Goal: Information Seeking & Learning: Learn about a topic

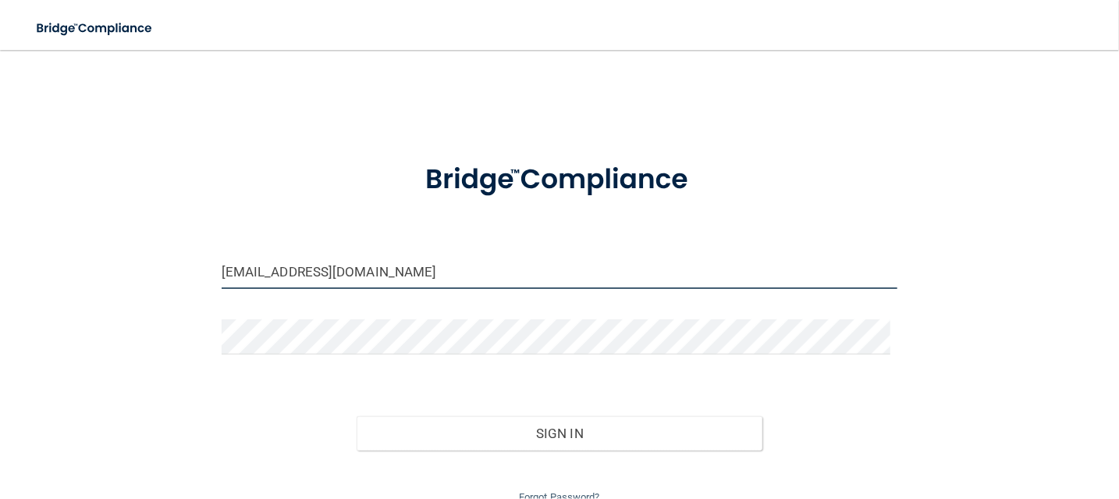
drag, startPoint x: 366, startPoint y: 273, endPoint x: 85, endPoint y: 271, distance: 280.9
click at [83, 270] on div "brandicamps499@msn.com Invalid email/password. You don't have permission to acc…" at bounding box center [559, 286] width 1056 height 441
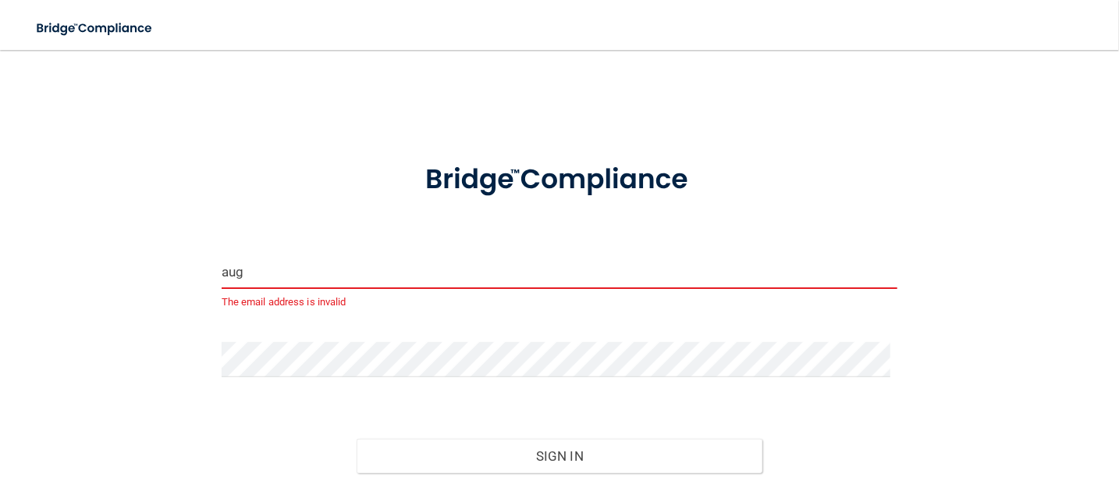
type input "[EMAIL_ADDRESS][DOMAIN_NAME]"
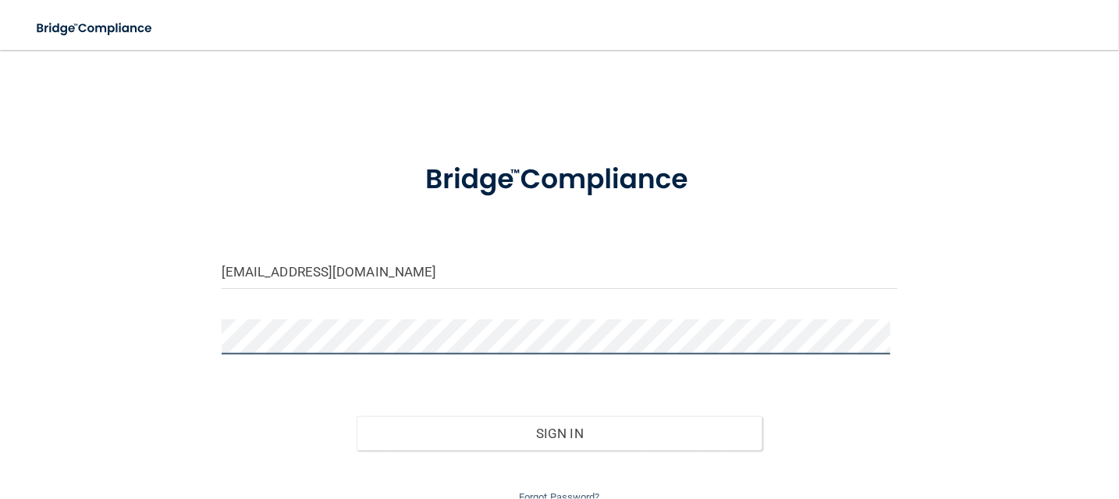
click at [90, 317] on div "augaggrey2000@gmail.com Invalid email/password. You don't have permission to ac…" at bounding box center [559, 286] width 1056 height 441
click at [1008, 250] on div "augaggrey2000@gmail.com Invalid email/password. You don't have permission to ac…" at bounding box center [559, 286] width 1056 height 441
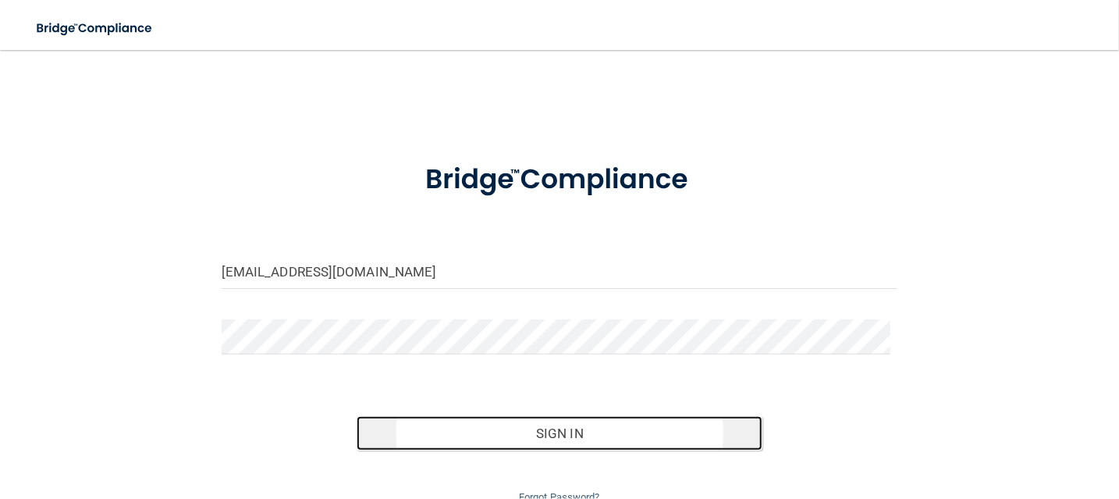
click at [587, 435] on button "Sign In" at bounding box center [560, 433] width 406 height 34
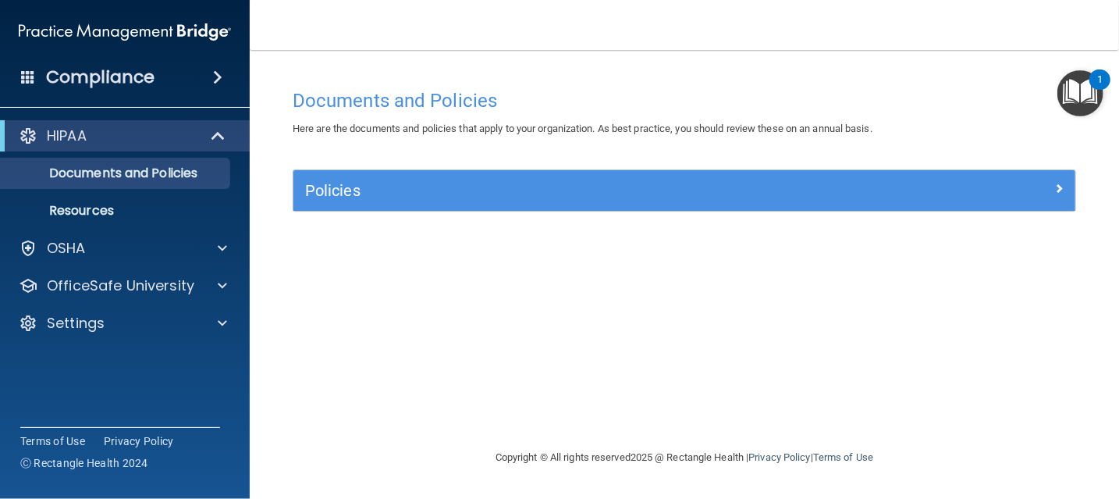
click at [1102, 90] on div "1" at bounding box center [1099, 90] width 5 height 20
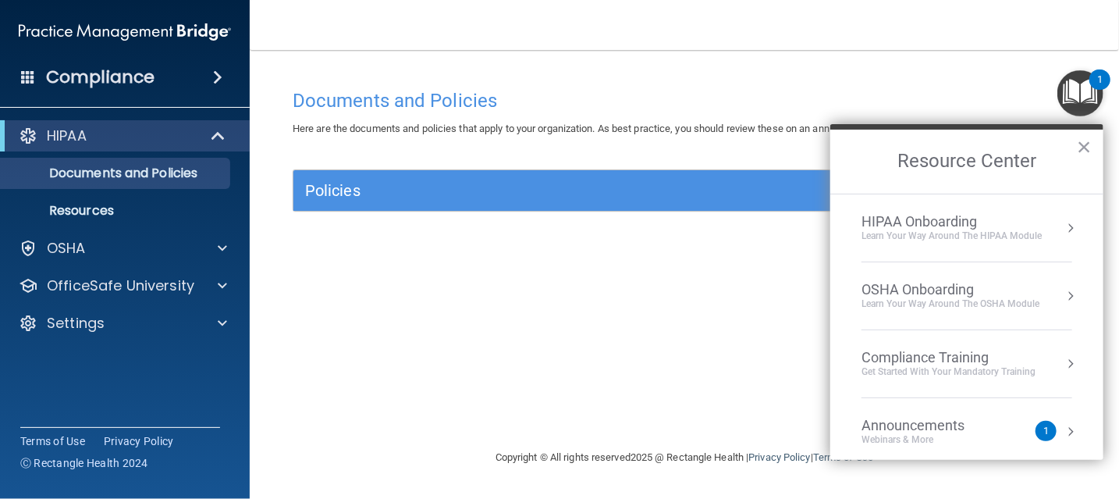
click at [999, 219] on div "HIPAA Onboarding" at bounding box center [951, 221] width 180 height 17
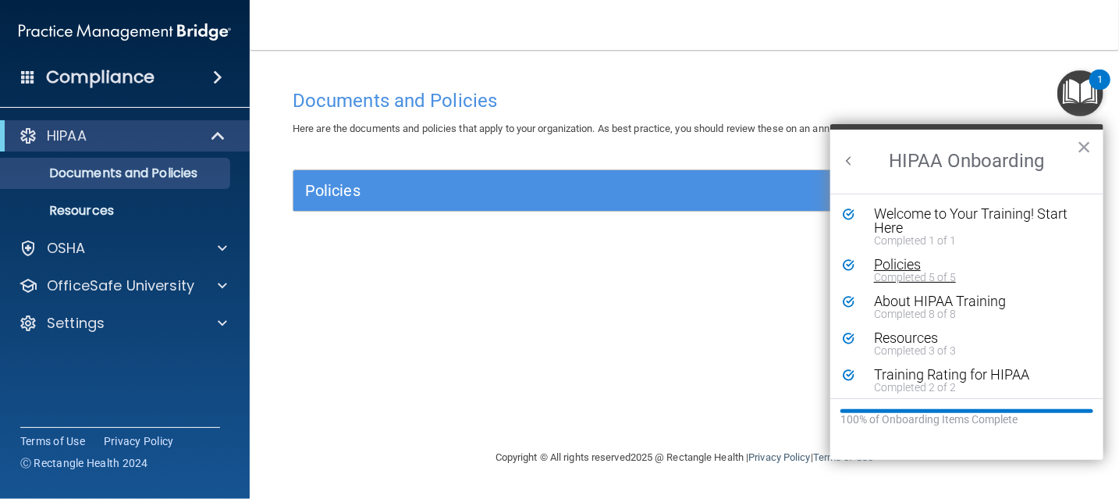
click at [910, 261] on div "Policies" at bounding box center [972, 264] width 197 height 14
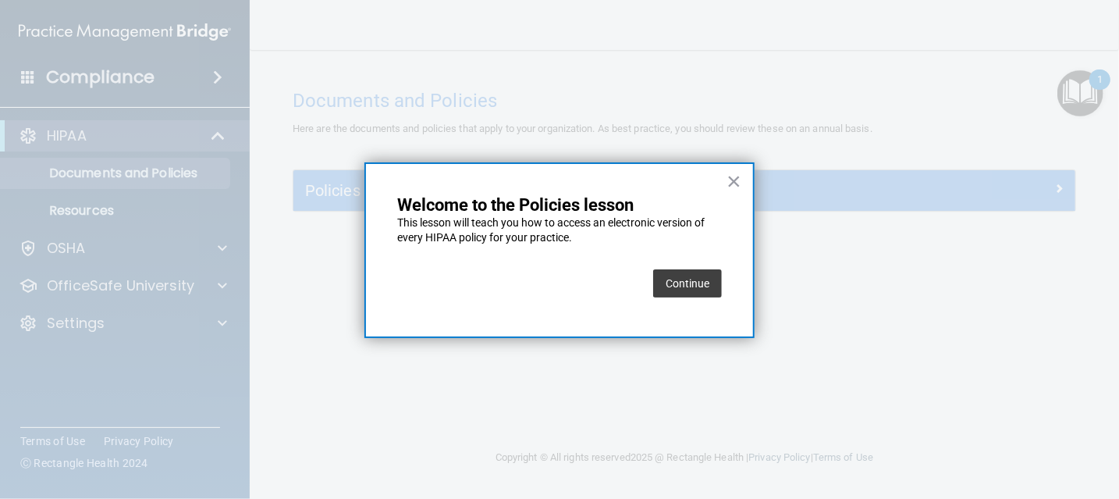
click at [702, 286] on button "Continue" at bounding box center [687, 283] width 69 height 28
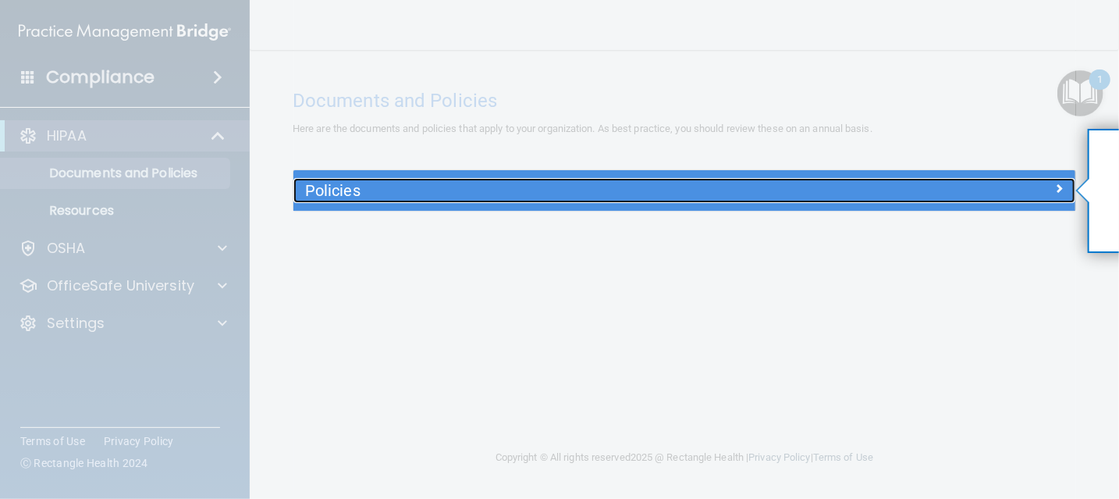
click at [1058, 185] on span at bounding box center [1058, 188] width 9 height 19
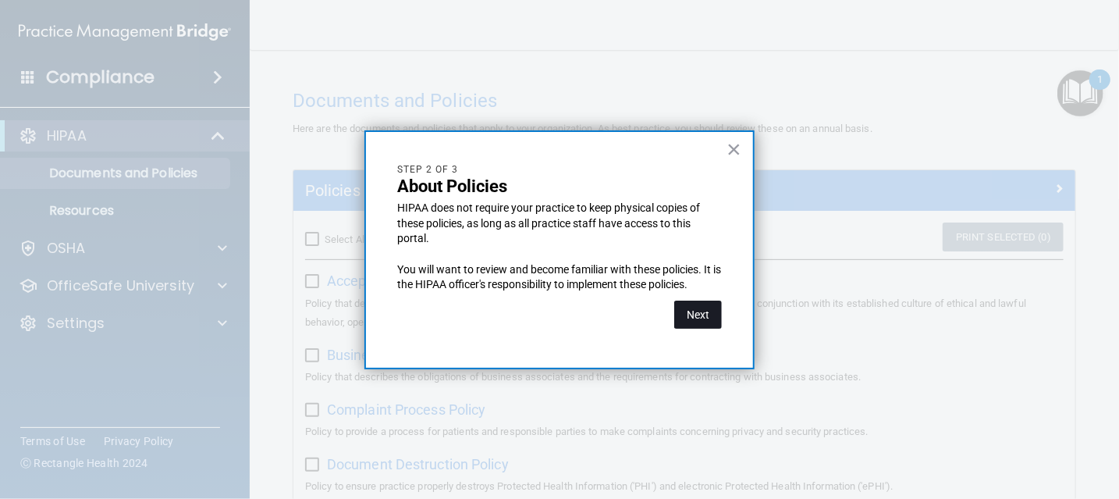
click at [703, 316] on button "Next" at bounding box center [698, 314] width 48 height 28
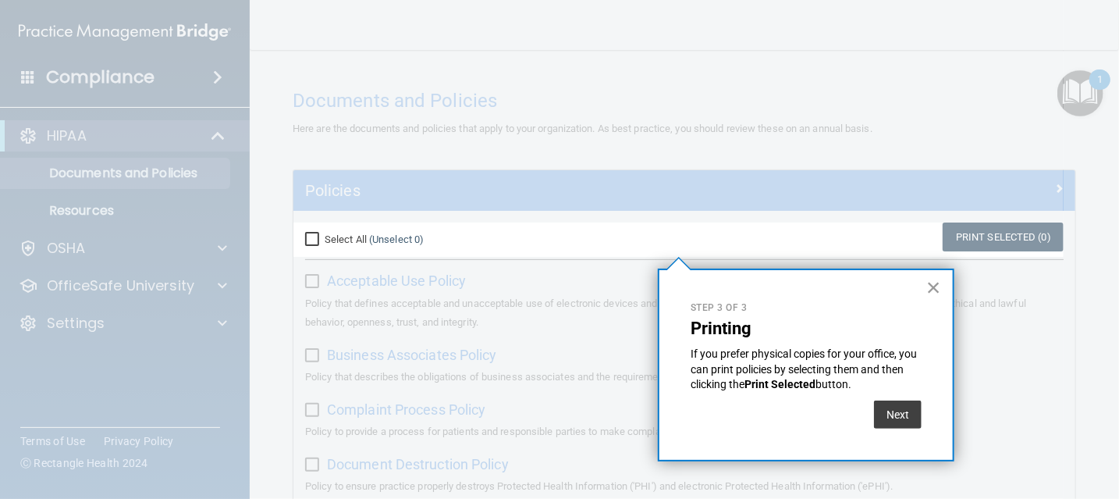
click at [936, 282] on button "×" at bounding box center [933, 287] width 15 height 25
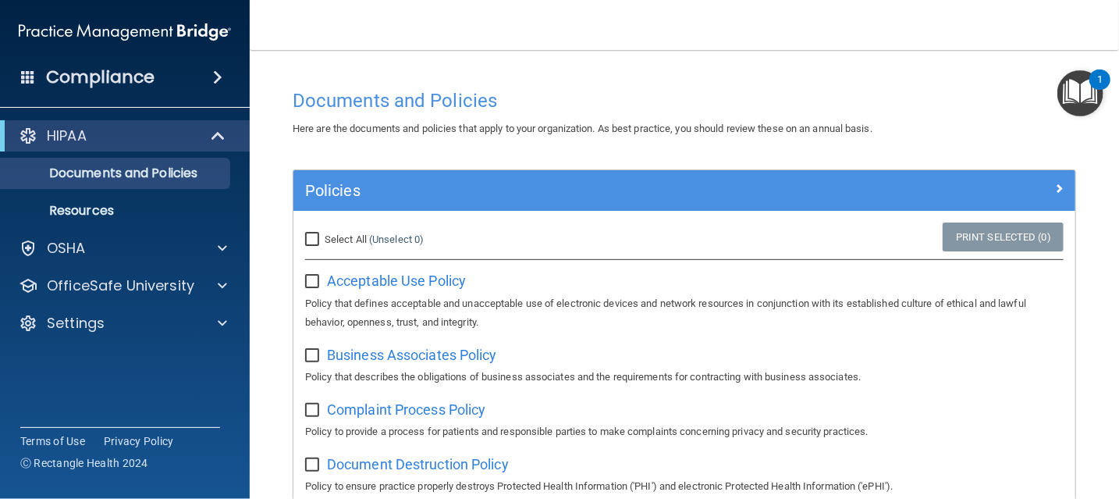
click at [1088, 103] on img "Open Resource Center, 1 new notification" at bounding box center [1080, 93] width 46 height 46
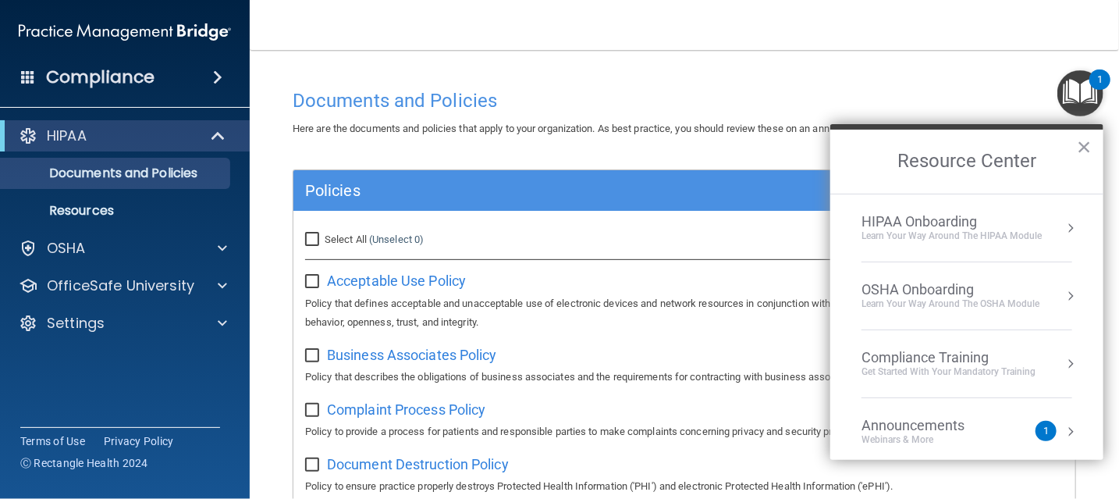
click at [958, 236] on div "Learn Your Way around the HIPAA module" at bounding box center [951, 235] width 180 height 13
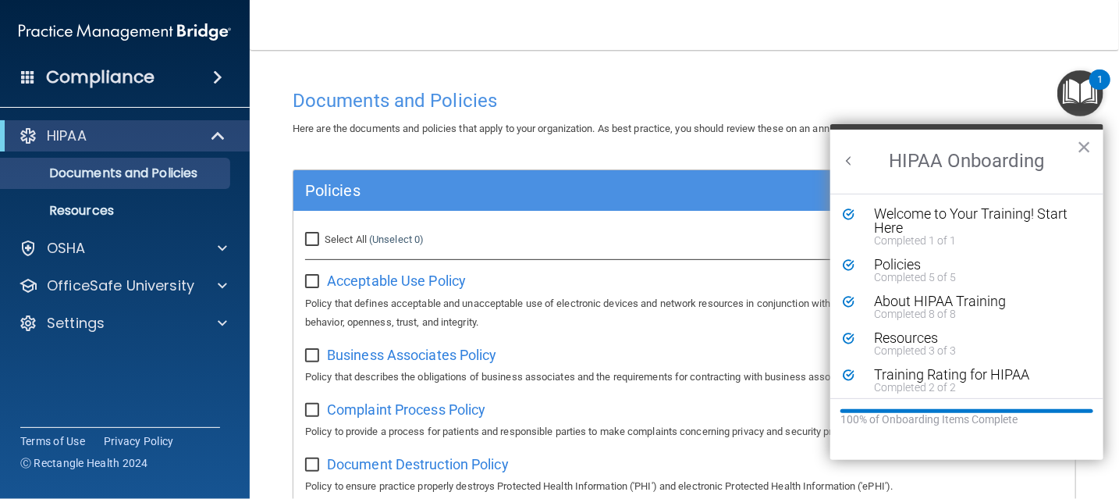
click at [932, 214] on div "Welcome to Your Training! Start Here" at bounding box center [972, 221] width 197 height 28
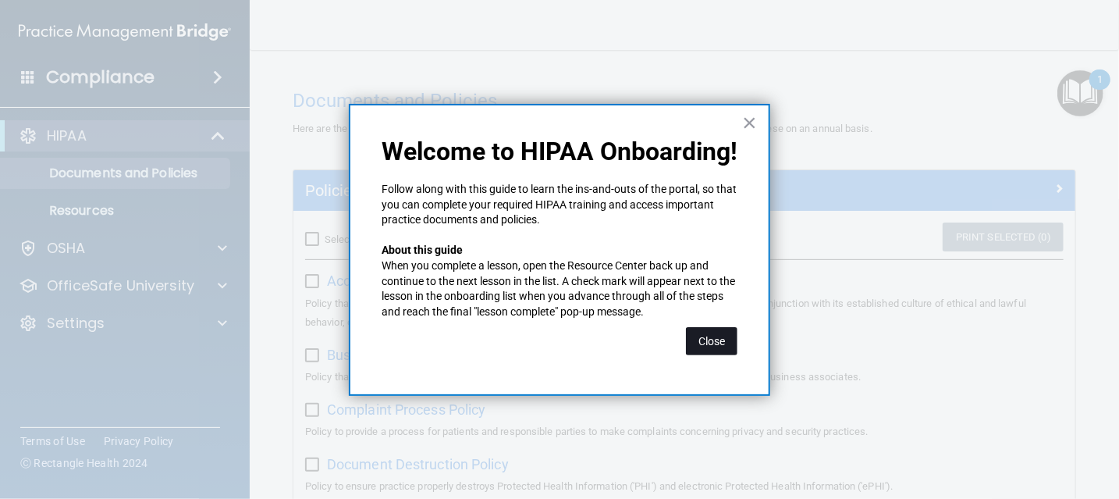
click at [711, 345] on button "Close" at bounding box center [711, 341] width 51 height 28
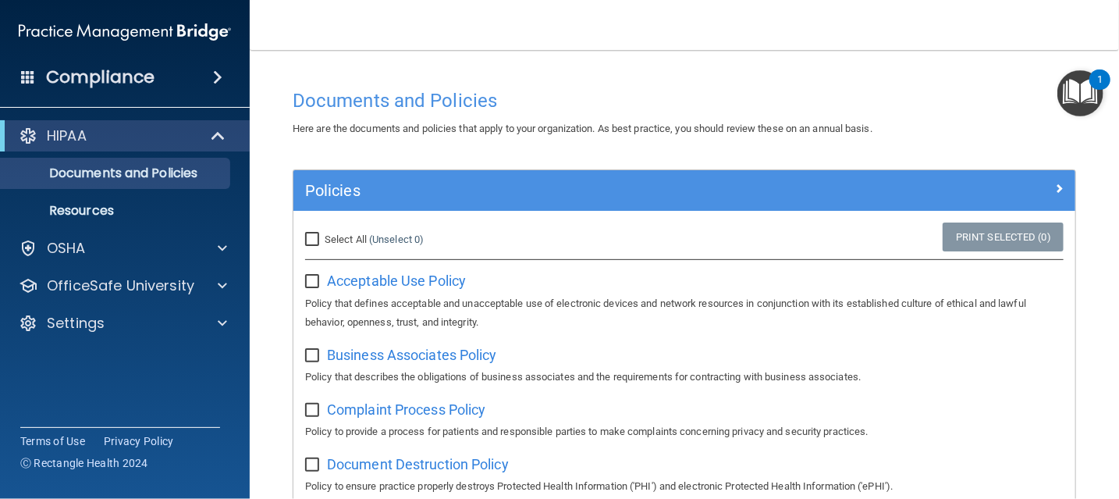
click at [1089, 94] on img "Open Resource Center, 1 new notification" at bounding box center [1080, 93] width 46 height 46
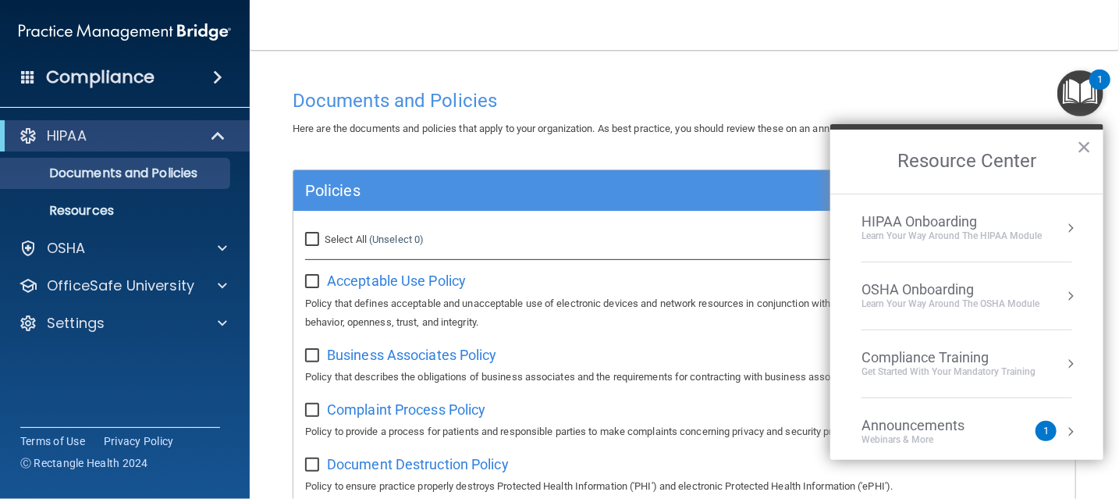
click at [908, 223] on div "HIPAA Onboarding" at bounding box center [951, 221] width 180 height 17
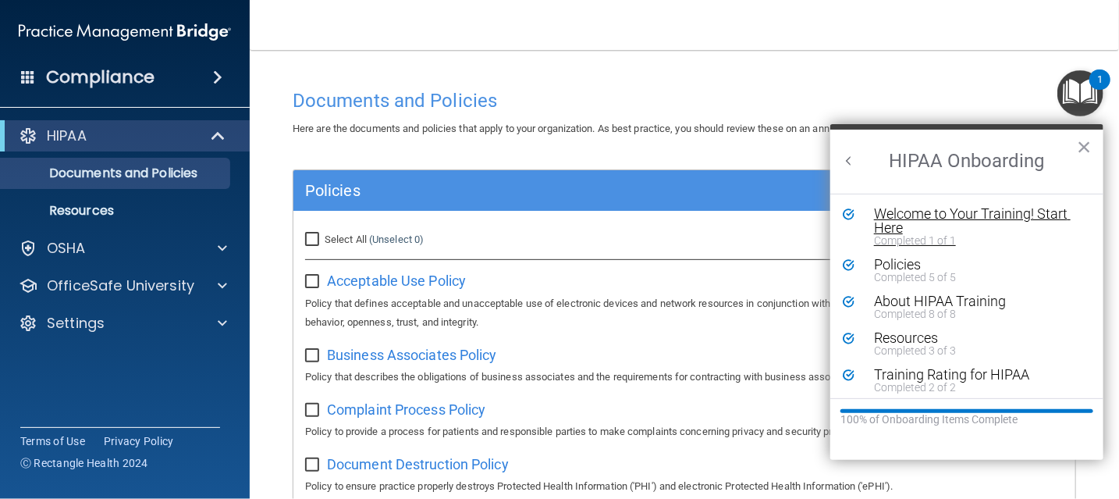
click at [908, 222] on div "Welcome to Your Training! Start Here" at bounding box center [972, 221] width 197 height 28
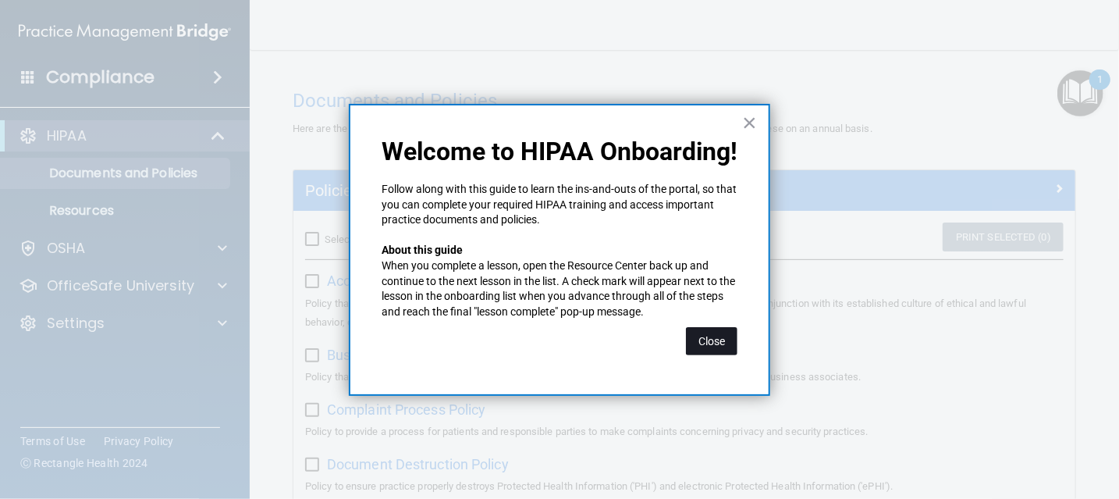
click at [710, 338] on button "Close" at bounding box center [711, 341] width 51 height 28
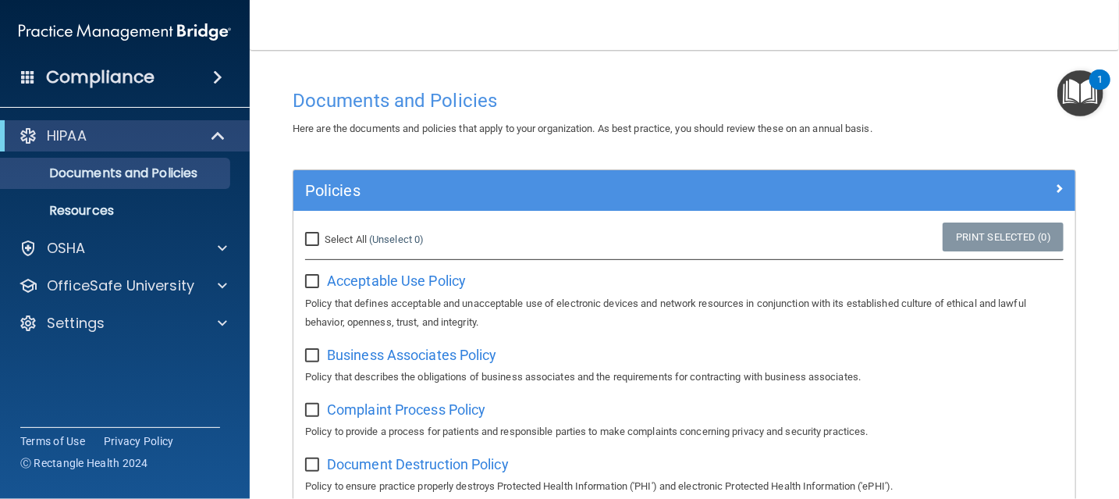
click at [1072, 105] on img "Open Resource Center, 1 new notification" at bounding box center [1080, 93] width 46 height 46
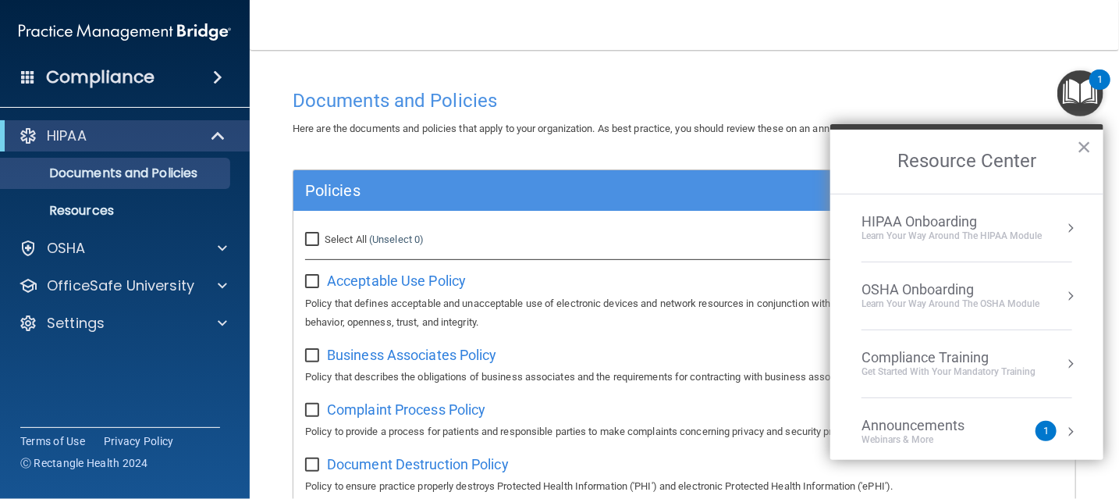
click at [1020, 204] on li "HIPAA Onboarding Learn Your Way around the HIPAA module" at bounding box center [966, 228] width 211 height 68
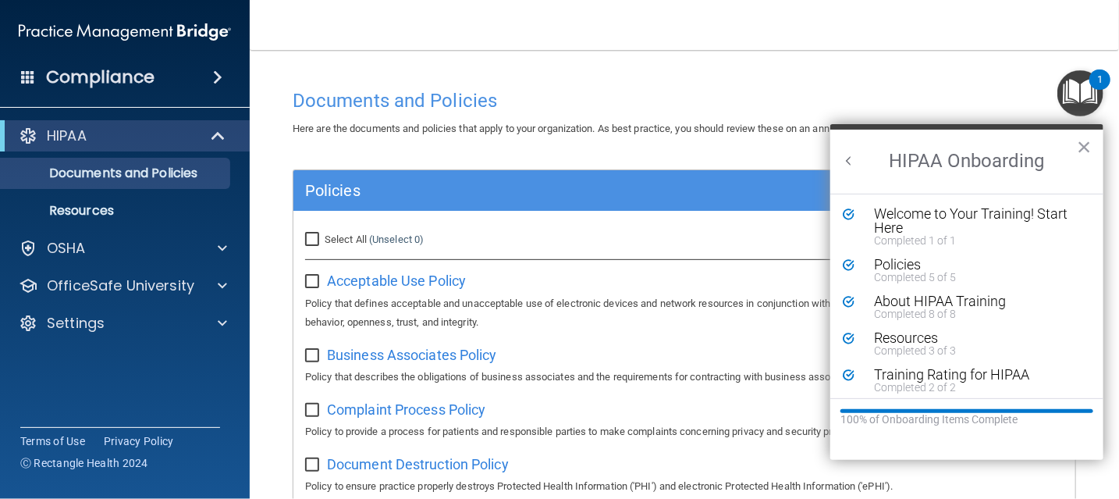
click at [913, 295] on div "About HIPAA Training" at bounding box center [972, 301] width 197 height 14
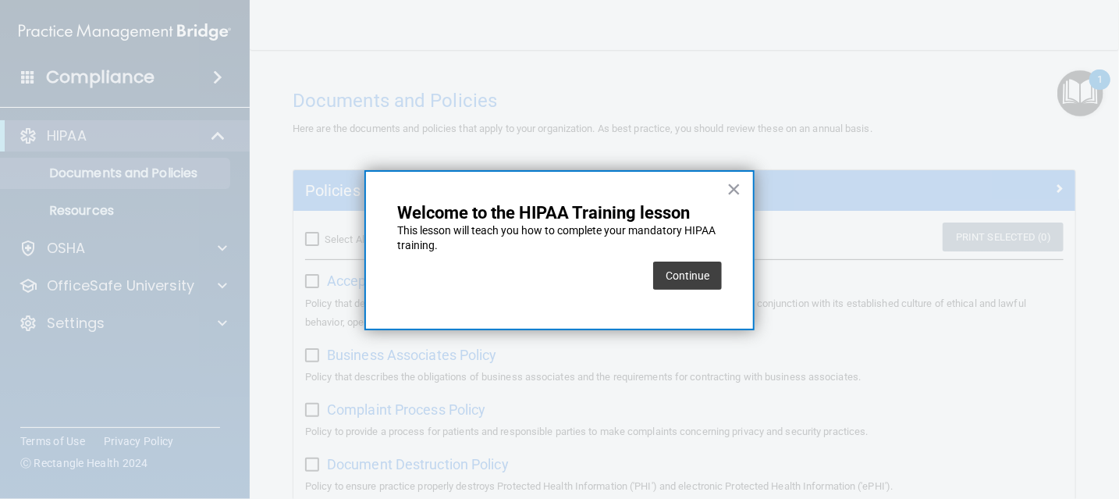
click at [677, 275] on button "Continue" at bounding box center [687, 275] width 69 height 28
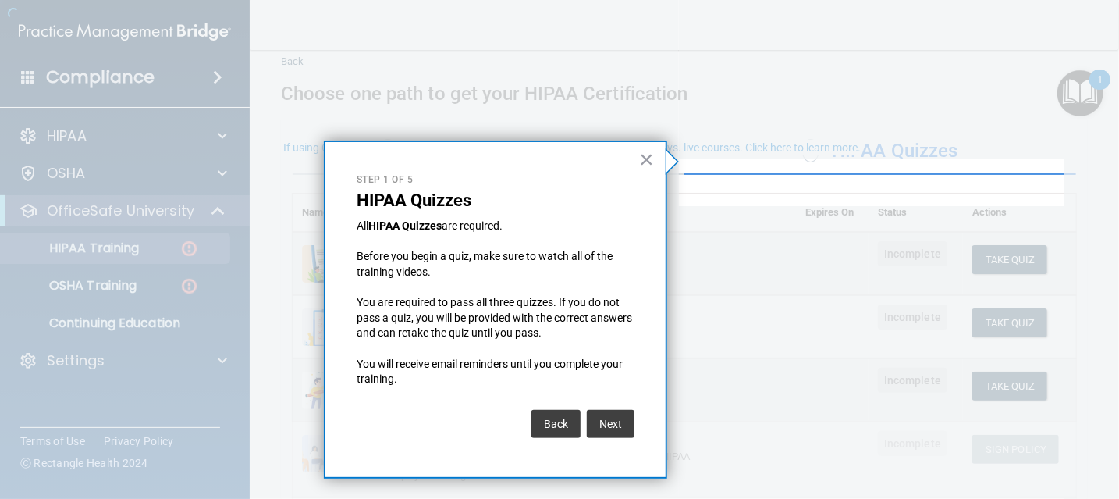
scroll to position [78, 0]
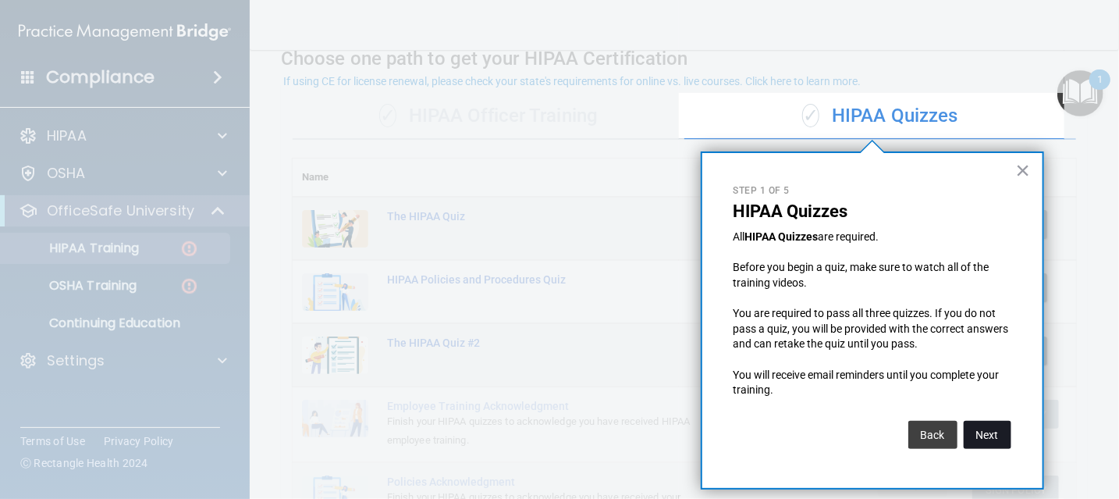
click at [992, 435] on button "Next" at bounding box center [987, 434] width 48 height 28
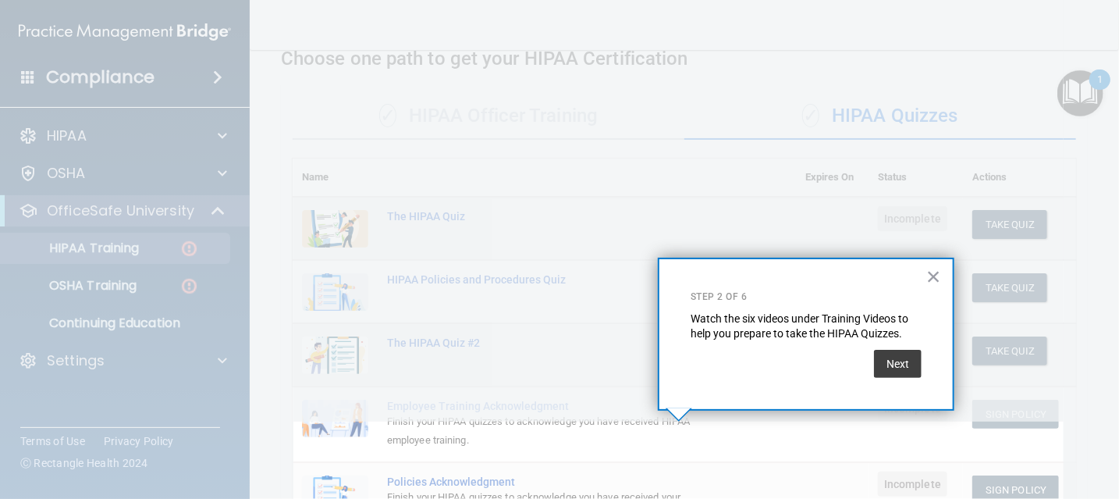
scroll to position [212, 0]
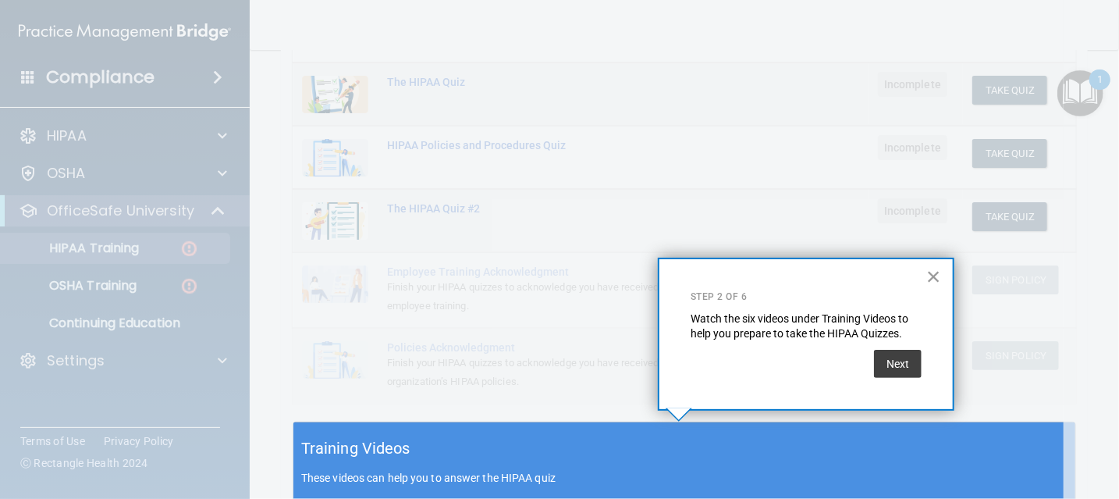
click at [937, 284] on button "×" at bounding box center [933, 276] width 15 height 25
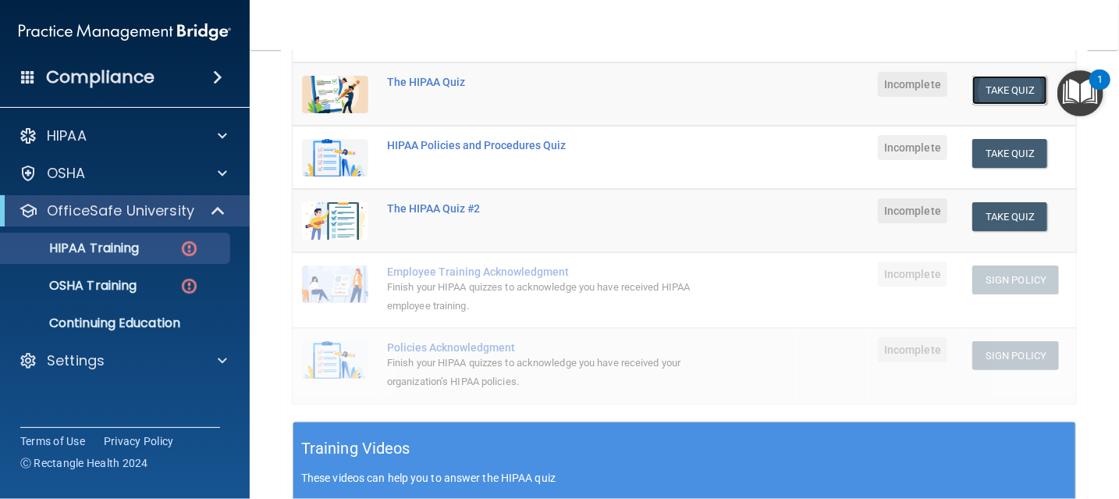
click at [1004, 102] on button "Take Quiz" at bounding box center [1009, 90] width 75 height 29
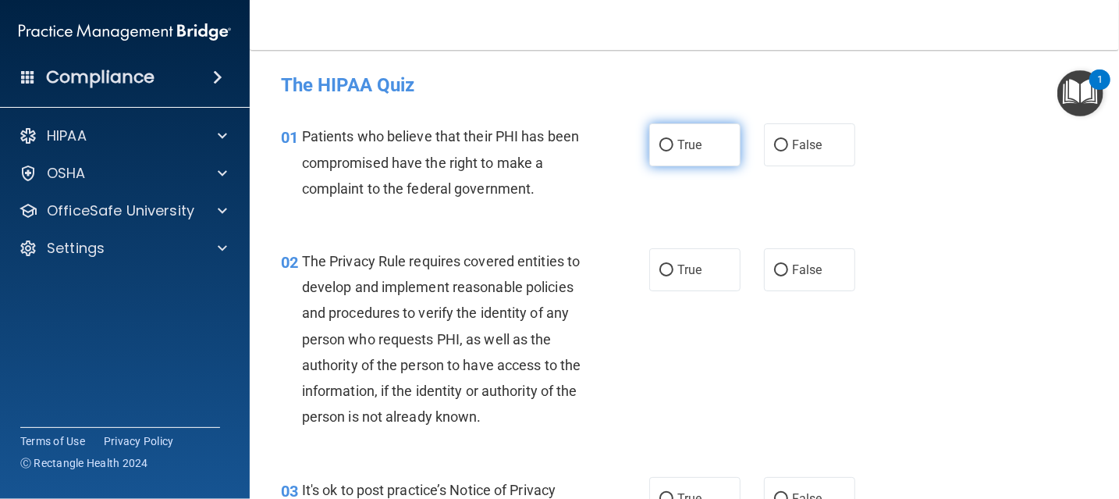
click at [686, 151] on span "True" at bounding box center [689, 144] width 24 height 15
click at [673, 151] on input "True" at bounding box center [666, 146] width 14 height 12
radio input "true"
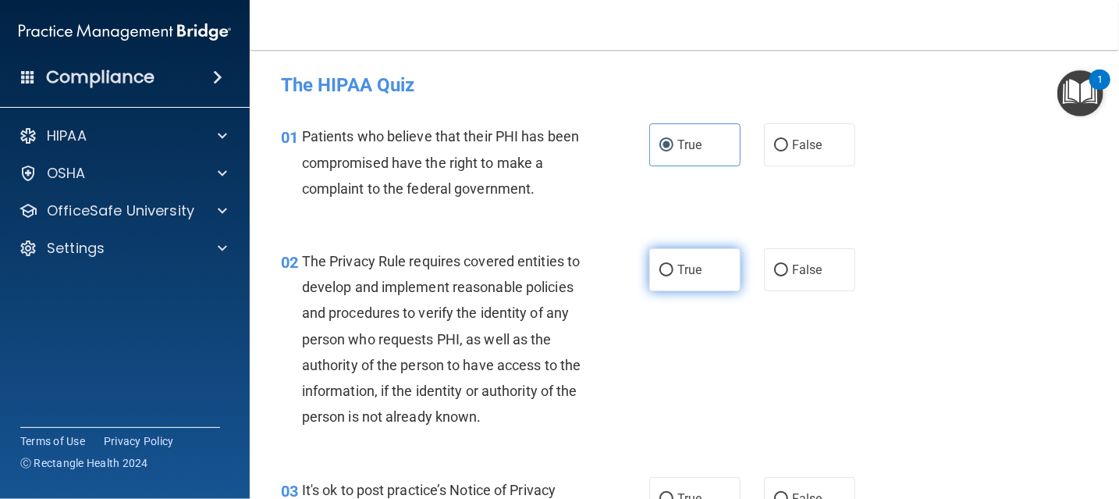
click at [687, 274] on span "True" at bounding box center [689, 269] width 24 height 15
click at [673, 274] on input "True" at bounding box center [666, 270] width 14 height 12
radio input "true"
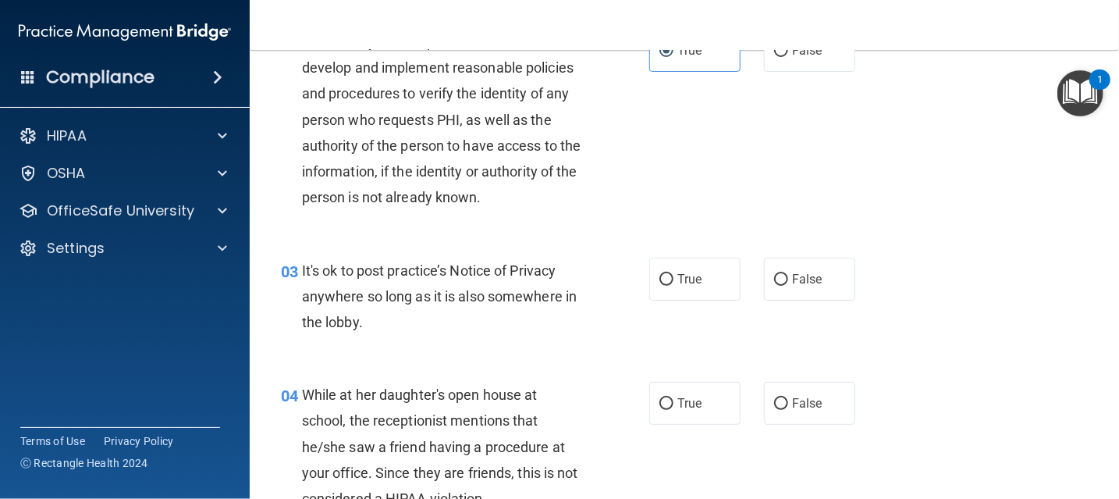
scroll to position [234, 0]
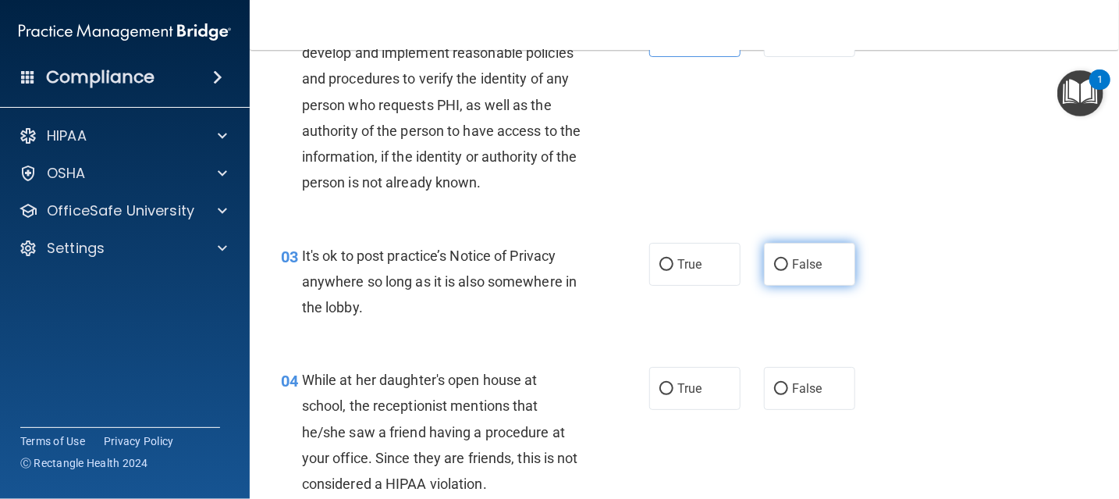
click at [804, 271] on span "False" at bounding box center [807, 264] width 30 height 15
click at [788, 271] on input "False" at bounding box center [781, 265] width 14 height 12
radio input "true"
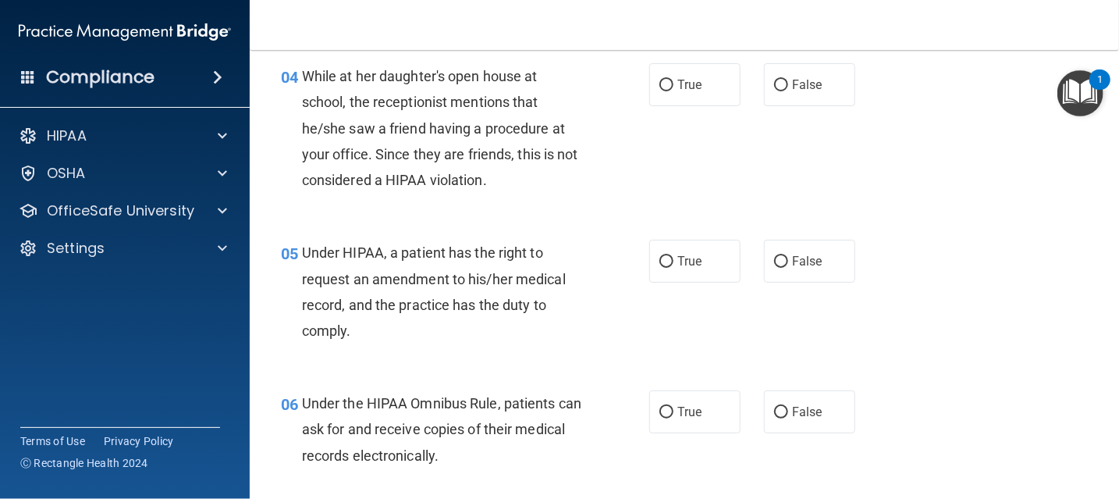
scroll to position [546, 0]
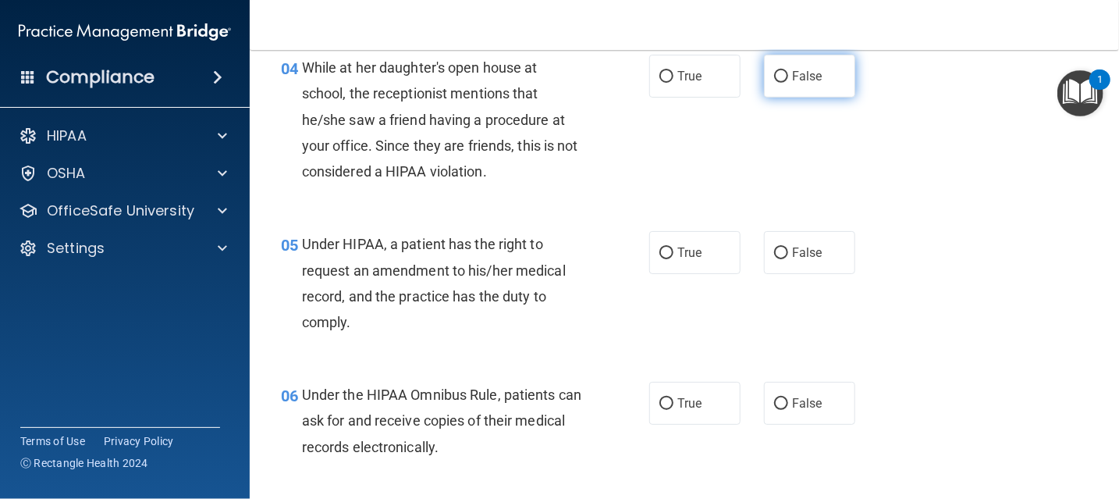
click at [800, 83] on span "False" at bounding box center [807, 76] width 30 height 15
drag, startPoint x: 800, startPoint y: 107, endPoint x: 790, endPoint y: 110, distance: 10.6
click at [790, 98] on label "False" at bounding box center [809, 76] width 91 height 43
click at [788, 83] on input "False" at bounding box center [781, 77] width 14 height 12
radio input "true"
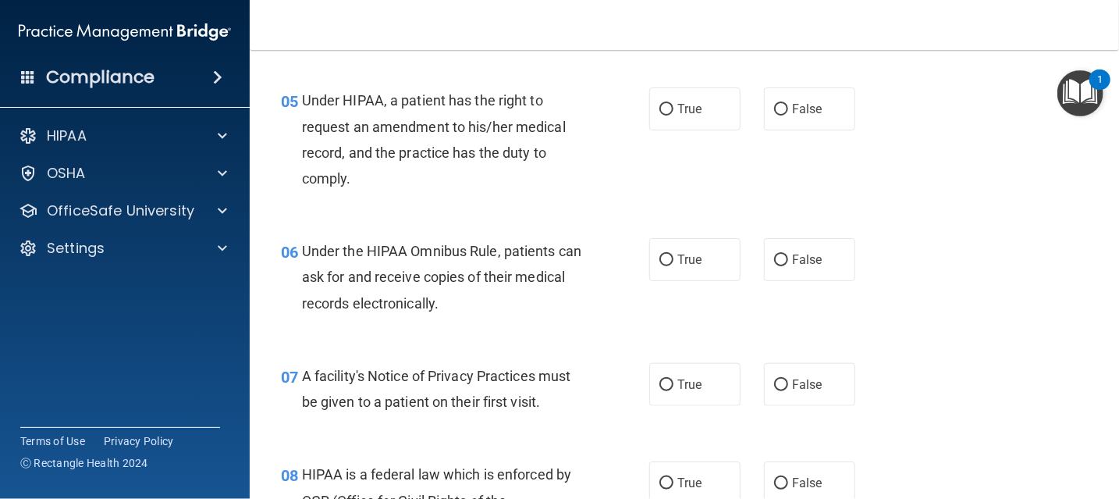
scroll to position [702, 0]
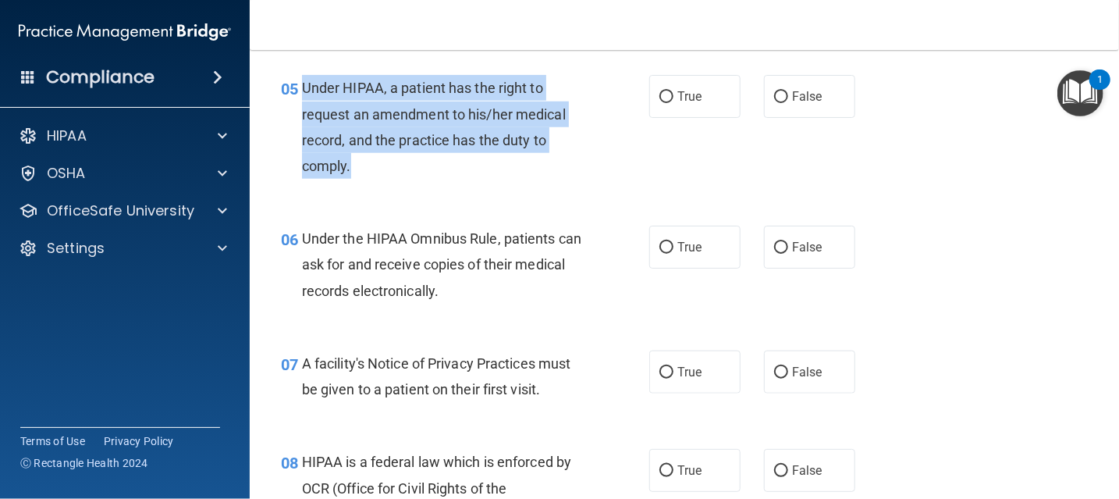
drag, startPoint x: 300, startPoint y: 114, endPoint x: 463, endPoint y: 190, distance: 179.8
click at [463, 179] on div "Under HIPAA, a patient has the right to request an amendment to his/her medical…" at bounding box center [449, 127] width 294 height 104
copy span "Under HIPAA, a patient has the right to request an amendment to his/her medical…"
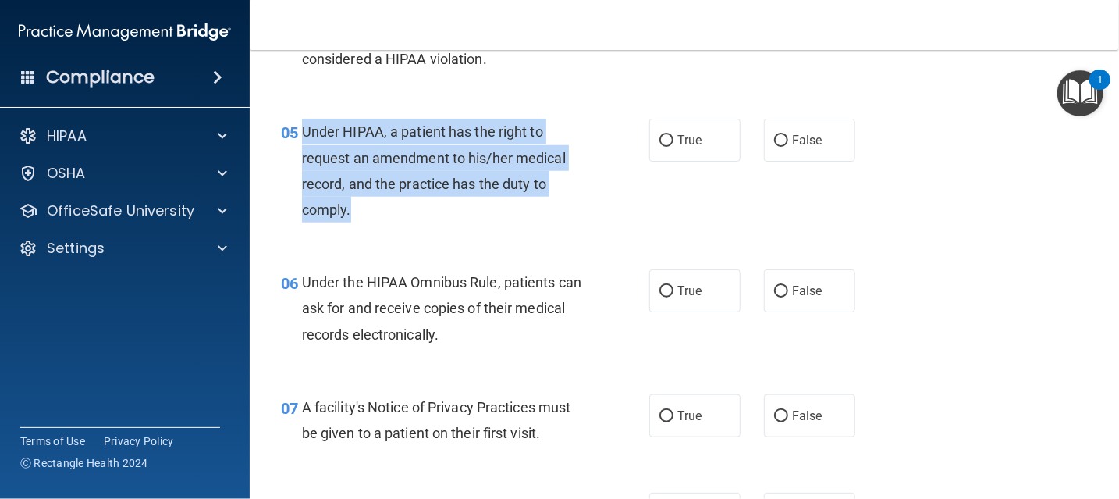
scroll to position [624, 0]
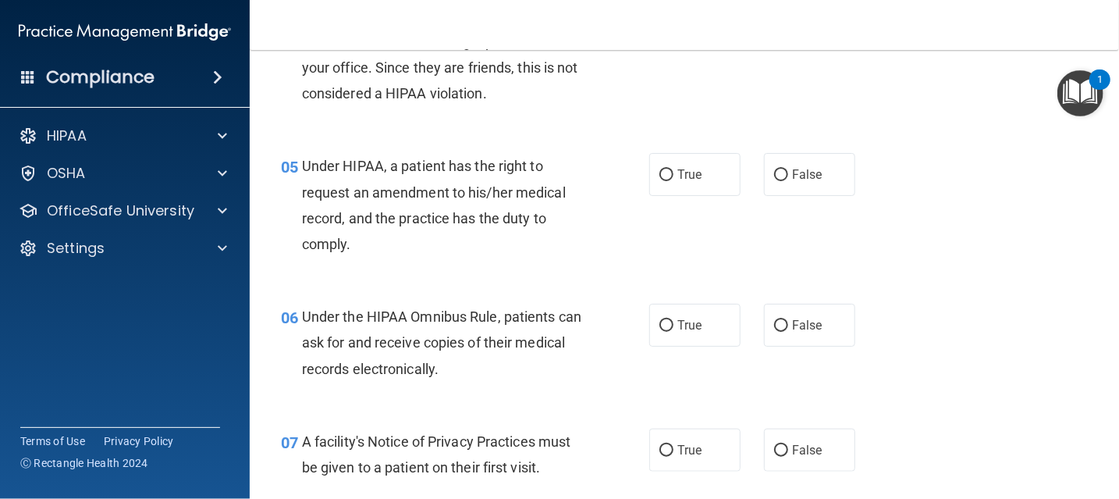
click at [472, 311] on div "06 Under the HIPAA Omnibus Rule, patients can ask for and receive copies of the…" at bounding box center [684, 346] width 830 height 125
click at [799, 196] on label "False" at bounding box center [809, 174] width 91 height 43
click at [788, 181] on input "False" at bounding box center [781, 175] width 14 height 12
radio input "true"
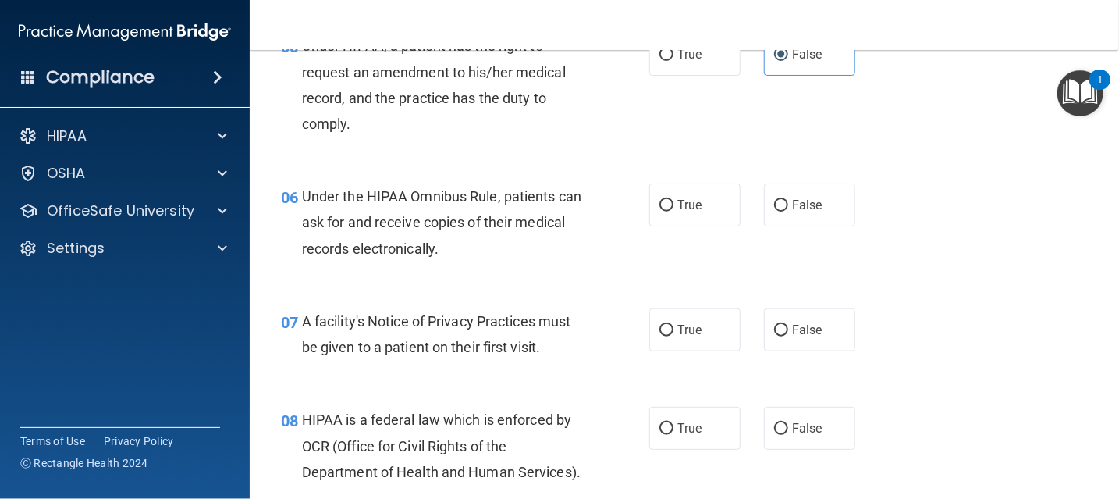
scroll to position [780, 0]
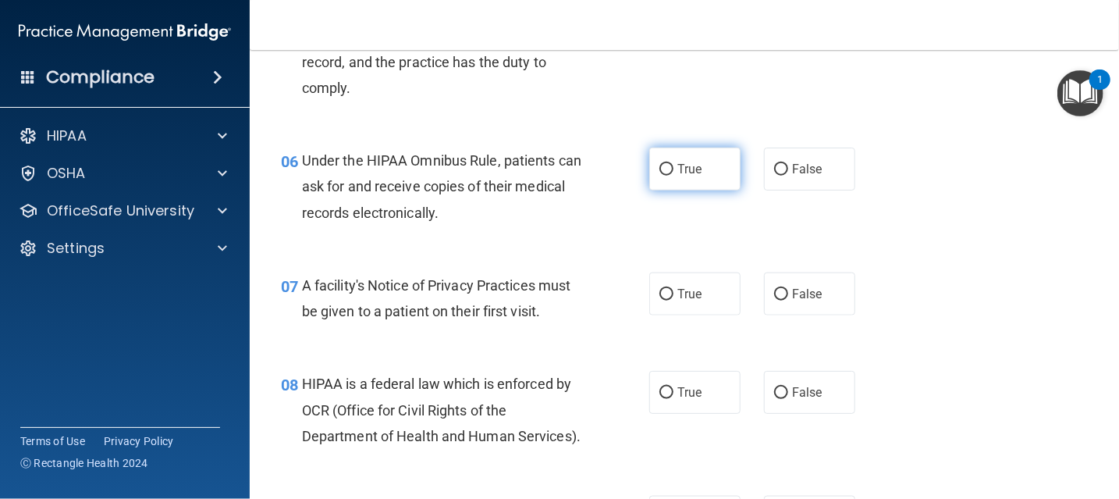
click at [677, 176] on span "True" at bounding box center [689, 168] width 24 height 15
click at [673, 176] on input "True" at bounding box center [666, 170] width 14 height 12
radio input "true"
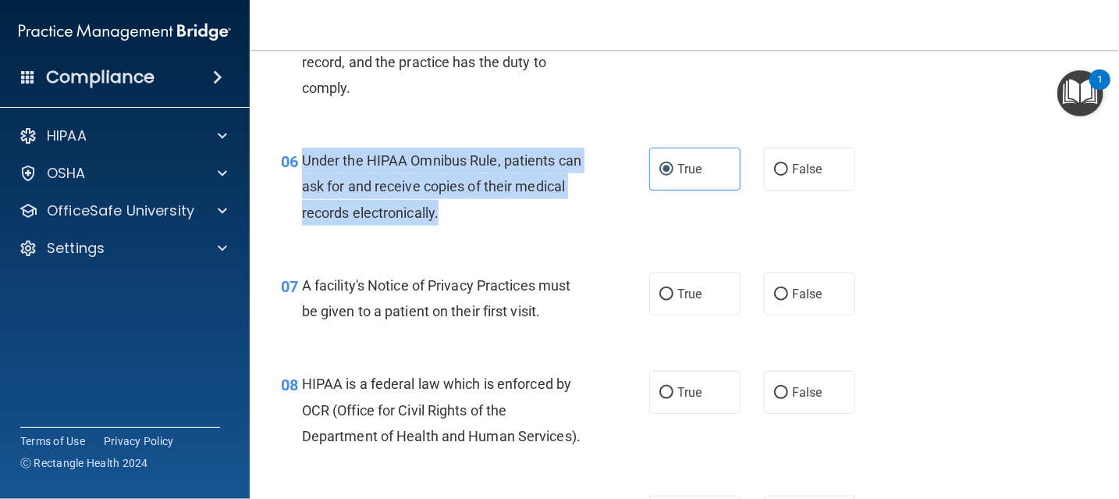
drag, startPoint x: 303, startPoint y: 192, endPoint x: 512, endPoint y: 249, distance: 216.7
click at [512, 225] on div "Under the HIPAA Omnibus Rule, patients can ask for and receive copies of their …" at bounding box center [449, 186] width 294 height 78
copy span "Under the HIPAA Omnibus Rule, patients can ask for and receive copies of their …"
click at [624, 233] on div "06 Under the HIPAA Omnibus Rule, patients can ask for and receive copies of the…" at bounding box center [464, 190] width 415 height 86
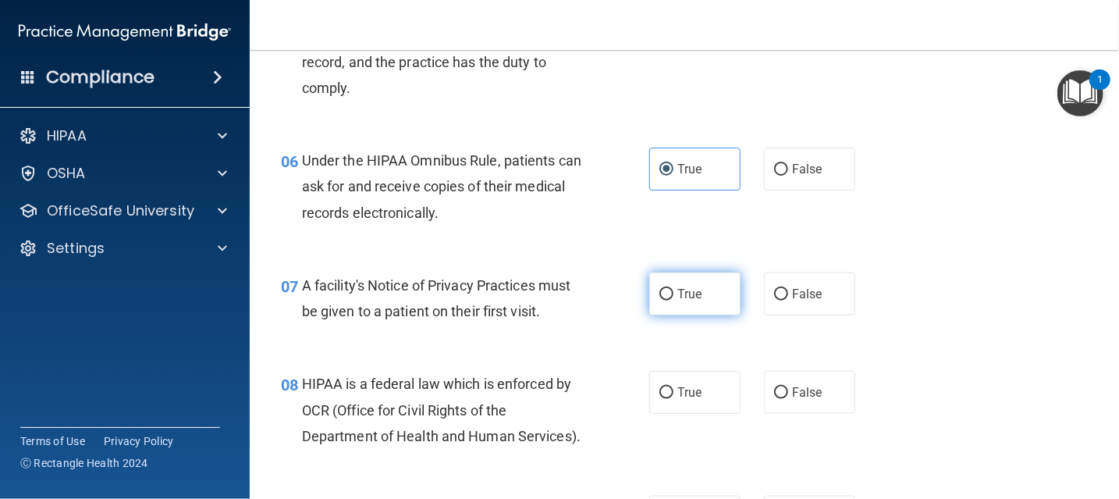
click at [664, 300] on input "True" at bounding box center [666, 295] width 14 height 12
radio input "true"
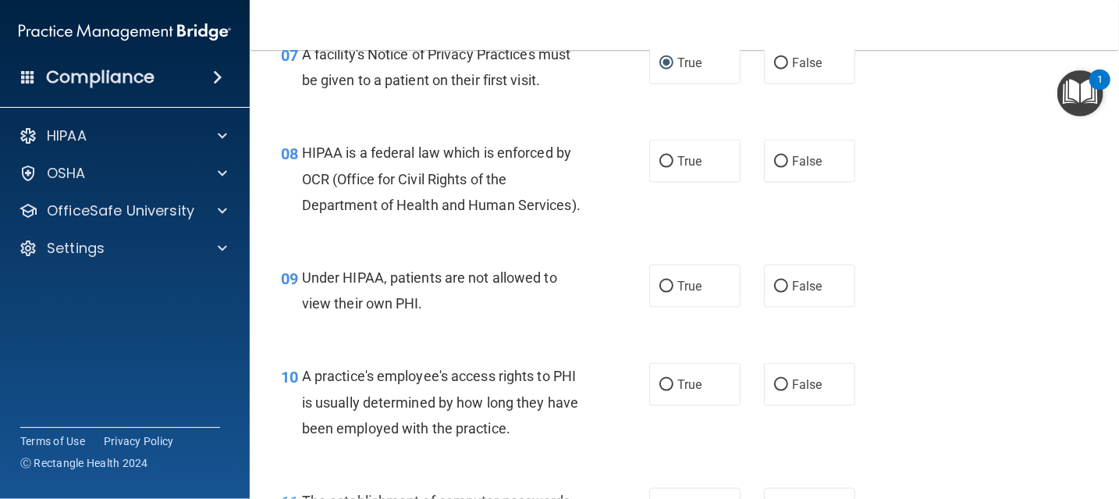
scroll to position [1014, 0]
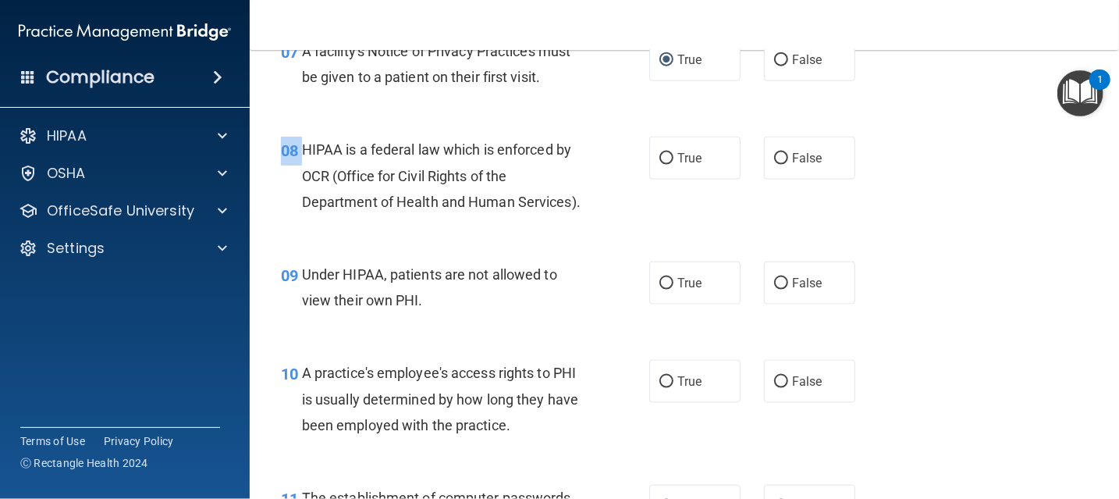
drag, startPoint x: 300, startPoint y: 174, endPoint x: 453, endPoint y: 277, distance: 184.3
click at [453, 242] on div "08 HIPAA is a federal law which is enforced by OCR (Office for Civil Rights of …" at bounding box center [684, 179] width 830 height 125
drag, startPoint x: 453, startPoint y: 277, endPoint x: 403, endPoint y: 261, distance: 52.5
click at [403, 215] on div "HIPAA is a federal law which is enforced by OCR (Office for Civil Rights of the…" at bounding box center [449, 176] width 294 height 78
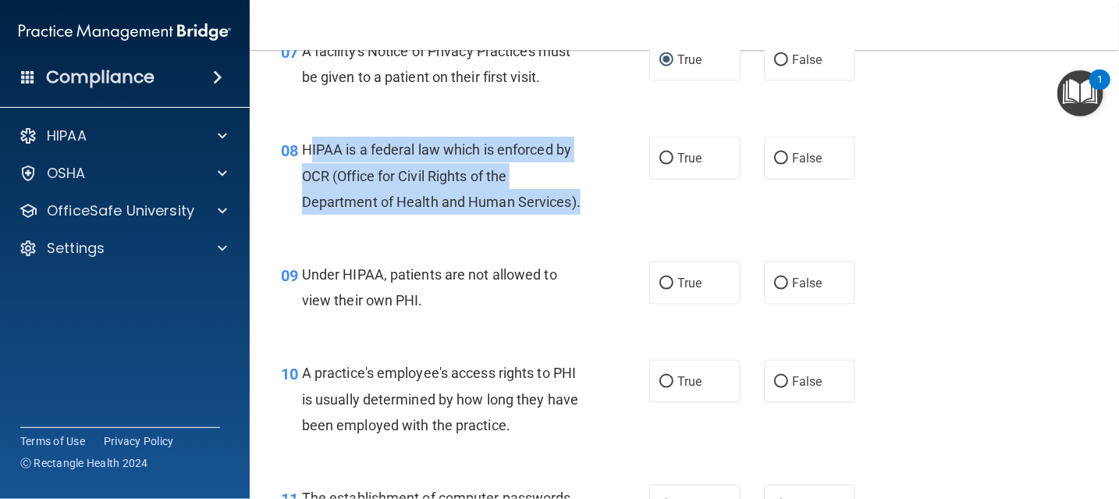
drag, startPoint x: 392, startPoint y: 260, endPoint x: 312, endPoint y: 180, distance: 112.5
click at [310, 180] on div "HIPAA is a federal law which is enforced by OCR (Office for Civil Rights of the…" at bounding box center [449, 176] width 294 height 78
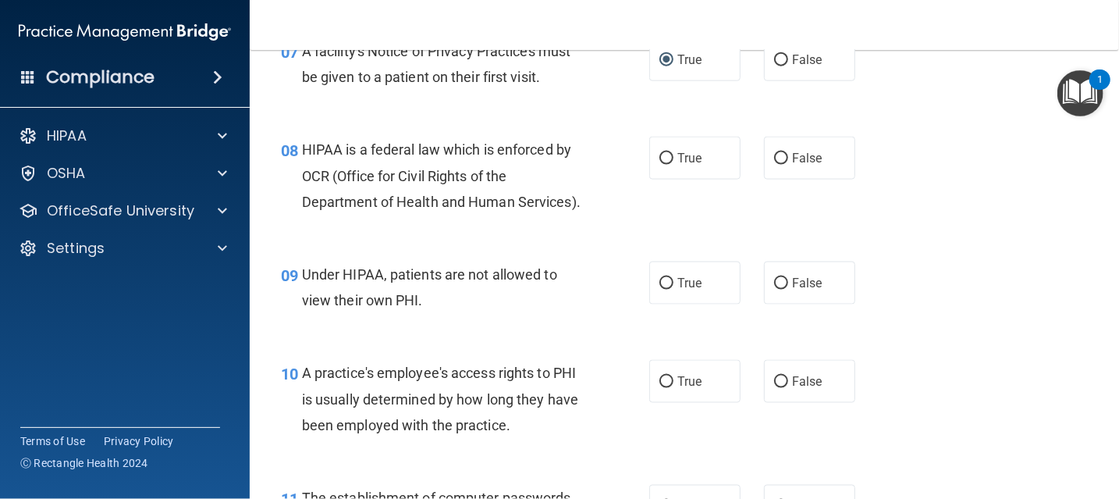
click at [303, 179] on span "HIPAA is a federal law which is enforced by OCR (Office for Civil Rights of the…" at bounding box center [441, 175] width 279 height 68
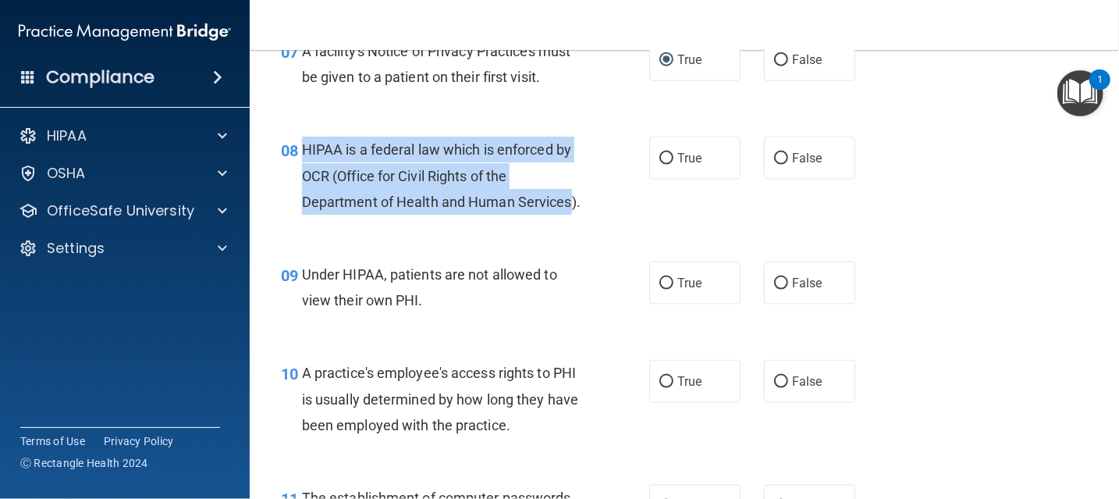
drag, startPoint x: 303, startPoint y: 179, endPoint x: 343, endPoint y: 254, distance: 84.5
click at [343, 209] on span "HIPAA is a federal law which is enforced by OCR (Office for Civil Rights of the…" at bounding box center [441, 175] width 279 height 68
copy span "HIPAA is a federal law which is enforced by OCR (Office for Civil Rights of the…"
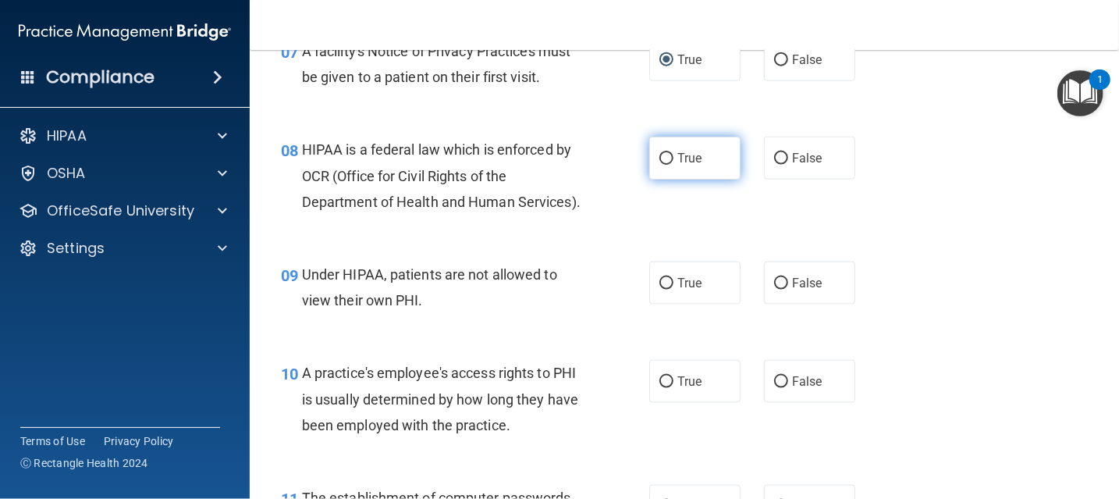
click at [686, 179] on label "True" at bounding box center [694, 158] width 91 height 43
click at [673, 165] on input "True" at bounding box center [666, 159] width 14 height 12
radio input "true"
click at [970, 240] on div "08 HIPAA is a federal law which is enforced by OCR (Office for Civil Rights of …" at bounding box center [684, 179] width 830 height 125
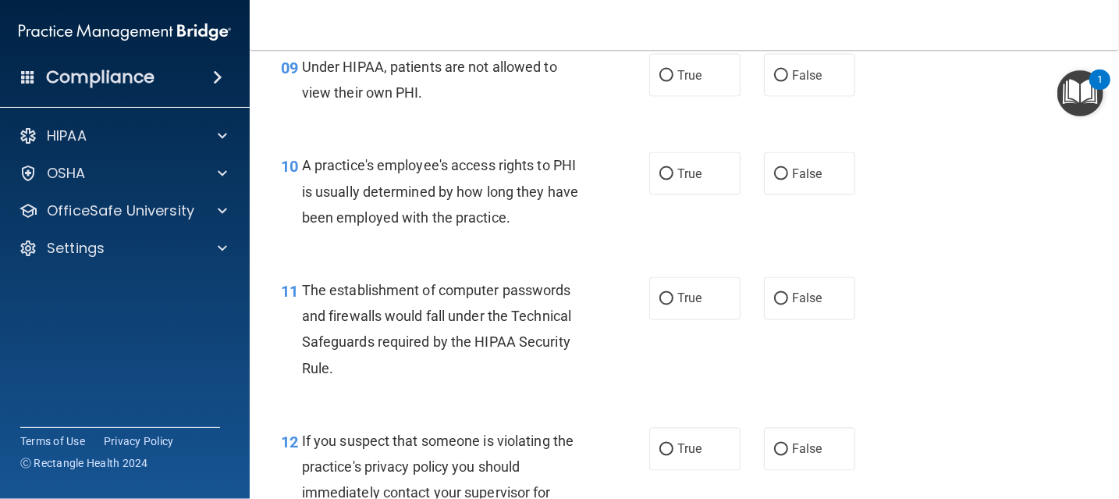
scroll to position [1248, 0]
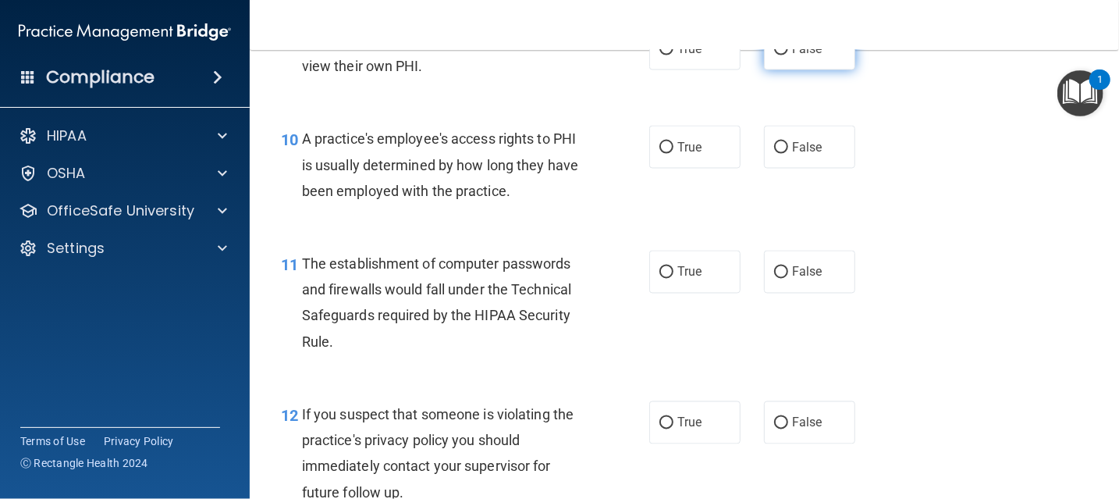
click at [791, 70] on label "False" at bounding box center [809, 48] width 91 height 43
click at [788, 55] on input "False" at bounding box center [781, 50] width 14 height 12
radio input "true"
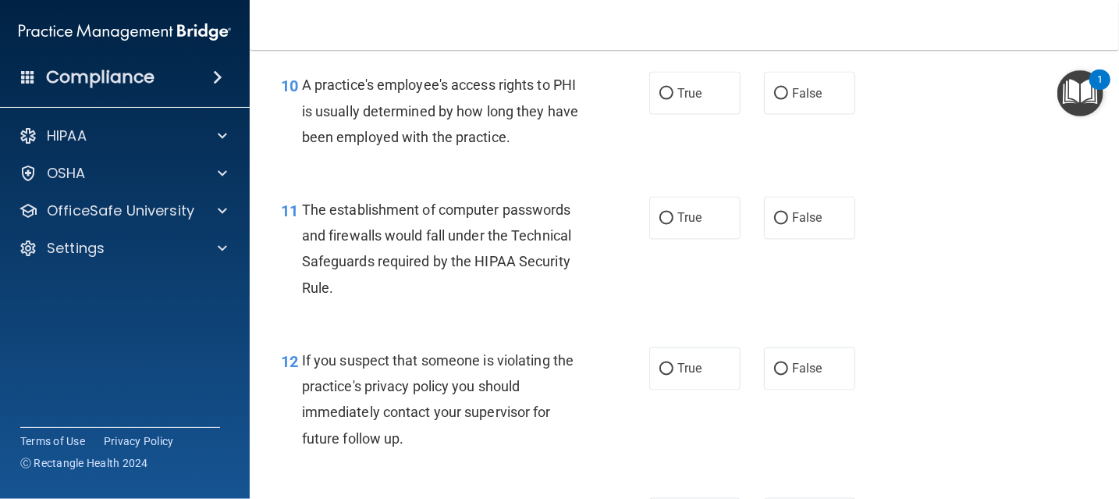
scroll to position [1326, 0]
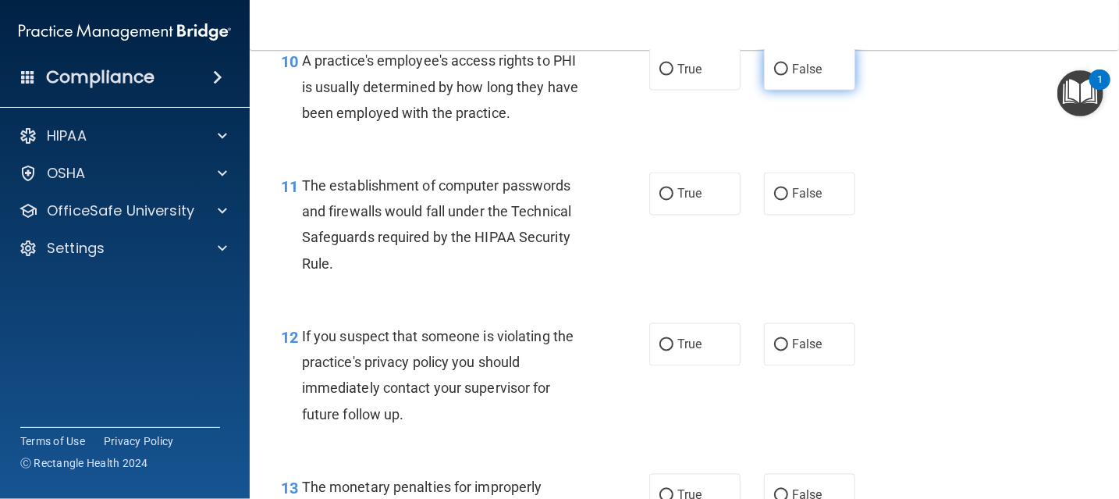
click at [792, 76] on span "False" at bounding box center [807, 69] width 30 height 15
click at [784, 76] on input "False" at bounding box center [781, 70] width 14 height 12
radio input "true"
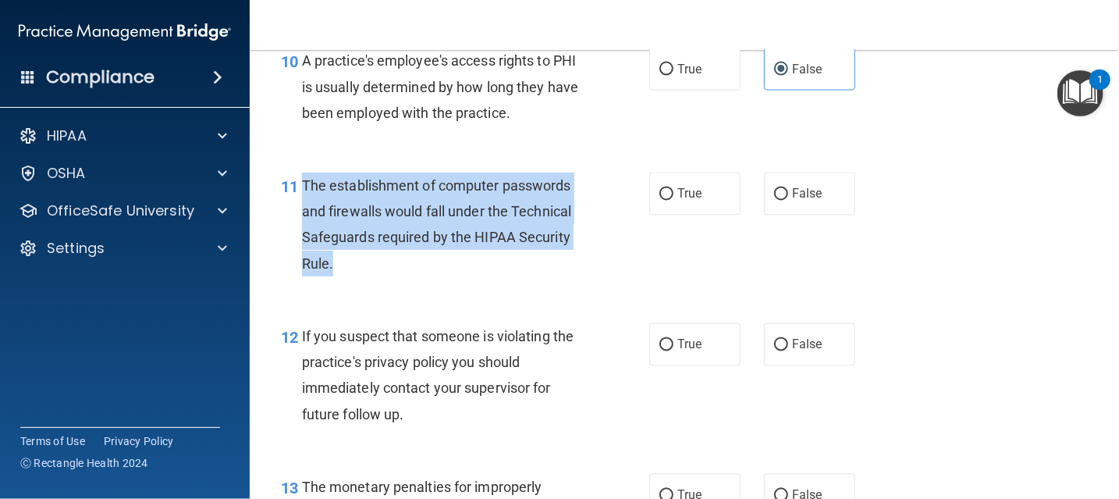
drag, startPoint x: 303, startPoint y: 240, endPoint x: 410, endPoint y: 324, distance: 135.6
click at [410, 276] on div "The establishment of computer passwords and firewalls would fall under the Tech…" at bounding box center [449, 224] width 294 height 104
copy span "The establishment of computer passwords and firewalls would fall under the Tech…"
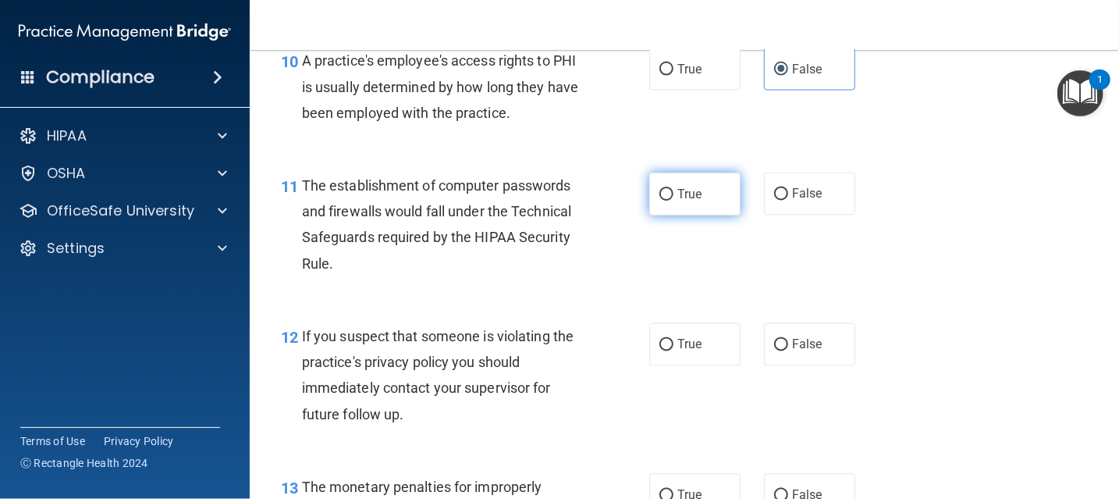
click at [687, 201] on span "True" at bounding box center [689, 193] width 24 height 15
click at [673, 200] on input "True" at bounding box center [666, 195] width 14 height 12
radio input "true"
click at [942, 254] on div "11 The establishment of computer passwords and firewalls would fall under the T…" at bounding box center [684, 228] width 830 height 151
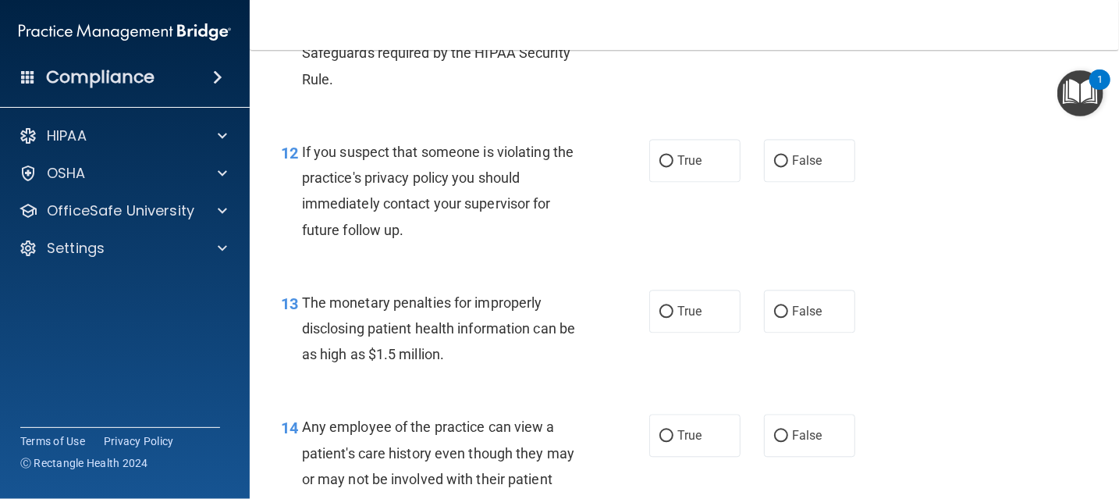
scroll to position [1560, 0]
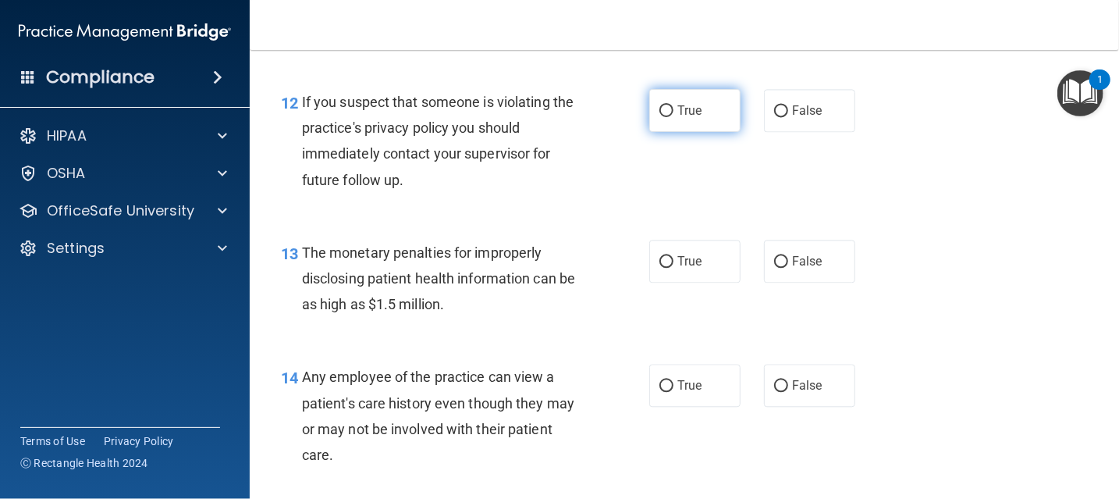
click at [683, 118] on span "True" at bounding box center [689, 110] width 24 height 15
click at [673, 117] on input "True" at bounding box center [666, 111] width 14 height 12
radio input "true"
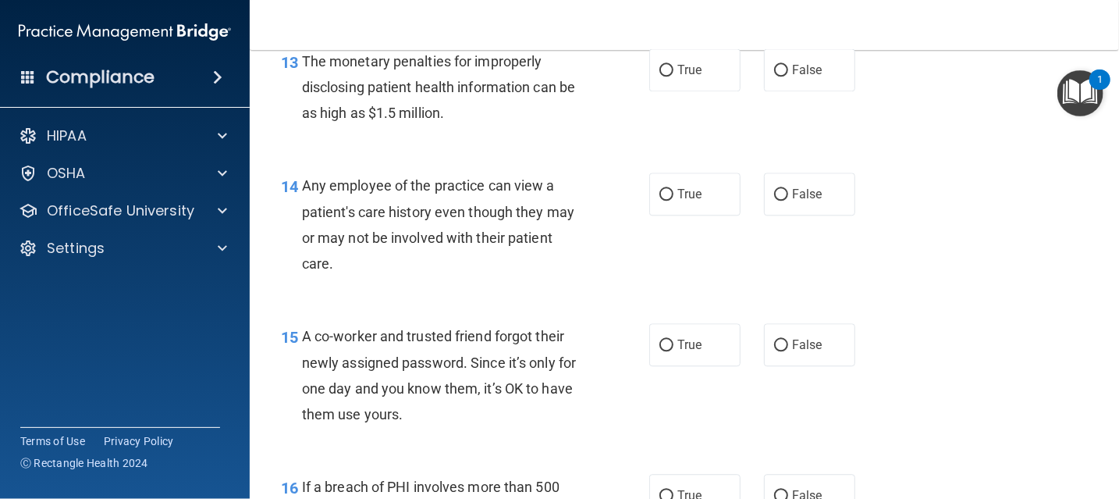
scroll to position [1716, 0]
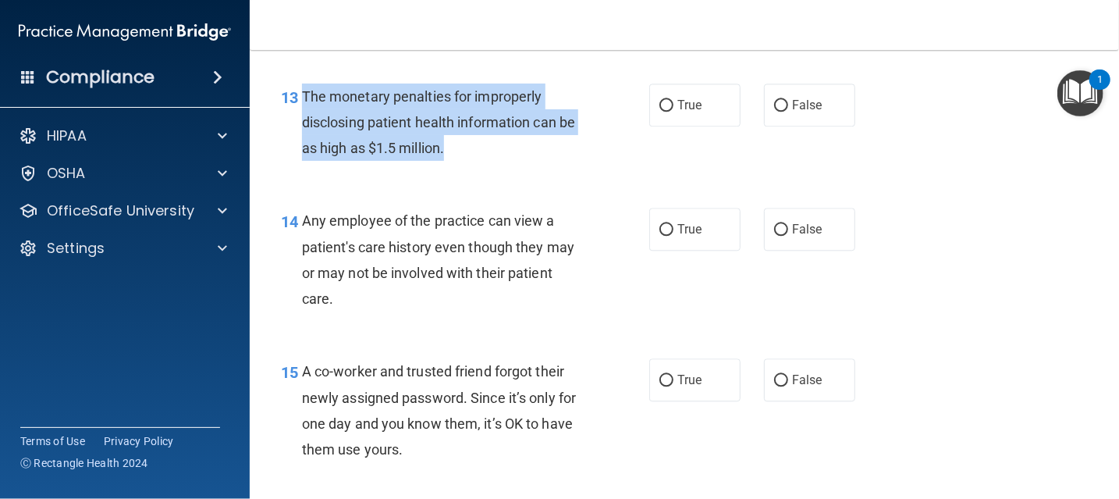
drag, startPoint x: 310, startPoint y: 145, endPoint x: 456, endPoint y: 205, distance: 158.5
click at [456, 161] on div "The monetary penalties for improperly disclosing patient health information can…" at bounding box center [449, 122] width 294 height 78
copy span "The monetary penalties for improperly disclosing patient health information can…"
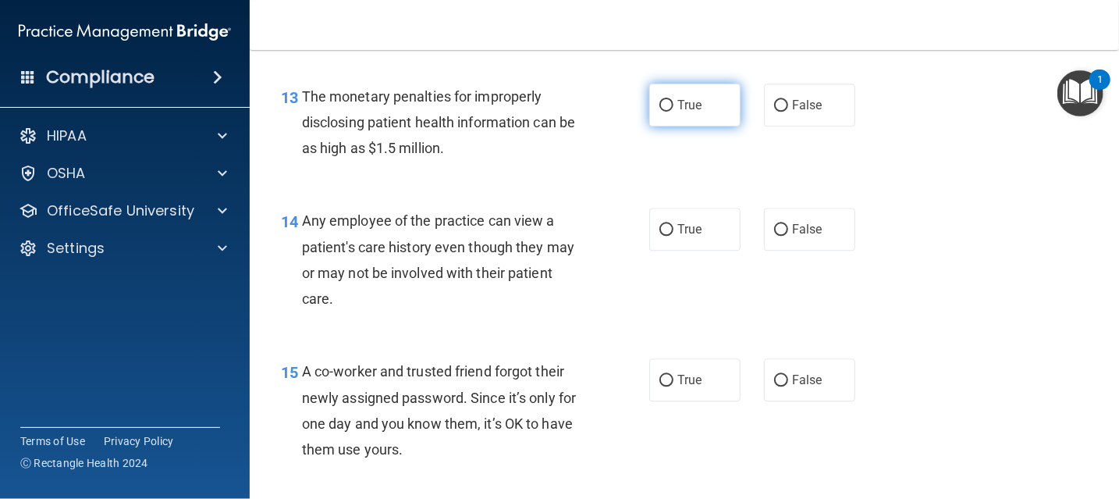
click at [681, 112] on span "True" at bounding box center [689, 105] width 24 height 15
click at [673, 112] on input "True" at bounding box center [666, 106] width 14 height 12
radio input "true"
click at [920, 189] on div "13 The monetary penalties for improperly disclosing patient health information …" at bounding box center [684, 126] width 830 height 125
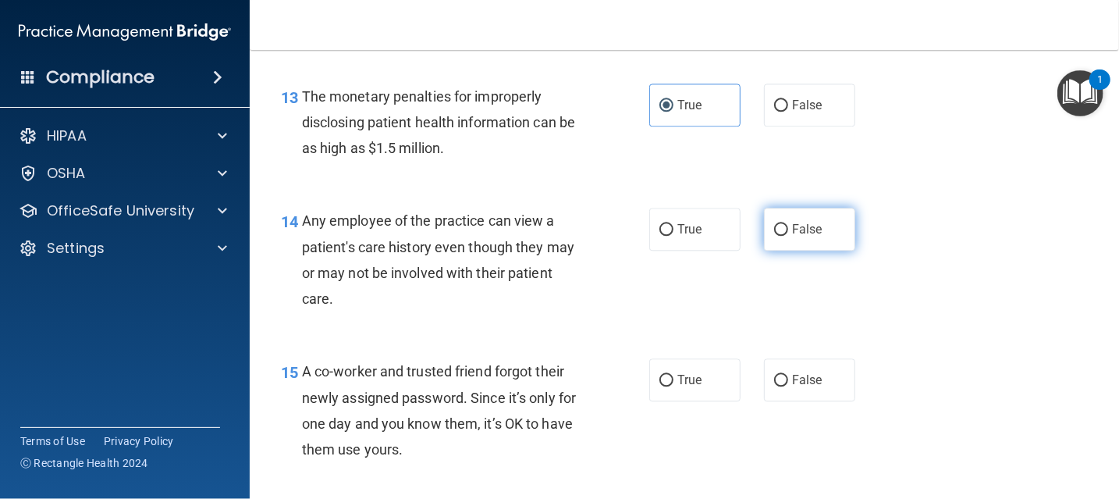
click at [781, 250] on label "False" at bounding box center [809, 229] width 91 height 43
click at [781, 236] on input "False" at bounding box center [781, 230] width 14 height 12
radio input "true"
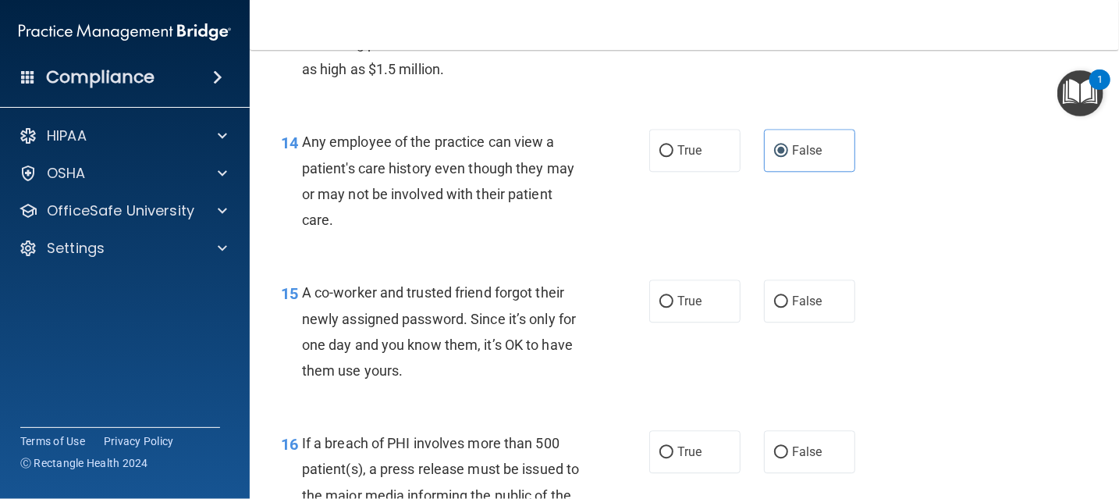
scroll to position [1794, 0]
click at [804, 309] on span "False" at bounding box center [807, 301] width 30 height 15
click at [788, 308] on input "False" at bounding box center [781, 302] width 14 height 12
radio input "true"
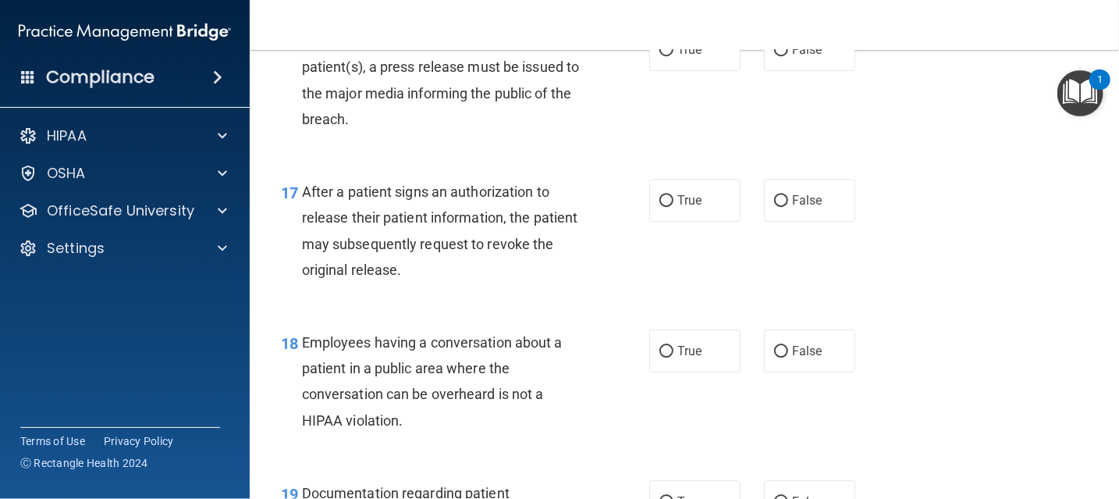
scroll to position [2106, 0]
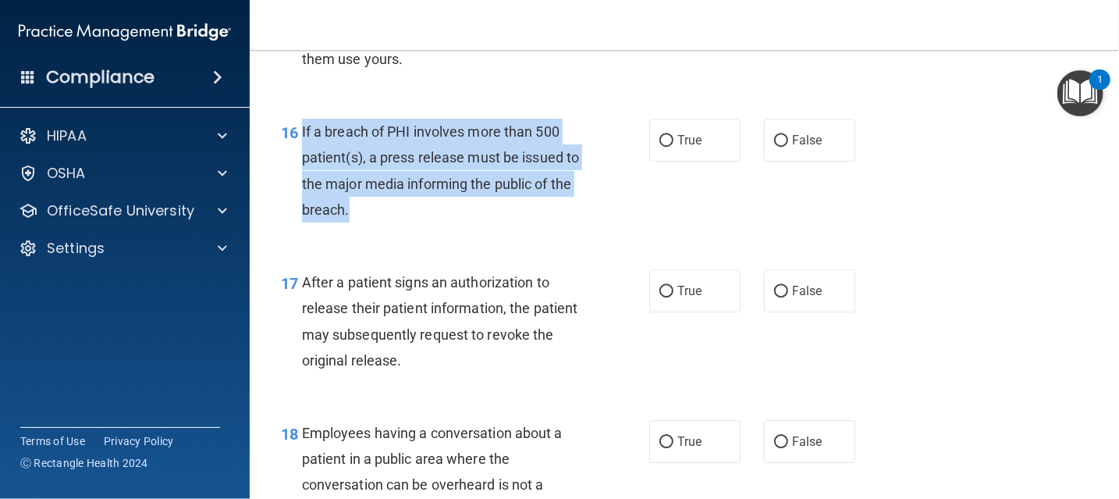
drag, startPoint x: 300, startPoint y: 180, endPoint x: 439, endPoint y: 266, distance: 163.9
click at [439, 230] on div "16 If a breach of PHI involves more than 500 patient(s), a press release must b…" at bounding box center [464, 175] width 415 height 112
copy div "If a breach of PHI involves more than 500 patient(s), a press release must be i…"
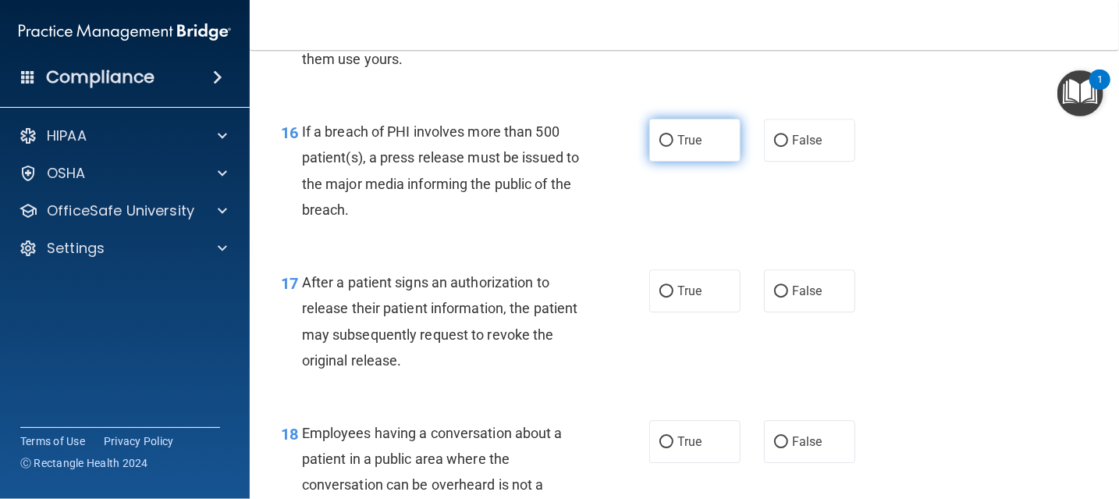
click at [699, 161] on label "True" at bounding box center [694, 140] width 91 height 43
click at [673, 147] on input "True" at bounding box center [666, 141] width 14 height 12
radio input "true"
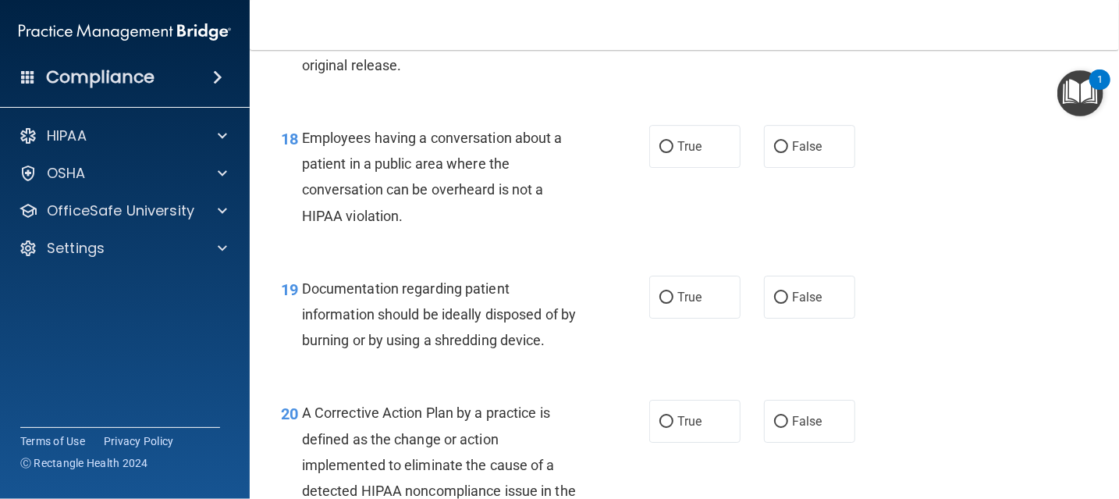
scroll to position [2245, 0]
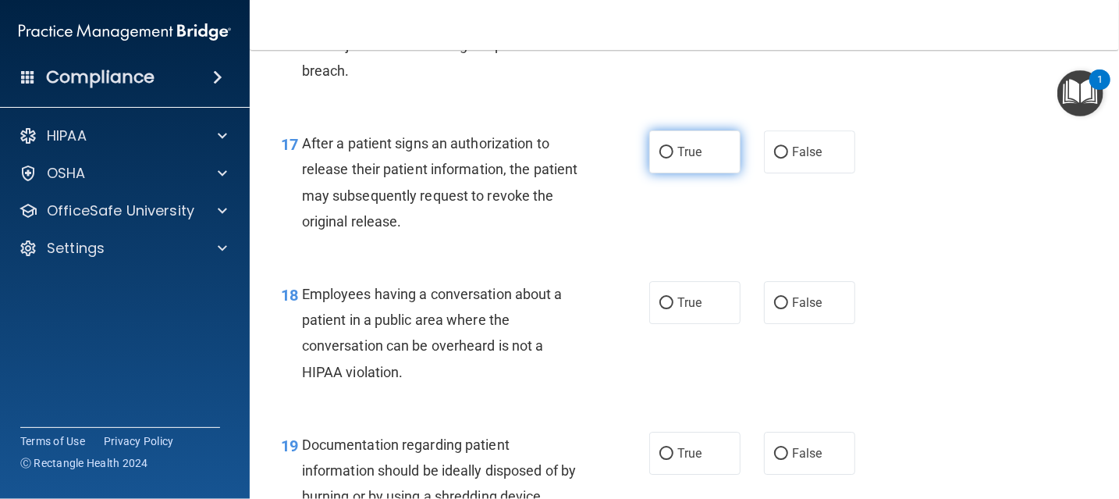
click at [659, 158] on input "True" at bounding box center [666, 153] width 14 height 12
radio input "true"
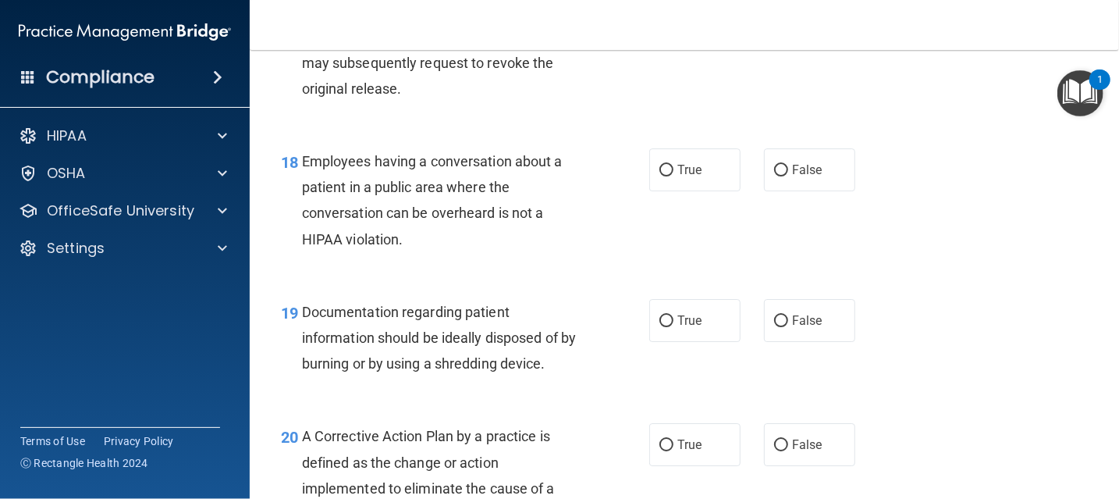
scroll to position [2401, 0]
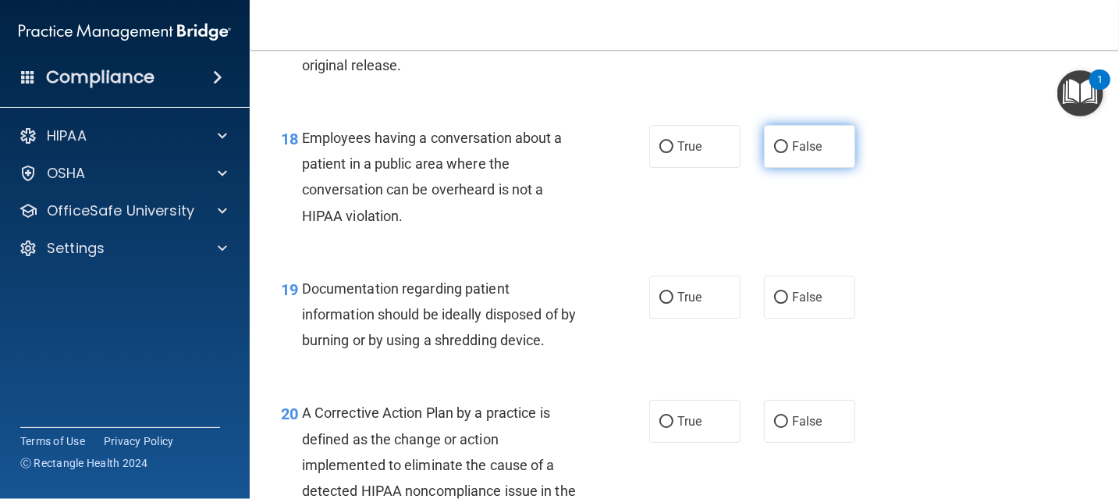
click at [781, 168] on label "False" at bounding box center [809, 146] width 91 height 43
click at [781, 153] on input "False" at bounding box center [781, 147] width 14 height 12
radio input "true"
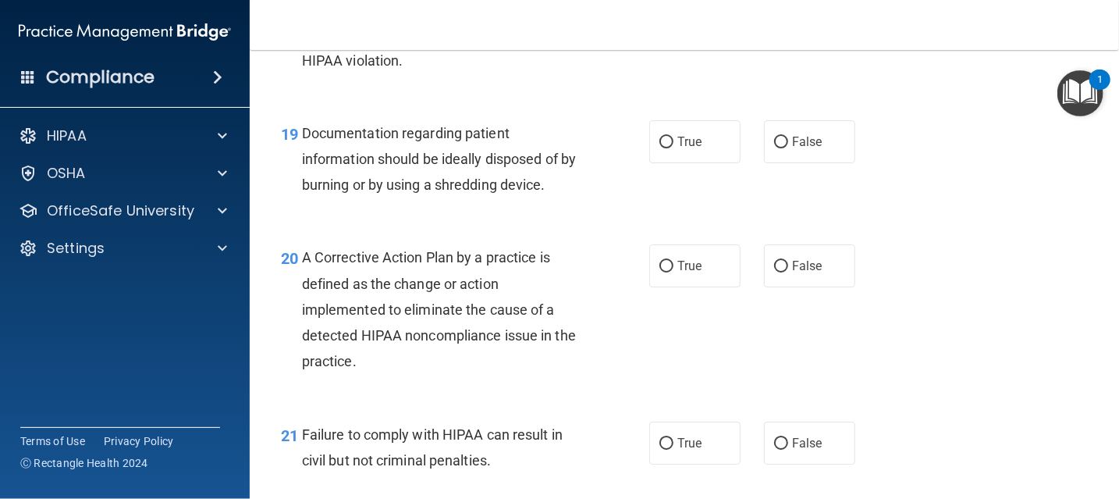
scroll to position [2557, 0]
click at [687, 162] on label "True" at bounding box center [694, 140] width 91 height 43
click at [673, 147] on input "True" at bounding box center [666, 142] width 14 height 12
radio input "true"
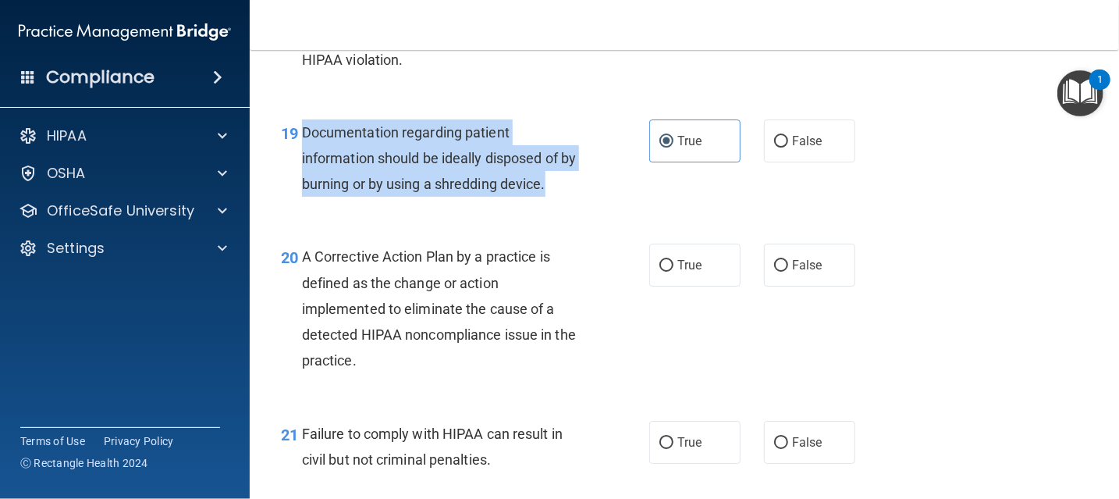
drag, startPoint x: 303, startPoint y: 185, endPoint x: 572, endPoint y: 235, distance: 273.7
click at [572, 197] on div "Documentation regarding patient information should be ideally disposed of by bu…" at bounding box center [449, 158] width 294 height 78
copy span "Documentation regarding patient information should be ideally disposed of by bu…"
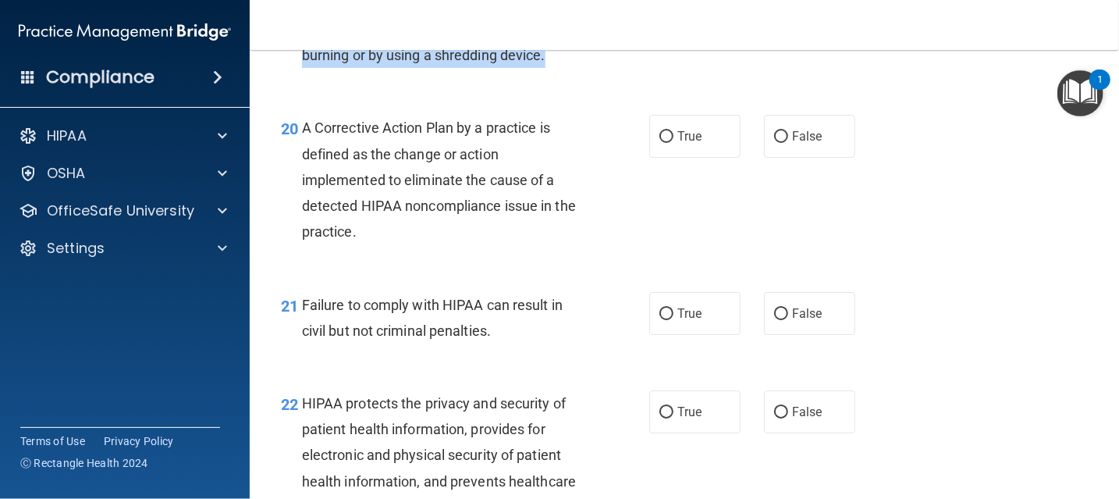
scroll to position [2713, 0]
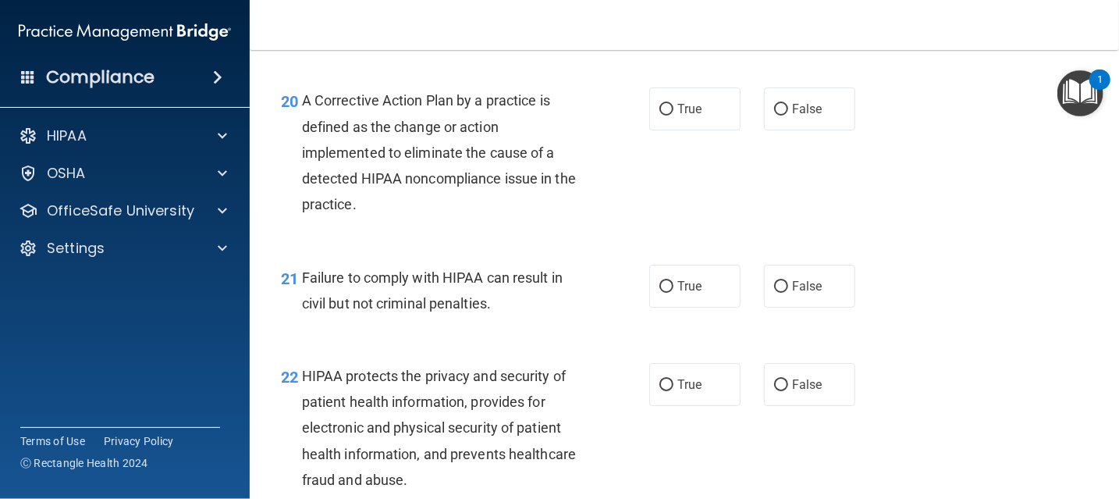
click at [609, 127] on div "20 A Corrective Action Plan by a practice is defined as the change or action im…" at bounding box center [684, 156] width 830 height 176
click at [677, 116] on span "True" at bounding box center [689, 108] width 24 height 15
click at [673, 115] on input "True" at bounding box center [666, 110] width 14 height 12
radio input "true"
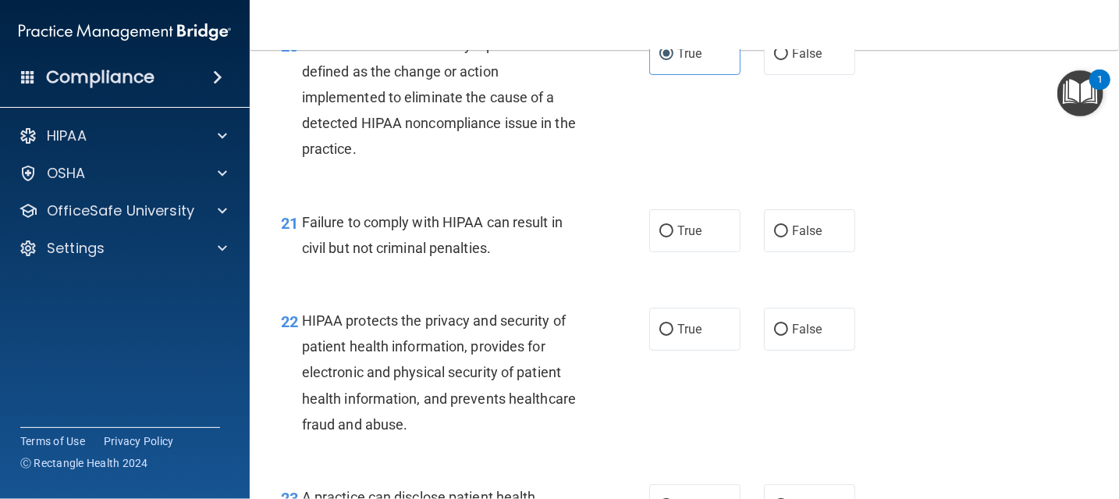
scroll to position [2791, 0]
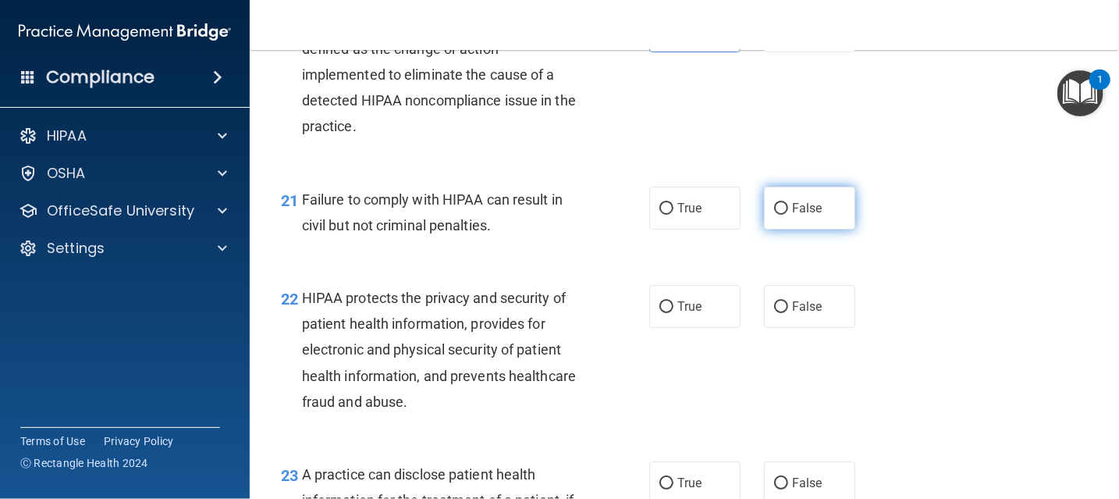
click at [792, 215] on span "False" at bounding box center [807, 207] width 30 height 15
click at [786, 215] on input "False" at bounding box center [781, 209] width 14 height 12
radio input "true"
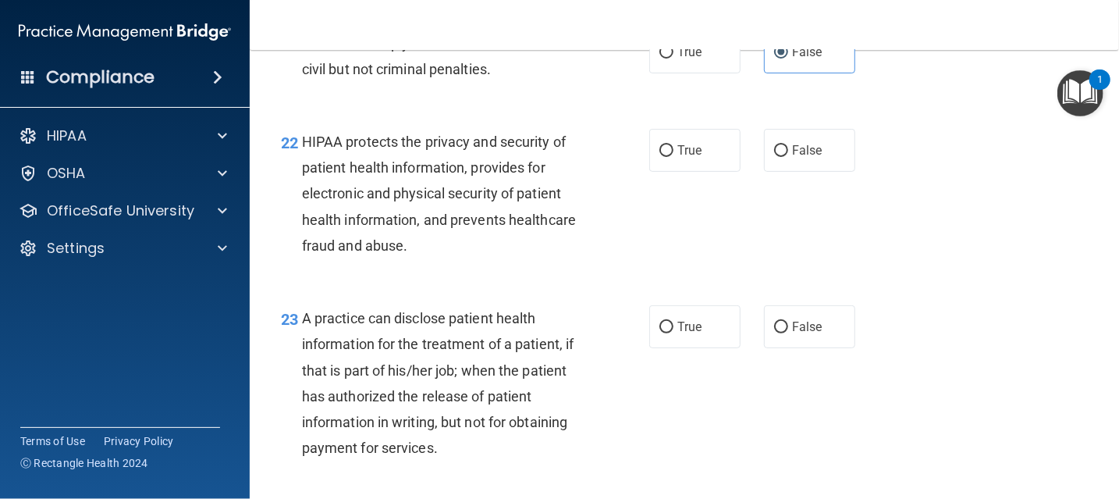
scroll to position [3025, 0]
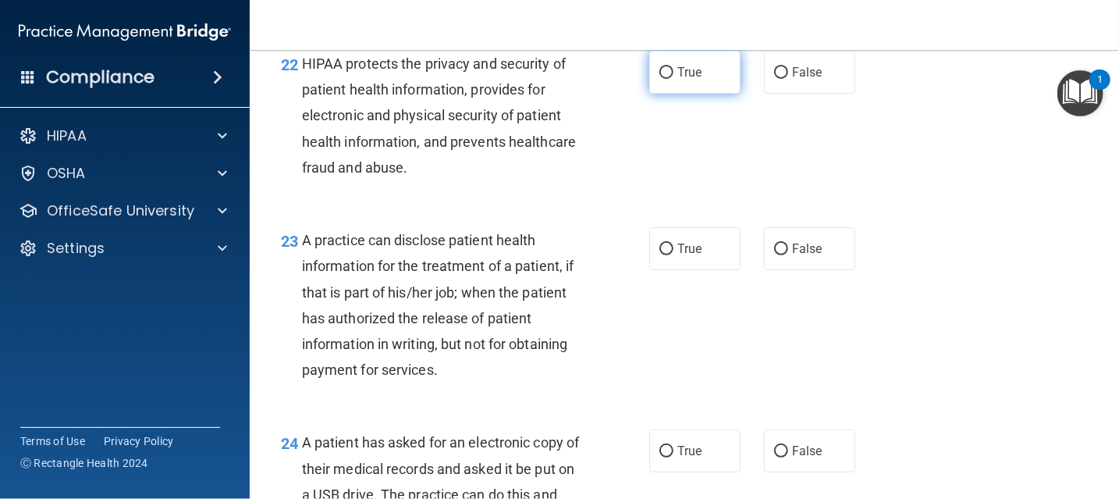
click at [658, 94] on label "True" at bounding box center [694, 72] width 91 height 43
click at [659, 79] on input "True" at bounding box center [666, 73] width 14 height 12
radio input "true"
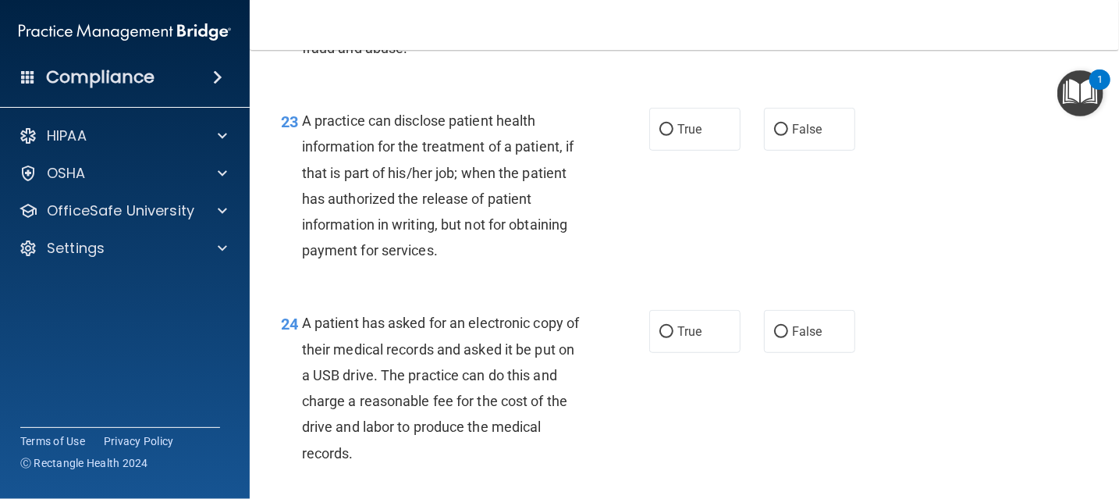
scroll to position [3181, 0]
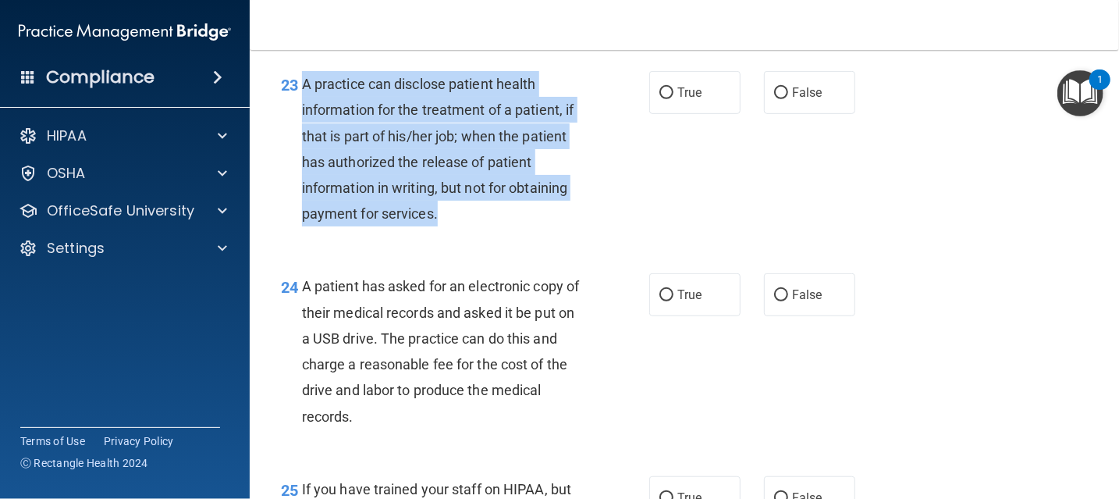
drag, startPoint x: 303, startPoint y: 139, endPoint x: 491, endPoint y: 274, distance: 232.1
click at [491, 226] on div "A practice can disclose patient health information for the treatment of a patie…" at bounding box center [449, 148] width 294 height 155
copy span "A practice can disclose patient health information for the treatment of a patie…"
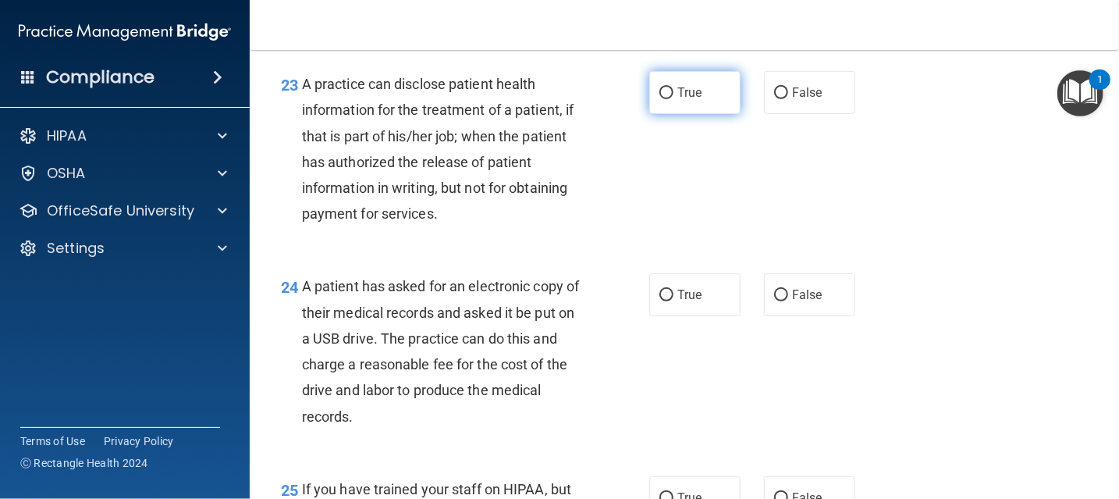
click at [687, 114] on label "True" at bounding box center [694, 92] width 91 height 43
click at [673, 99] on input "True" at bounding box center [666, 93] width 14 height 12
radio input "true"
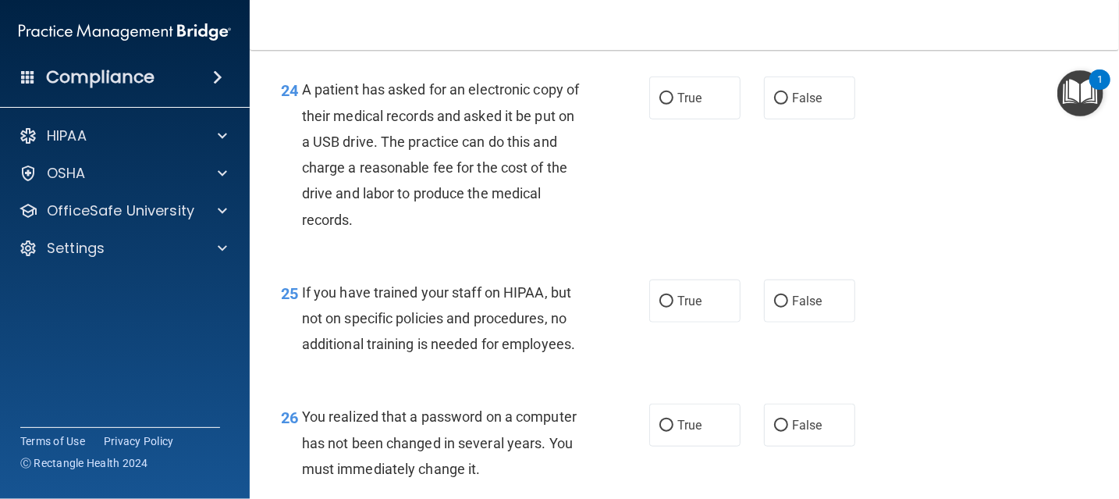
scroll to position [3415, 0]
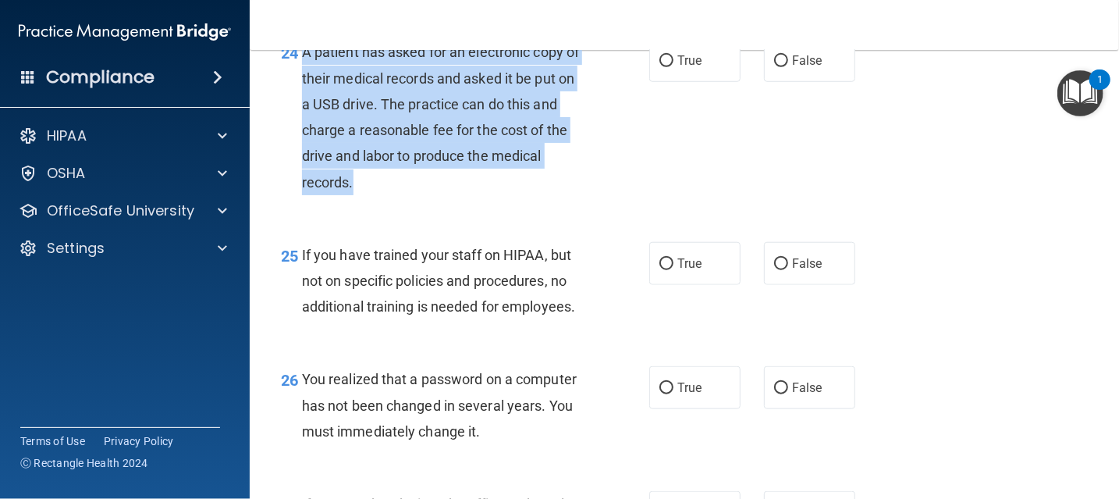
drag, startPoint x: 300, startPoint y: 108, endPoint x: 409, endPoint y: 238, distance: 170.0
click at [409, 202] on div "24 A patient has asked for an electronic copy of their medical records and aske…" at bounding box center [464, 120] width 415 height 163
copy div "A patient has asked for an electronic copy of their medical records and asked i…"
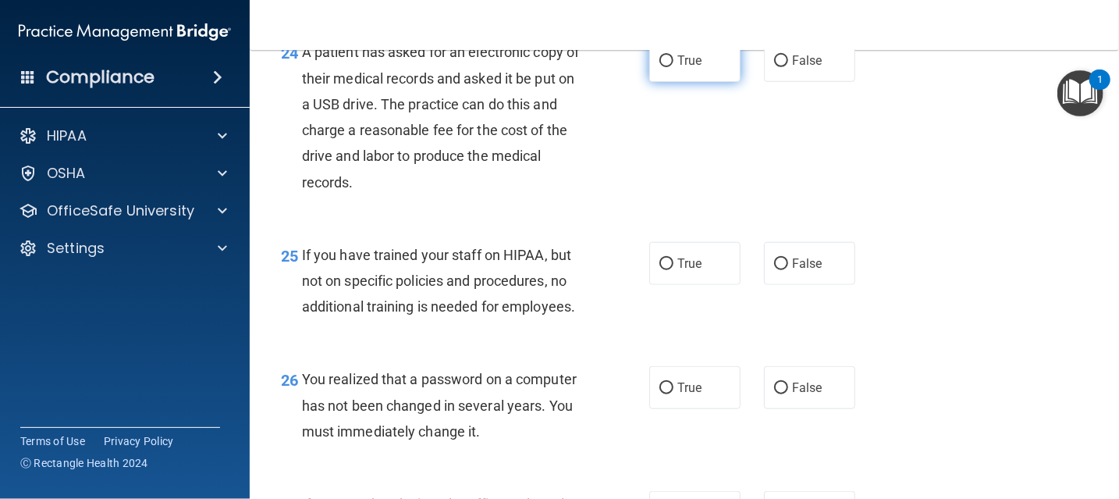
click at [687, 82] on label "True" at bounding box center [694, 60] width 91 height 43
click at [673, 67] on input "True" at bounding box center [666, 61] width 14 height 12
radio input "true"
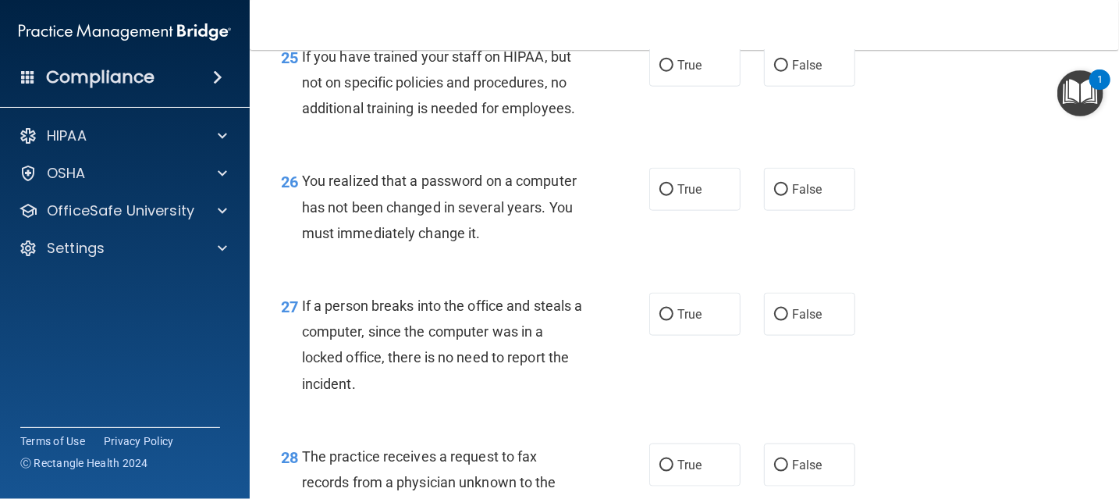
scroll to position [3649, 0]
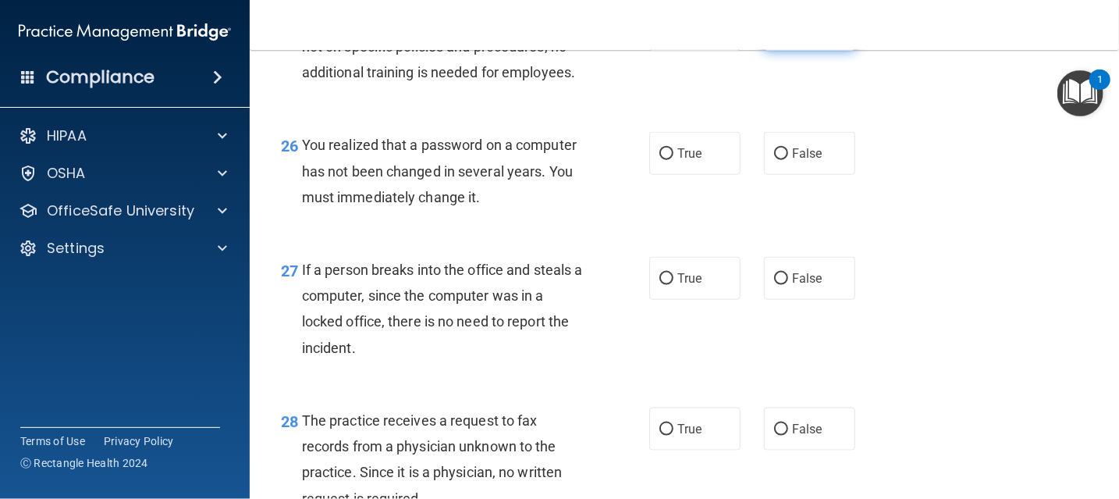
click at [782, 51] on label "False" at bounding box center [809, 29] width 91 height 43
click at [782, 36] on input "False" at bounding box center [781, 30] width 14 height 12
radio input "true"
click at [699, 175] on label "True" at bounding box center [694, 153] width 91 height 43
click at [673, 160] on input "True" at bounding box center [666, 154] width 14 height 12
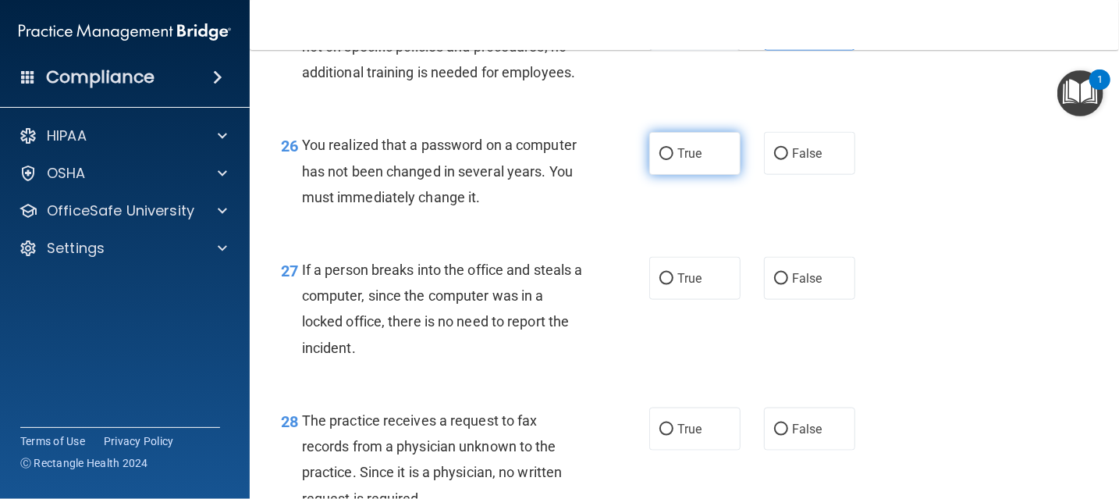
radio input "true"
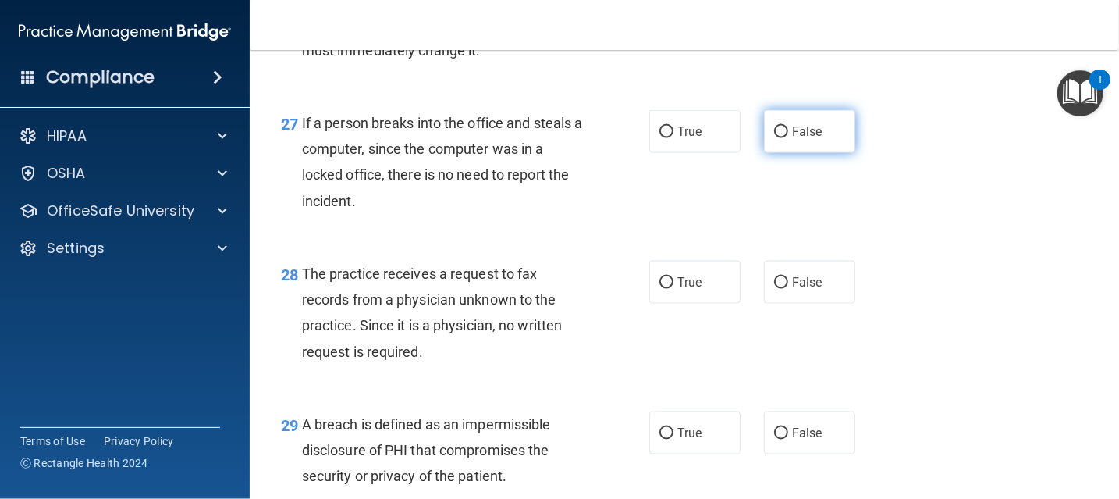
scroll to position [3805, 0]
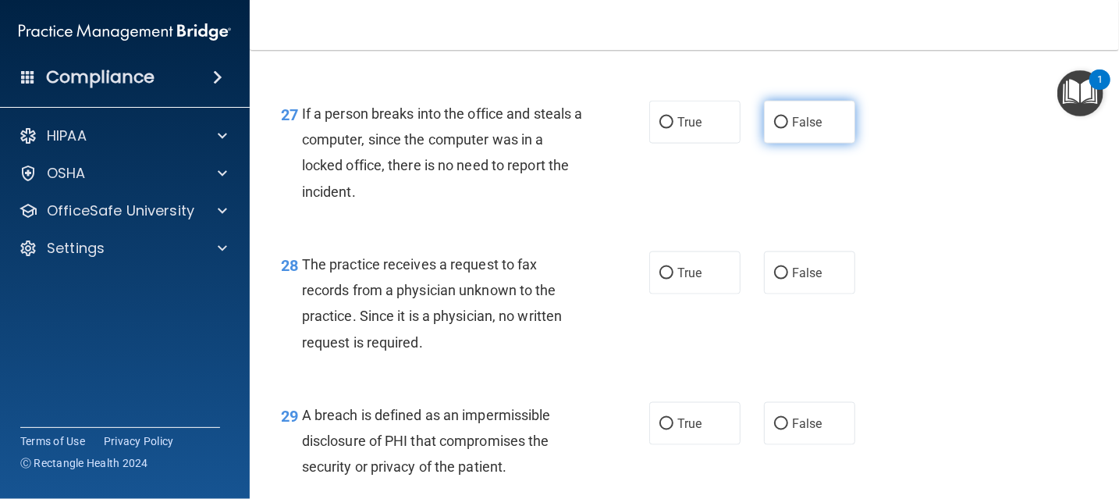
click at [797, 144] on label "False" at bounding box center [809, 122] width 91 height 43
click at [788, 129] on input "False" at bounding box center [781, 123] width 14 height 12
radio input "true"
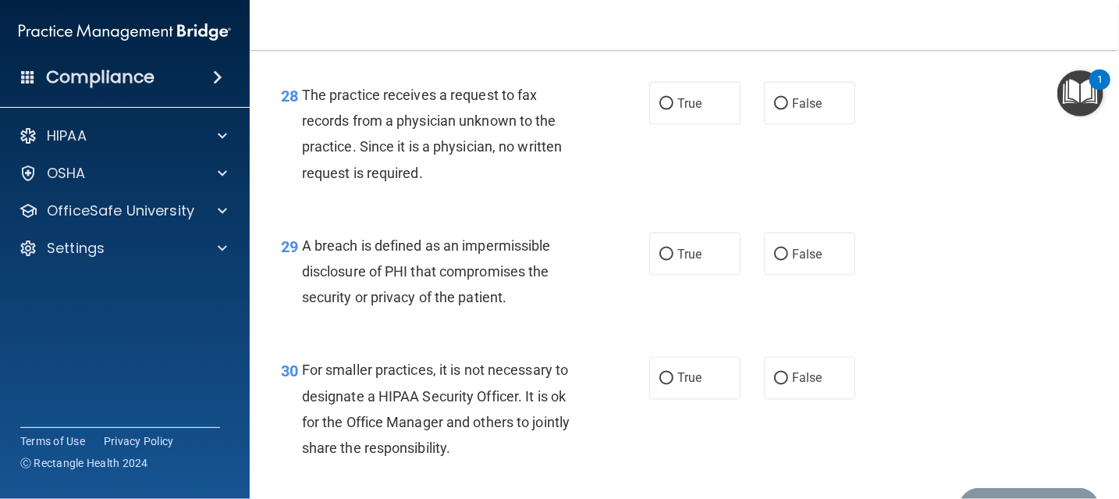
scroll to position [4040, 0]
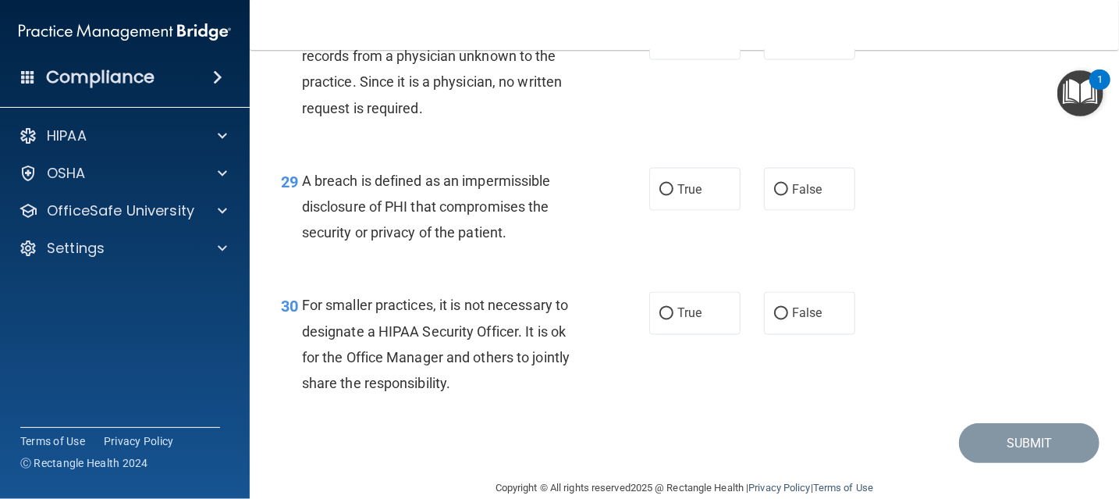
click at [803, 114] on div "28 The practice receives a request to fax records from a physician unknown to t…" at bounding box center [684, 73] width 830 height 151
click at [807, 60] on label "False" at bounding box center [809, 38] width 91 height 43
click at [788, 45] on input "False" at bounding box center [781, 40] width 14 height 12
radio input "true"
click at [715, 211] on label "True" at bounding box center [694, 189] width 91 height 43
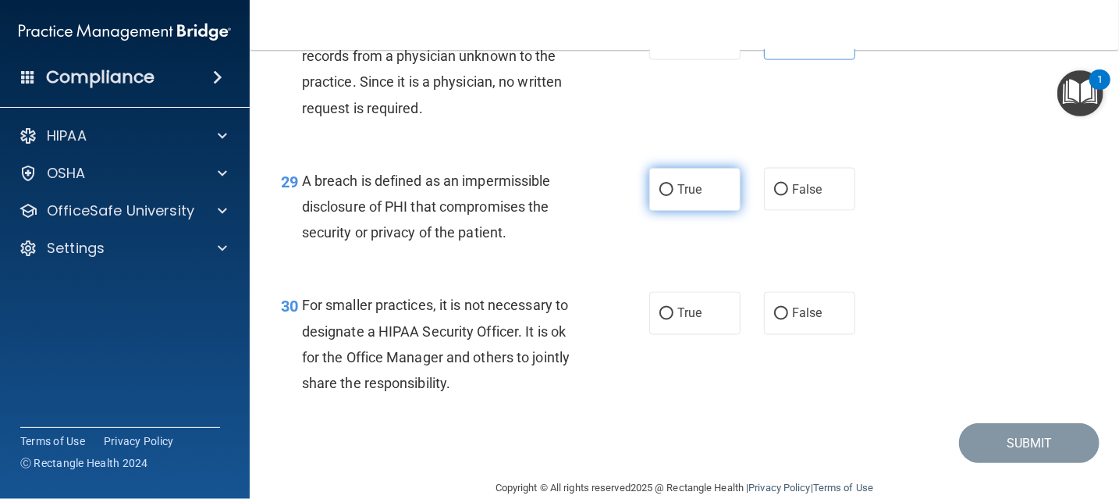
click at [673, 196] on input "True" at bounding box center [666, 190] width 14 height 12
radio input "true"
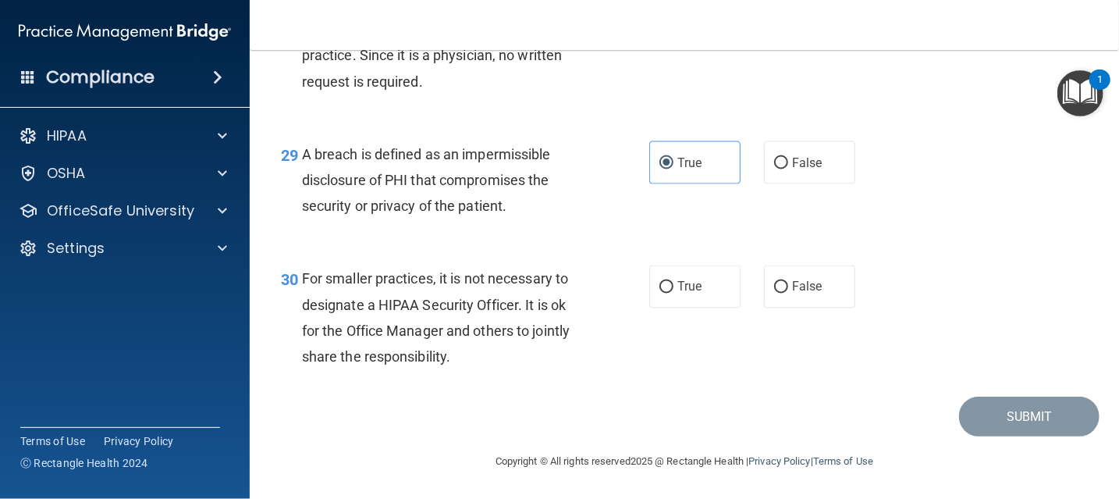
scroll to position [4118, 0]
click at [816, 291] on label "False" at bounding box center [809, 286] width 91 height 43
click at [788, 291] on input "False" at bounding box center [781, 288] width 14 height 12
radio input "true"
click at [986, 415] on button "Submit" at bounding box center [1029, 416] width 140 height 40
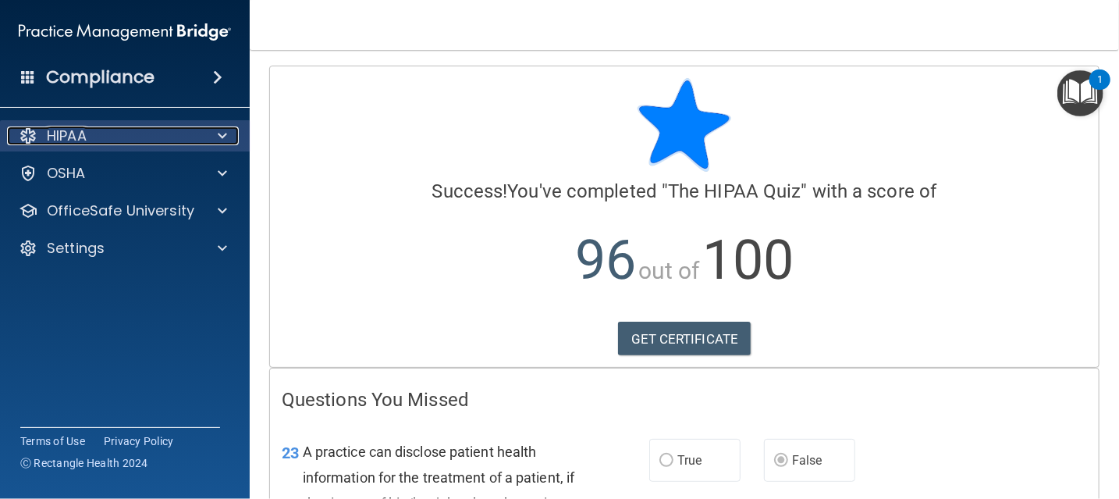
click at [223, 133] on span at bounding box center [222, 135] width 9 height 19
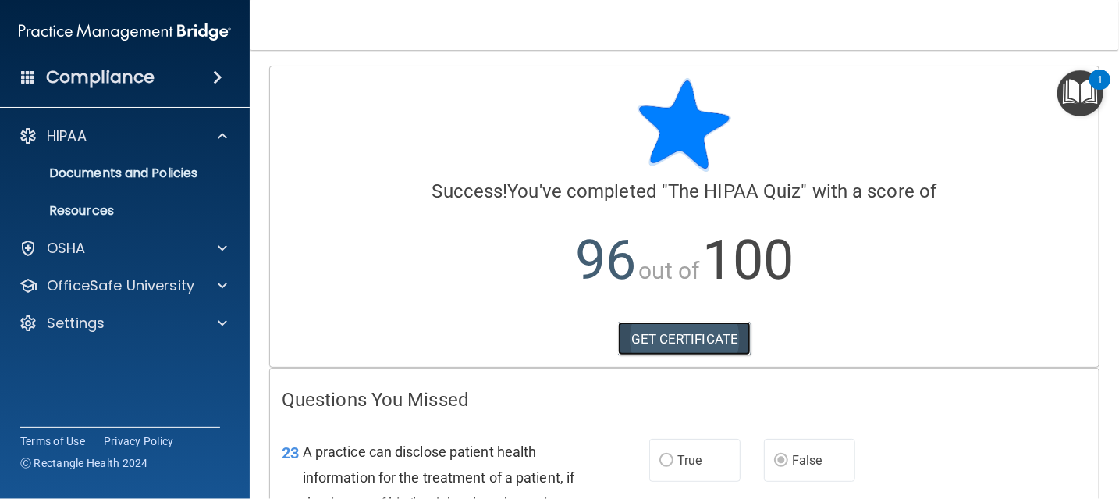
click at [684, 339] on link "GET CERTIFICATE" at bounding box center [684, 338] width 133 height 34
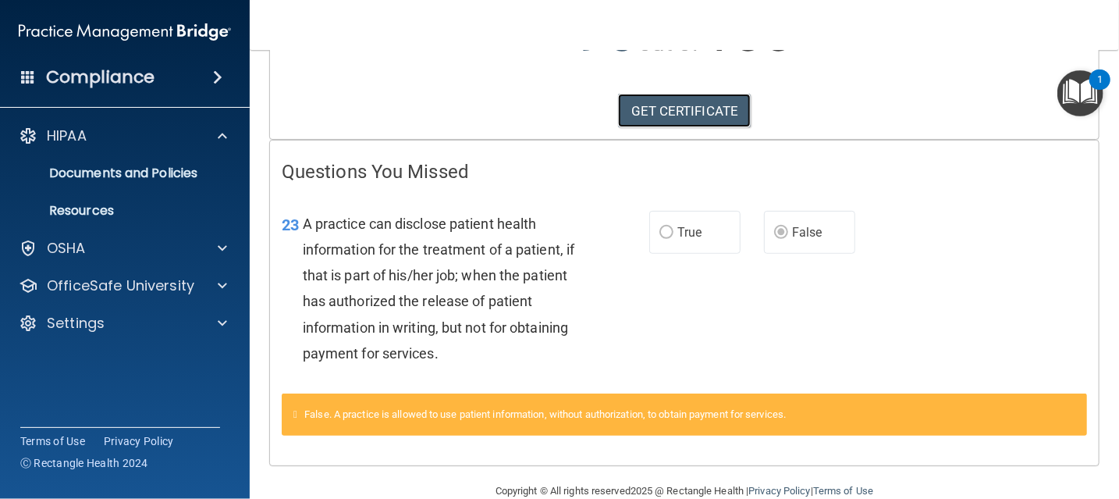
scroll to position [256, 0]
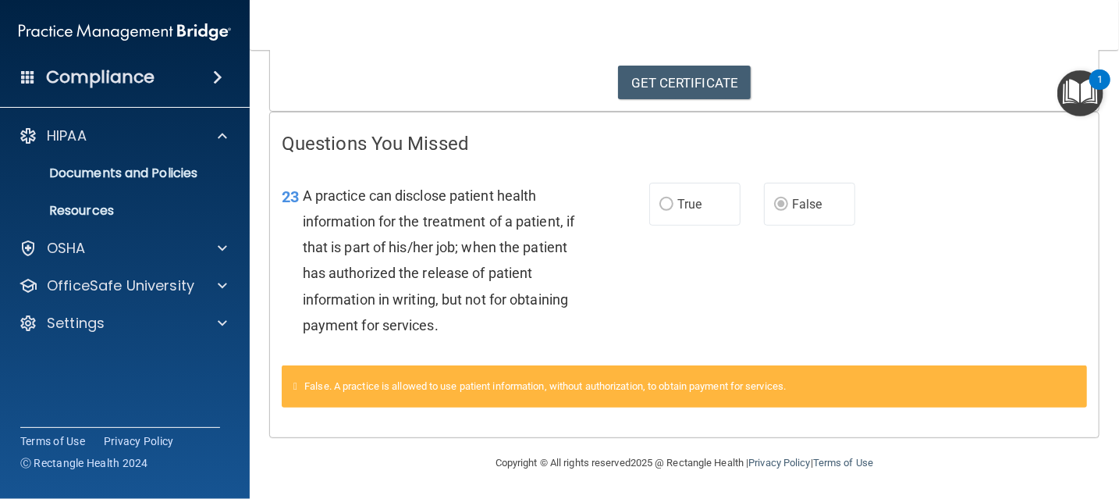
click at [1080, 98] on img "Open Resource Center, 1 new notification" at bounding box center [1080, 93] width 46 height 46
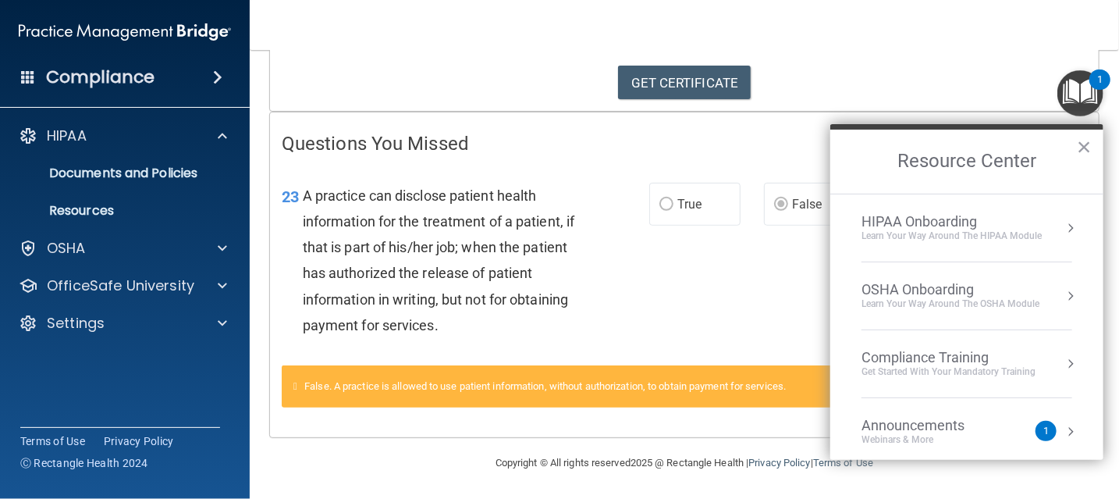
click at [1030, 218] on div "HIPAA Onboarding" at bounding box center [951, 221] width 180 height 17
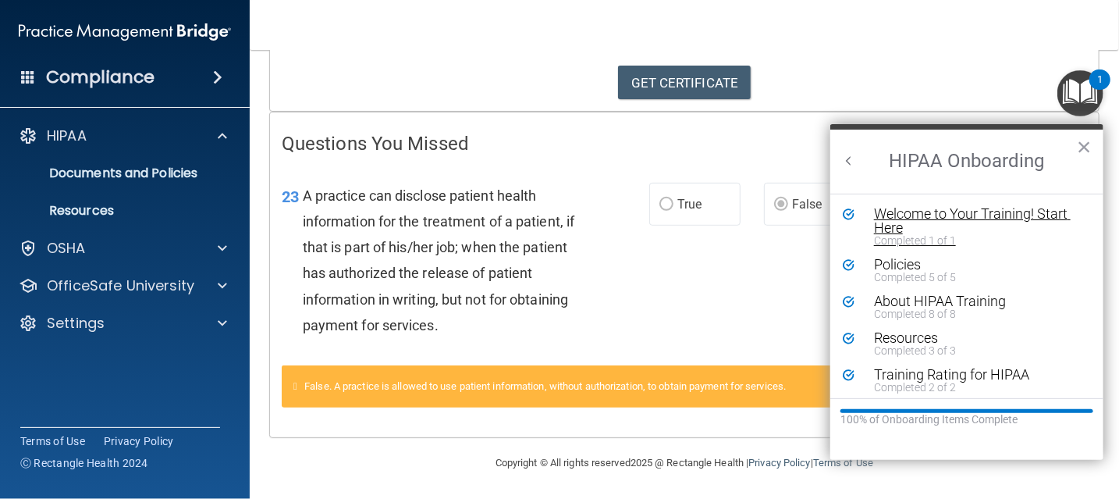
scroll to position [0, 0]
click at [917, 297] on div "About HIPAA Training" at bounding box center [972, 301] width 197 height 14
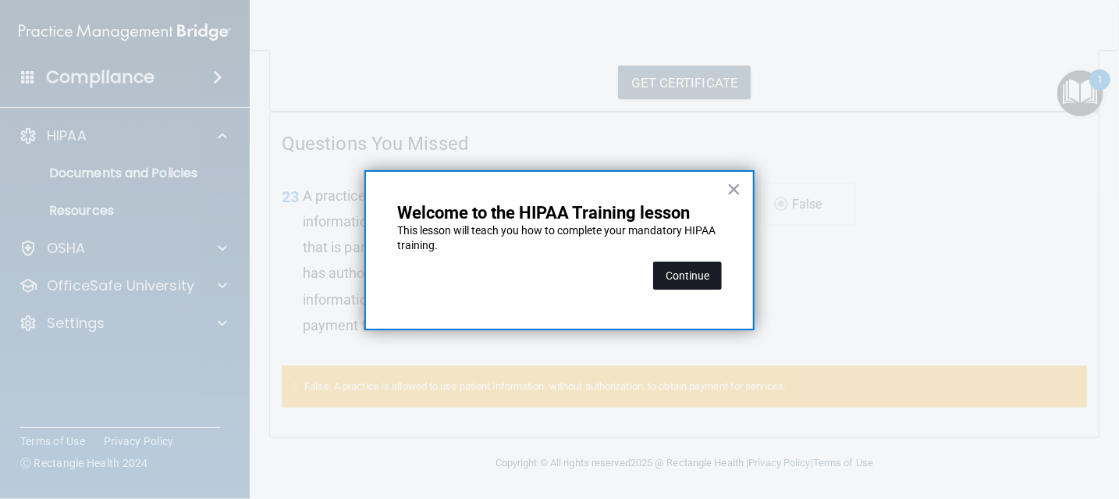
click at [686, 276] on button "Continue" at bounding box center [687, 275] width 69 height 28
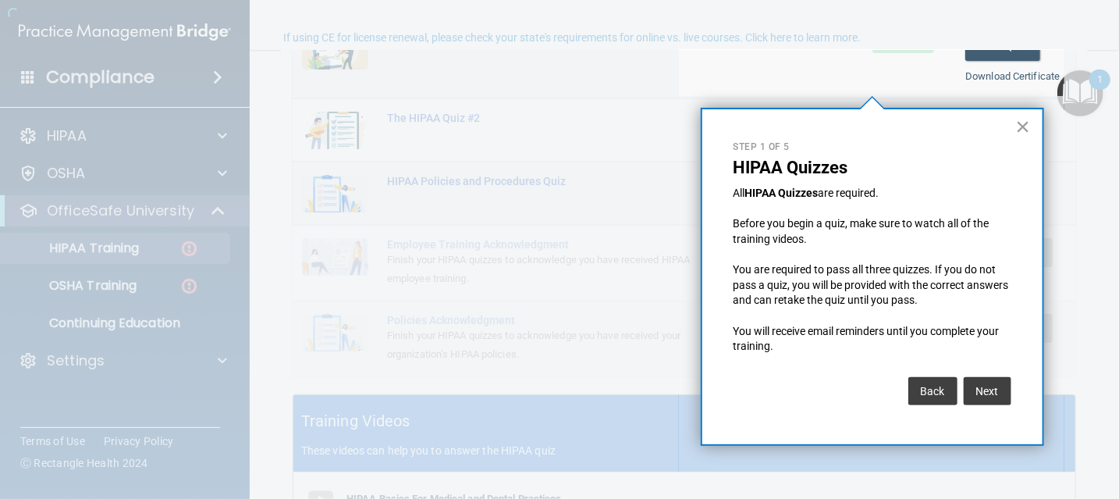
scroll to position [121, 0]
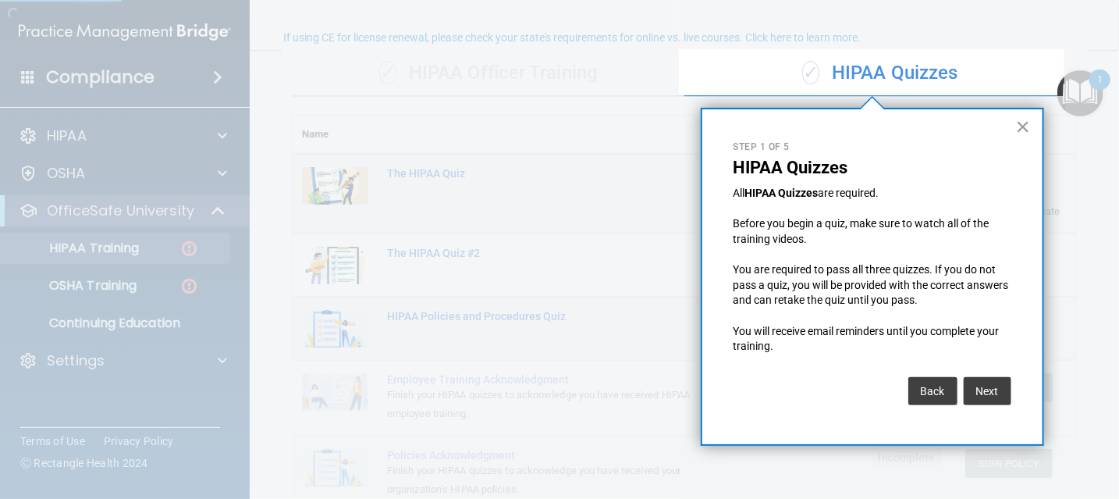
click at [993, 395] on button "Next" at bounding box center [987, 391] width 48 height 28
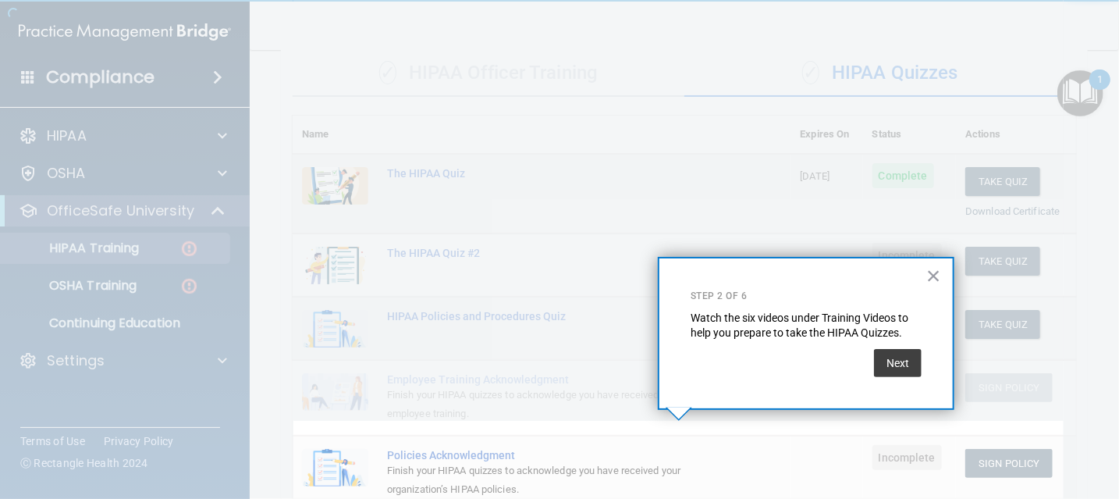
scroll to position [229, 0]
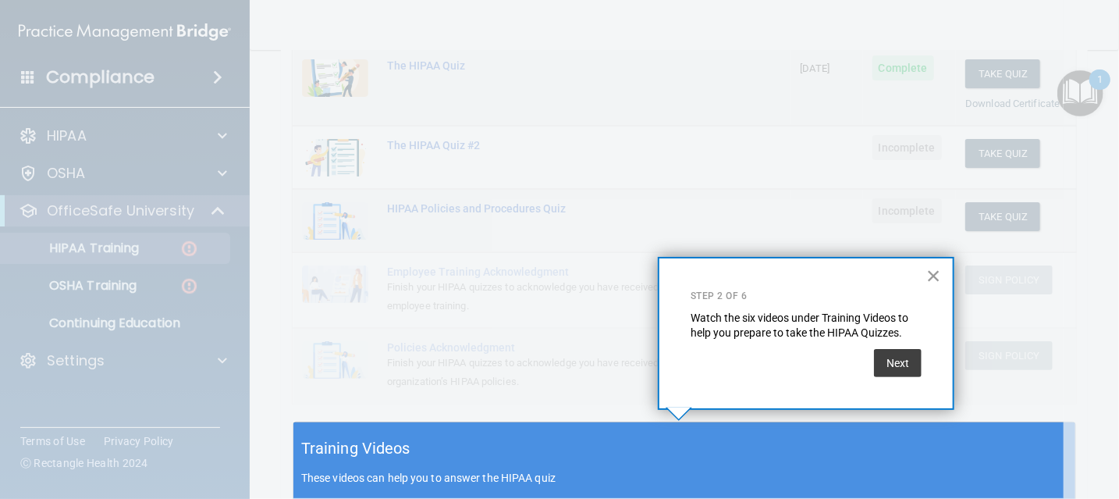
click at [935, 278] on button "×" at bounding box center [933, 275] width 15 height 25
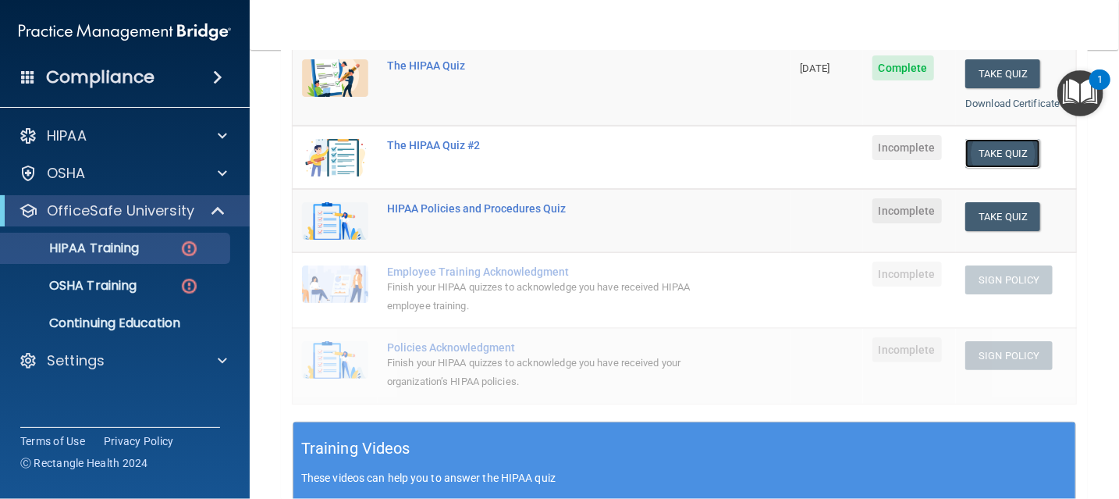
click at [981, 145] on button "Take Quiz" at bounding box center [1002, 153] width 75 height 29
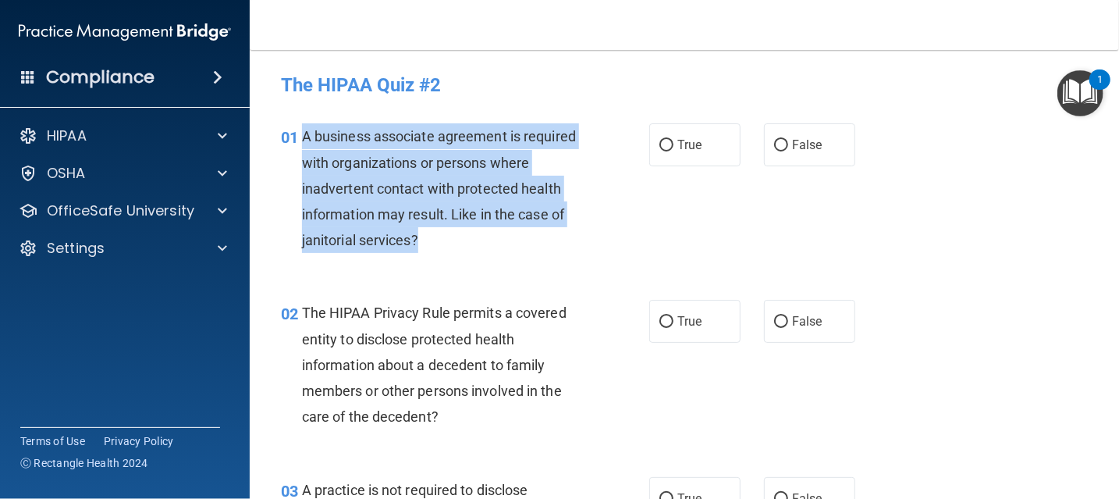
drag, startPoint x: 300, startPoint y: 140, endPoint x: 446, endPoint y: 260, distance: 189.6
click at [446, 260] on div "01 A business associate agreement is required with organizations or persons whe…" at bounding box center [464, 191] width 415 height 137
copy div "A business associate agreement is required with organizations or persons where …"
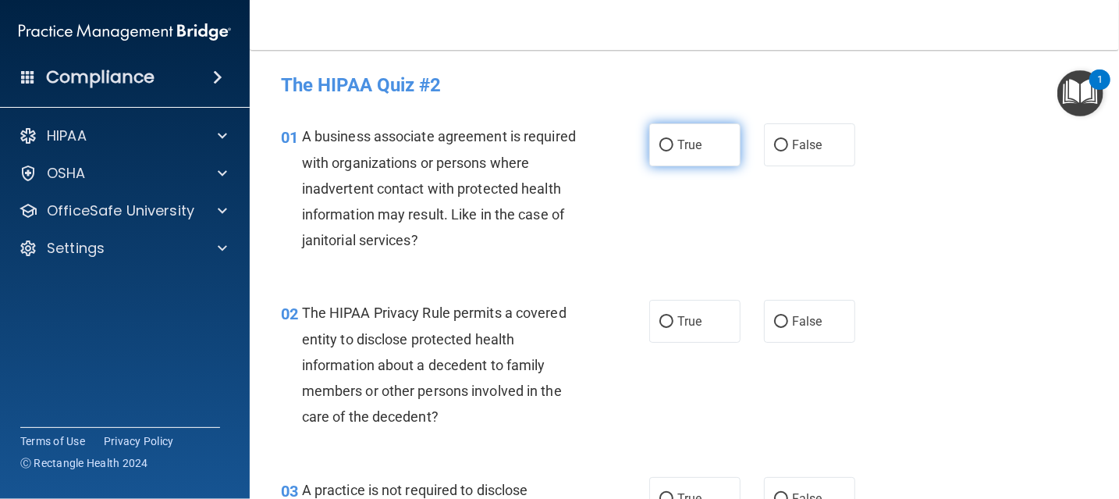
click at [689, 150] on span "True" at bounding box center [689, 144] width 24 height 15
click at [673, 150] on input "True" at bounding box center [666, 146] width 14 height 12
radio input "true"
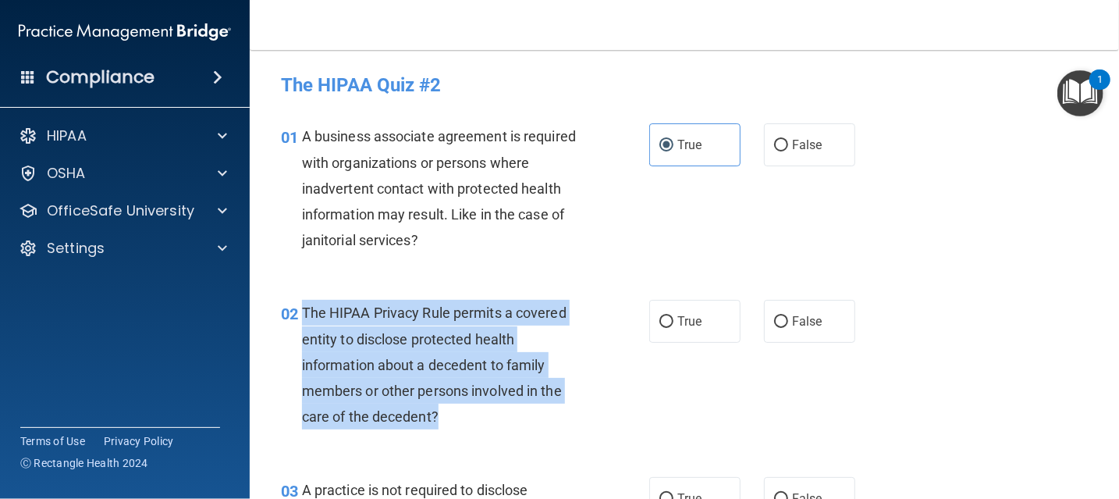
drag, startPoint x: 305, startPoint y: 310, endPoint x: 470, endPoint y: 418, distance: 197.8
click at [470, 418] on div "The HIPAA Privacy Rule permits a covered entity to disclose protected health in…" at bounding box center [449, 365] width 294 height 130
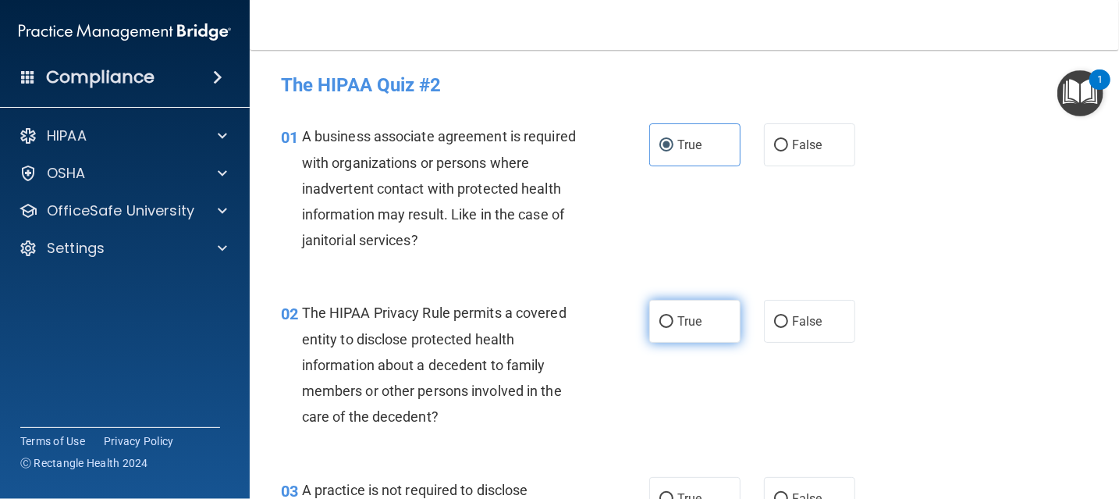
click at [669, 319] on label "True" at bounding box center [694, 321] width 91 height 43
click at [669, 319] on input "True" at bounding box center [666, 322] width 14 height 12
radio input "true"
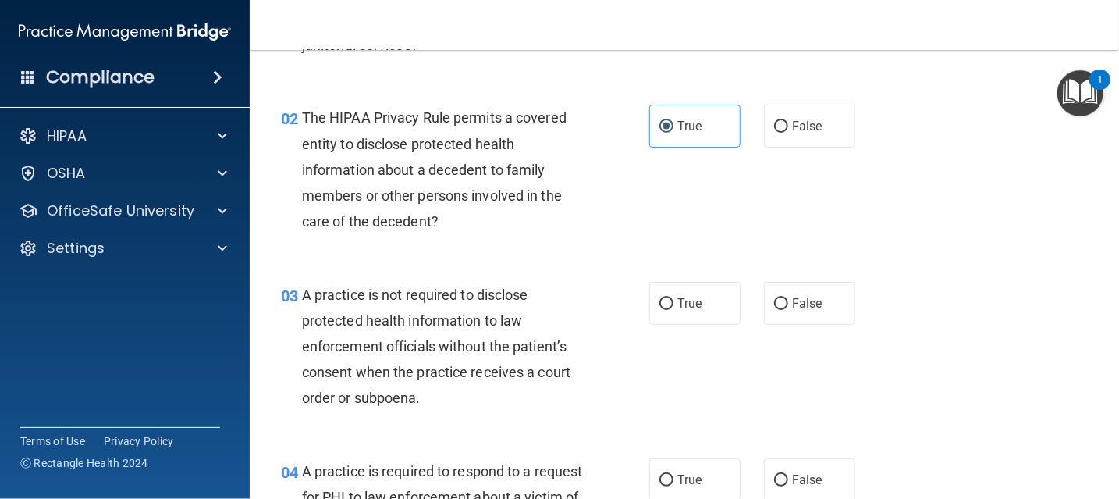
scroll to position [234, 0]
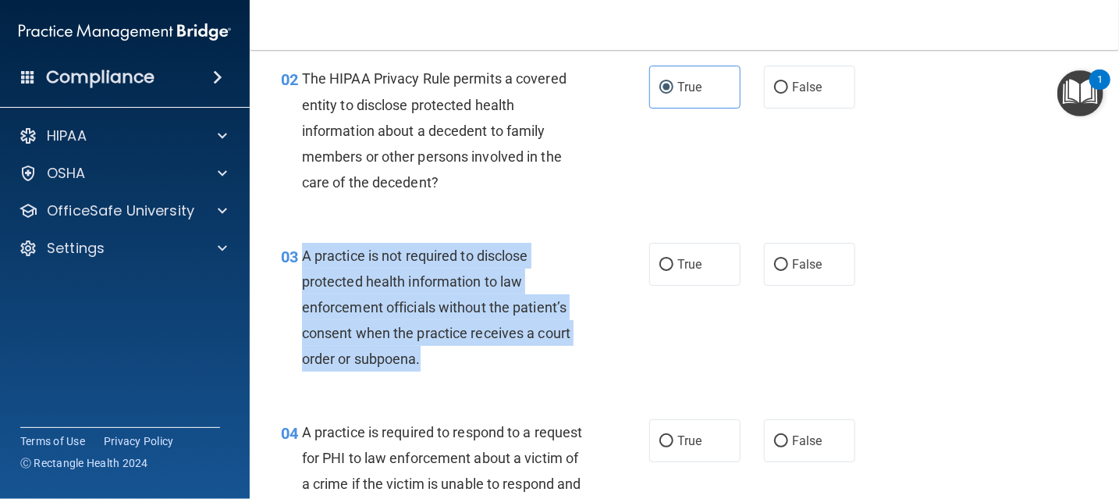
drag, startPoint x: 304, startPoint y: 257, endPoint x: 509, endPoint y: 355, distance: 226.5
click at [509, 355] on div "A practice is not required to disclose protected health information to law enfo…" at bounding box center [449, 308] width 294 height 130
click at [574, 270] on div "A practice is not required to disclose protected health information to law enfo…" at bounding box center [449, 308] width 294 height 130
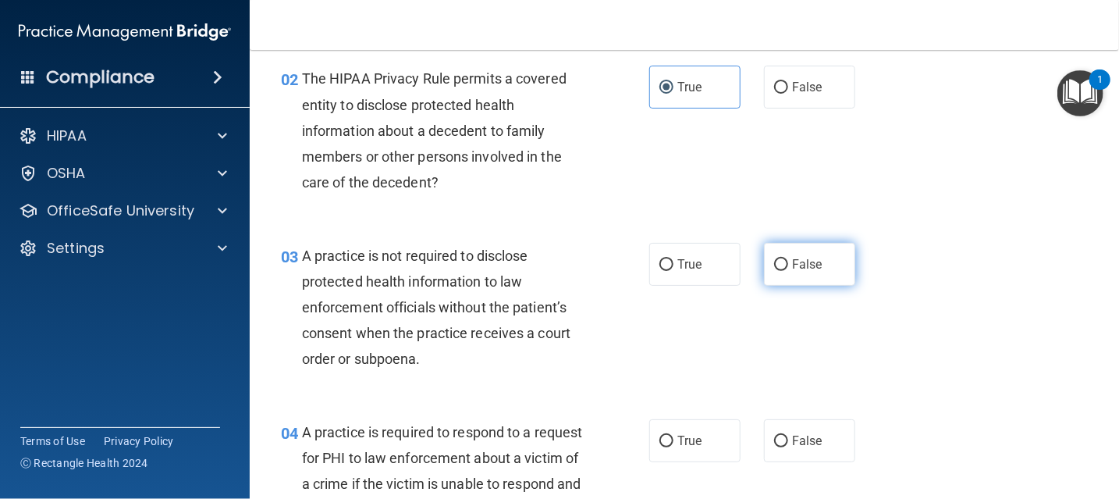
click at [802, 275] on label "False" at bounding box center [809, 264] width 91 height 43
click at [792, 264] on span "False" at bounding box center [807, 264] width 30 height 15
click at [788, 264] on input "False" at bounding box center [781, 265] width 14 height 12
radio input "true"
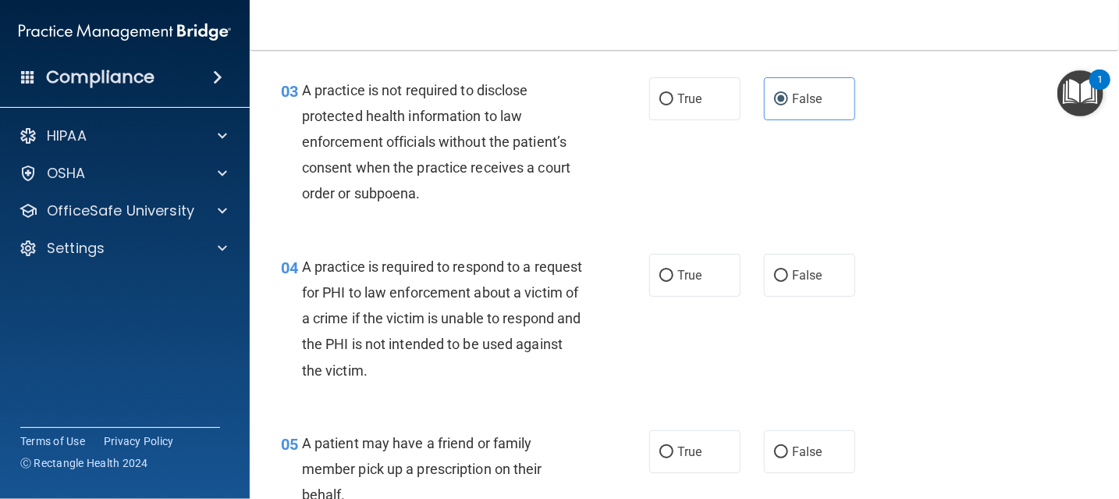
scroll to position [421, 0]
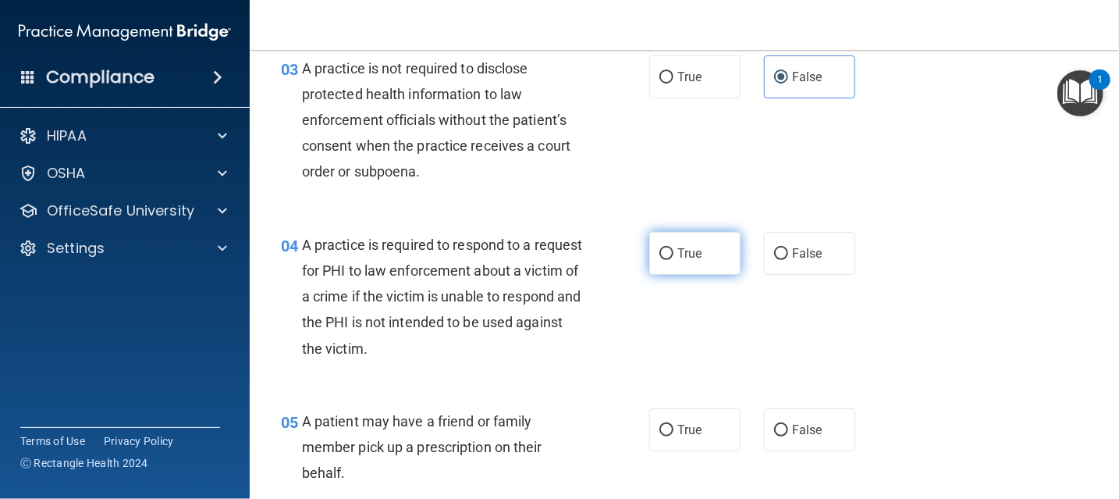
click at [679, 254] on span "True" at bounding box center [689, 253] width 24 height 15
click at [673, 254] on input "True" at bounding box center [666, 254] width 14 height 12
radio input "true"
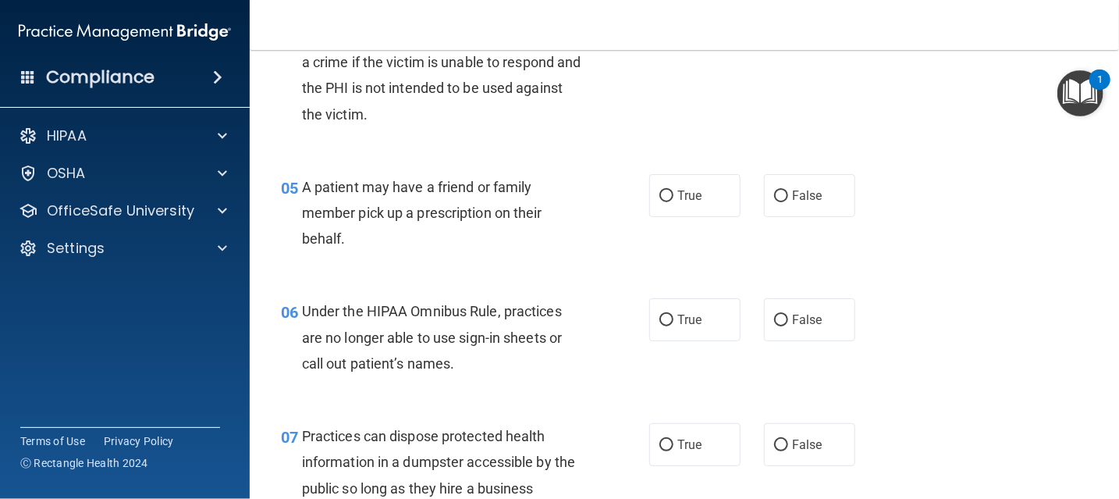
scroll to position [733, 0]
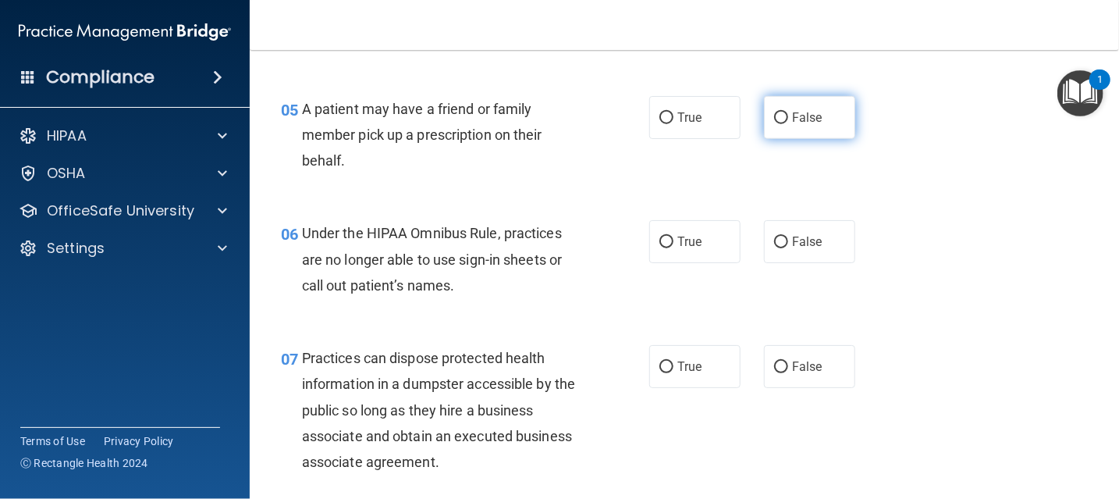
click at [804, 133] on label "False" at bounding box center [809, 117] width 91 height 43
click at [788, 124] on input "False" at bounding box center [781, 118] width 14 height 12
radio input "true"
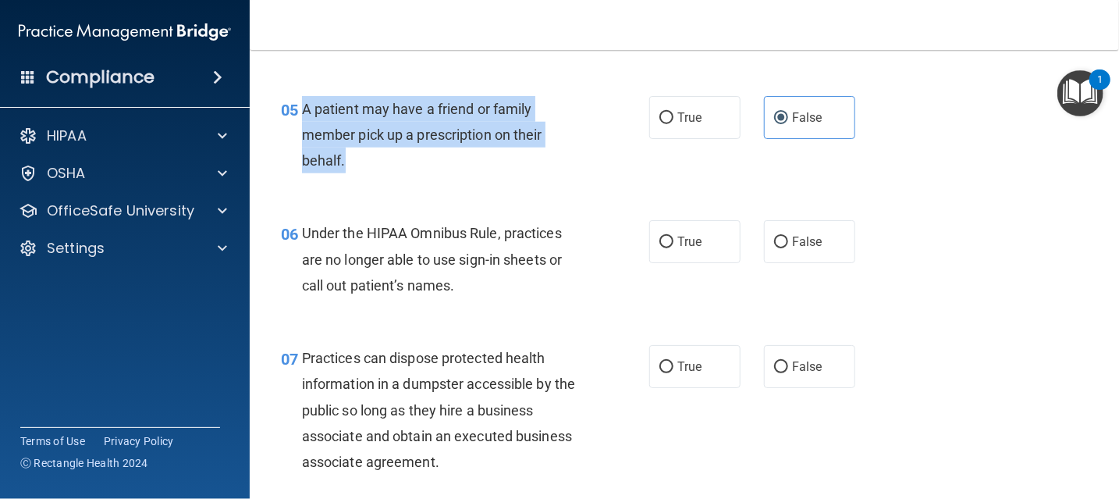
drag, startPoint x: 301, startPoint y: 106, endPoint x: 368, endPoint y: 162, distance: 87.5
click at [368, 162] on div "A patient may have a friend or family member pick up a prescription on their be…" at bounding box center [449, 135] width 294 height 78
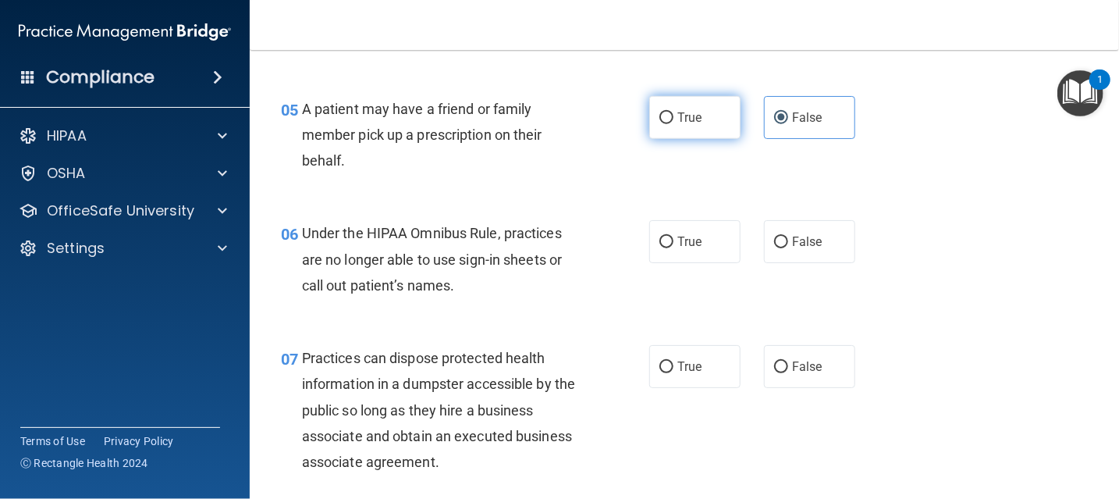
click at [677, 118] on span "True" at bounding box center [689, 117] width 24 height 15
click at [673, 118] on input "True" at bounding box center [666, 118] width 14 height 12
radio input "true"
radio input "false"
click at [627, 163] on div "05 A patient may have a friend or family member pick up a prescription on their…" at bounding box center [464, 139] width 415 height 86
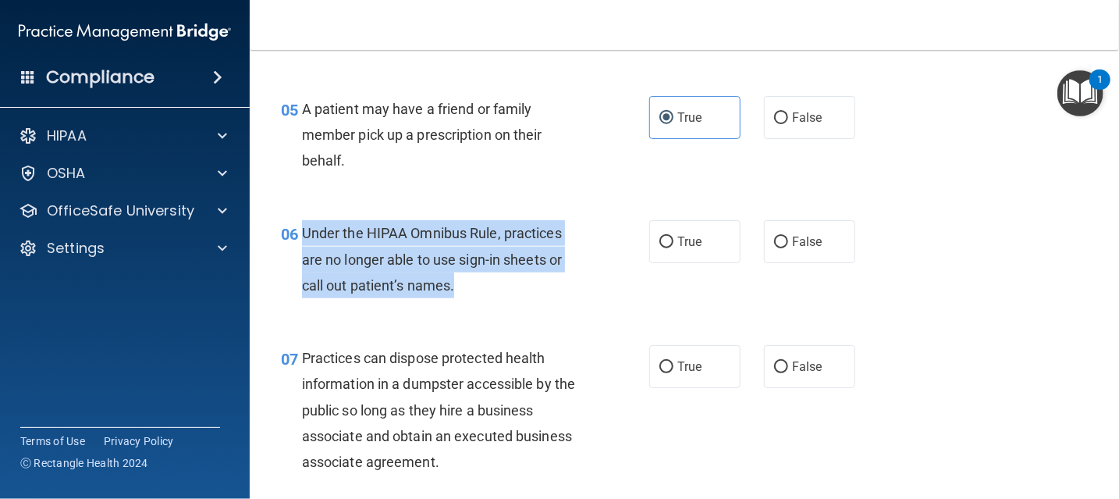
drag, startPoint x: 305, startPoint y: 229, endPoint x: 471, endPoint y: 298, distance: 179.8
click at [471, 298] on div "06 Under the HIPAA Omnibus Rule, practices are no longer able to use sign-in sh…" at bounding box center [464, 263] width 415 height 86
drag, startPoint x: 780, startPoint y: 240, endPoint x: 814, endPoint y: 260, distance: 39.5
click at [781, 240] on label "False" at bounding box center [809, 241] width 91 height 43
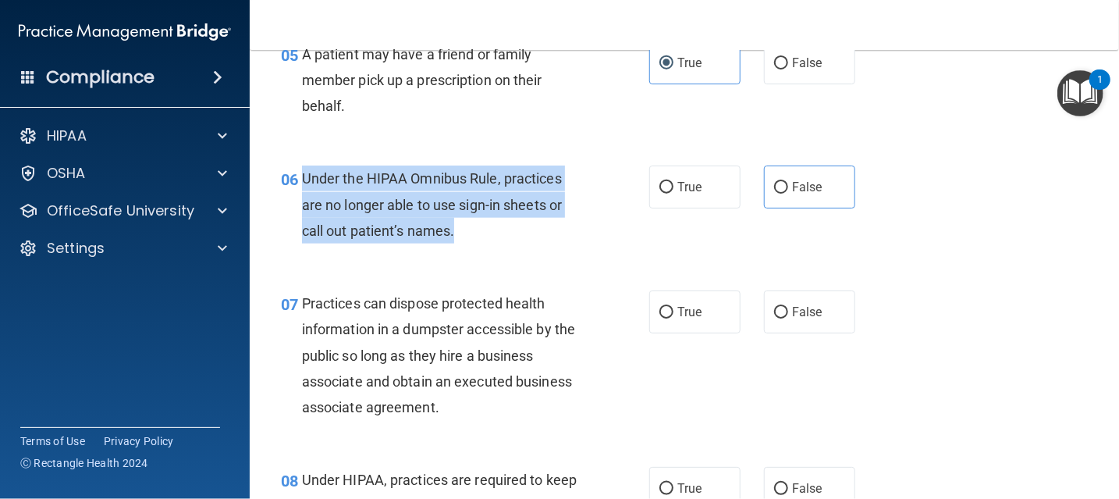
scroll to position [811, 0]
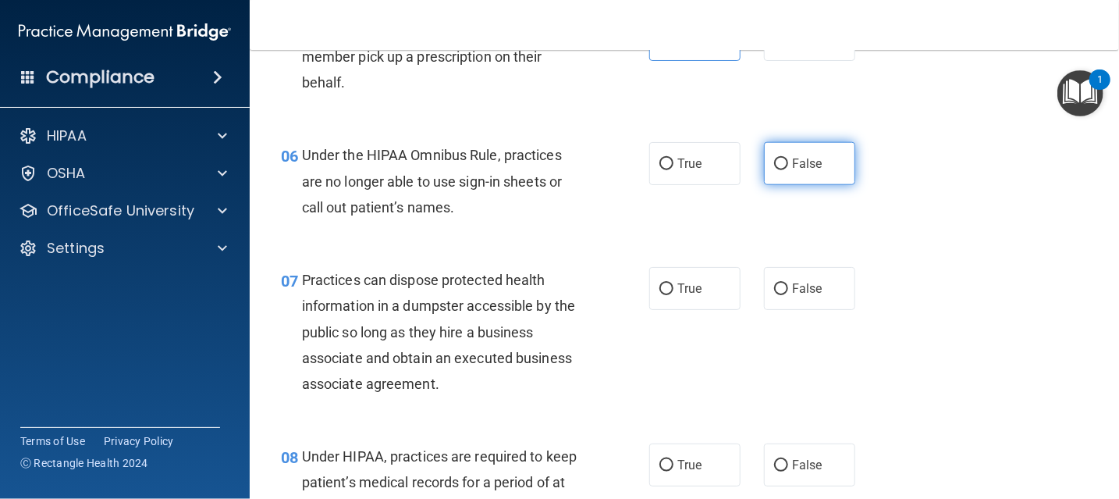
click at [804, 167] on span "False" at bounding box center [807, 163] width 30 height 15
click at [788, 167] on input "False" at bounding box center [781, 164] width 14 height 12
radio input "true"
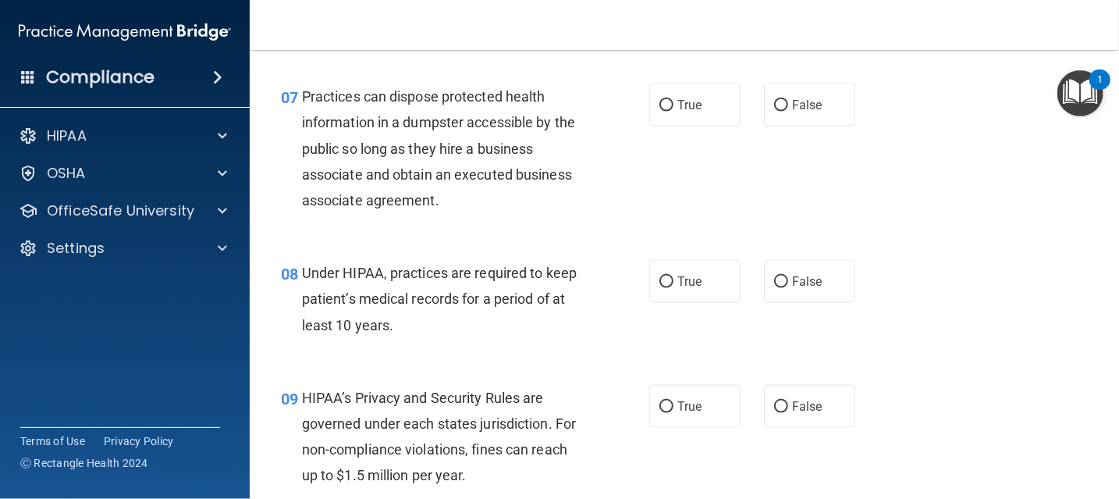
scroll to position [967, 0]
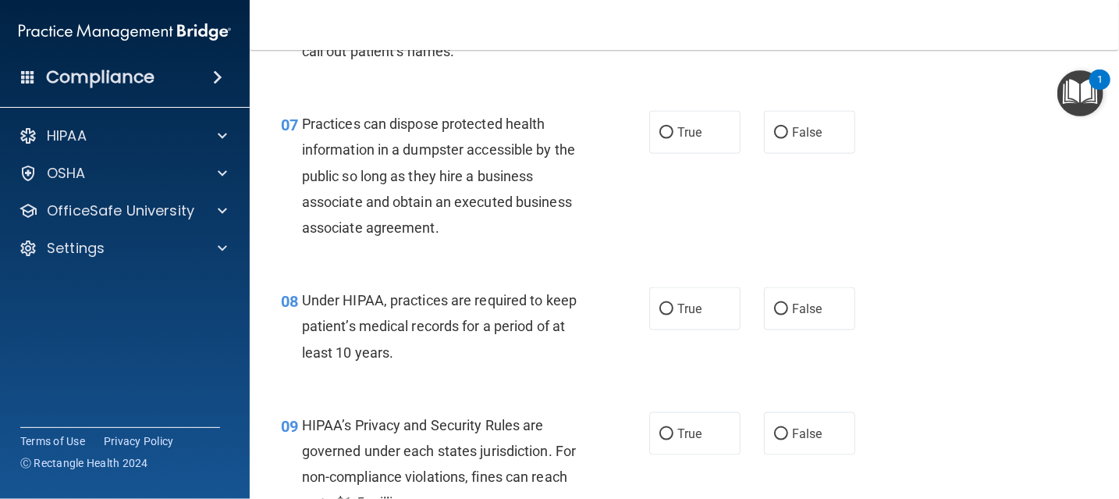
click at [302, 122] on span "Practices can dispose protected health information in a dumpster accessible by …" at bounding box center [438, 175] width 273 height 120
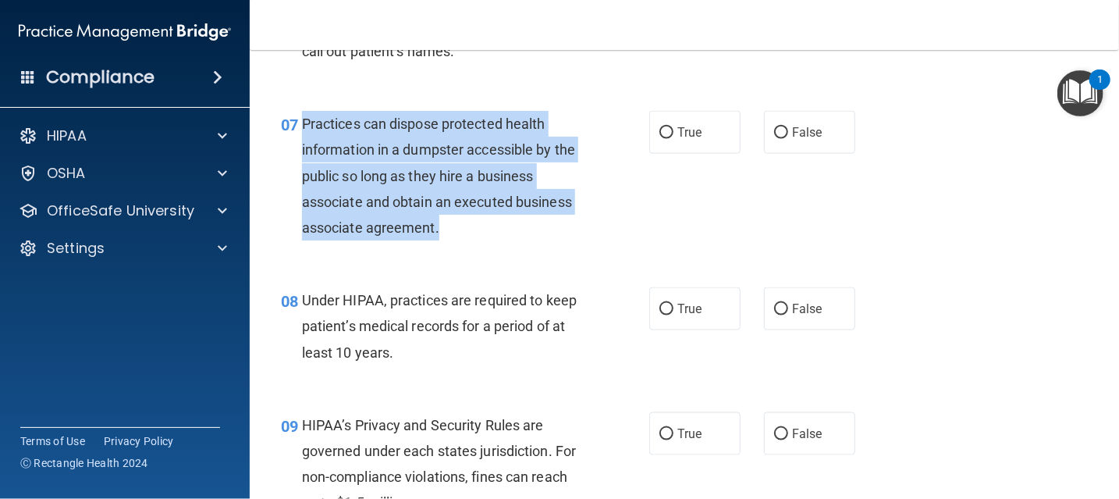
drag, startPoint x: 303, startPoint y: 122, endPoint x: 445, endPoint y: 236, distance: 182.0
click at [445, 236] on div "Practices can dispose protected health information in a dumpster accessible by …" at bounding box center [449, 176] width 294 height 130
click at [510, 232] on div "Practices can dispose protected health information in a dumpster accessible by …" at bounding box center [449, 176] width 294 height 130
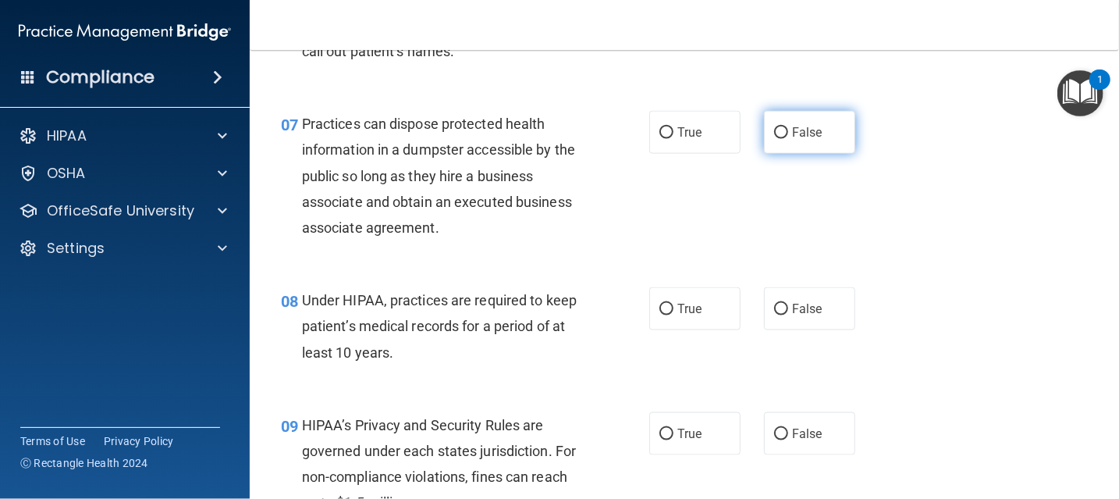
click at [808, 133] on span "False" at bounding box center [807, 132] width 30 height 15
click at [788, 133] on input "False" at bounding box center [781, 133] width 14 height 12
radio input "true"
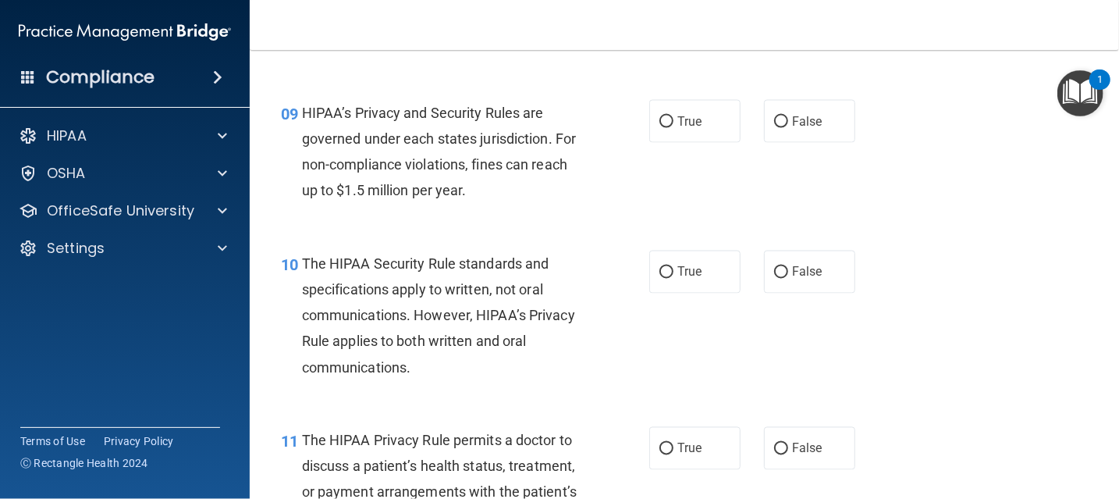
scroll to position [1045, 0]
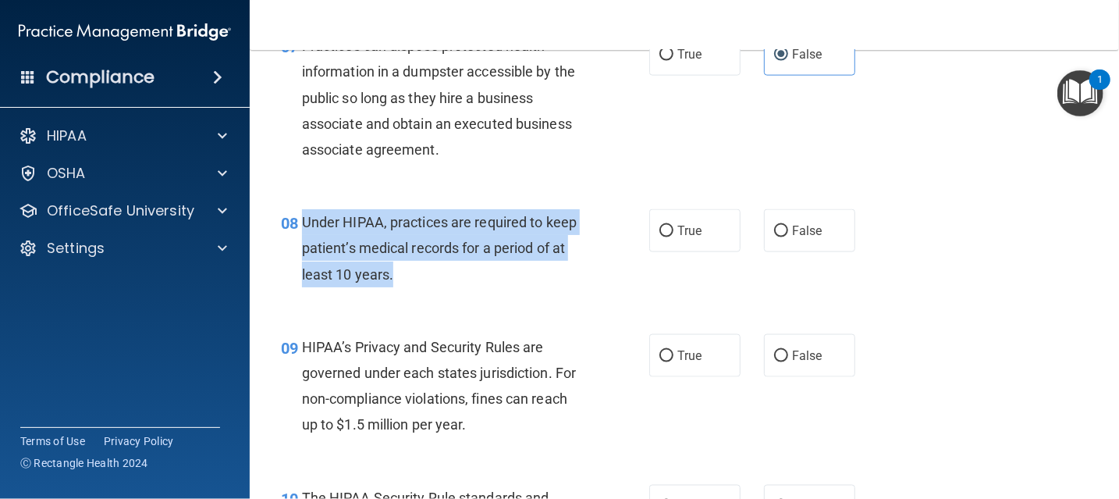
drag, startPoint x: 300, startPoint y: 218, endPoint x: 411, endPoint y: 286, distance: 130.2
click at [411, 286] on div "08 Under HIPAA, practices are required to keep patient’s medical records for a …" at bounding box center [464, 252] width 415 height 86
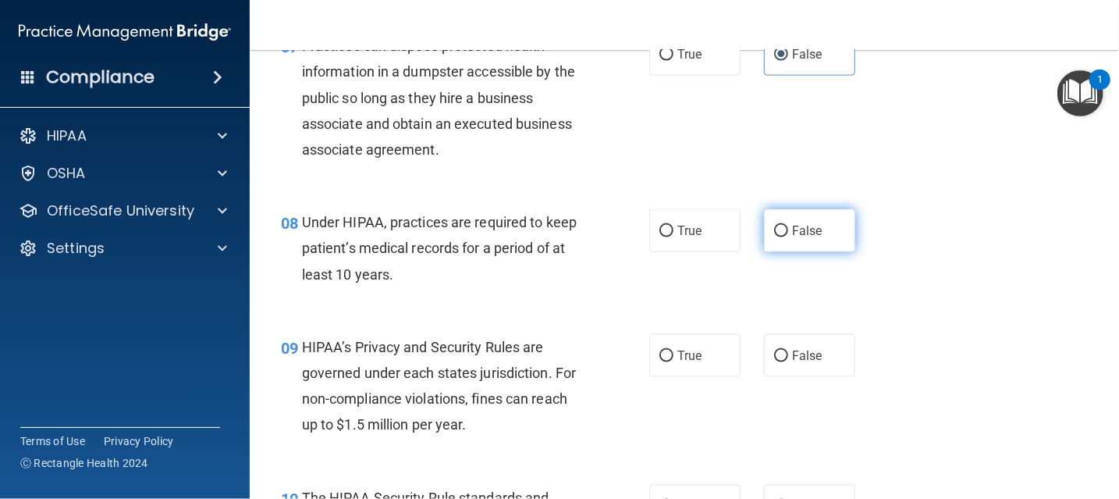
click at [804, 241] on label "False" at bounding box center [809, 230] width 91 height 43
click at [788, 237] on input "False" at bounding box center [781, 231] width 14 height 12
radio input "true"
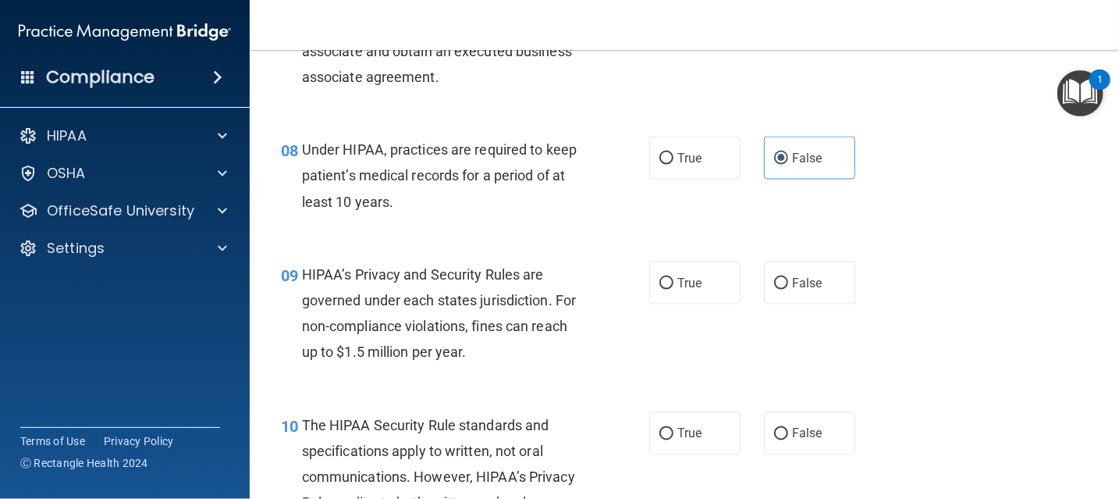
scroll to position [1279, 0]
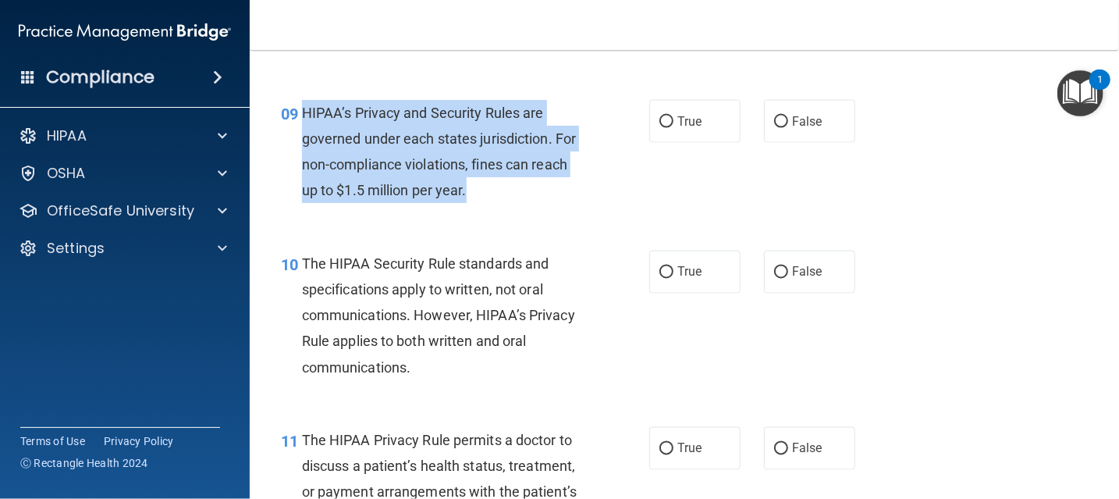
drag, startPoint x: 305, startPoint y: 110, endPoint x: 480, endPoint y: 203, distance: 197.9
click at [480, 203] on div "HIPAA’s Privacy and Security Rules are governed under each states jurisdiction.…" at bounding box center [449, 152] width 294 height 104
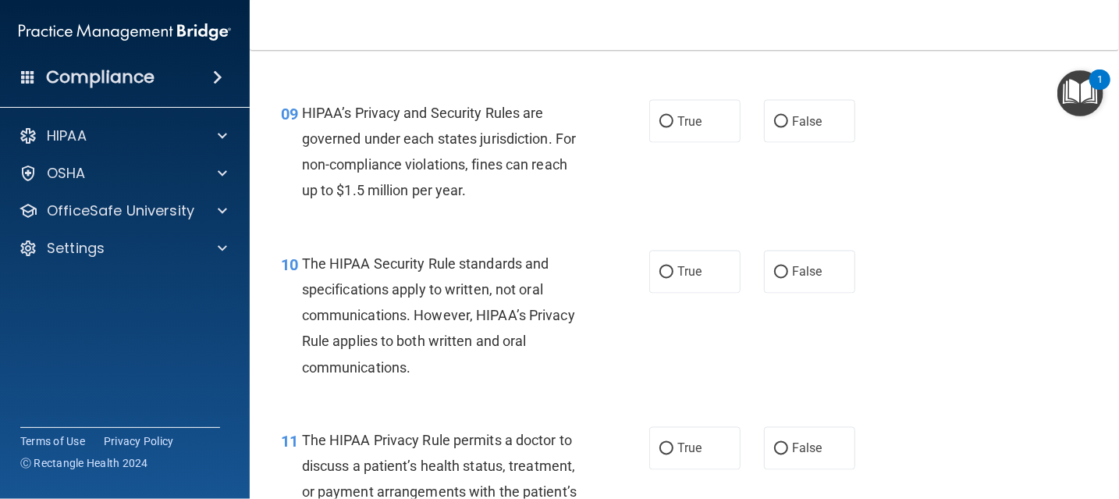
drag, startPoint x: 480, startPoint y: 203, endPoint x: 606, endPoint y: 244, distance: 133.0
click at [606, 244] on div "10 The HIPAA Security Rule standards and specifications apply to written, not o…" at bounding box center [684, 319] width 830 height 176
click at [663, 119] on input "True" at bounding box center [666, 122] width 14 height 12
radio input "true"
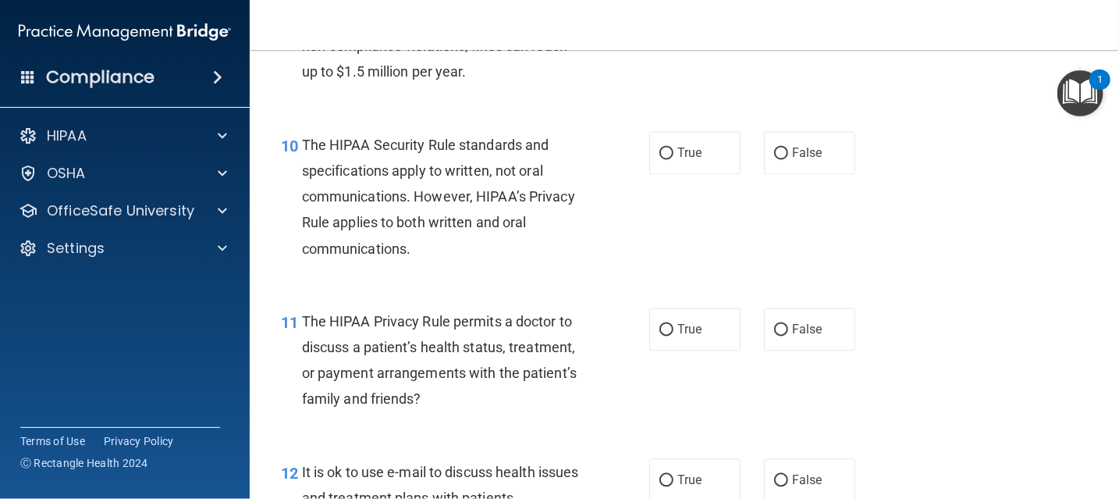
scroll to position [1435, 0]
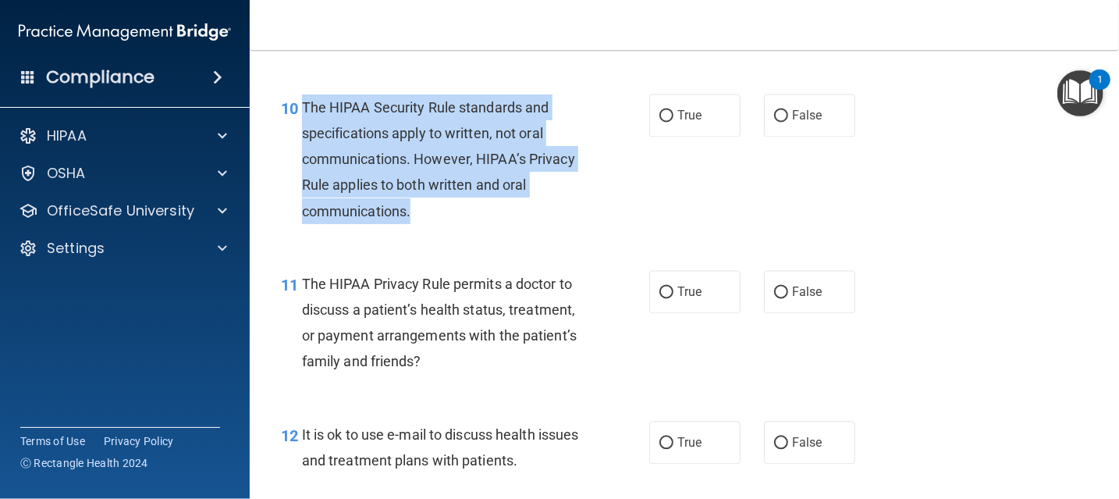
drag, startPoint x: 303, startPoint y: 100, endPoint x: 421, endPoint y: 229, distance: 175.1
click at [421, 229] on div "10 The HIPAA Security Rule standards and specifications apply to written, not o…" at bounding box center [464, 162] width 415 height 137
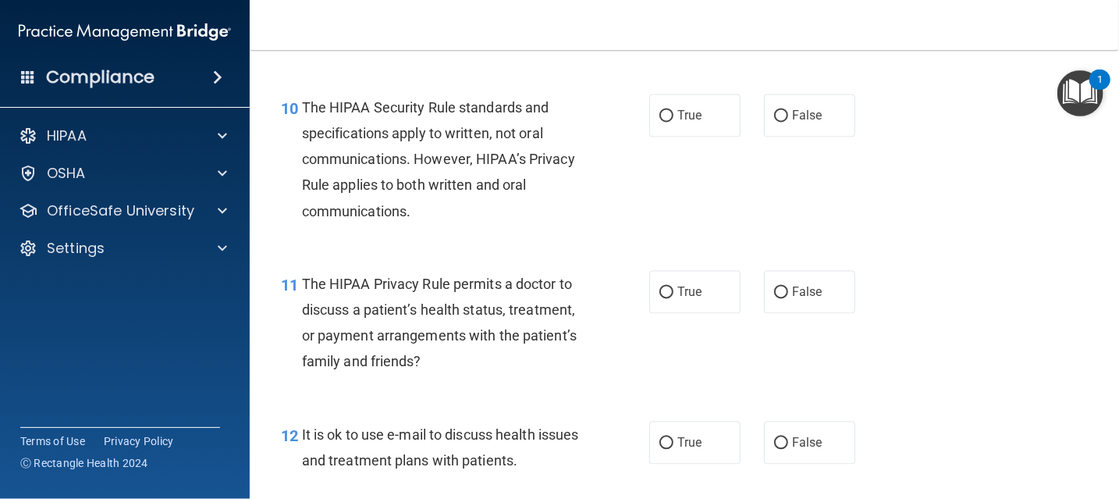
click at [681, 204] on div "10 The HIPAA Security Rule standards and specifications apply to written, not o…" at bounding box center [684, 163] width 830 height 176
click at [801, 111] on span "False" at bounding box center [807, 115] width 30 height 15
click at [788, 111] on input "False" at bounding box center [781, 117] width 14 height 12
radio input "true"
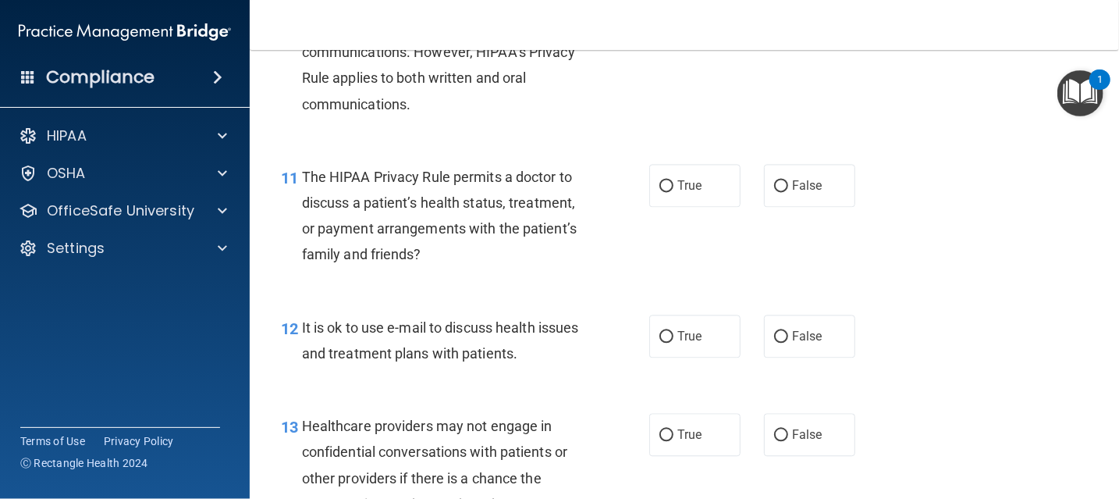
scroll to position [1591, 0]
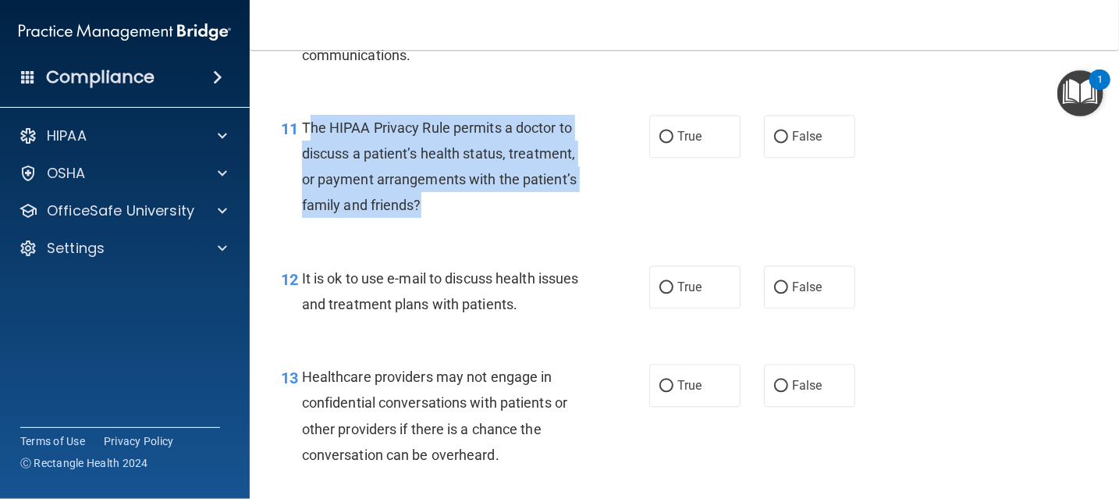
drag, startPoint x: 309, startPoint y: 126, endPoint x: 452, endPoint y: 220, distance: 171.4
click at [452, 220] on div "11 The HIPAA Privacy Rule permits a doctor to discuss a patient’s health status…" at bounding box center [464, 171] width 415 height 112
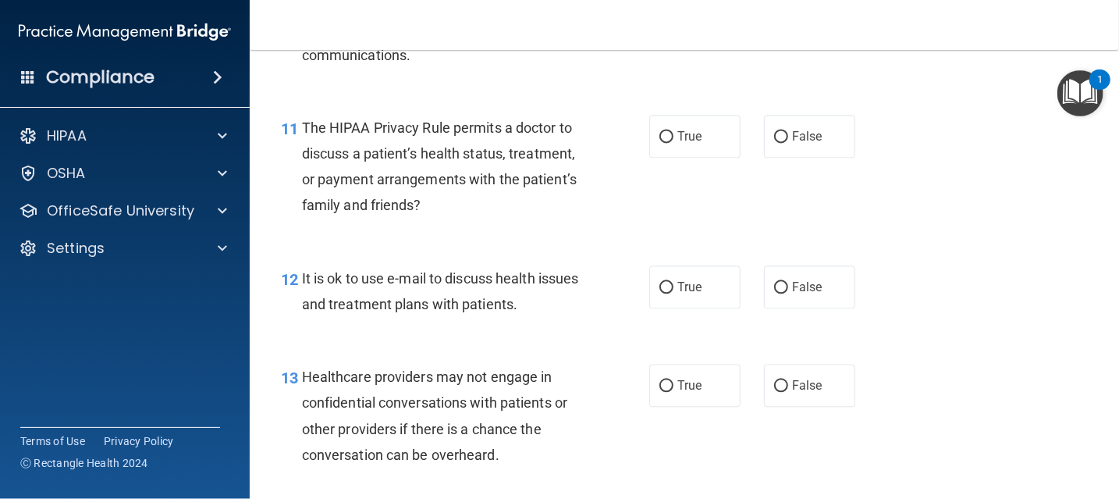
click at [337, 105] on div "11 The HIPAA Privacy Rule permits a doctor to discuss a patient’s health status…" at bounding box center [684, 170] width 830 height 151
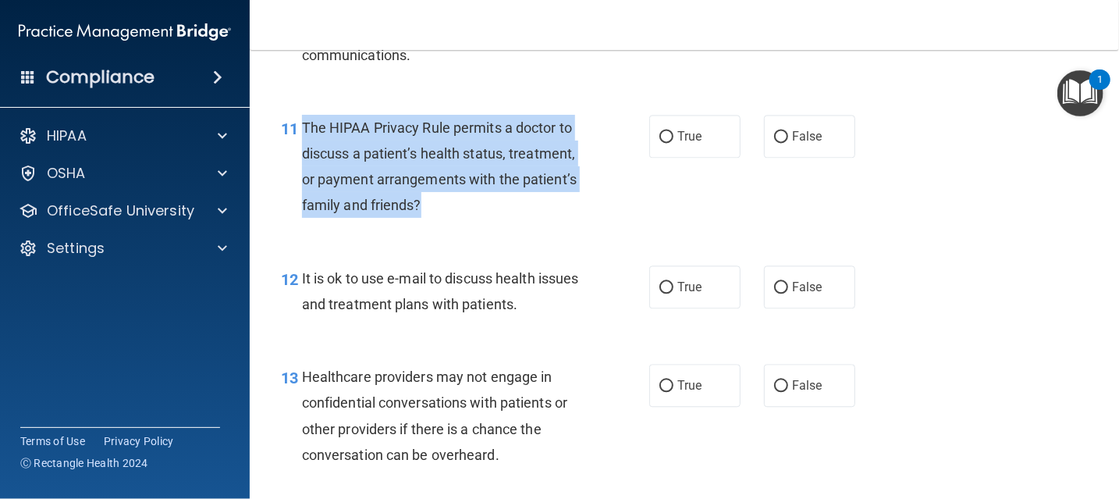
drag, startPoint x: 300, startPoint y: 124, endPoint x: 440, endPoint y: 215, distance: 166.4
click at [440, 215] on div "The HIPAA Privacy Rule permits a doctor to discuss a patient’s health status, t…" at bounding box center [449, 167] width 294 height 104
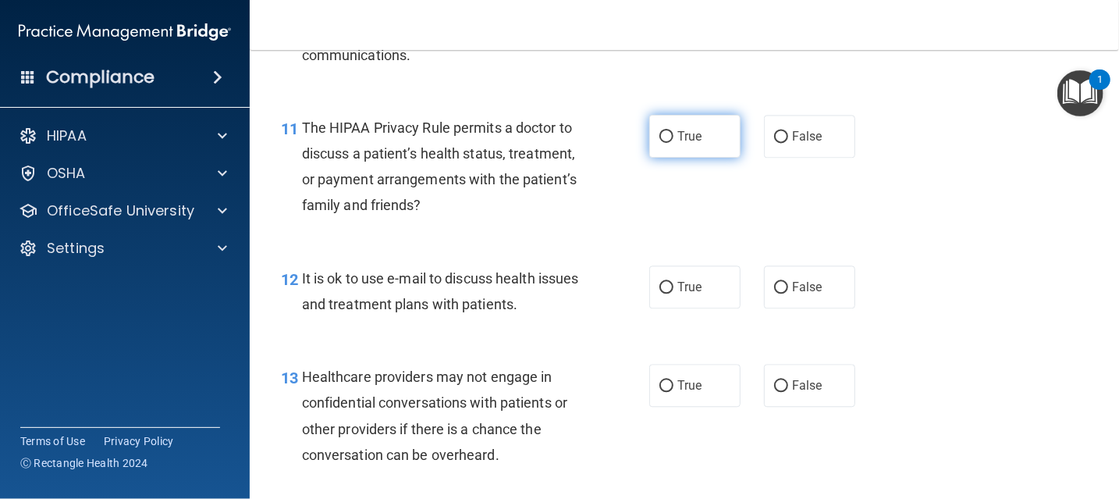
click at [708, 139] on label "True" at bounding box center [694, 136] width 91 height 43
click at [673, 139] on input "True" at bounding box center [666, 137] width 14 height 12
radio input "true"
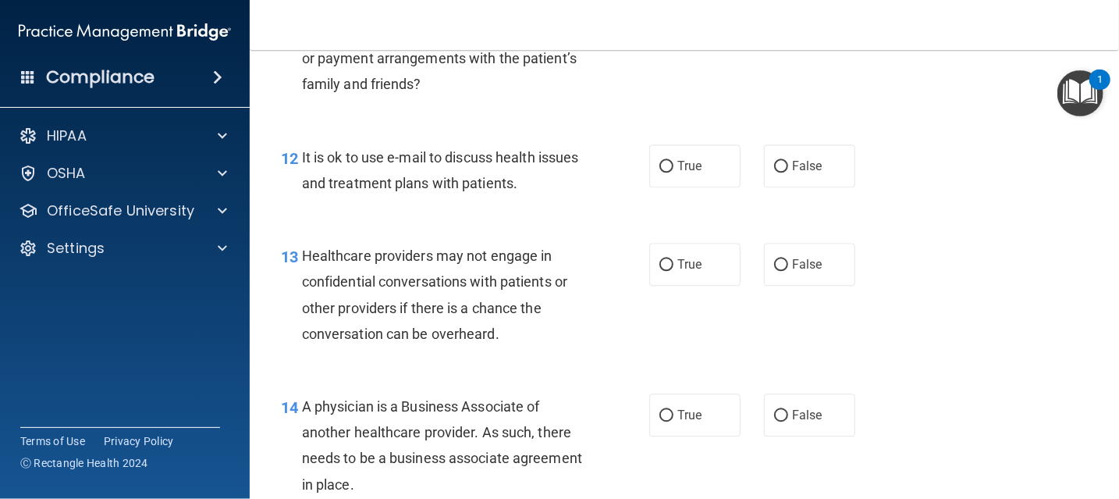
scroll to position [1747, 0]
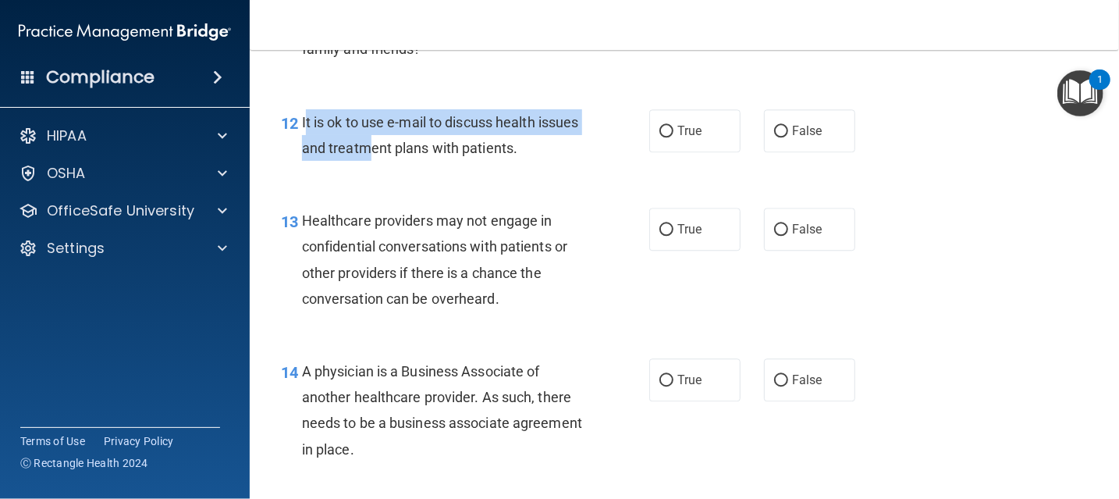
drag, startPoint x: 303, startPoint y: 118, endPoint x: 410, endPoint y: 165, distance: 117.7
click at [410, 165] on div "12 It is ok to use e-mail to discuss health issues and treatment plans with pat…" at bounding box center [464, 138] width 415 height 59
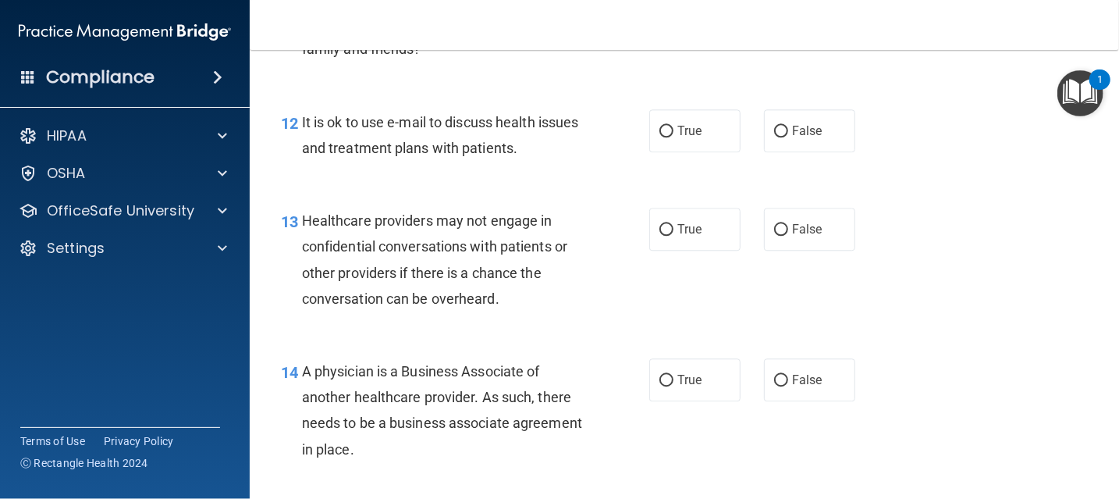
drag, startPoint x: 410, startPoint y: 165, endPoint x: 484, endPoint y: 179, distance: 74.7
click at [483, 179] on div "12 It is ok to use e-mail to discuss health issues and treatment plans with pat…" at bounding box center [684, 139] width 830 height 98
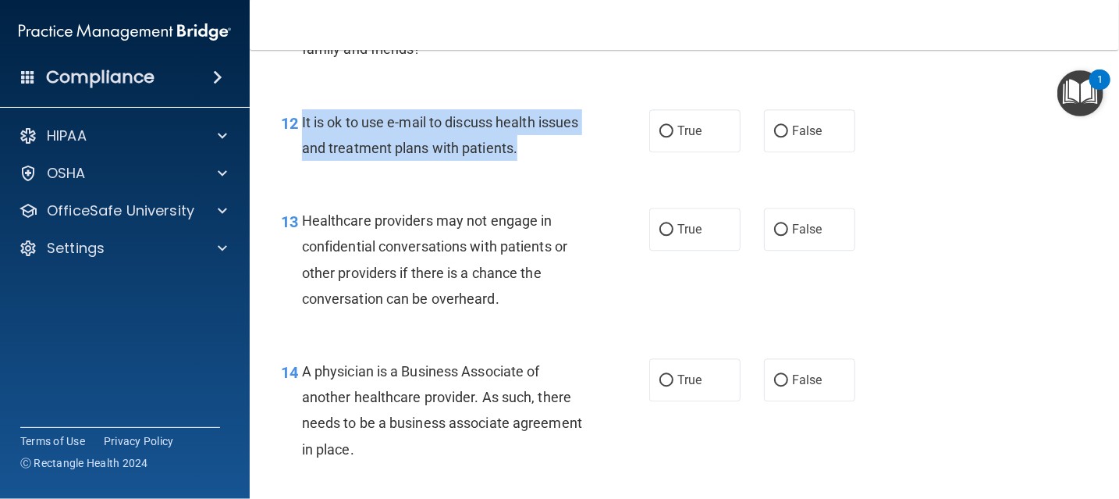
drag, startPoint x: 566, startPoint y: 145, endPoint x: 300, endPoint y: 127, distance: 266.6
click at [302, 127] on div "It is ok to use e-mail to discuss health issues and treatment plans with patien…" at bounding box center [449, 134] width 294 height 51
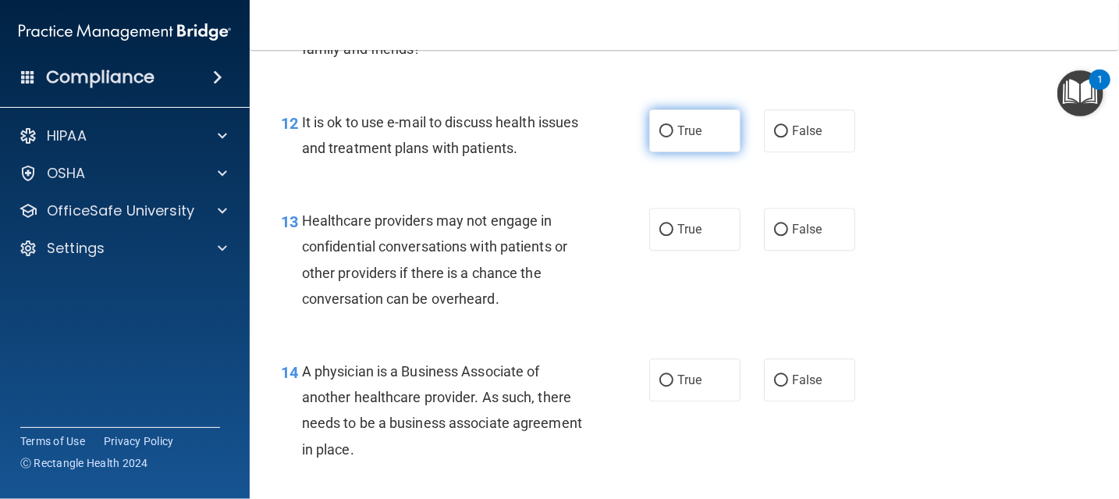
click at [709, 134] on label "True" at bounding box center [694, 130] width 91 height 43
click at [673, 134] on input "True" at bounding box center [666, 132] width 14 height 12
radio input "true"
click at [972, 165] on div "12 It is ok to use e-mail to discuss health issues and treatment plans with pat…" at bounding box center [684, 139] width 830 height 98
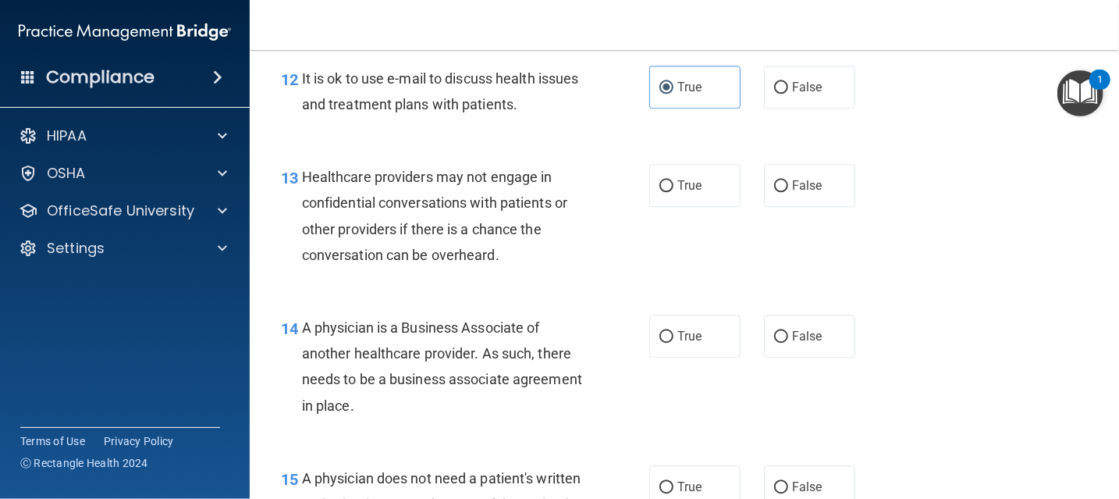
scroll to position [1826, 0]
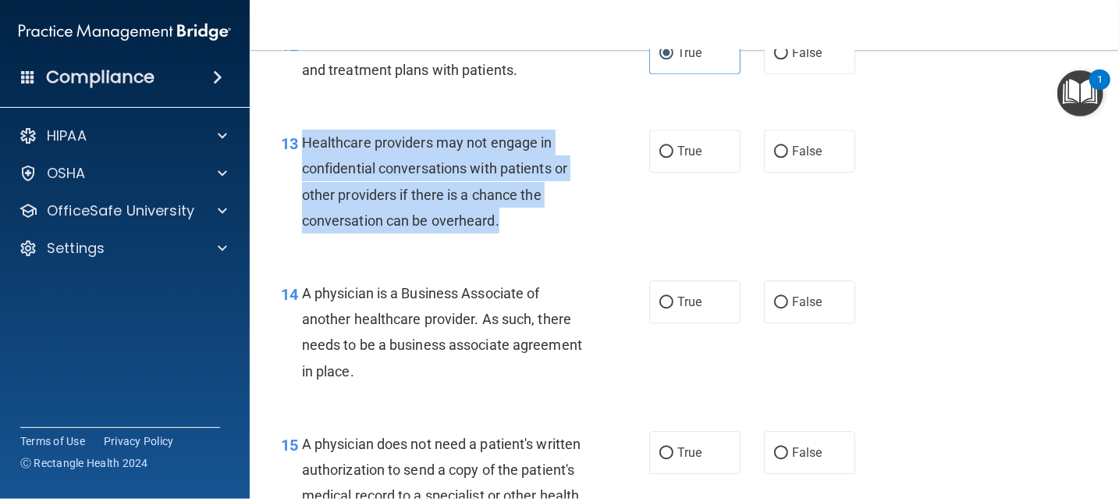
drag, startPoint x: 301, startPoint y: 138, endPoint x: 523, endPoint y: 235, distance: 241.8
click at [523, 235] on div "13 Healthcare providers may not engage in confidential conversations with patie…" at bounding box center [464, 186] width 415 height 112
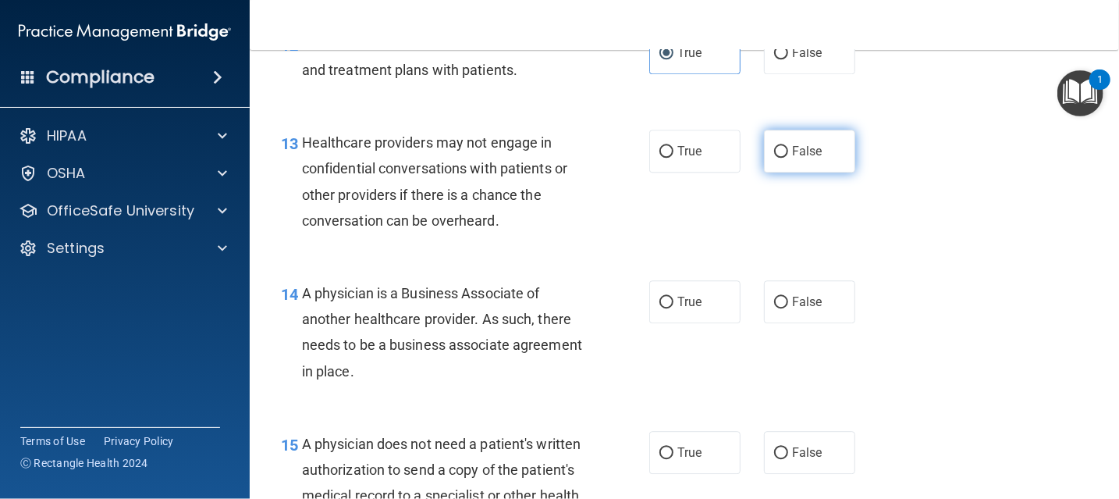
click at [796, 155] on span "False" at bounding box center [807, 151] width 30 height 15
click at [788, 155] on input "False" at bounding box center [781, 152] width 14 height 12
radio input "true"
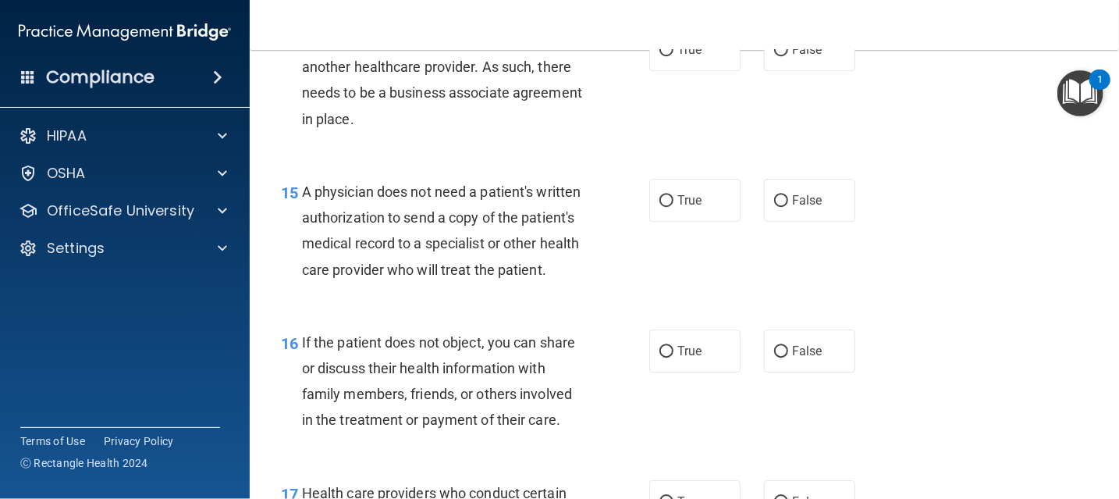
scroll to position [1982, 0]
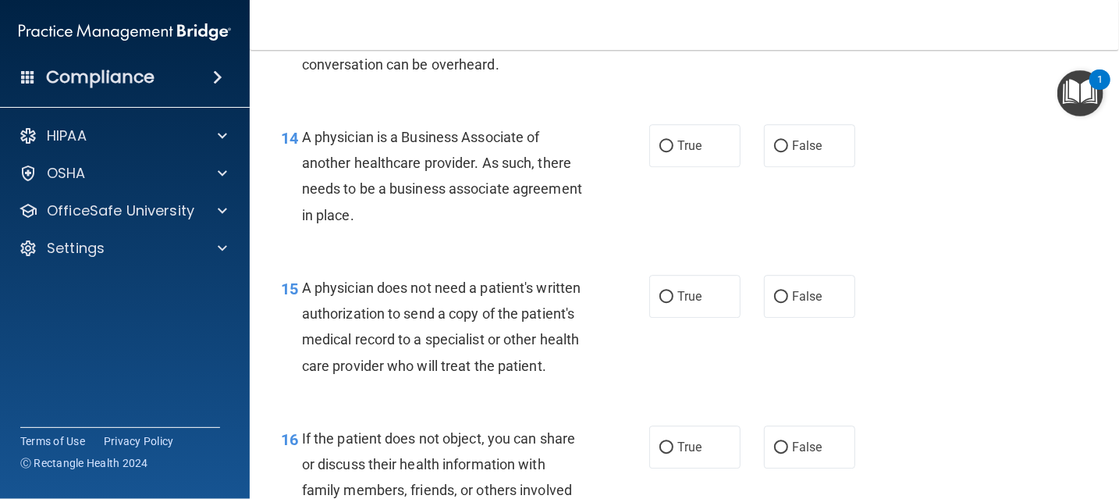
drag, startPoint x: 300, startPoint y: 142, endPoint x: 435, endPoint y: 220, distance: 155.2
click at [435, 220] on div "A physician is a Business Associate of another healthcare provider. As such, th…" at bounding box center [449, 176] width 294 height 104
click at [693, 154] on label "True" at bounding box center [694, 145] width 91 height 43
click at [673, 152] on input "True" at bounding box center [666, 146] width 14 height 12
radio input "true"
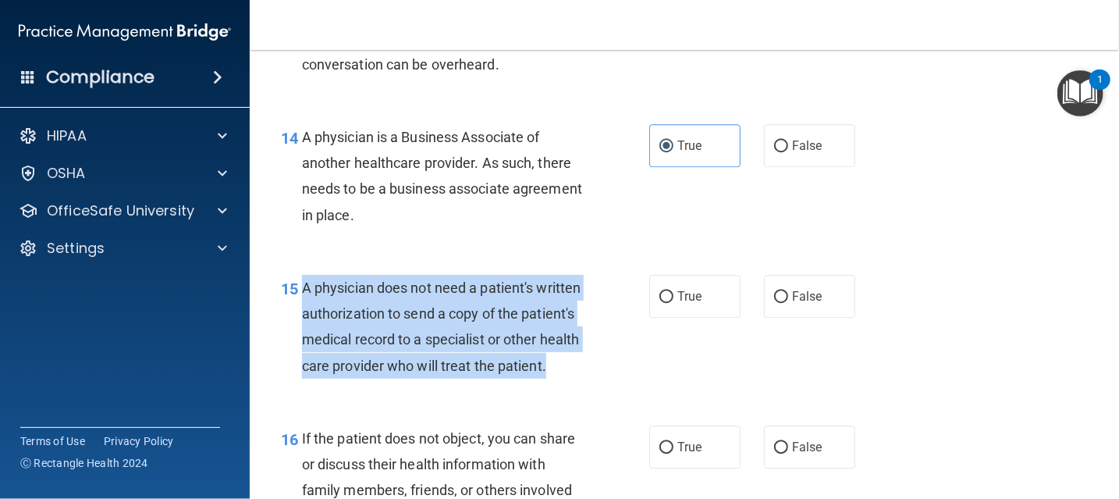
drag, startPoint x: 301, startPoint y: 292, endPoint x: 384, endPoint y: 391, distance: 129.1
click at [384, 378] on div "A physician does not need a patient's written authorization to send a copy of t…" at bounding box center [449, 327] width 294 height 104
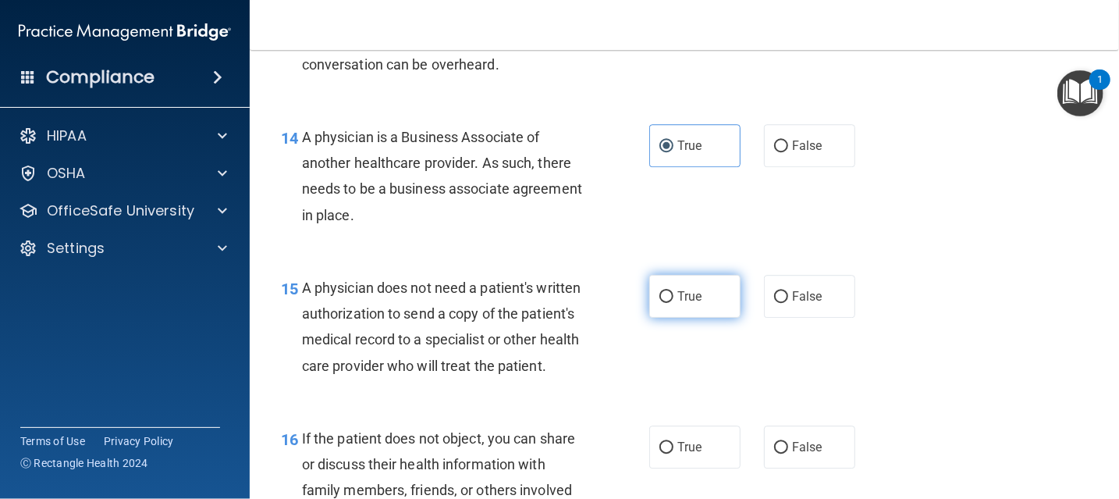
click at [683, 309] on label "True" at bounding box center [694, 296] width 91 height 43
click at [673, 303] on input "True" at bounding box center [666, 297] width 14 height 12
radio input "true"
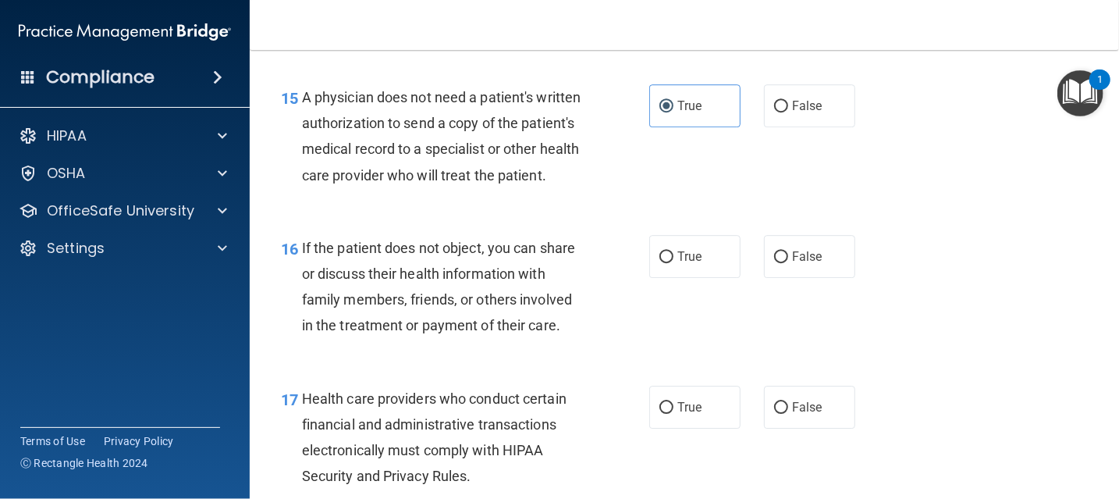
scroll to position [2216, 0]
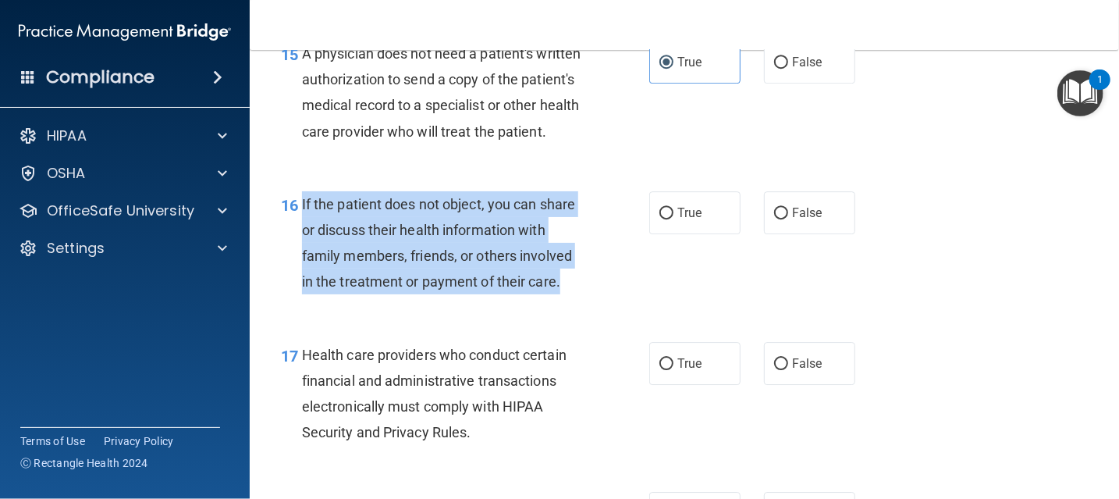
drag, startPoint x: 300, startPoint y: 226, endPoint x: 568, endPoint y: 318, distance: 283.5
click at [568, 303] on div "16 If the patient does not object, you can share or discuss their health inform…" at bounding box center [464, 247] width 415 height 112
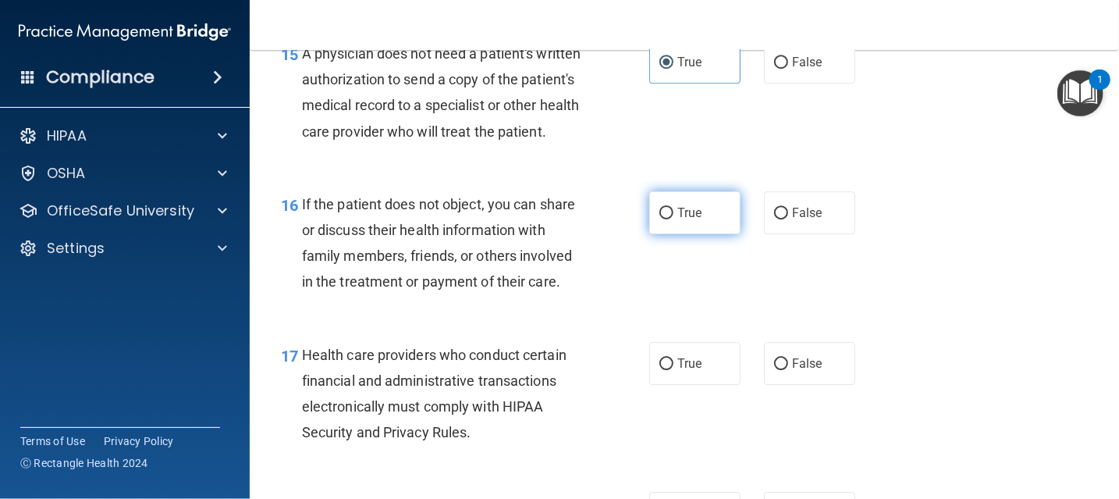
click at [688, 220] on span "True" at bounding box center [689, 212] width 24 height 15
click at [673, 219] on input "True" at bounding box center [666, 214] width 14 height 12
radio input "true"
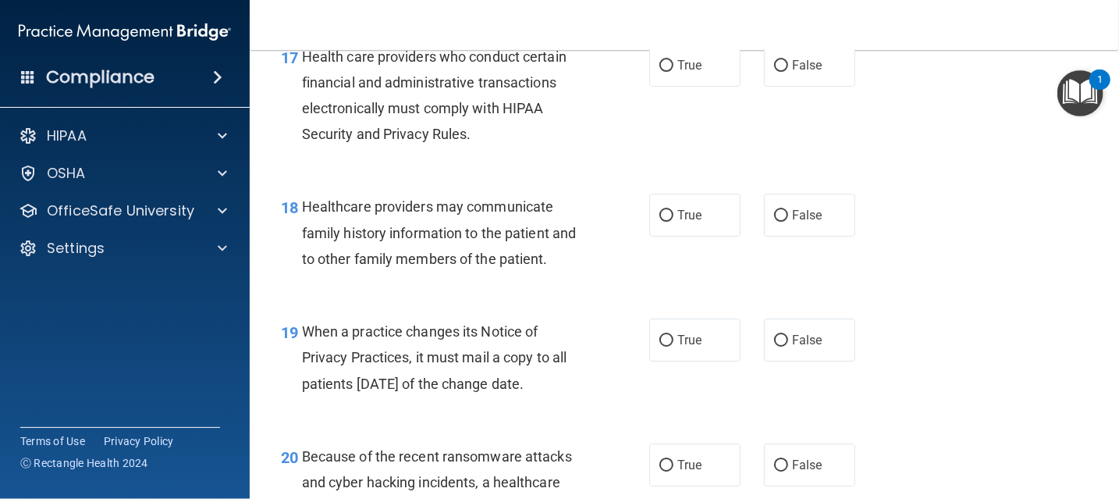
scroll to position [2528, 0]
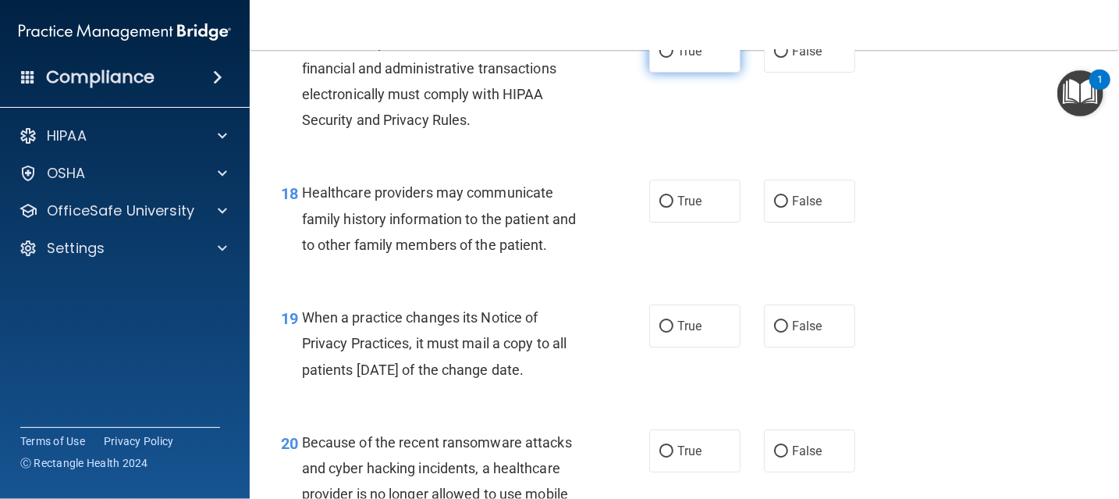
click at [702, 73] on label "True" at bounding box center [694, 51] width 91 height 43
click at [673, 58] on input "True" at bounding box center [666, 52] width 14 height 12
radio input "true"
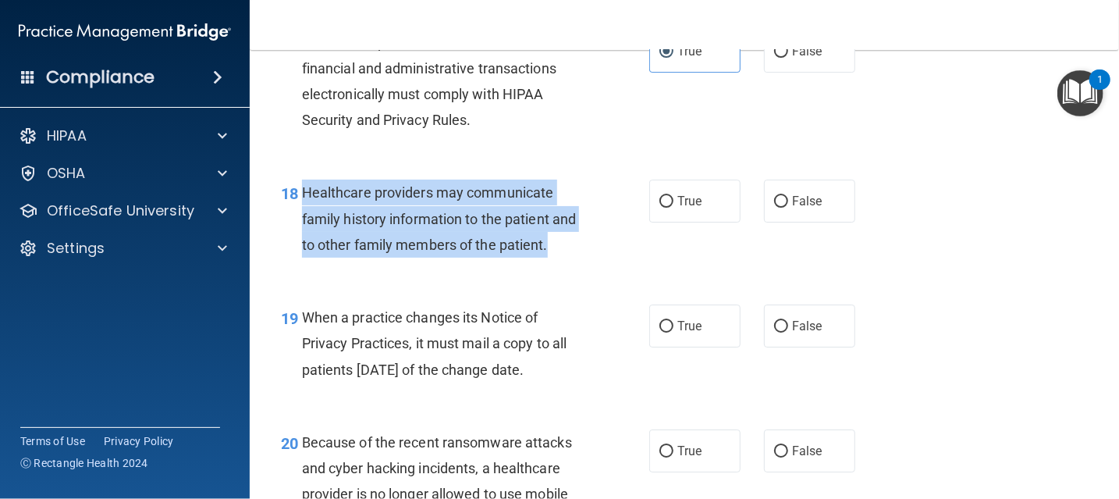
drag, startPoint x: 303, startPoint y: 218, endPoint x: 594, endPoint y: 277, distance: 297.0
click at [594, 265] on div "18 Healthcare providers may communicate family history information to the patie…" at bounding box center [464, 222] width 415 height 86
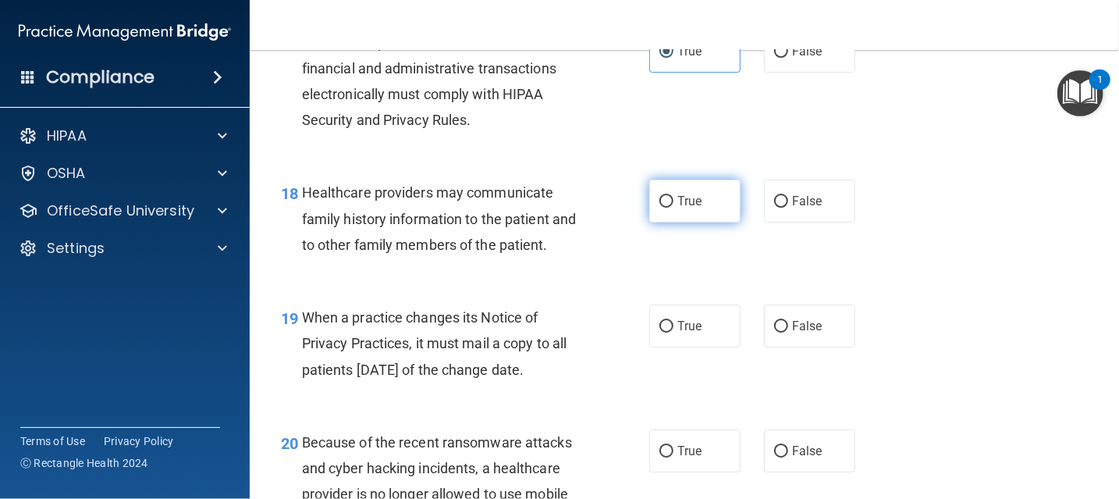
click at [687, 208] on span "True" at bounding box center [689, 200] width 24 height 15
click at [673, 208] on input "True" at bounding box center [666, 202] width 14 height 12
radio input "true"
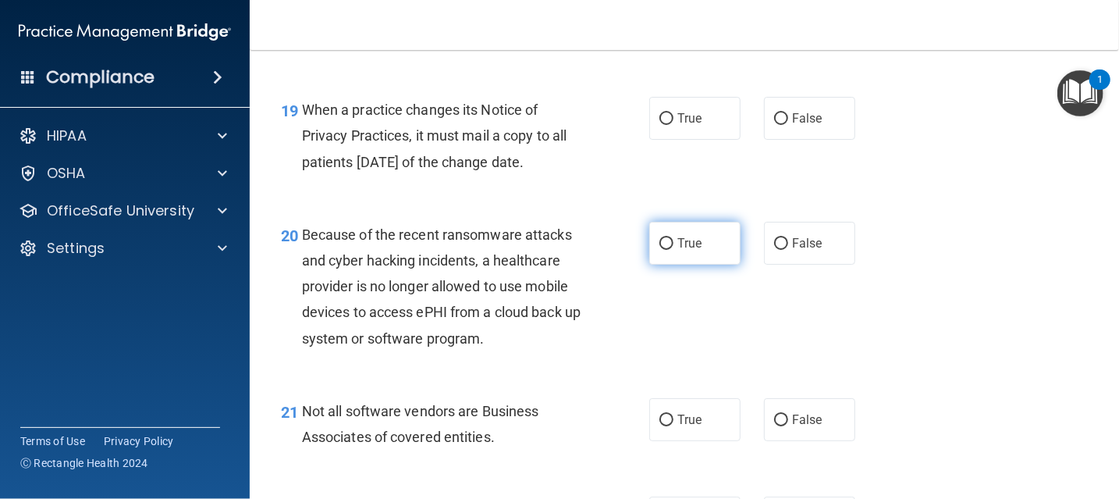
scroll to position [2762, 0]
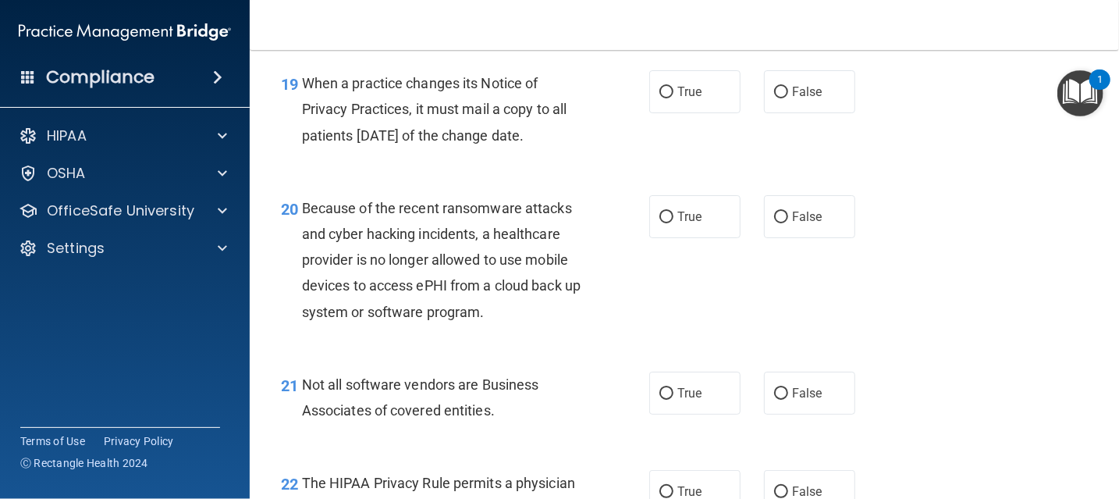
drag, startPoint x: 305, startPoint y: 111, endPoint x: 590, endPoint y: 164, distance: 289.6
click at [590, 148] on div "When a practice changes its Notice of Privacy Practices, it must mail a copy to…" at bounding box center [449, 109] width 294 height 78
click at [807, 99] on span "False" at bounding box center [807, 91] width 30 height 15
click at [788, 98] on input "False" at bounding box center [781, 93] width 14 height 12
radio input "true"
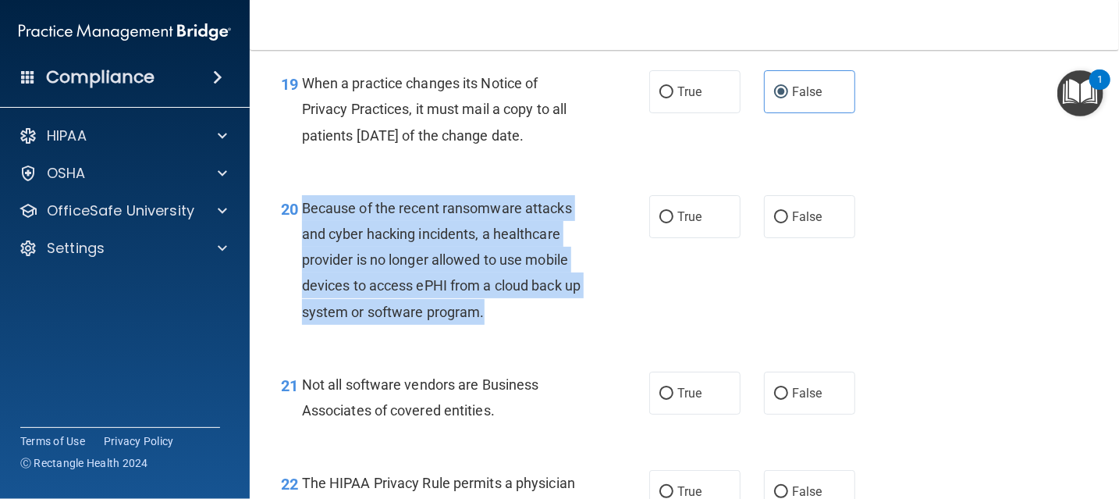
drag, startPoint x: 303, startPoint y: 232, endPoint x: 538, endPoint y: 345, distance: 260.3
click at [538, 325] on div "Because of the recent ransomware attacks and cyber hacking incidents, a healthc…" at bounding box center [449, 260] width 294 height 130
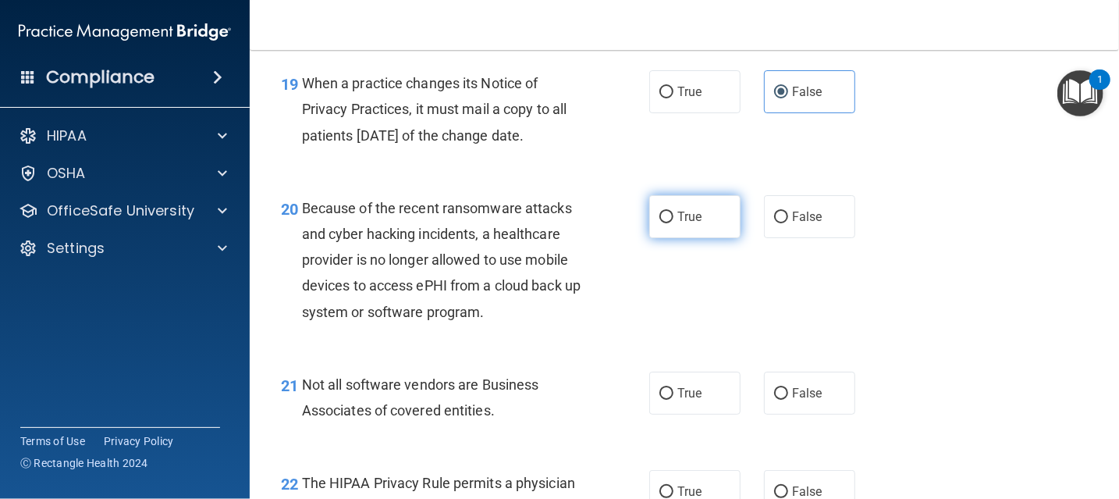
click at [696, 238] on label "True" at bounding box center [694, 216] width 91 height 43
click at [673, 223] on input "True" at bounding box center [666, 217] width 14 height 12
radio input "true"
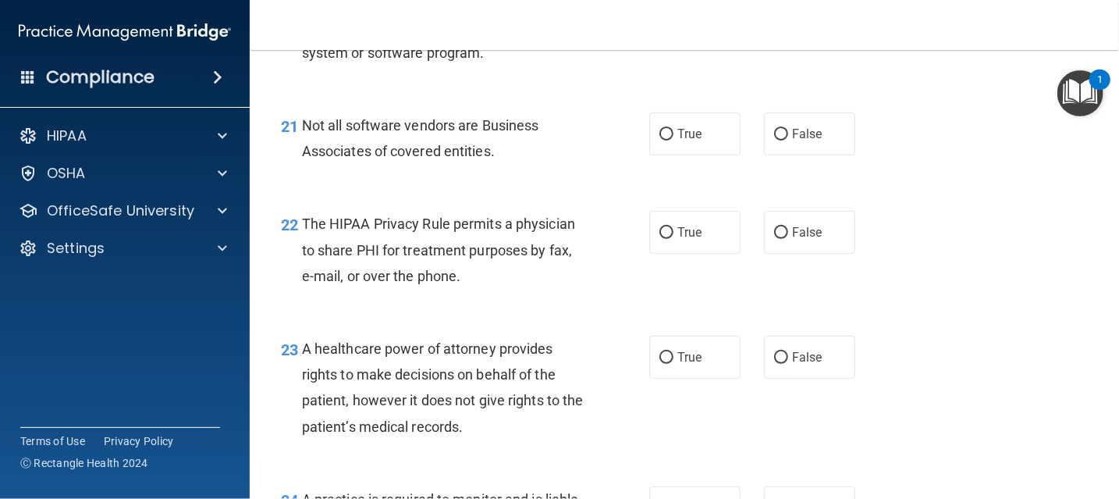
scroll to position [3074, 0]
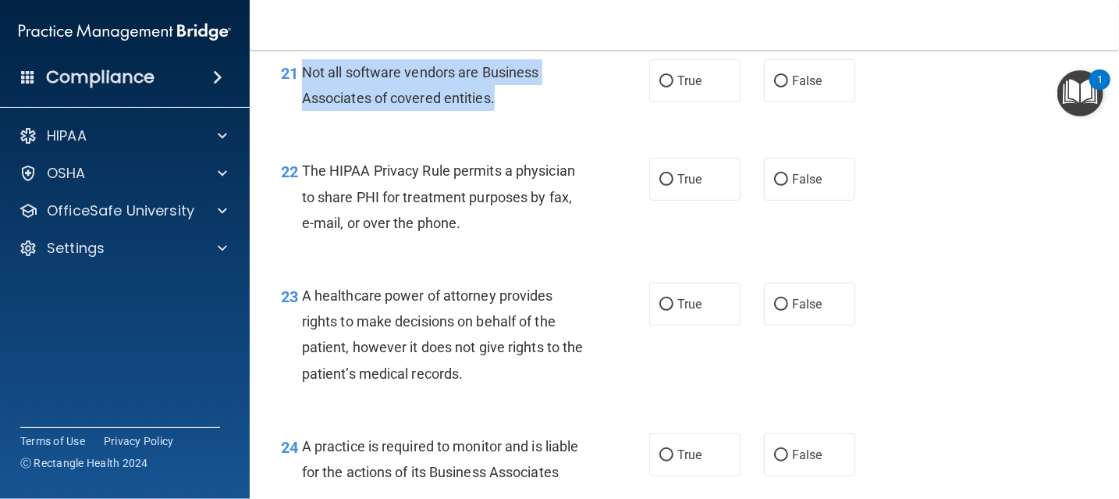
drag, startPoint x: 301, startPoint y: 95, endPoint x: 518, endPoint y: 142, distance: 221.9
click at [518, 119] on div "21 Not all software vendors are Business Associates of covered entities." at bounding box center [464, 88] width 415 height 59
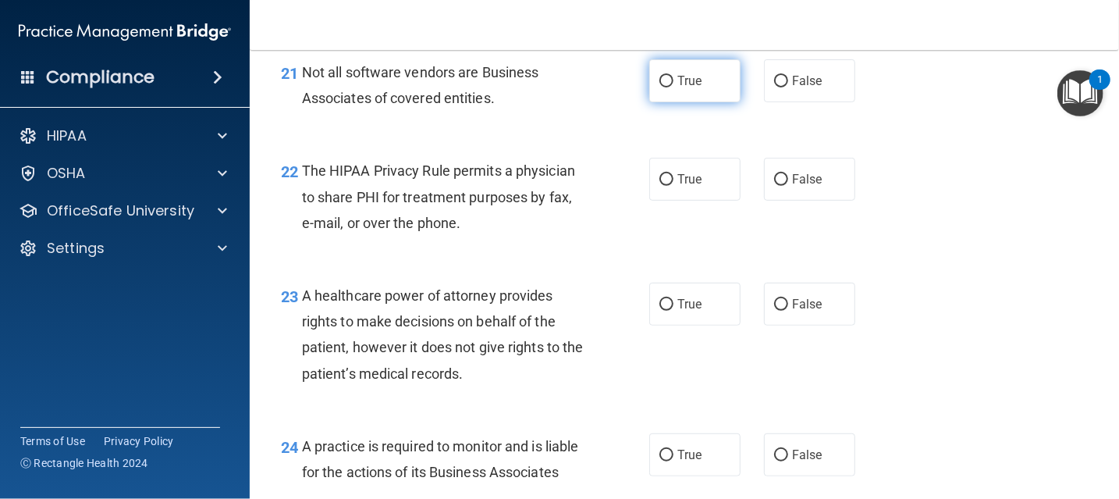
click at [689, 102] on label "True" at bounding box center [694, 80] width 91 height 43
click at [673, 87] on input "True" at bounding box center [666, 82] width 14 height 12
radio input "true"
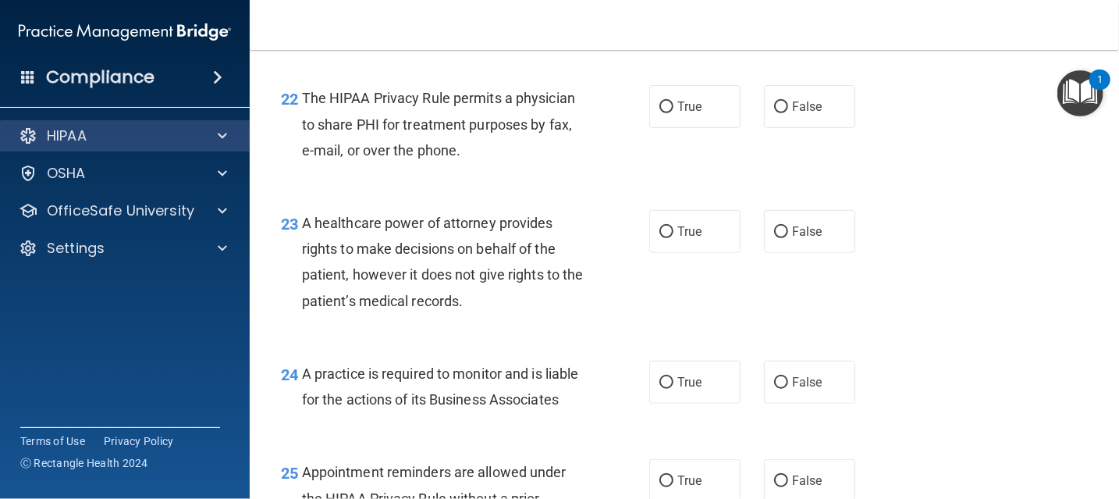
scroll to position [3152, 0]
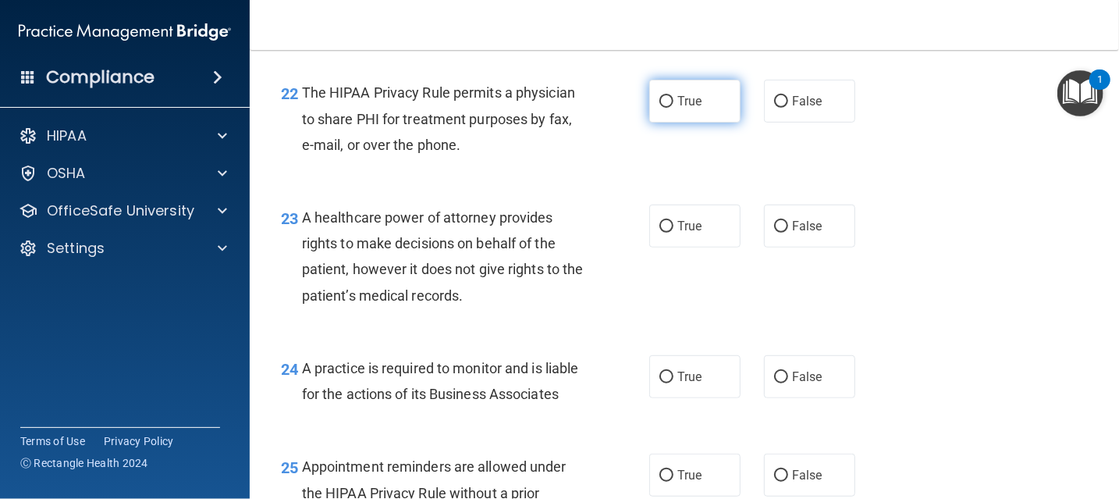
click at [671, 119] on label "True" at bounding box center [694, 101] width 91 height 43
click at [671, 108] on input "True" at bounding box center [666, 102] width 14 height 12
radio input "true"
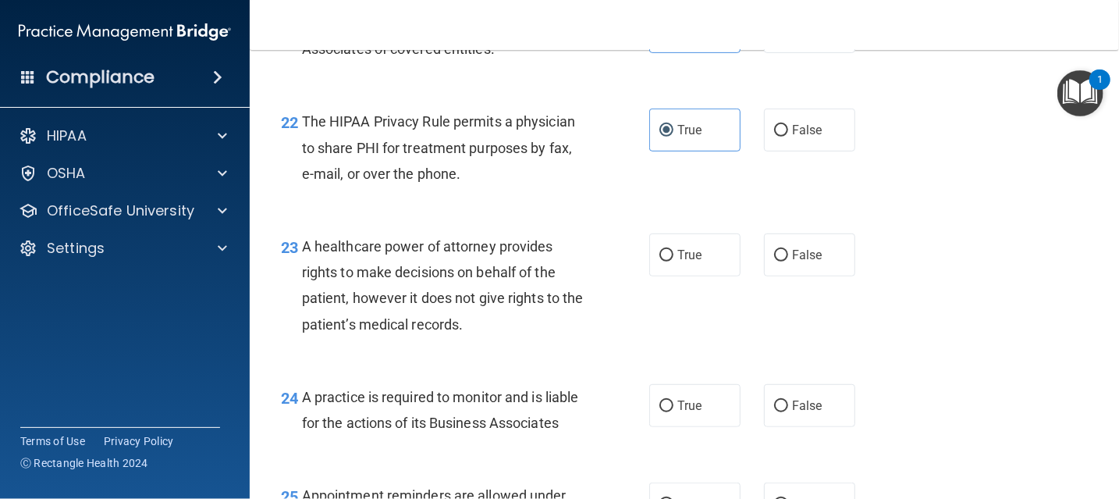
scroll to position [3074, 0]
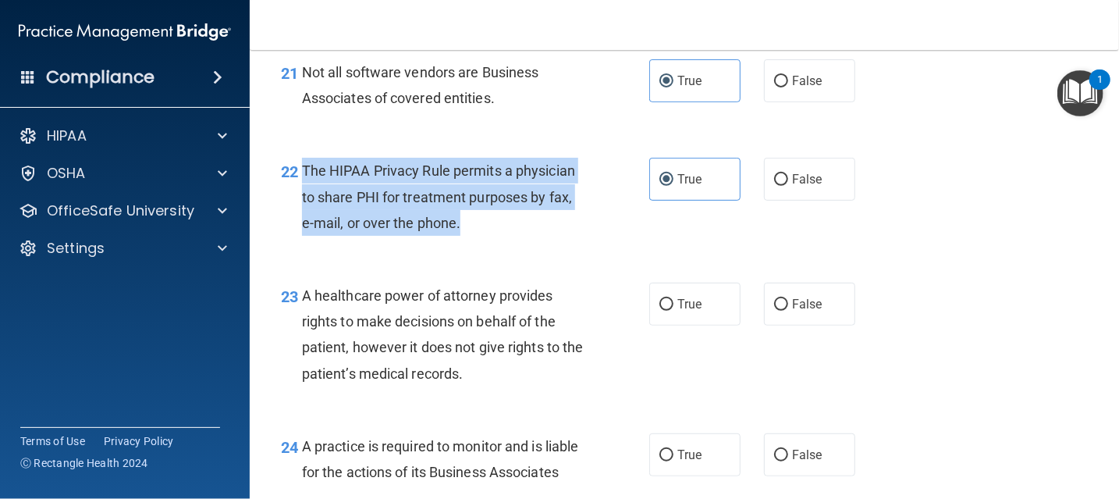
drag, startPoint x: 302, startPoint y: 192, endPoint x: 470, endPoint y: 266, distance: 184.1
click at [470, 243] on div "22 The HIPAA Privacy Rule permits a physician to share PHI for treatment purpos…" at bounding box center [464, 201] width 415 height 86
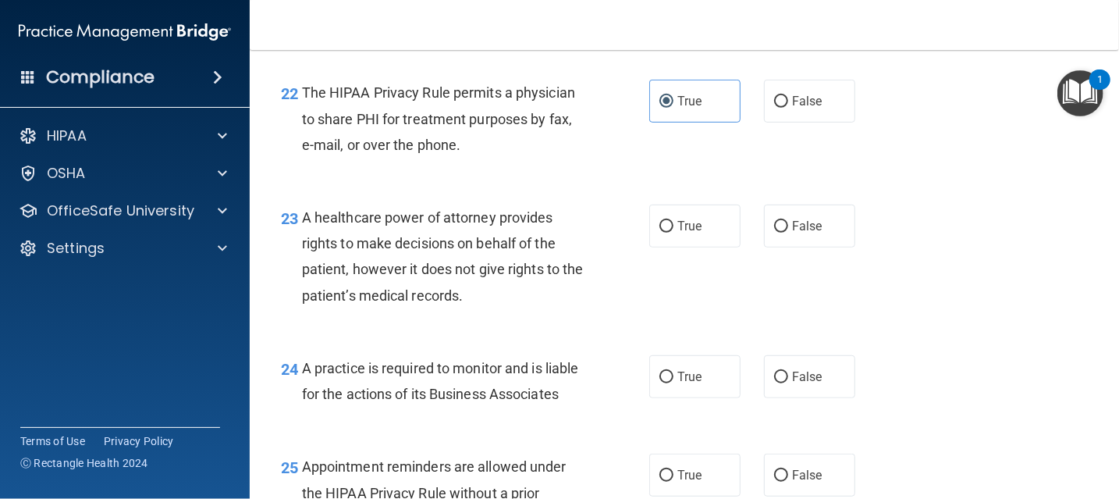
click at [933, 185] on div "22 The HIPAA Privacy Rule permits a physician to share PHI for treatment purpos…" at bounding box center [684, 122] width 830 height 125
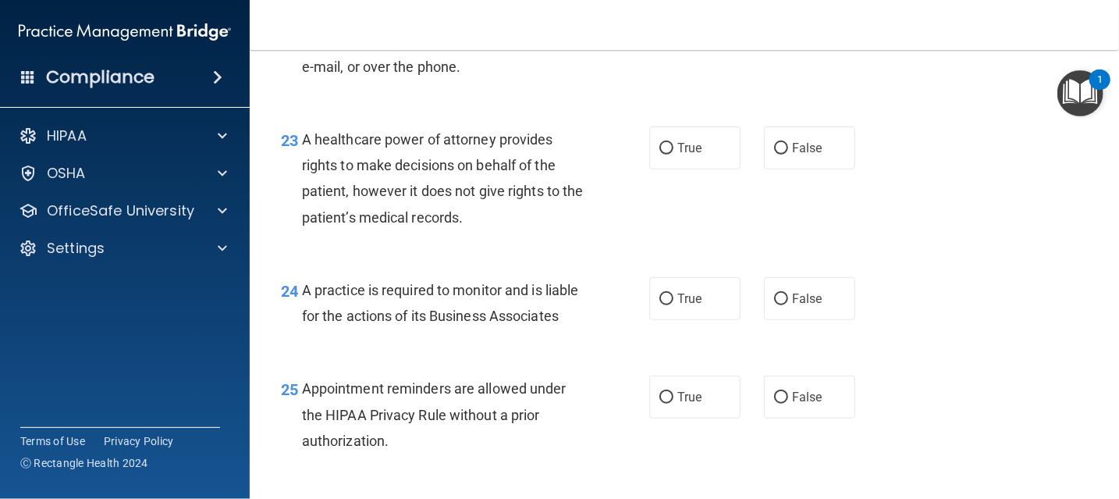
scroll to position [3230, 0]
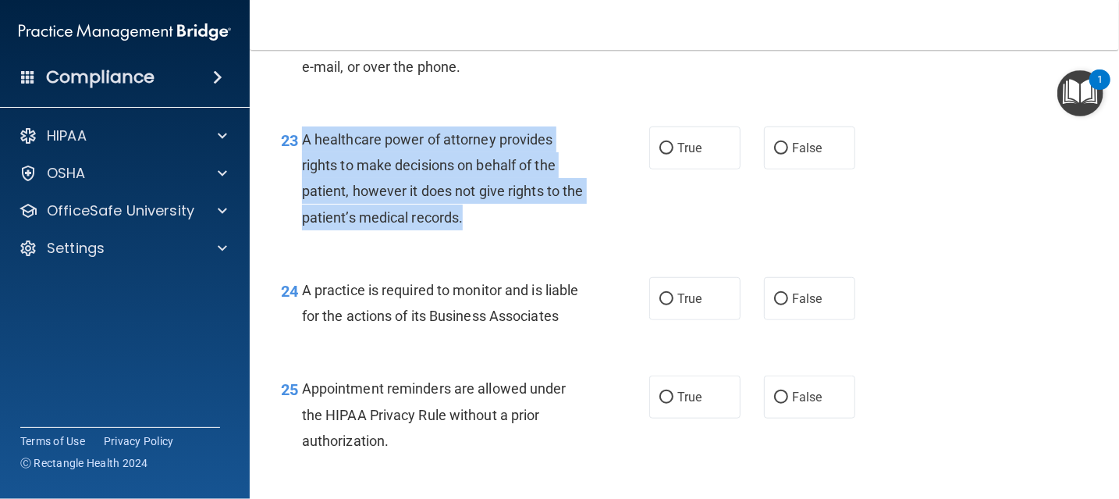
drag, startPoint x: 303, startPoint y: 170, endPoint x: 488, endPoint y: 243, distance: 198.9
click at [488, 230] on div "A healthcare power of attorney provides rights to make decisions on behalf of t…" at bounding box center [449, 178] width 294 height 104
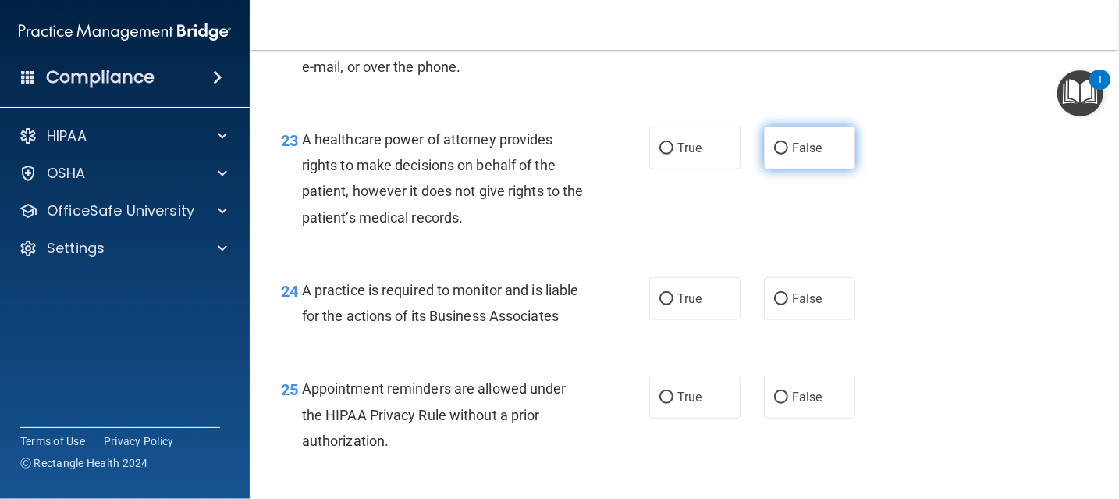
click at [795, 169] on label "False" at bounding box center [809, 147] width 91 height 43
click at [788, 154] on input "False" at bounding box center [781, 149] width 14 height 12
radio input "true"
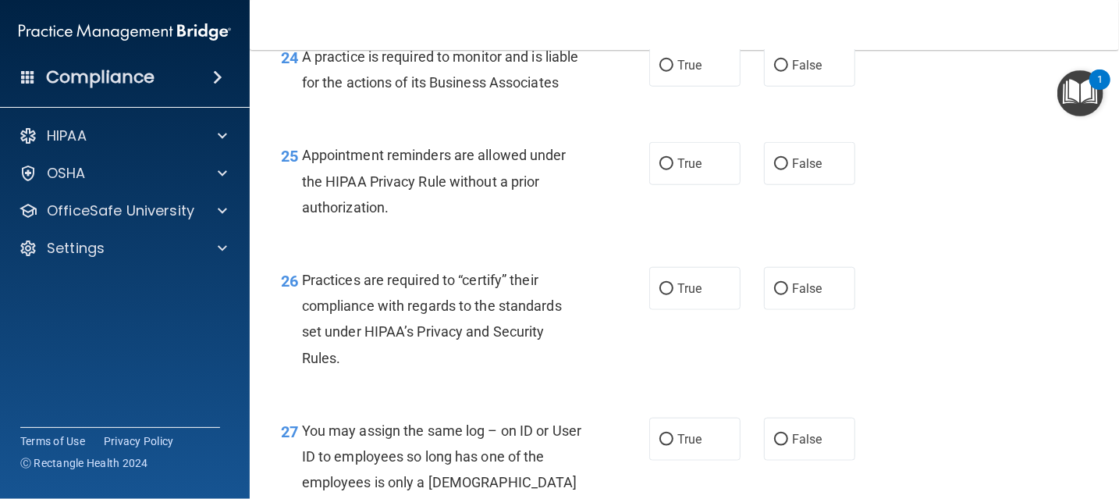
scroll to position [3464, 0]
click at [708, 80] on label "True" at bounding box center [694, 64] width 91 height 43
click at [673, 71] on input "True" at bounding box center [666, 65] width 14 height 12
radio input "true"
drag, startPoint x: 306, startPoint y: 76, endPoint x: 418, endPoint y: 163, distance: 141.8
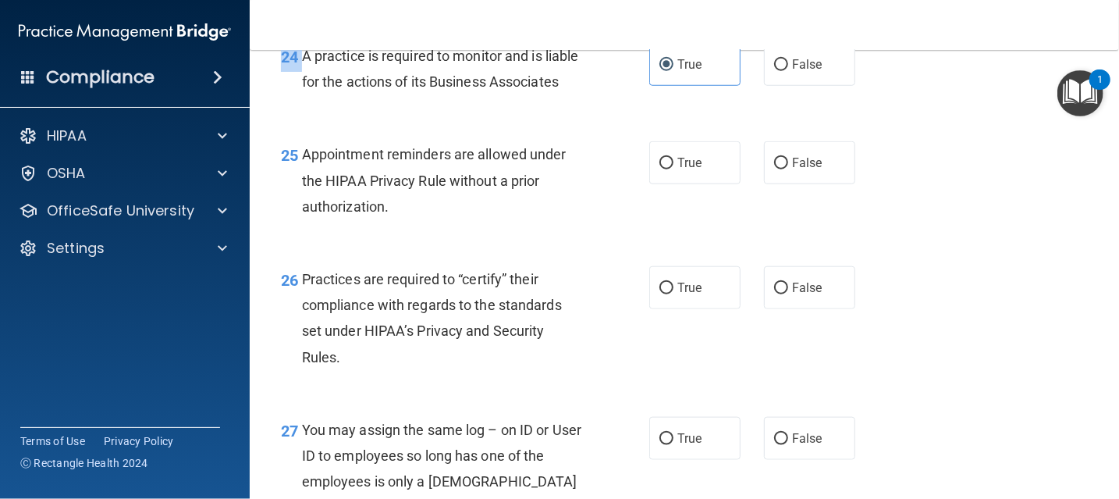
click at [418, 122] on div "24 A practice is required to monitor and is liable for the actions of its Busin…" at bounding box center [684, 72] width 830 height 98
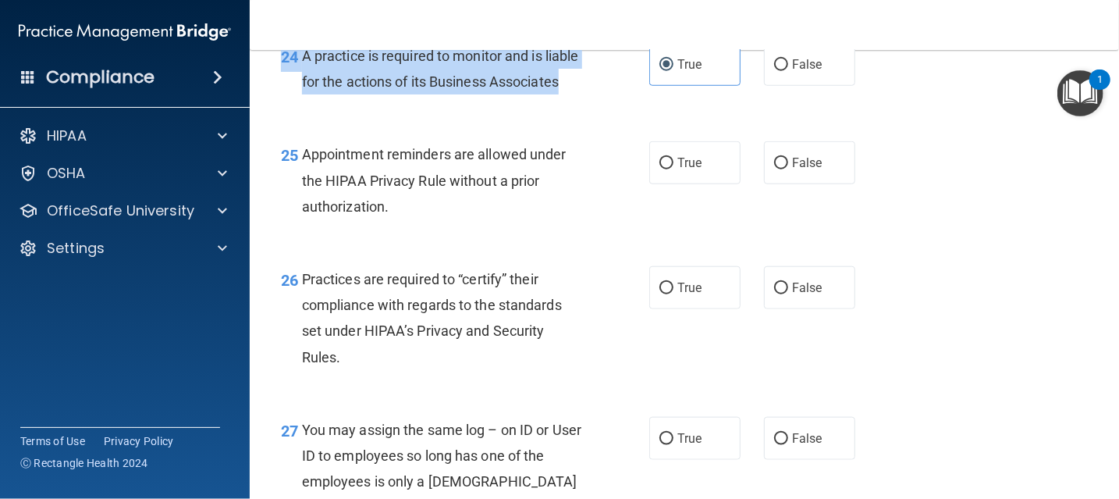
drag, startPoint x: 418, startPoint y: 163, endPoint x: 425, endPoint y: 142, distance: 22.2
click at [425, 122] on div "24 A practice is required to monitor and is liable for the actions of its Busin…" at bounding box center [684, 72] width 830 height 98
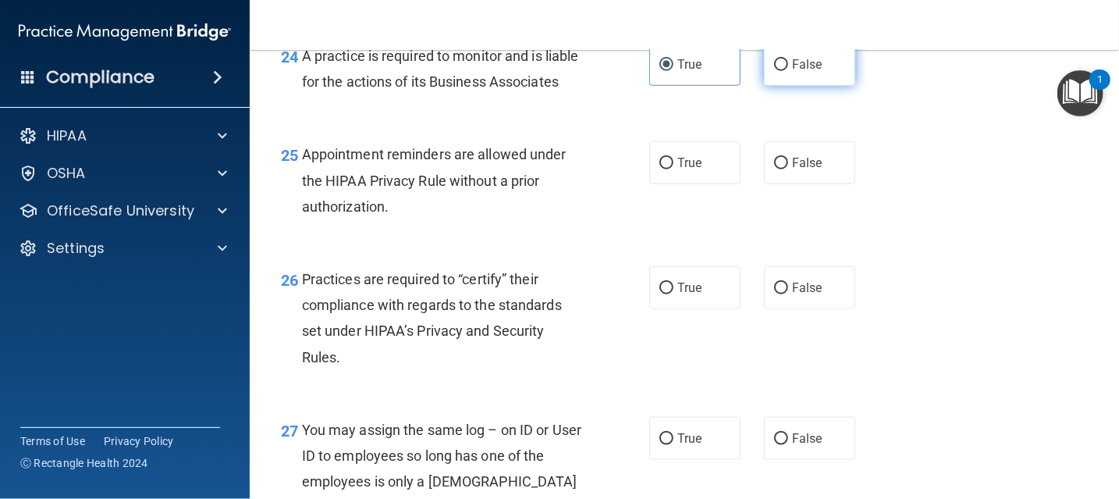
click at [822, 86] on label "False" at bounding box center [809, 64] width 91 height 43
click at [788, 71] on input "False" at bounding box center [781, 65] width 14 height 12
radio input "true"
radio input "false"
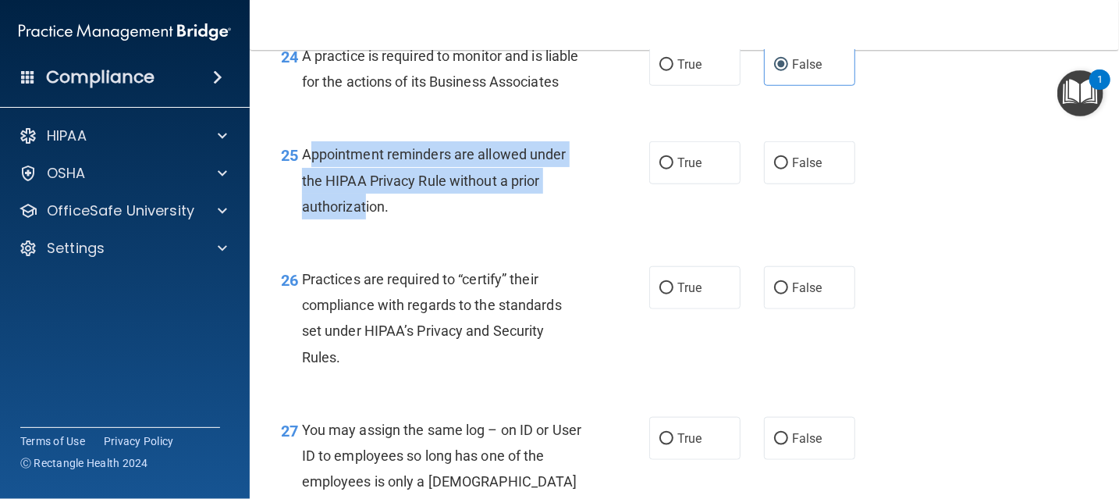
drag, startPoint x: 306, startPoint y: 204, endPoint x: 365, endPoint y: 260, distance: 81.7
click at [365, 214] on span "Appointment reminders are allowed under the HIPAA Privacy Rule without a prior …" at bounding box center [434, 180] width 264 height 68
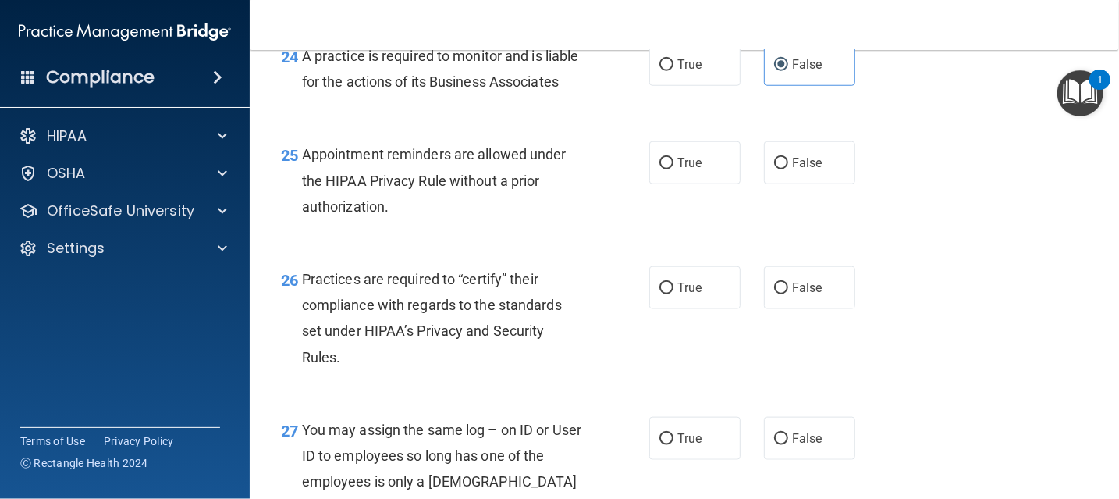
drag, startPoint x: 365, startPoint y: 260, endPoint x: 443, endPoint y: 289, distance: 83.2
click at [444, 247] on div "25 Appointment reminders are allowed under the HIPAA Privacy Rule without a pri…" at bounding box center [684, 184] width 830 height 125
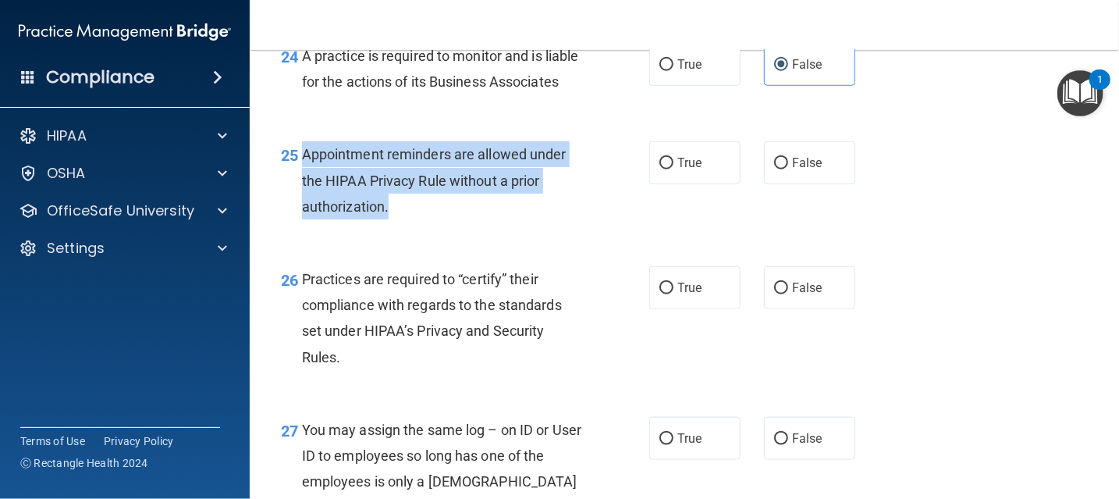
drag, startPoint x: 409, startPoint y: 264, endPoint x: 304, endPoint y: 204, distance: 120.2
click at [304, 204] on div "Appointment reminders are allowed under the HIPAA Privacy Rule without a prior …" at bounding box center [449, 180] width 294 height 78
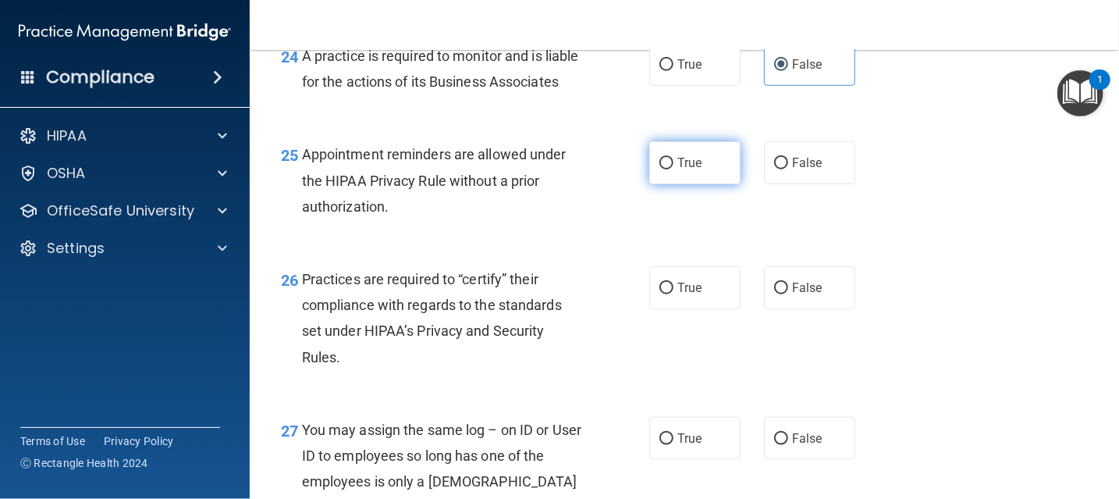
click at [694, 170] on span "True" at bounding box center [689, 162] width 24 height 15
click at [673, 169] on input "True" at bounding box center [666, 164] width 14 height 12
radio input "true"
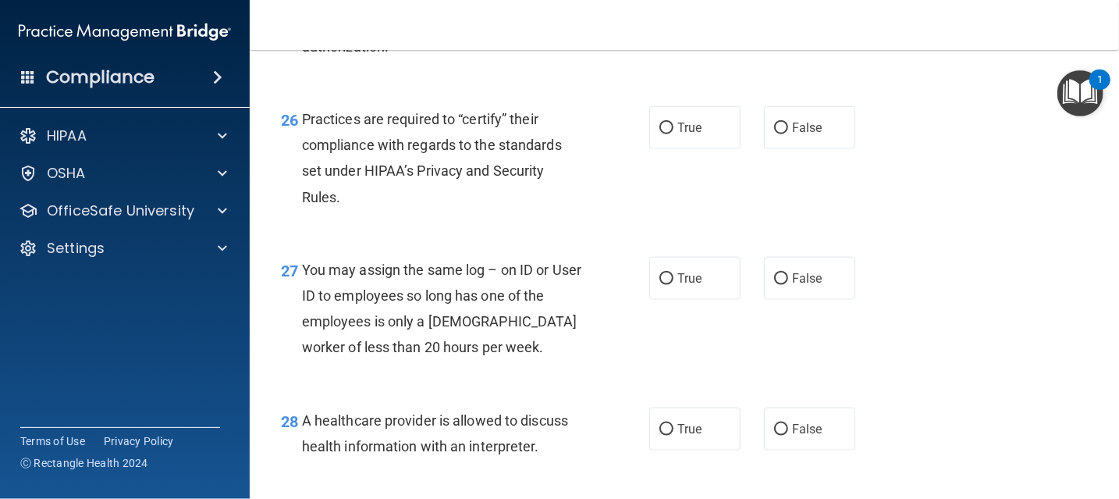
scroll to position [3698, 0]
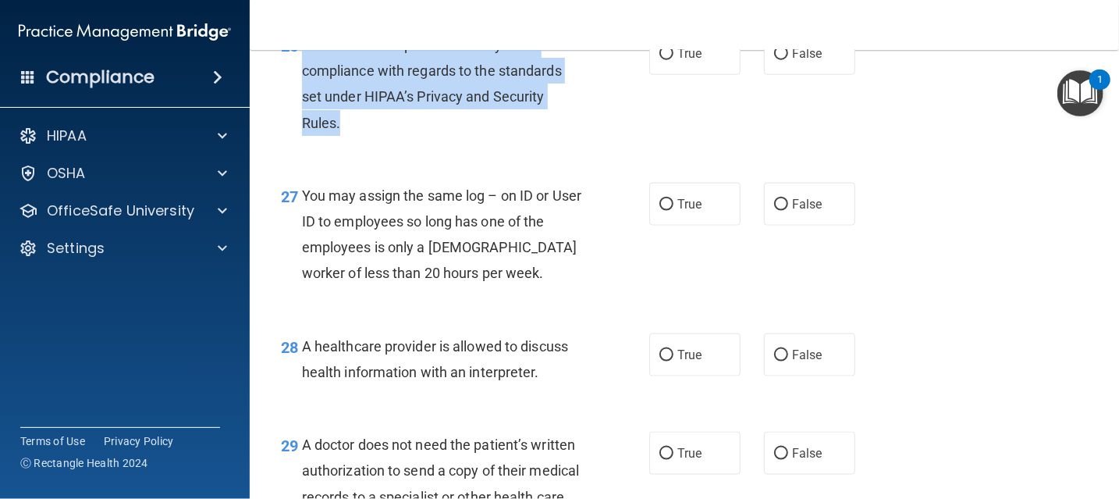
drag, startPoint x: 301, startPoint y: 90, endPoint x: 398, endPoint y: 187, distance: 136.8
click at [398, 136] on div "Practices are required to “certify” their compliance with regards to the standa…" at bounding box center [449, 84] width 294 height 104
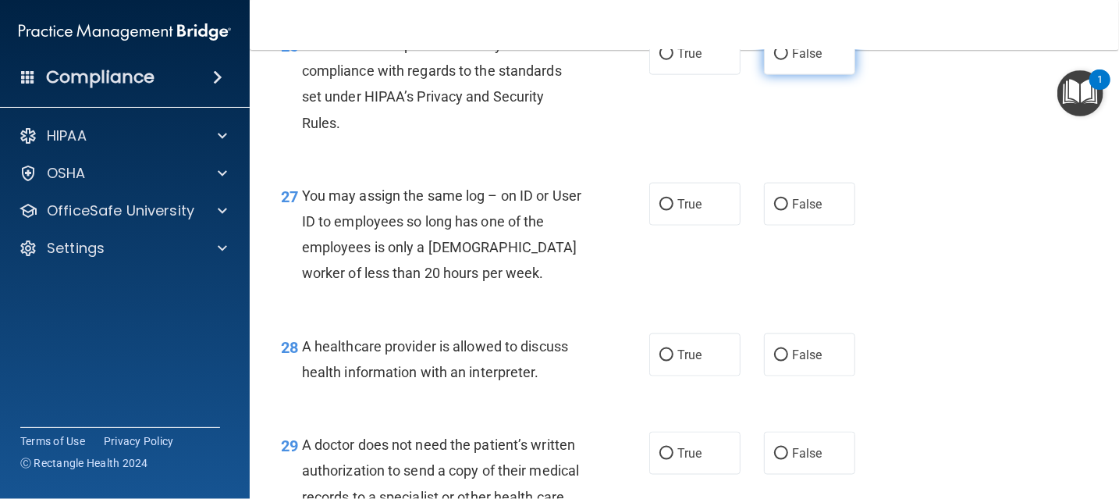
click at [769, 75] on label "False" at bounding box center [809, 53] width 91 height 43
click at [774, 60] on input "False" at bounding box center [781, 54] width 14 height 12
radio input "true"
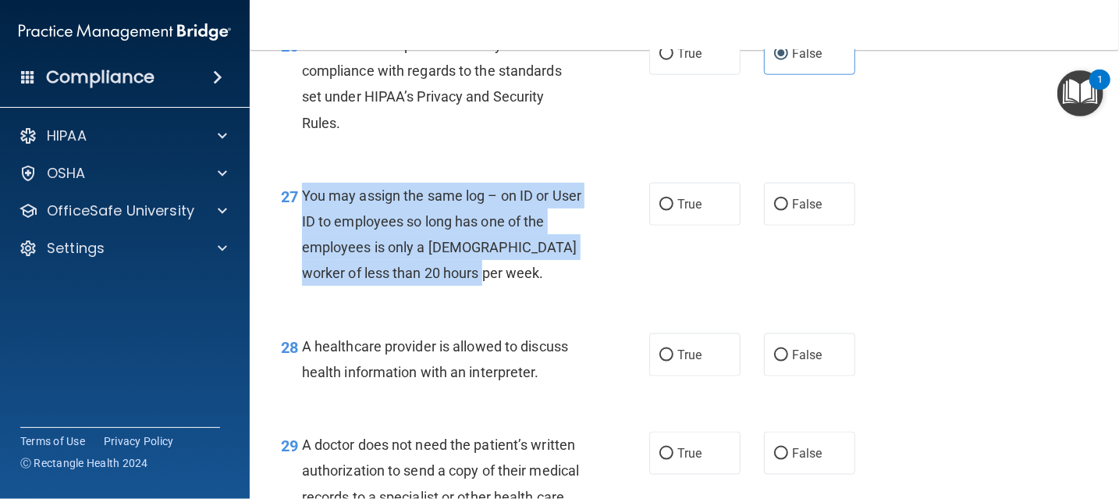
drag, startPoint x: 302, startPoint y: 253, endPoint x: 477, endPoint y: 336, distance: 194.4
click at [477, 286] on div "You may assign the same log – on ID or User ID to employees so long has one of …" at bounding box center [449, 235] width 294 height 104
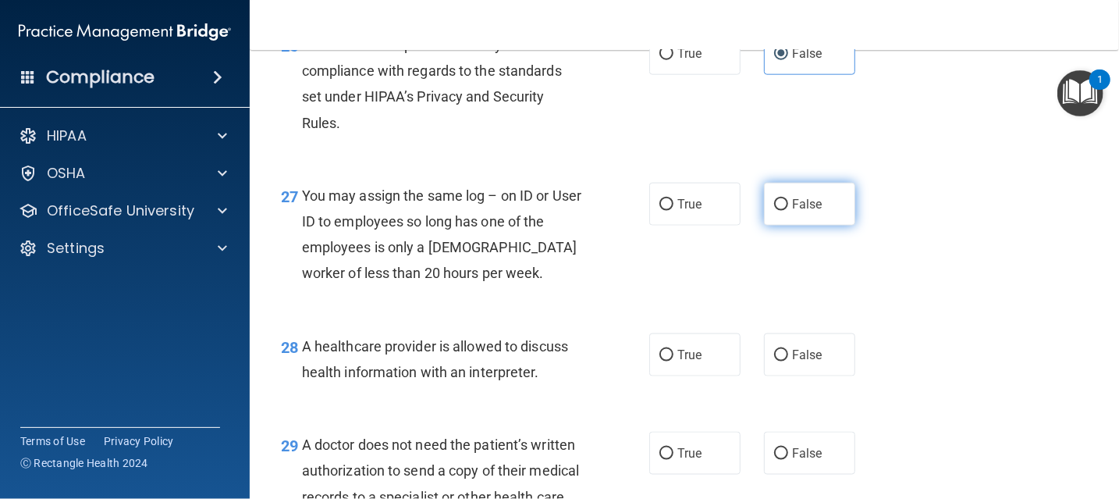
click at [782, 225] on label "False" at bounding box center [809, 204] width 91 height 43
click at [782, 211] on input "False" at bounding box center [781, 205] width 14 height 12
radio input "true"
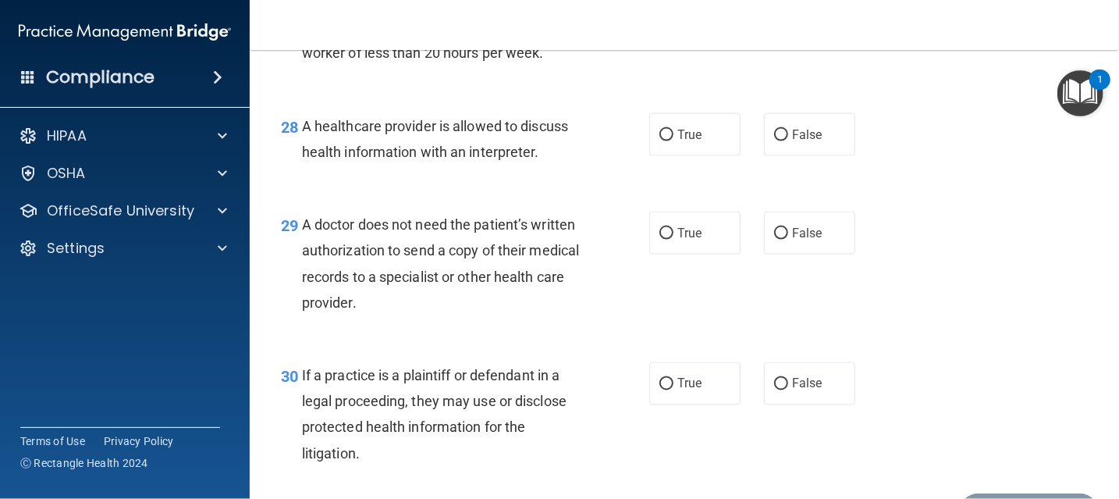
scroll to position [3910, 0]
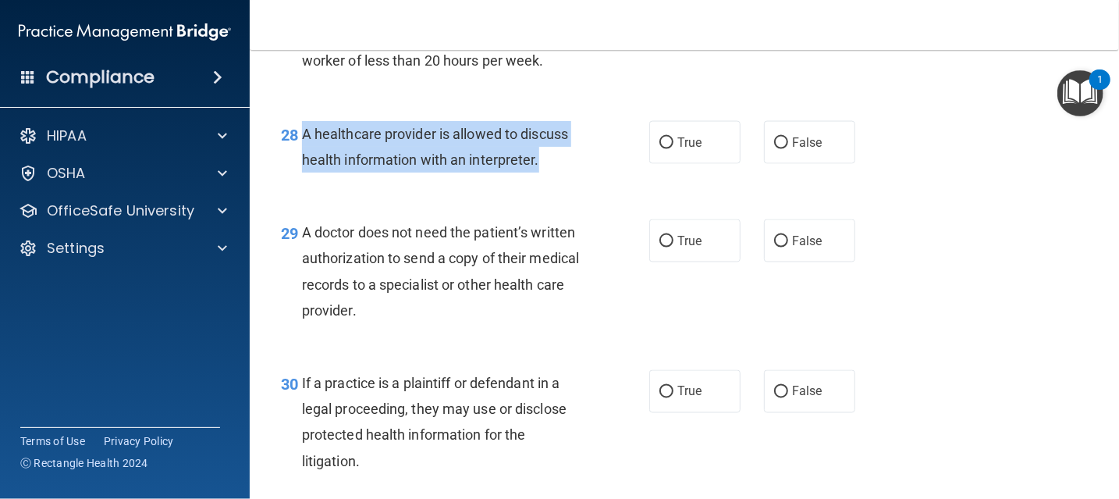
drag, startPoint x: 301, startPoint y: 183, endPoint x: 555, endPoint y: 223, distance: 256.6
click at [555, 172] on div "A healthcare provider is allowed to discuss health information with an interpre…" at bounding box center [449, 146] width 294 height 51
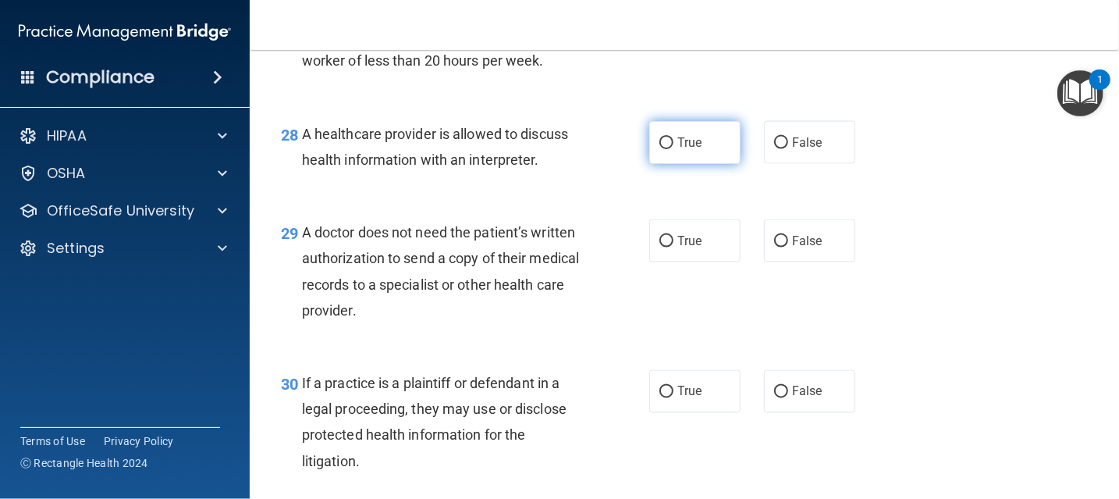
click at [691, 150] on span "True" at bounding box center [689, 142] width 24 height 15
click at [673, 149] on input "True" at bounding box center [666, 143] width 14 height 12
radio input "true"
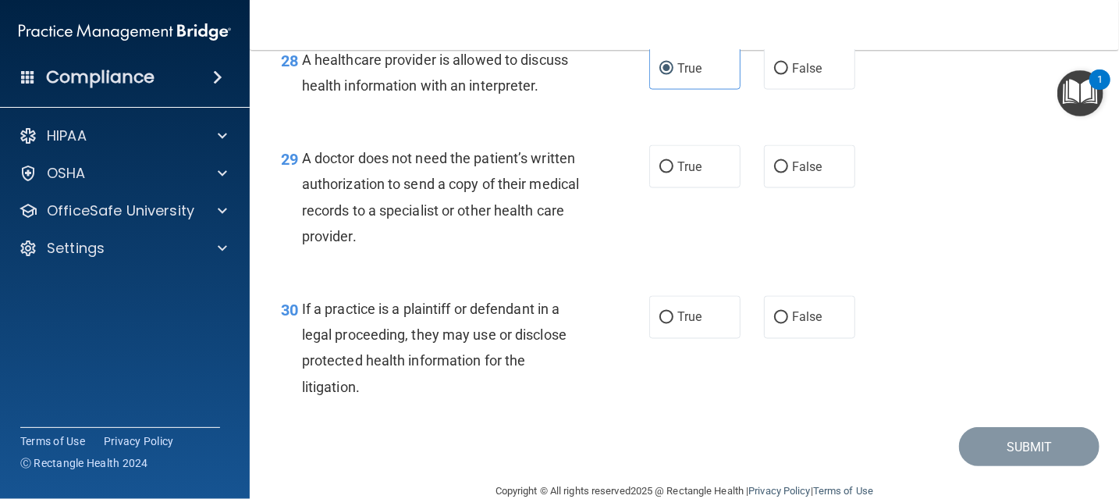
scroll to position [3988, 0]
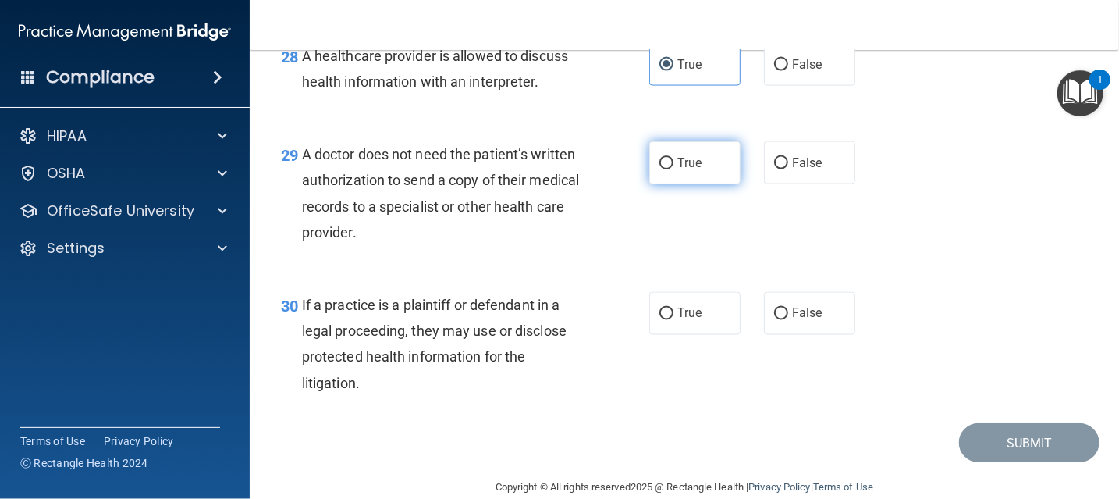
click at [683, 170] on span "True" at bounding box center [689, 162] width 24 height 15
click at [673, 169] on input "True" at bounding box center [666, 164] width 14 height 12
radio input "true"
drag, startPoint x: 300, startPoint y: 200, endPoint x: 468, endPoint y: 293, distance: 191.7
click at [468, 245] on div "A doctor does not need the patient’s written authorization to send a copy of th…" at bounding box center [449, 193] width 294 height 104
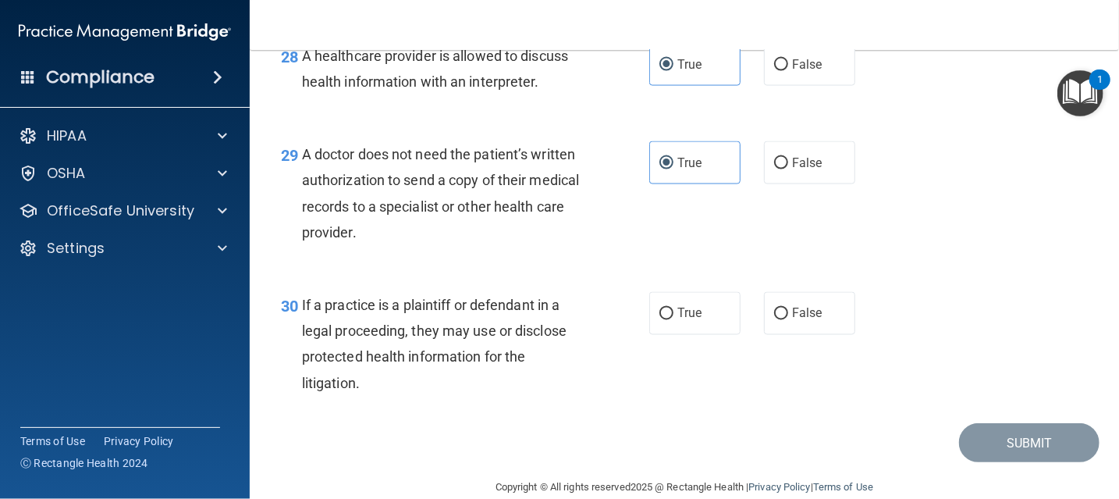
click at [995, 244] on div "29 A doctor does not need the patient’s written authorization to send a copy of…" at bounding box center [684, 197] width 830 height 151
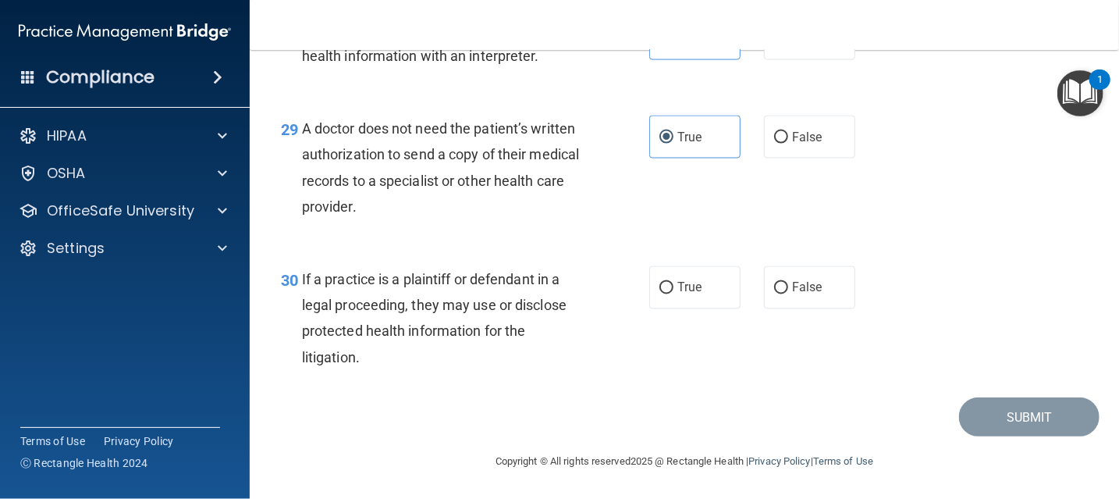
scroll to position [4066, 0]
click at [679, 292] on span "True" at bounding box center [689, 287] width 24 height 15
click at [673, 292] on input "True" at bounding box center [666, 288] width 14 height 12
radio input "true"
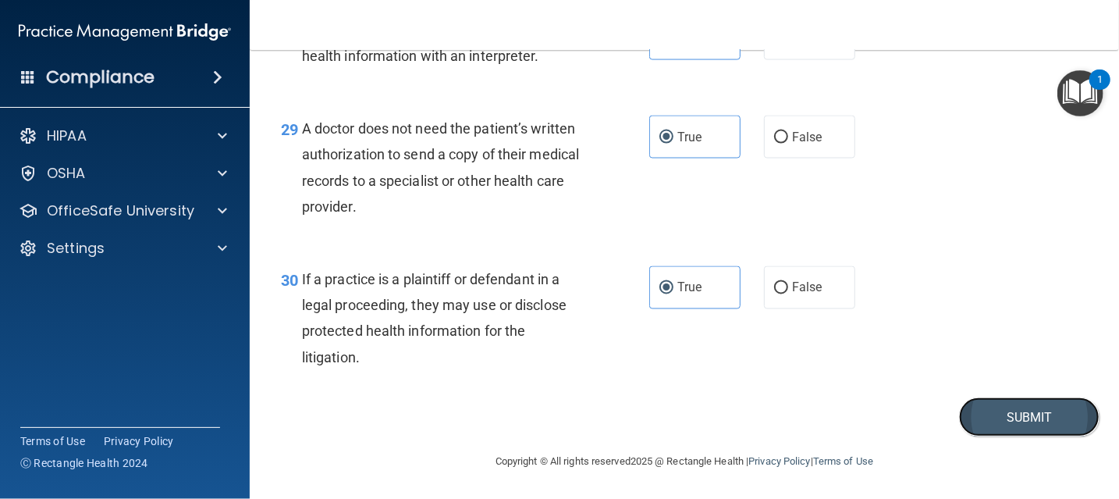
click at [992, 408] on button "Submit" at bounding box center [1029, 417] width 140 height 40
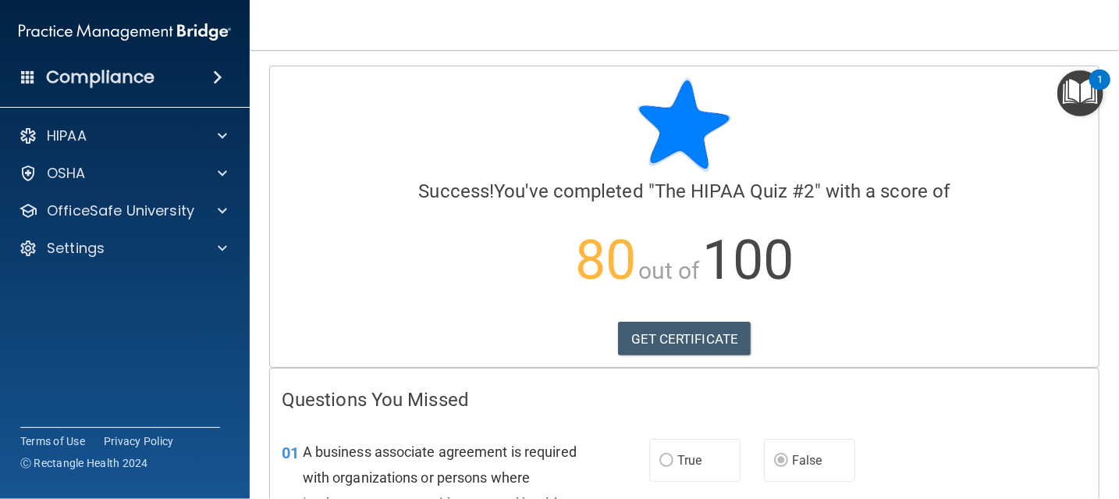
scroll to position [78, 0]
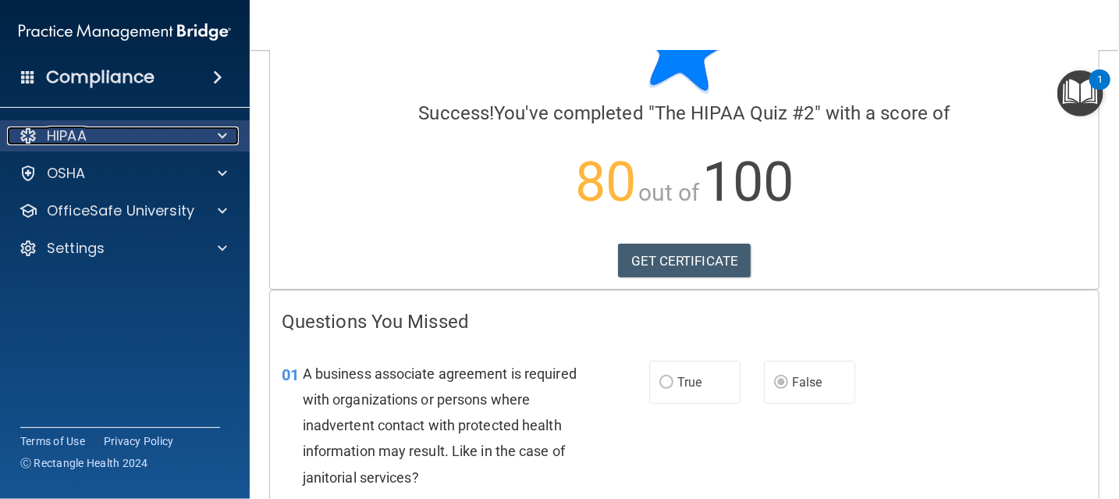
click at [221, 130] on span at bounding box center [222, 135] width 9 height 19
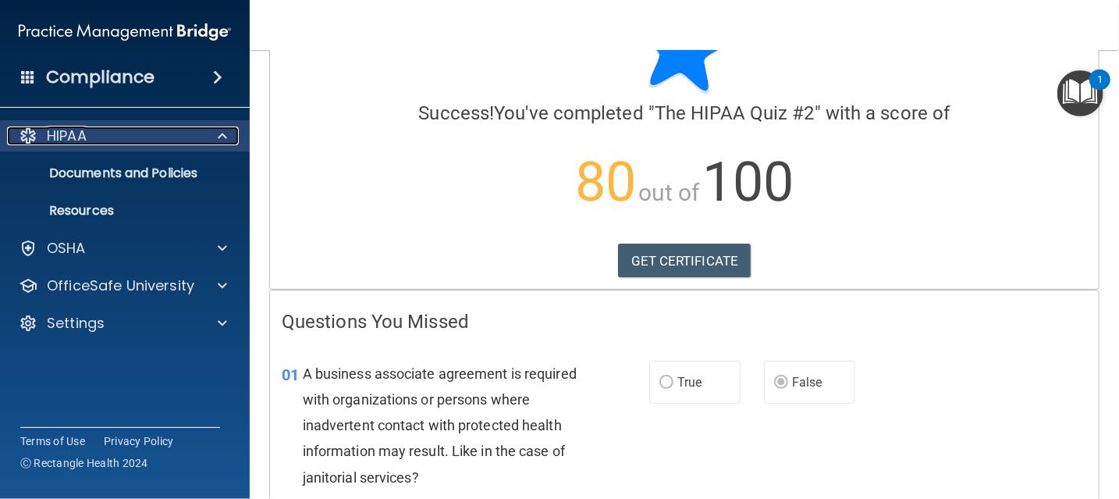
click at [221, 130] on span at bounding box center [222, 135] width 9 height 19
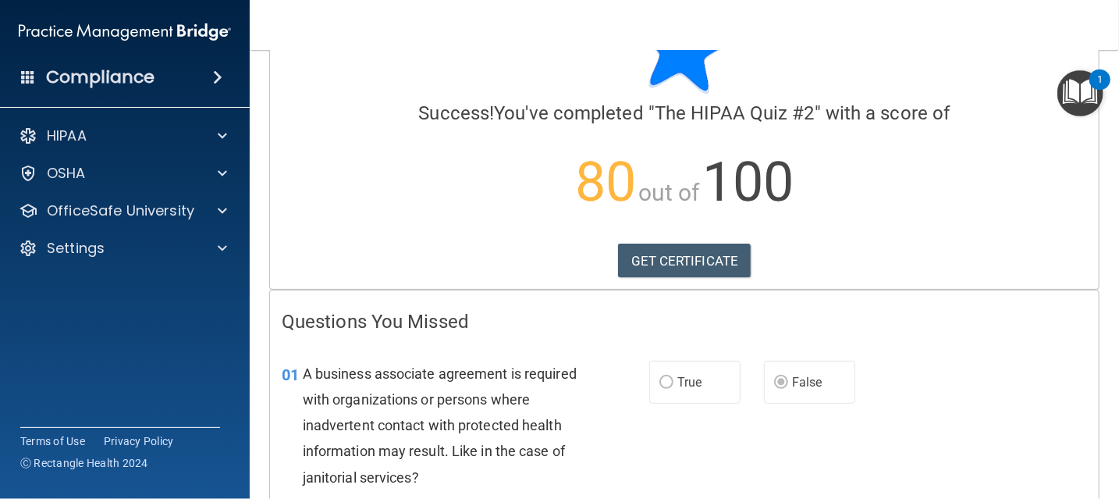
click at [1070, 98] on img "Open Resource Center, 1 new notification" at bounding box center [1080, 93] width 46 height 46
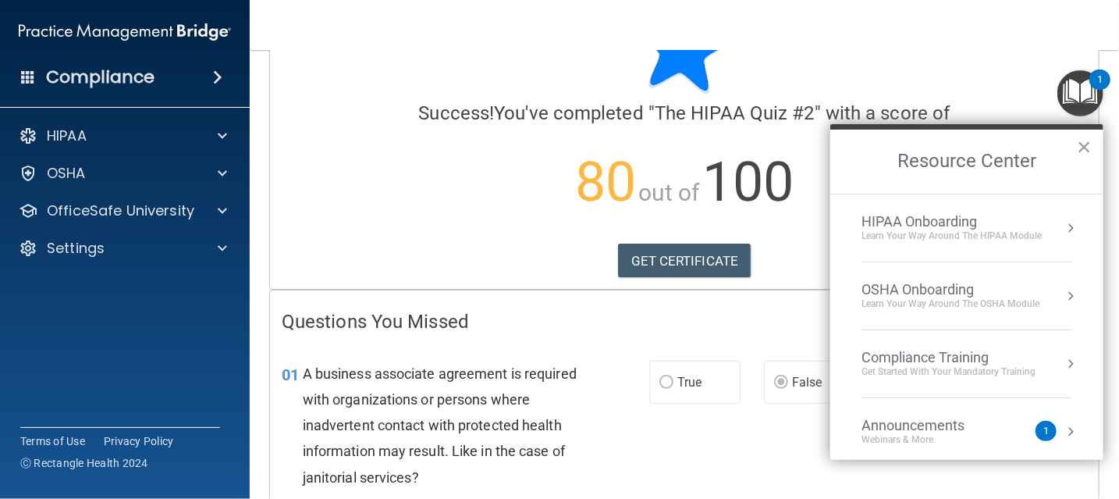
click at [939, 226] on div "HIPAA Onboarding" at bounding box center [951, 221] width 180 height 17
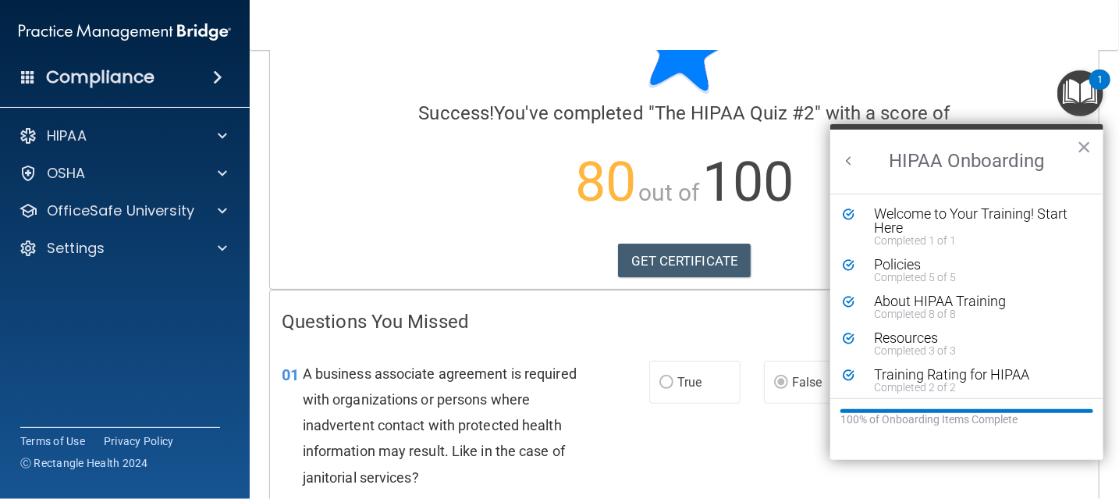
scroll to position [0, 0]
click at [921, 302] on div "About HIPAA Training" at bounding box center [972, 301] width 197 height 14
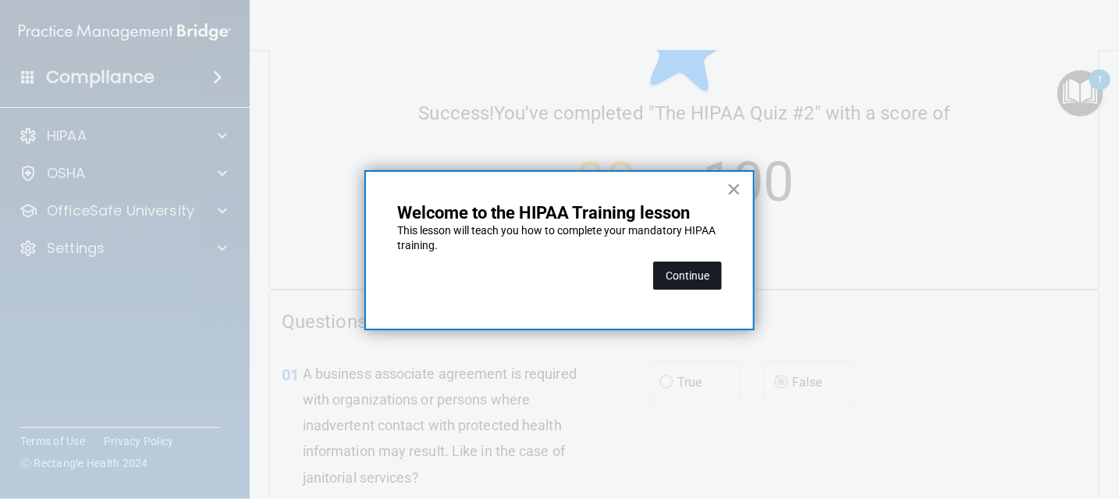
click at [704, 279] on button "Continue" at bounding box center [687, 275] width 69 height 28
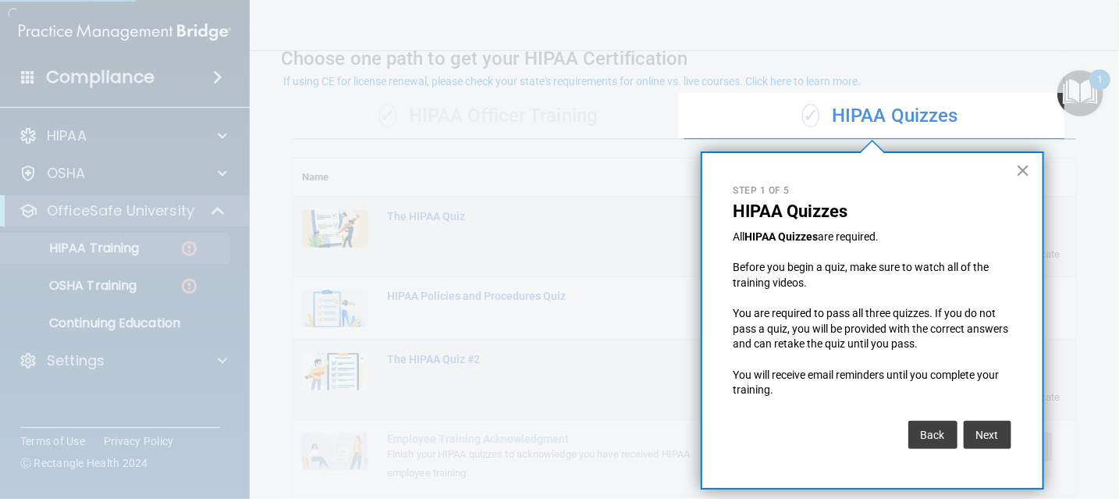
click at [981, 442] on button "Next" at bounding box center [987, 434] width 48 height 28
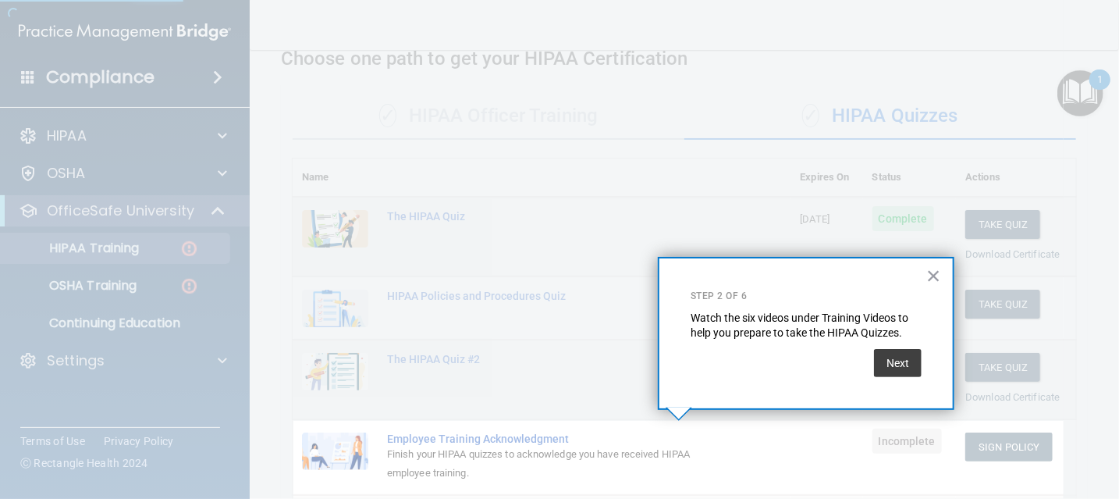
scroll to position [245, 0]
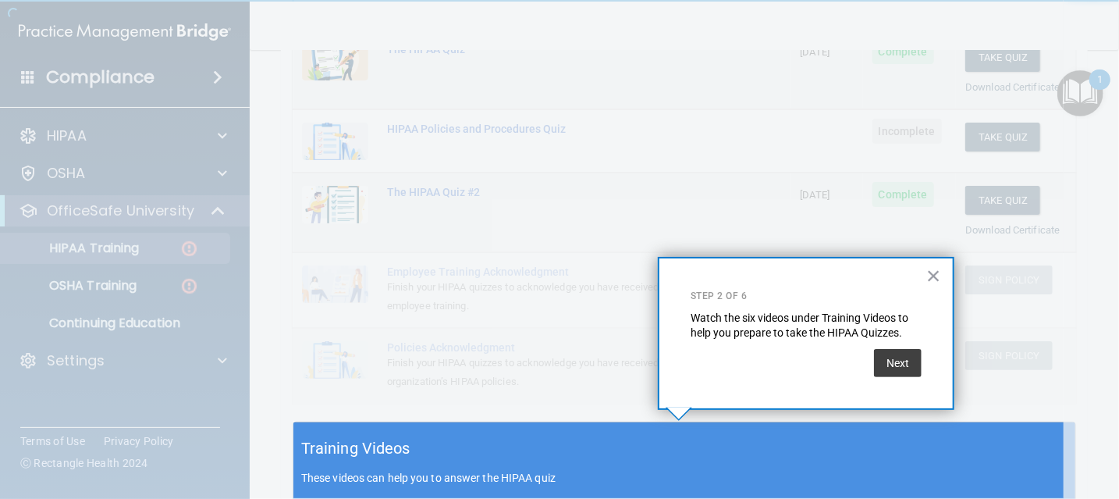
click at [936, 273] on button "×" at bounding box center [933, 275] width 15 height 25
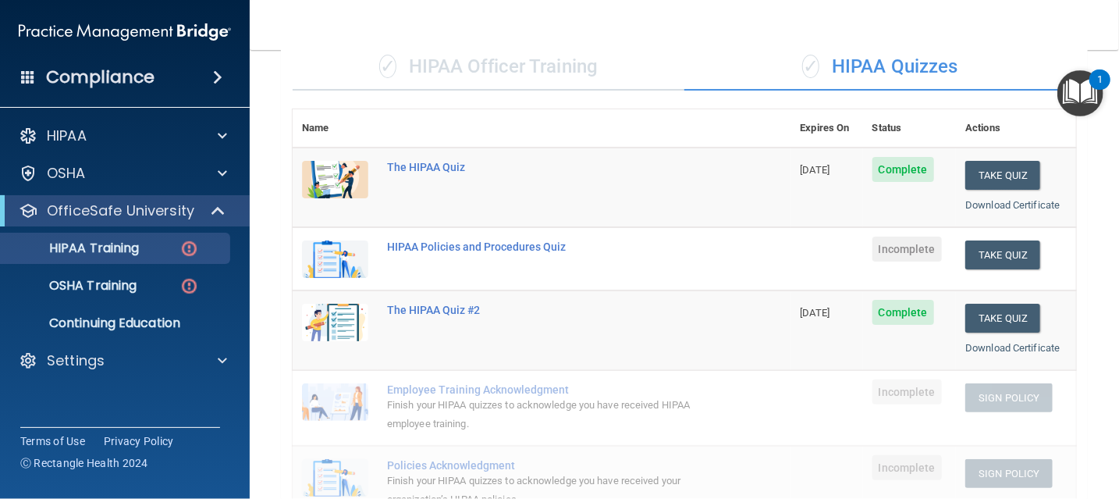
scroll to position [167, 0]
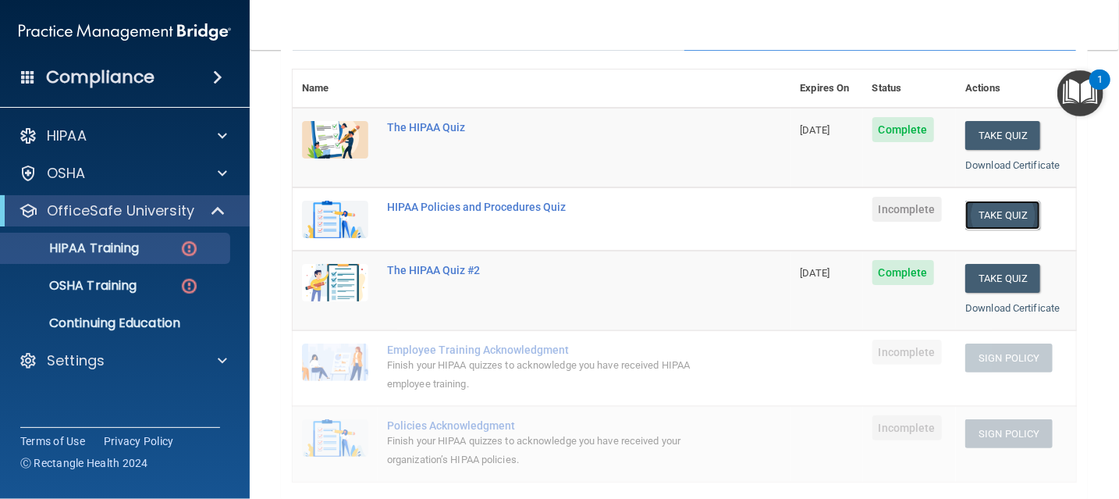
click at [987, 209] on button "Take Quiz" at bounding box center [1002, 214] width 75 height 29
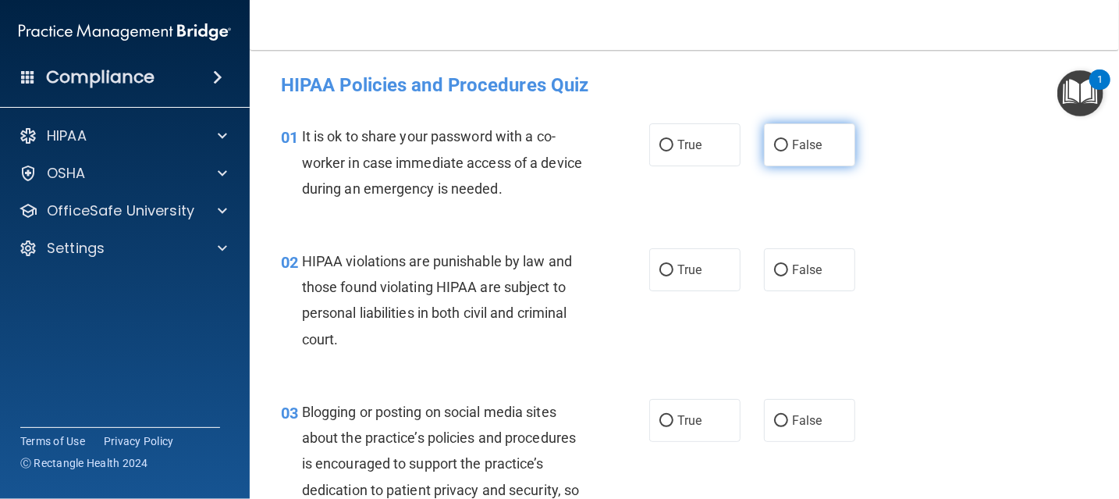
click at [780, 152] on label "False" at bounding box center [809, 144] width 91 height 43
click at [780, 151] on input "False" at bounding box center [781, 146] width 14 height 12
radio input "true"
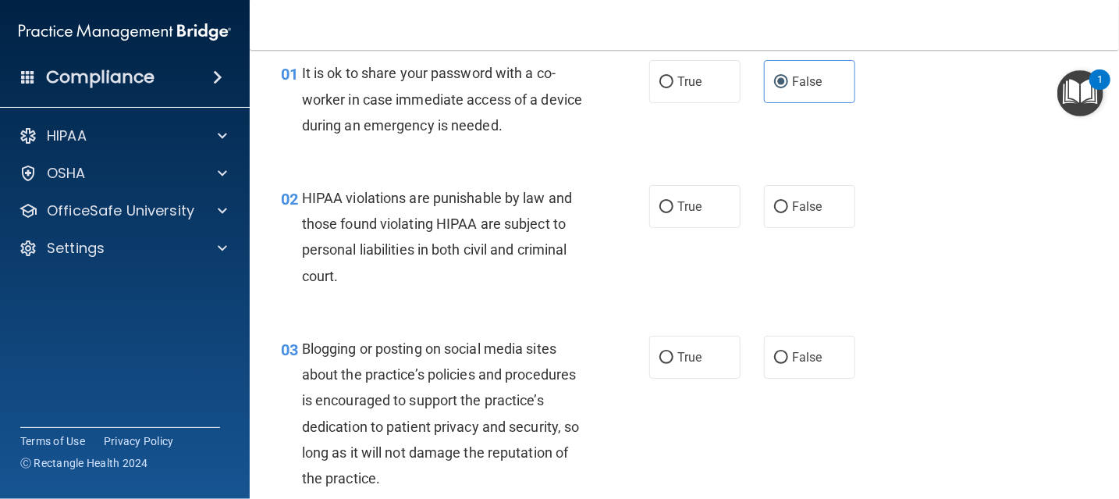
scroll to position [78, 0]
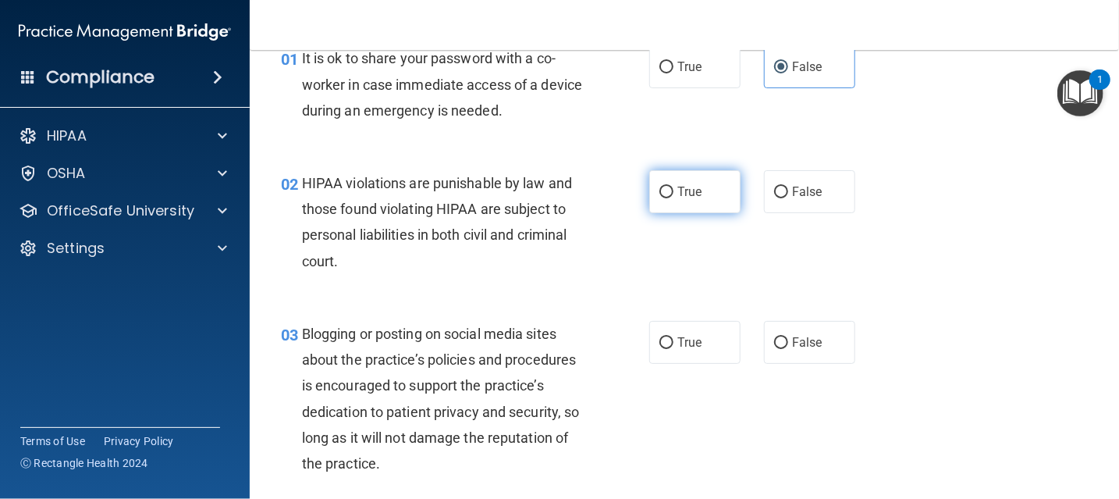
click at [649, 187] on label "True" at bounding box center [694, 191] width 91 height 43
click at [659, 187] on input "True" at bounding box center [666, 192] width 14 height 12
radio input "true"
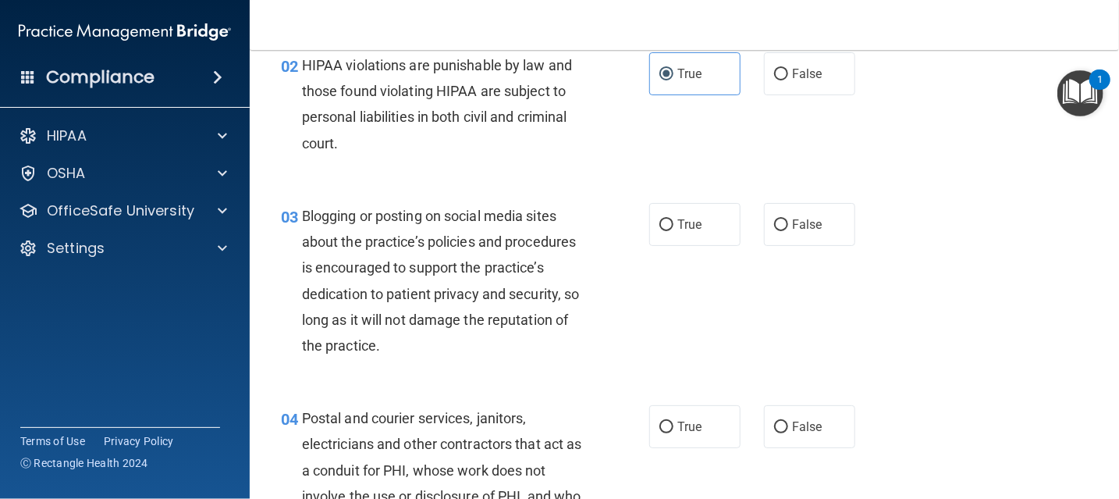
scroll to position [234, 0]
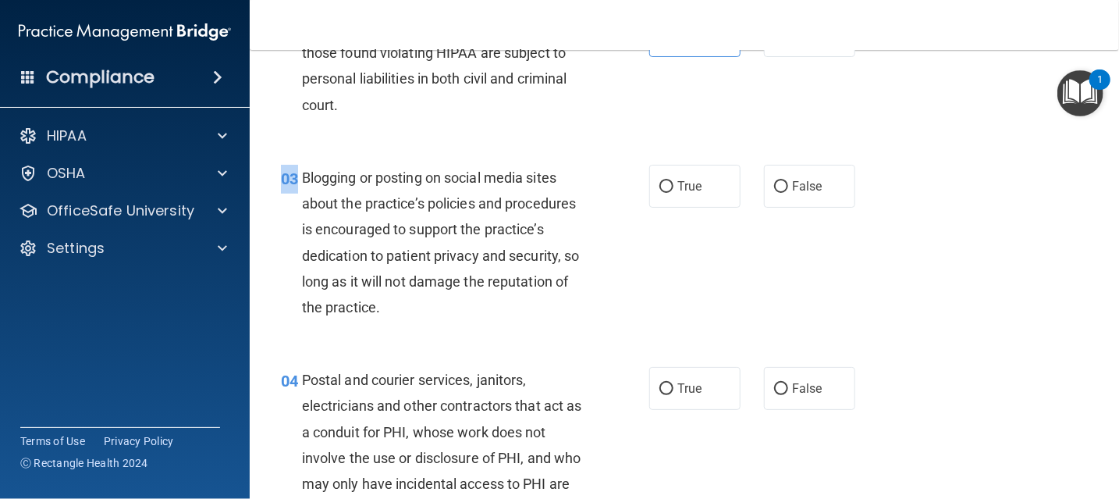
drag, startPoint x: 300, startPoint y: 172, endPoint x: 481, endPoint y: 327, distance: 238.5
click at [481, 328] on div "03 Blogging or posting on social media sites about the practice’s policies and …" at bounding box center [684, 246] width 830 height 202
drag, startPoint x: 481, startPoint y: 327, endPoint x: 401, endPoint y: 314, distance: 80.7
click at [401, 314] on div "Blogging or posting on social media sites about the practice’s policies and pro…" at bounding box center [449, 242] width 294 height 155
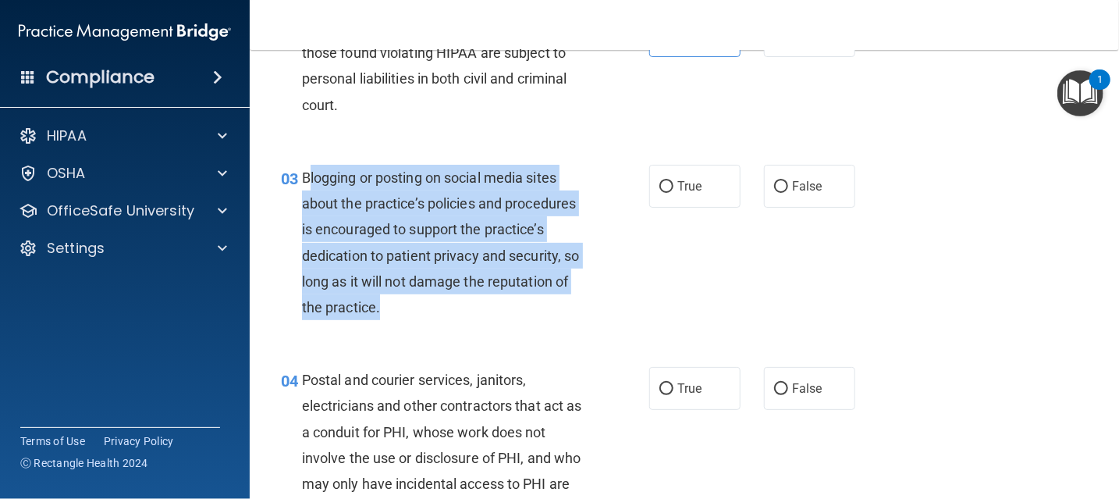
drag, startPoint x: 388, startPoint y: 304, endPoint x: 309, endPoint y: 176, distance: 150.3
click at [309, 176] on span "Blogging or posting on social media sites about the practice’s policies and pro…" at bounding box center [441, 242] width 278 height 146
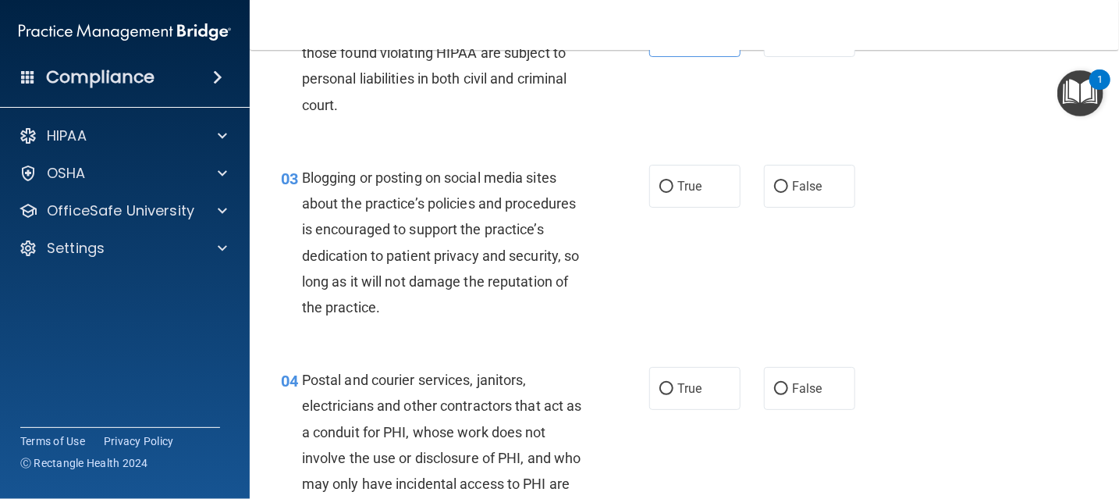
drag, startPoint x: 309, startPoint y: 176, endPoint x: 298, endPoint y: 140, distance: 37.5
click at [298, 140] on div "02 HIPAA violations are punishable by law and those found violating HIPAA are s…" at bounding box center [684, 70] width 830 height 151
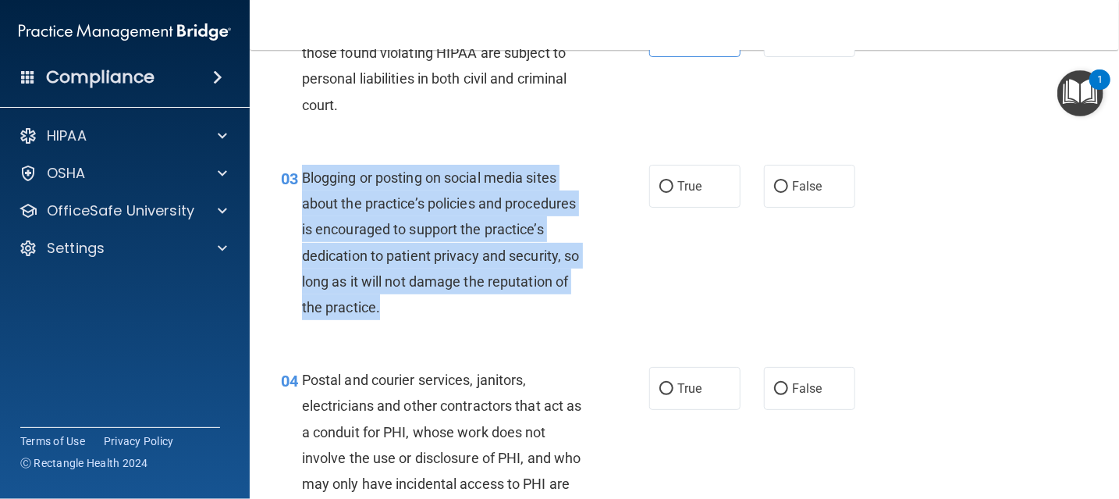
drag, startPoint x: 303, startPoint y: 178, endPoint x: 406, endPoint y: 319, distance: 174.8
click at [406, 319] on div "Blogging or posting on social media sites about the practice’s policies and pro…" at bounding box center [449, 242] width 294 height 155
click at [653, 287] on div "03 Blogging or posting on social media sites about the practice’s policies and …" at bounding box center [464, 246] width 415 height 163
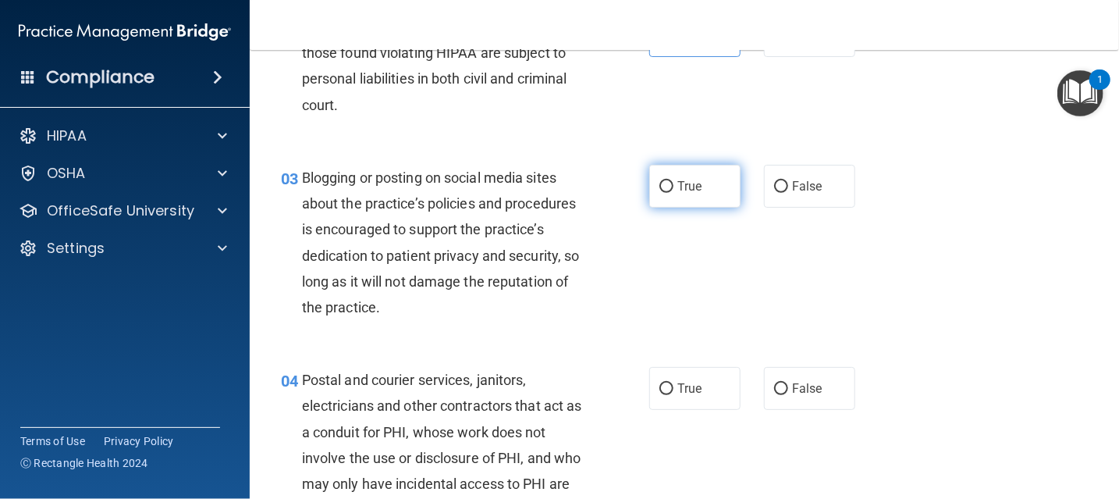
click at [676, 201] on label "True" at bounding box center [694, 186] width 91 height 43
click at [673, 193] on input "True" at bounding box center [666, 187] width 14 height 12
radio input "true"
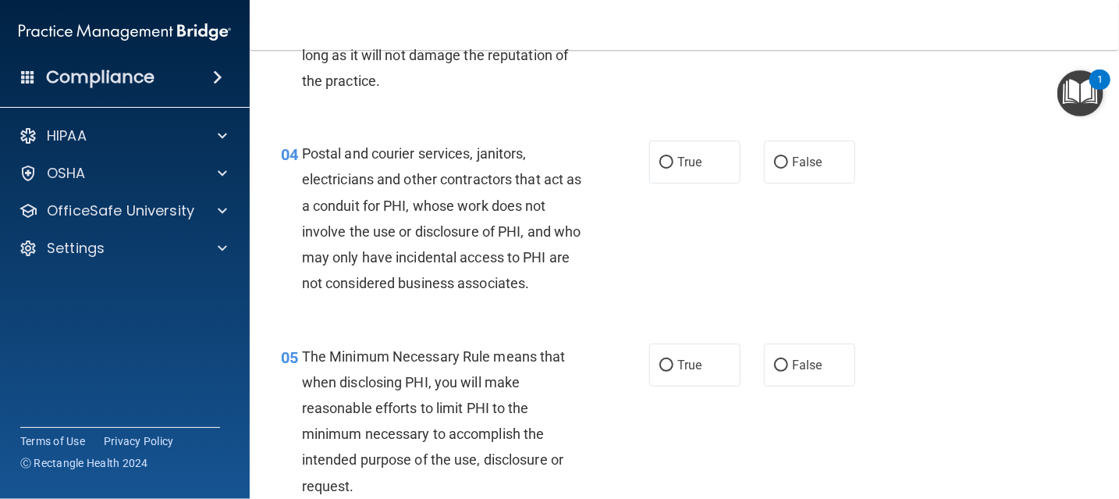
scroll to position [468, 0]
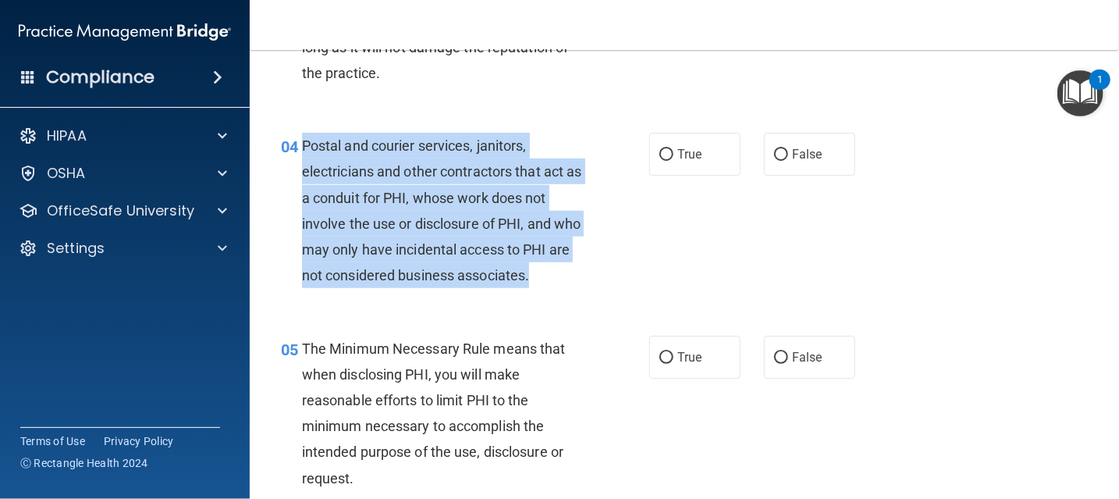
drag, startPoint x: 304, startPoint y: 148, endPoint x: 573, endPoint y: 286, distance: 301.4
click at [573, 286] on div "Postal and courier services, janitors, electricians and other contractors that …" at bounding box center [449, 210] width 294 height 155
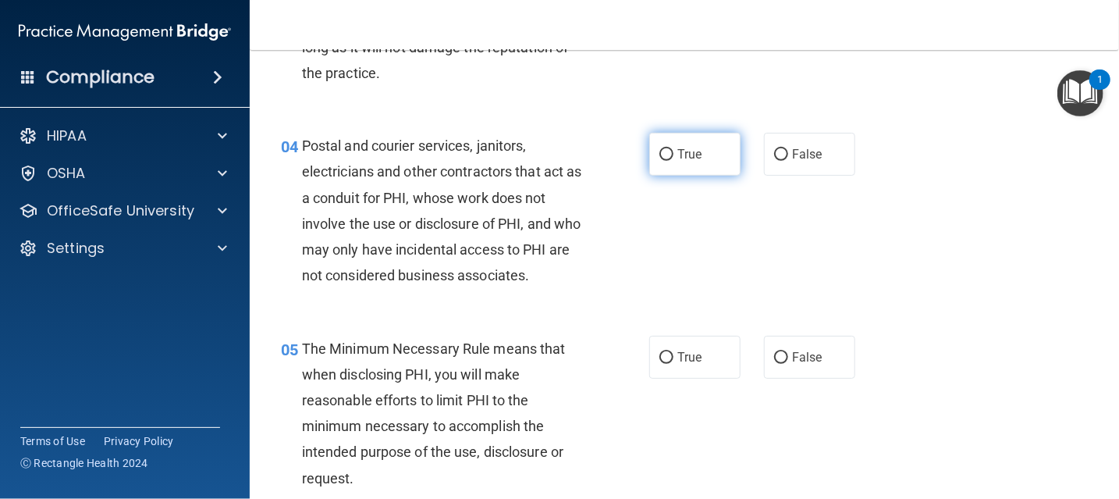
click at [694, 137] on label "True" at bounding box center [694, 154] width 91 height 43
click at [673, 149] on input "True" at bounding box center [666, 155] width 14 height 12
radio input "true"
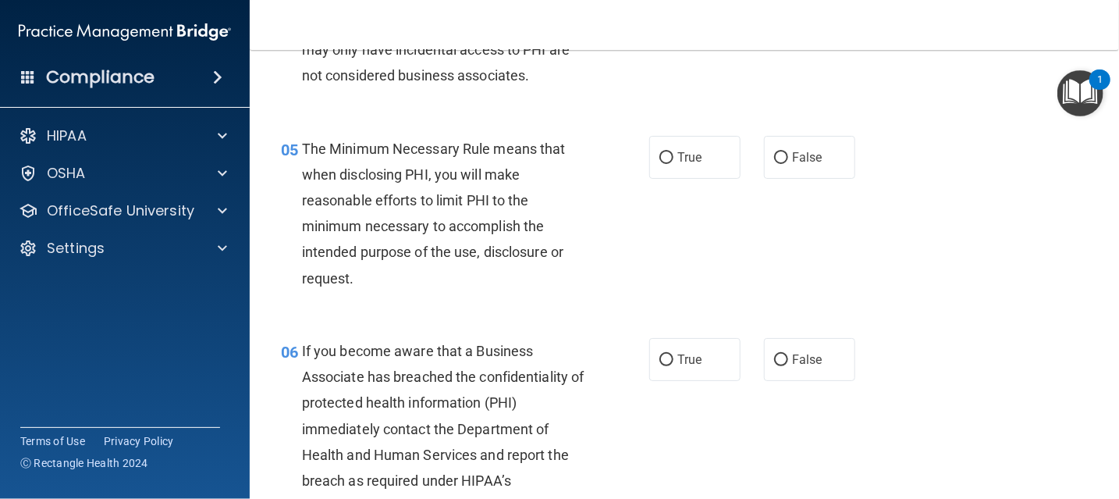
scroll to position [702, 0]
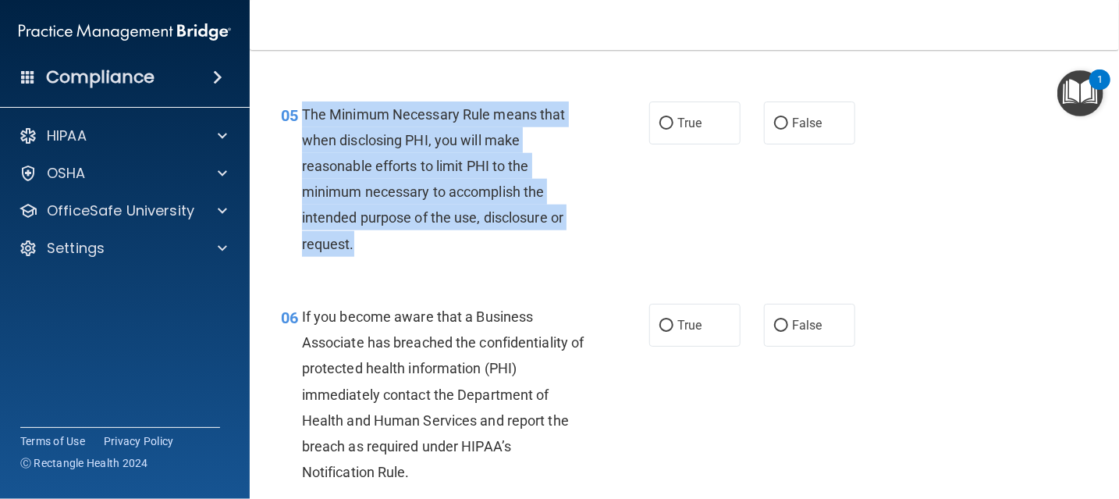
drag, startPoint x: 301, startPoint y: 111, endPoint x: 510, endPoint y: 239, distance: 245.1
click at [510, 239] on div "The Minimum Necessary Rule means that when disclosing PHI, you will make reason…" at bounding box center [449, 178] width 294 height 155
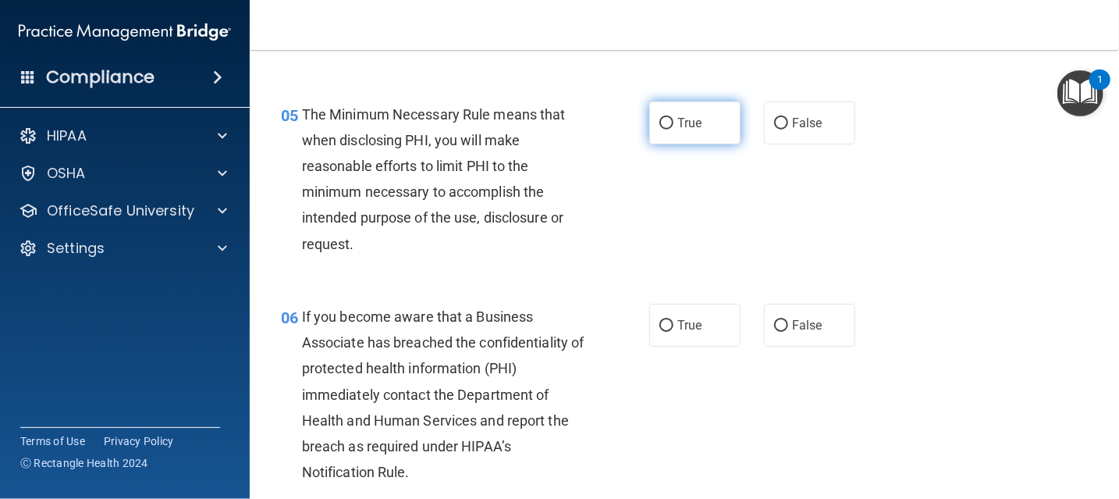
click at [696, 136] on label "True" at bounding box center [694, 122] width 91 height 43
click at [673, 130] on input "True" at bounding box center [666, 124] width 14 height 12
radio input "true"
click at [824, 271] on div "05 The Minimum Necessary Rule means that when disclosing PHI, you will make rea…" at bounding box center [684, 183] width 830 height 202
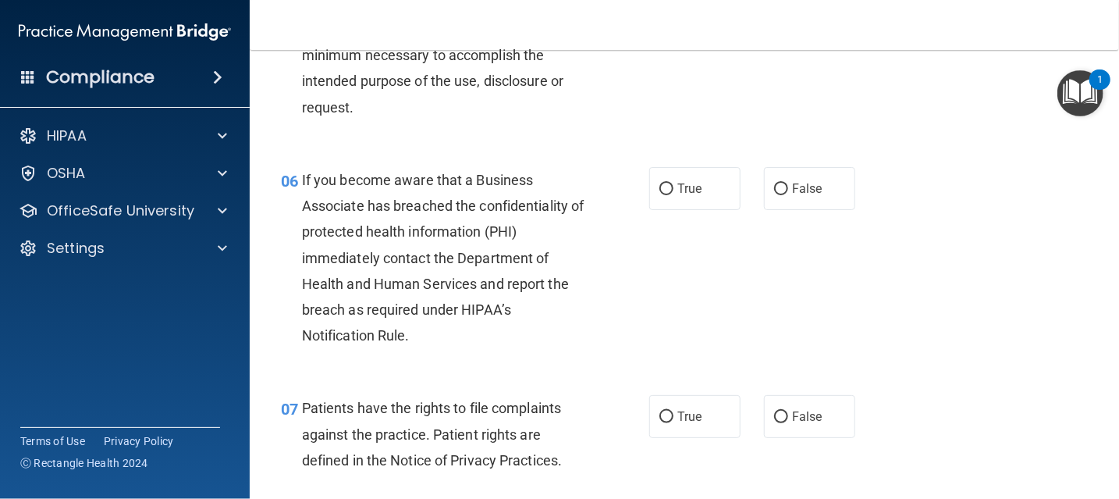
scroll to position [936, 0]
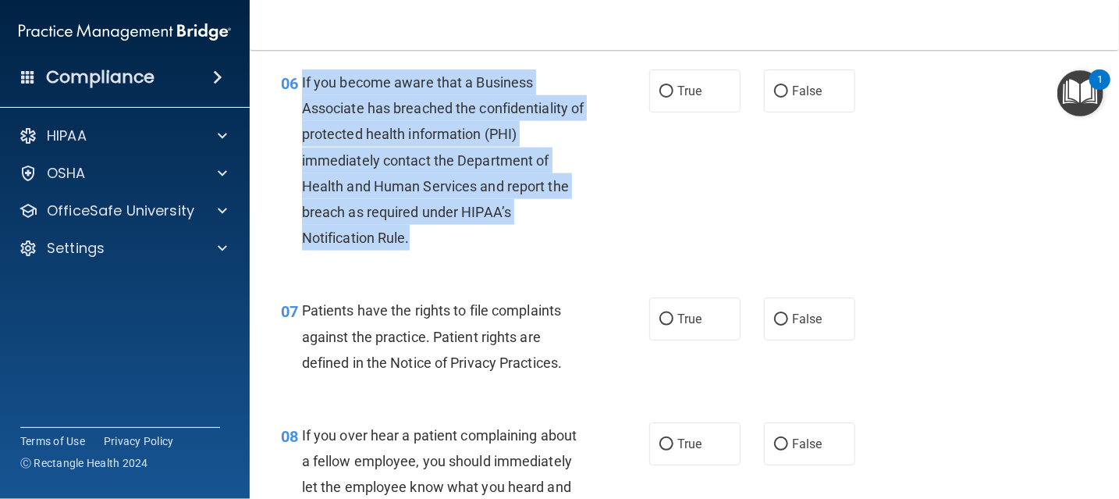
drag, startPoint x: 302, startPoint y: 83, endPoint x: 456, endPoint y: 237, distance: 218.4
click at [456, 237] on div "If you become aware that a Business Associate has breached the confidentiality …" at bounding box center [449, 160] width 294 height 182
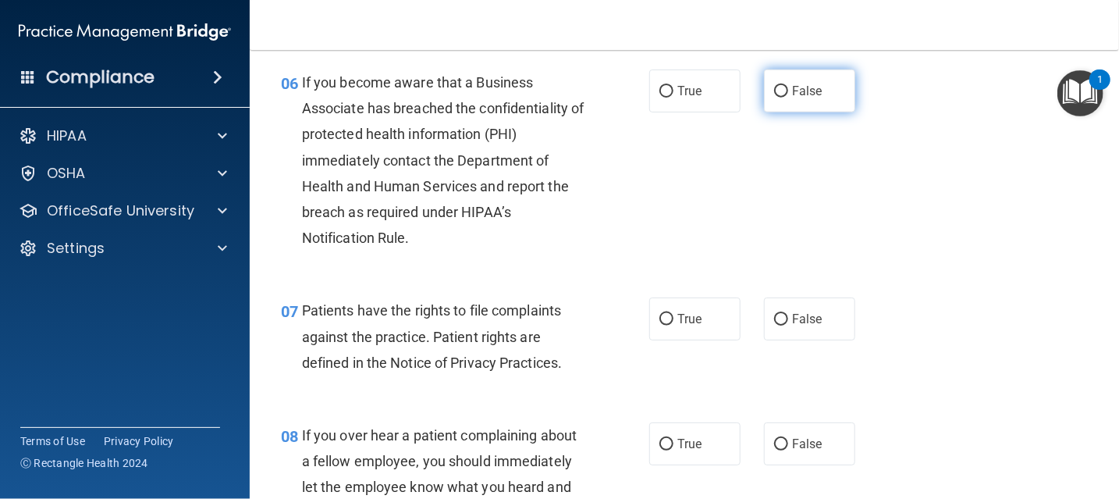
click at [805, 90] on span "False" at bounding box center [807, 90] width 30 height 15
click at [788, 90] on input "False" at bounding box center [781, 92] width 14 height 12
radio input "true"
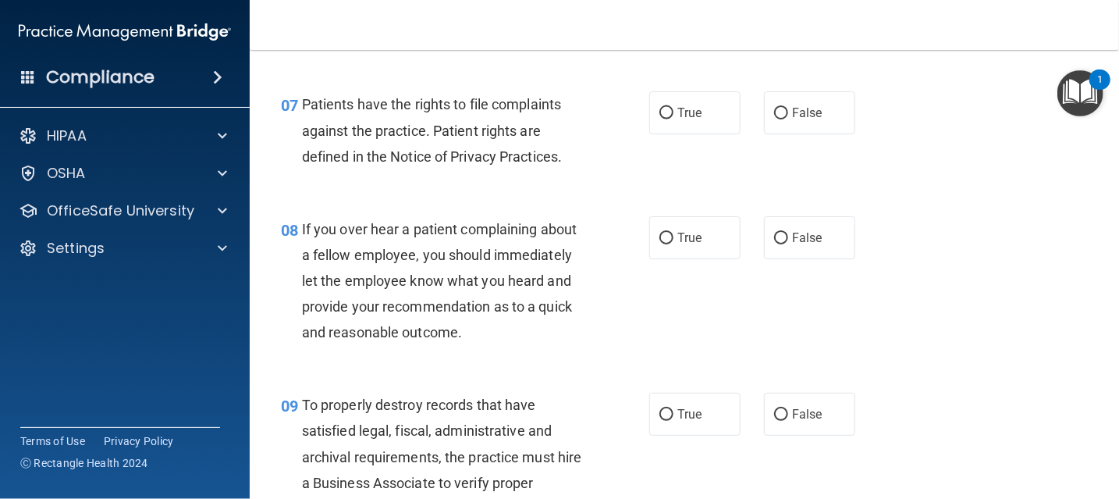
scroll to position [1170, 0]
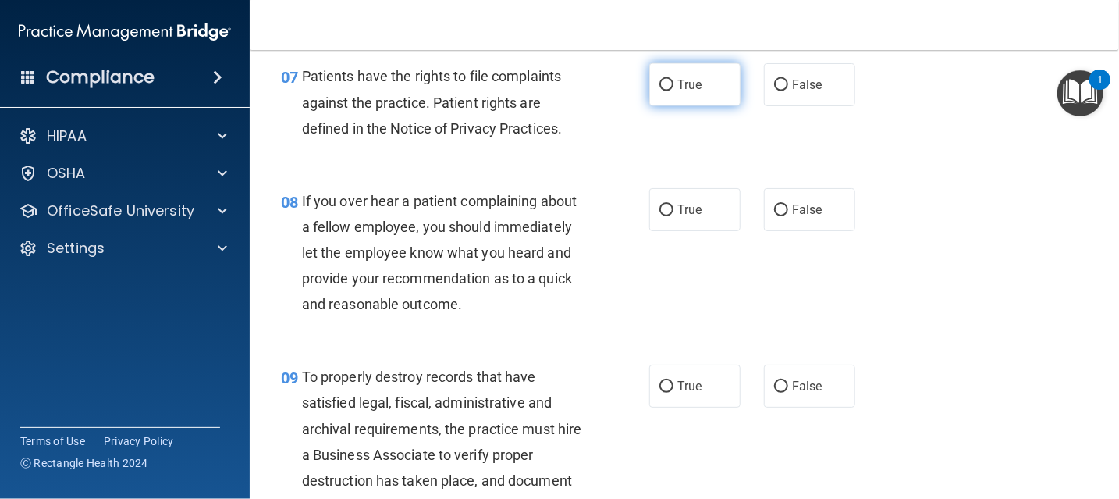
click at [691, 92] on label "True" at bounding box center [694, 84] width 91 height 43
click at [673, 91] on input "True" at bounding box center [666, 86] width 14 height 12
radio input "true"
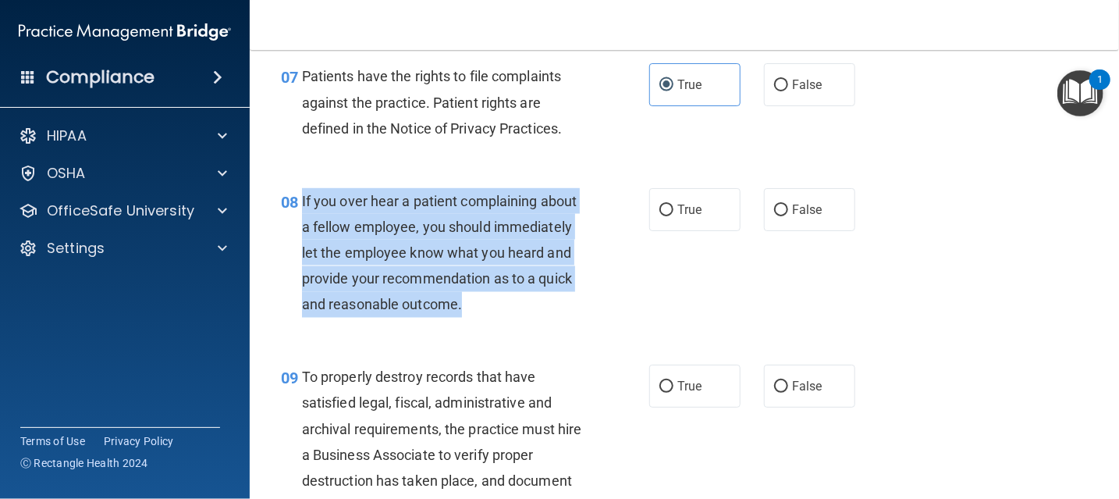
drag, startPoint x: 299, startPoint y: 201, endPoint x: 513, endPoint y: 321, distance: 245.2
click at [513, 321] on div "08 If you over hear a patient complaining about a fellow employee, you should i…" at bounding box center [464, 256] width 415 height 137
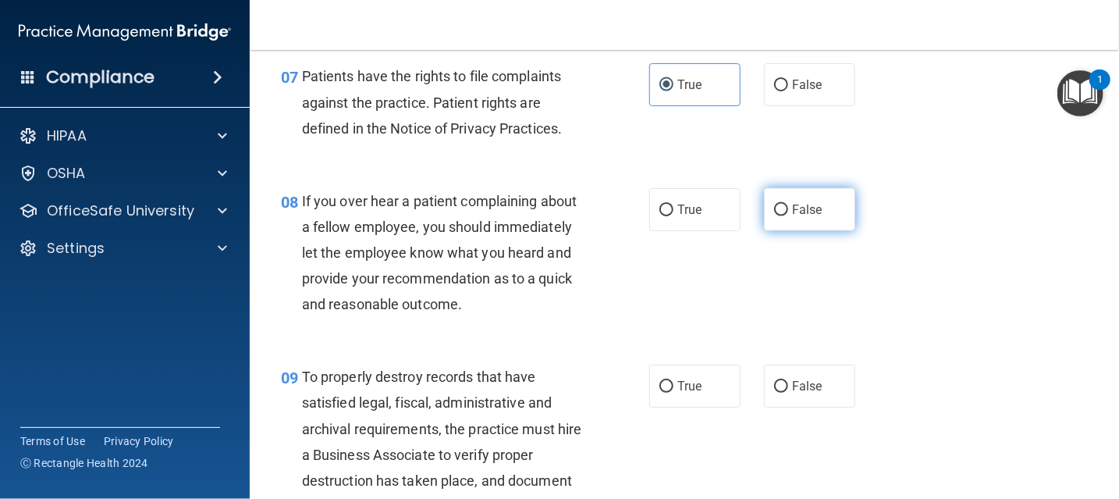
click at [814, 215] on label "False" at bounding box center [809, 209] width 91 height 43
click at [788, 215] on input "False" at bounding box center [781, 210] width 14 height 12
radio input "true"
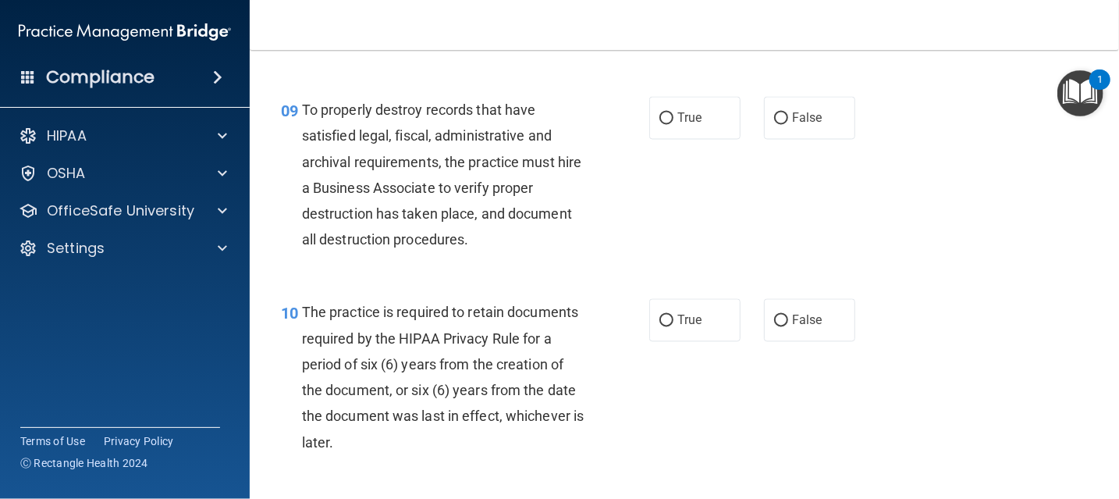
scroll to position [1482, 0]
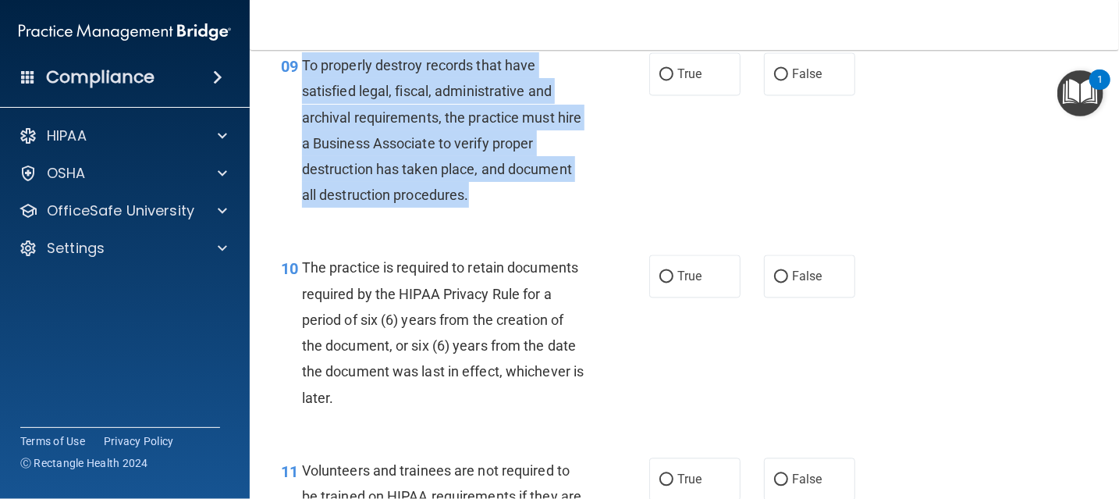
drag, startPoint x: 303, startPoint y: 62, endPoint x: 499, endPoint y: 203, distance: 242.0
click at [499, 203] on div "To properly destroy records that have satisfied legal, fiscal, administrative a…" at bounding box center [449, 129] width 294 height 155
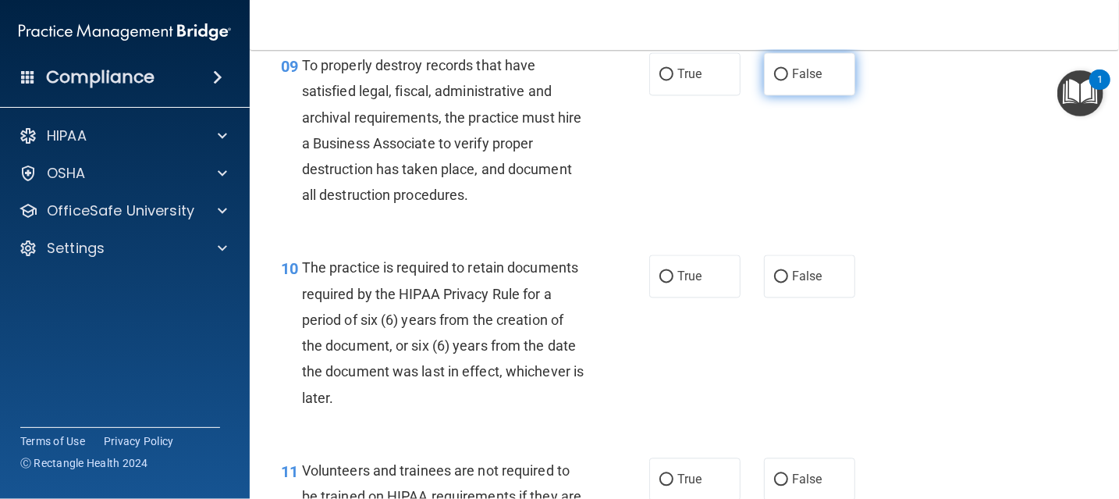
click at [786, 64] on label "False" at bounding box center [809, 73] width 91 height 43
click at [786, 69] on input "False" at bounding box center [781, 75] width 14 height 12
radio input "true"
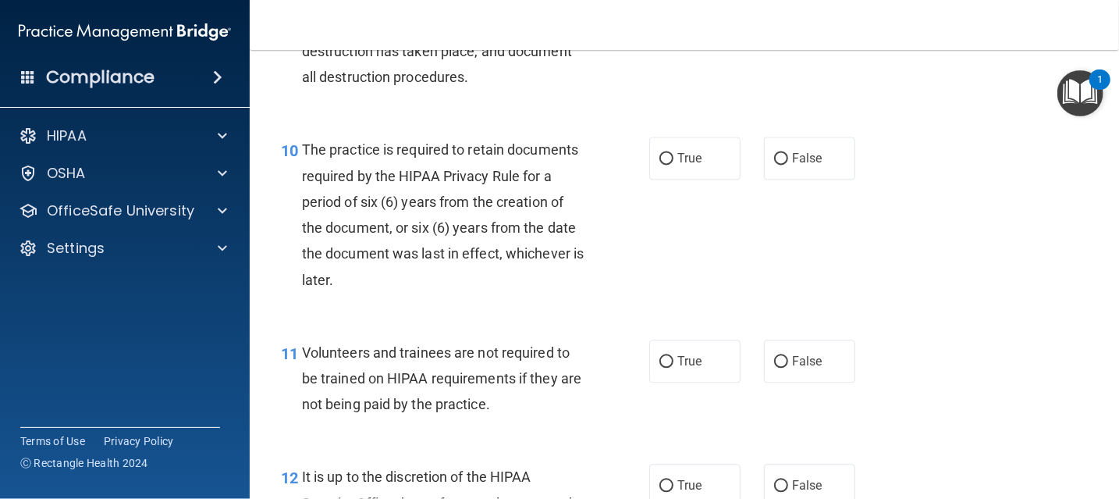
scroll to position [1638, 0]
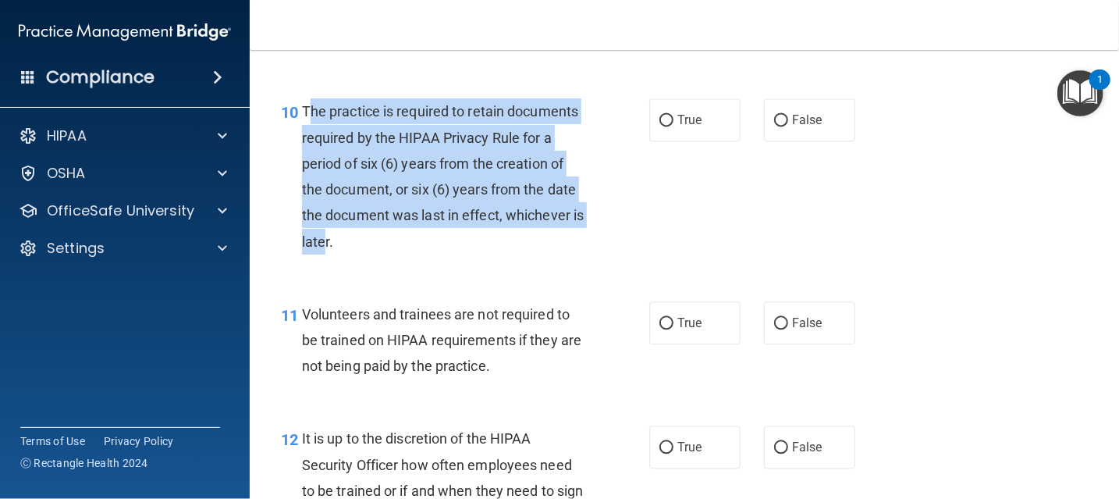
drag, startPoint x: 310, startPoint y: 108, endPoint x: 448, endPoint y: 230, distance: 184.1
click at [448, 230] on div "The practice is required to retain documents required by the HIPAA Privacy Rule…" at bounding box center [449, 175] width 294 height 155
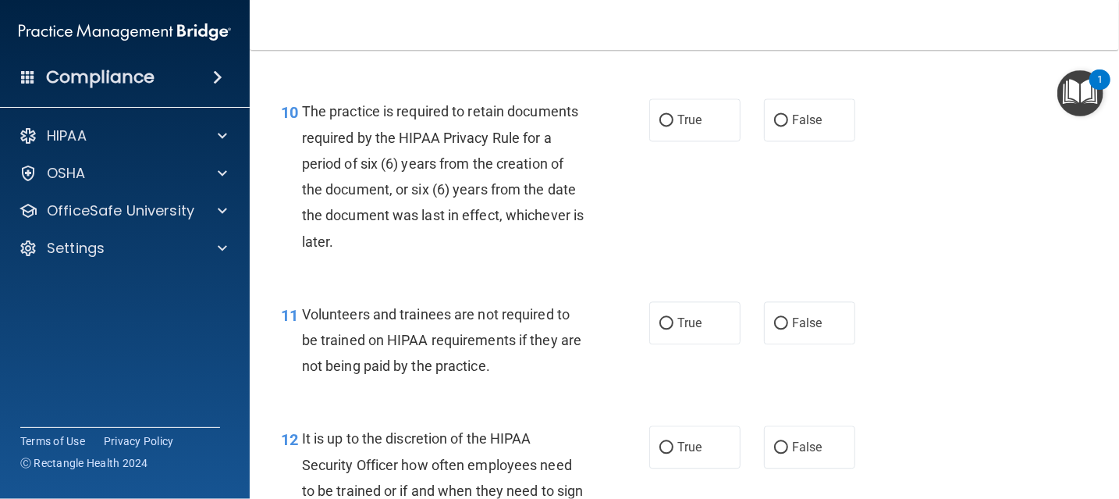
drag, startPoint x: 448, startPoint y: 230, endPoint x: 569, endPoint y: 279, distance: 131.0
click at [569, 279] on div "10 The practice is required to retain documents required by the HIPAA Privacy R…" at bounding box center [684, 180] width 830 height 202
click at [669, 115] on label "True" at bounding box center [694, 119] width 91 height 43
click at [669, 115] on input "True" at bounding box center [666, 121] width 14 height 12
radio input "true"
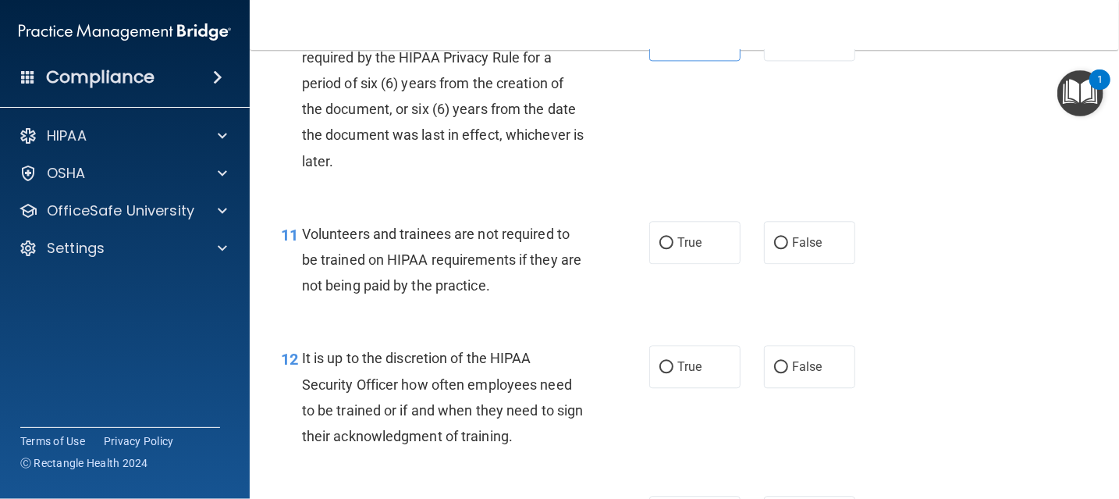
scroll to position [1794, 0]
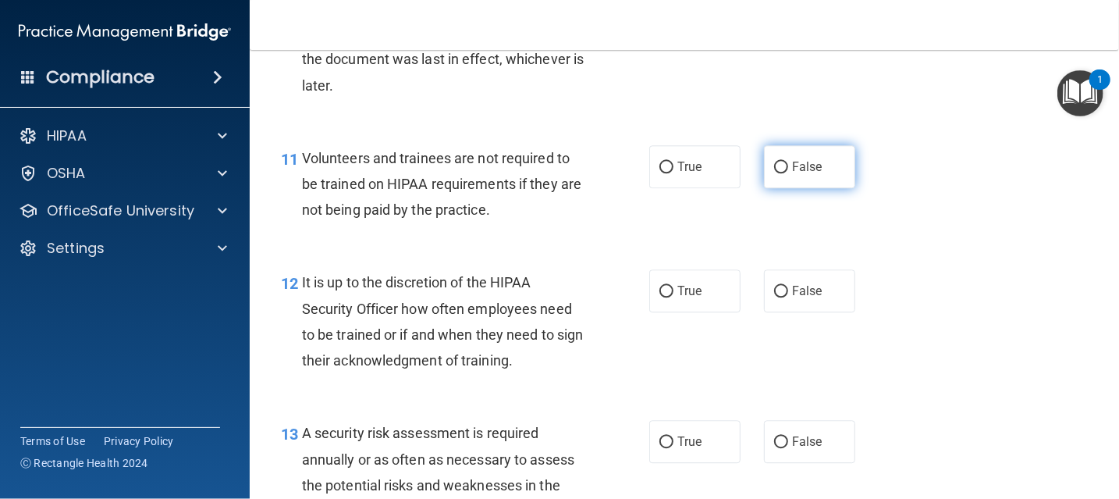
click at [781, 161] on label "False" at bounding box center [809, 166] width 91 height 43
click at [781, 161] on input "False" at bounding box center [781, 167] width 14 height 12
radio input "true"
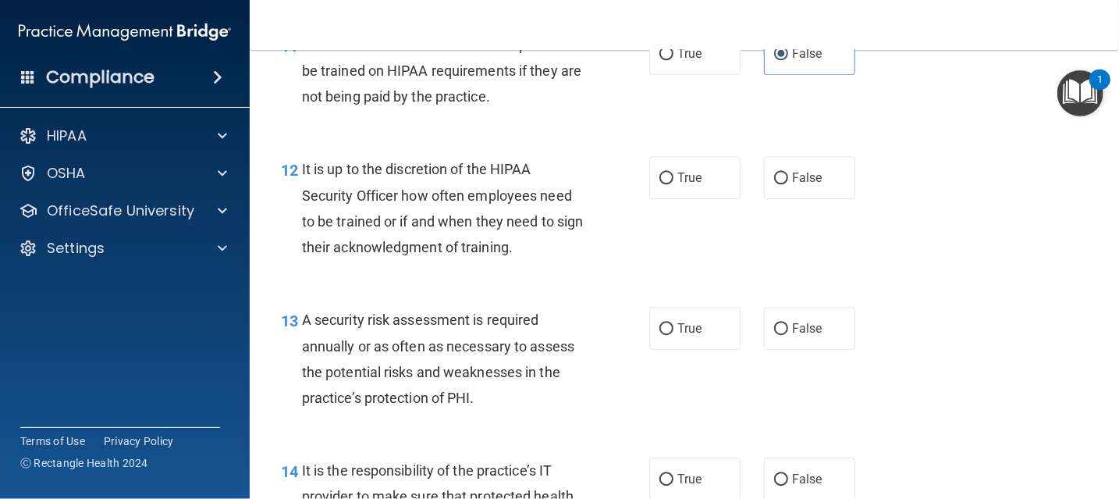
scroll to position [1872, 0]
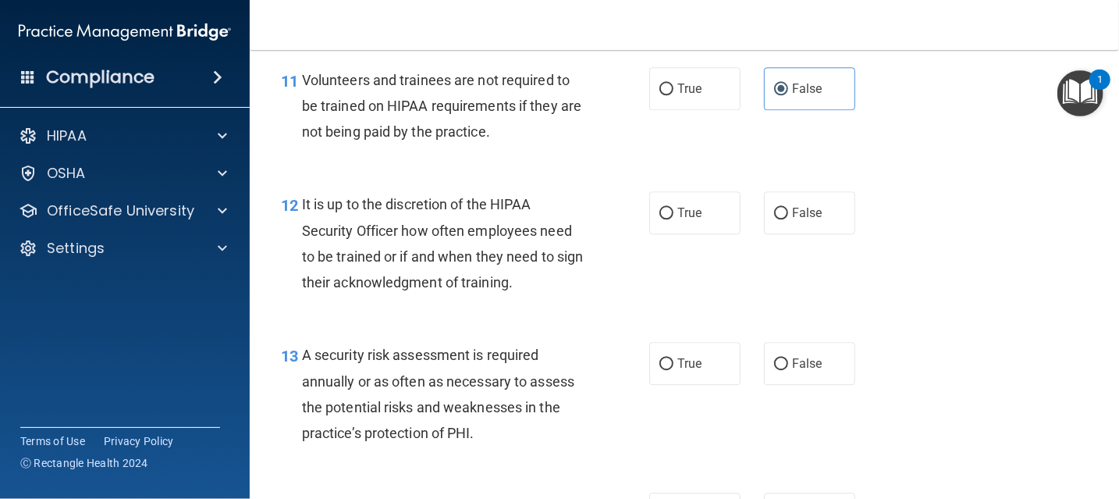
click at [307, 203] on span "It is up to the discretion of the HIPAA Security Officer how often employees ne…" at bounding box center [443, 243] width 282 height 94
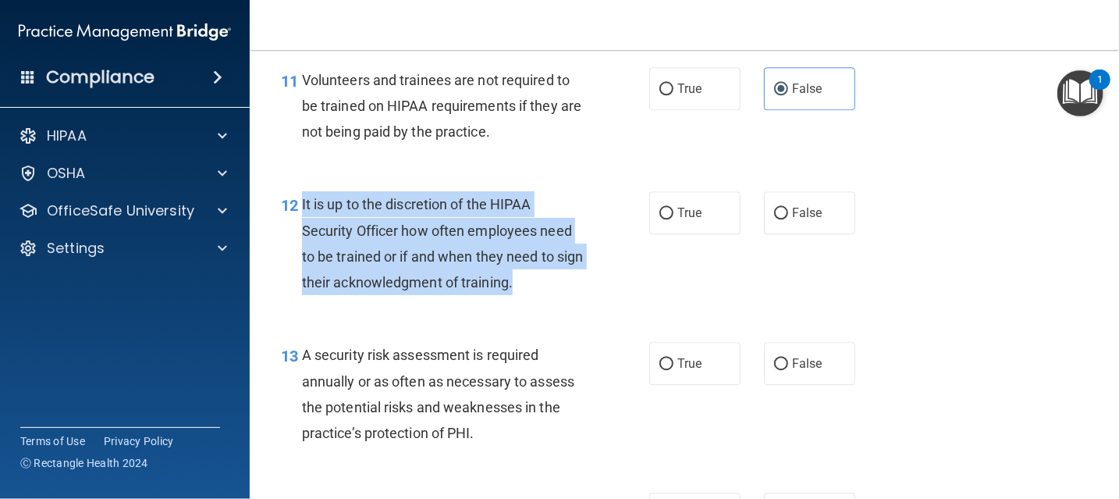
drag, startPoint x: 300, startPoint y: 203, endPoint x: 542, endPoint y: 290, distance: 257.9
click at [542, 290] on div "12 It is up to the discretion of the HIPAA Security Officer how often employees…" at bounding box center [464, 247] width 415 height 112
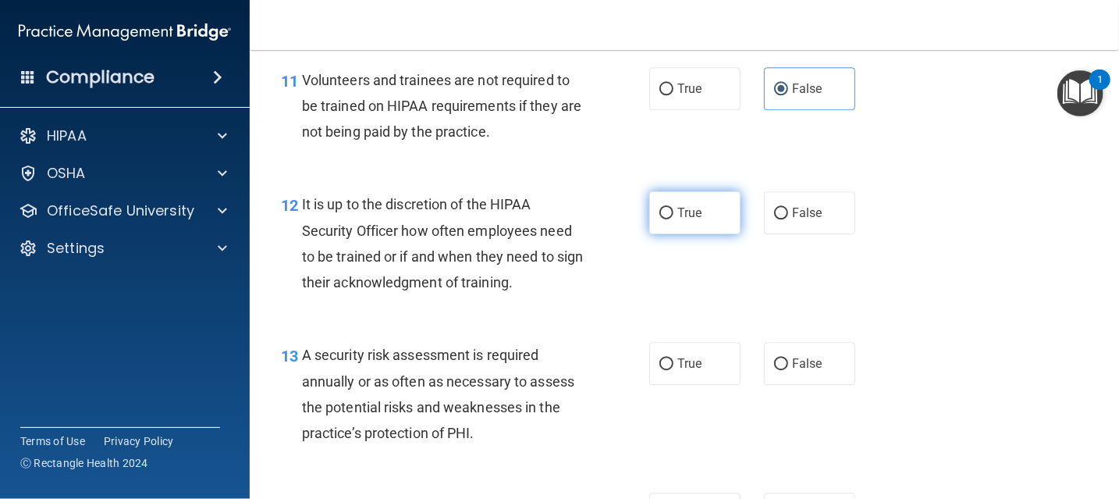
click at [679, 226] on label "True" at bounding box center [694, 212] width 91 height 43
click at [673, 219] on input "True" at bounding box center [666, 214] width 14 height 12
radio input "true"
click at [878, 300] on div "12 It is up to the discretion of the HIPAA Security Officer how often employees…" at bounding box center [684, 247] width 830 height 151
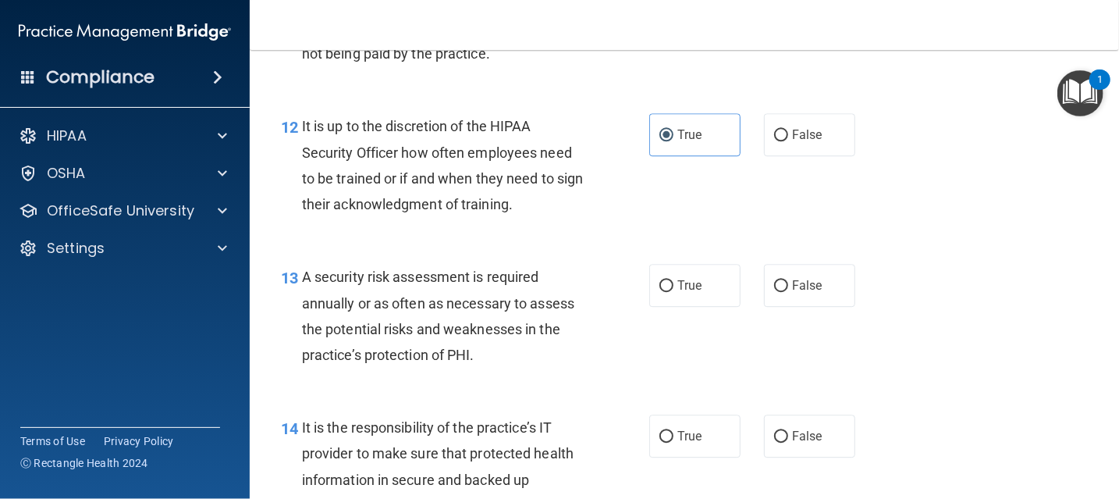
scroll to position [1950, 0]
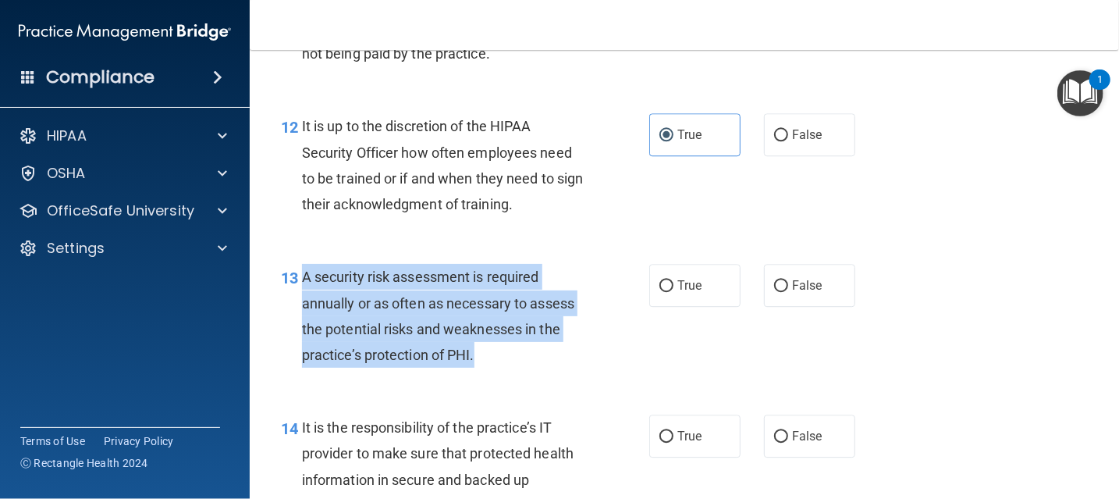
drag, startPoint x: 303, startPoint y: 280, endPoint x: 490, endPoint y: 361, distance: 204.1
click at [490, 361] on div "A security risk assessment is required annually or as often as necessary to ass…" at bounding box center [449, 316] width 294 height 104
click at [665, 289] on input "True" at bounding box center [666, 286] width 14 height 12
radio input "true"
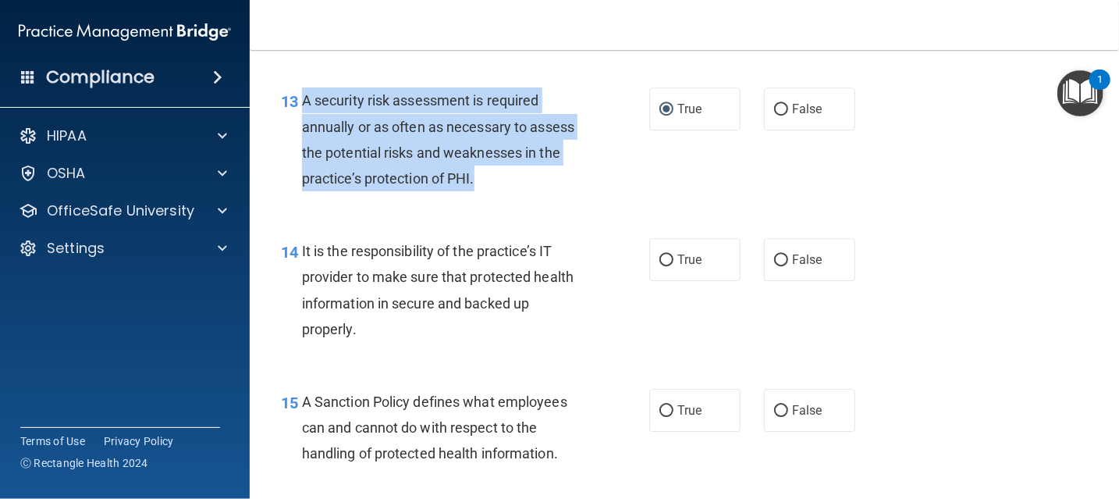
scroll to position [2184, 0]
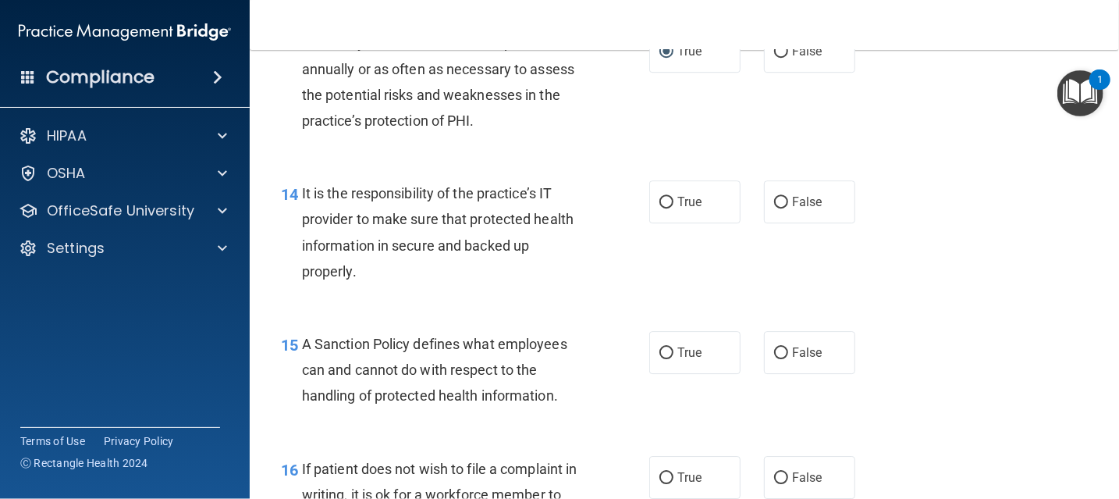
click at [921, 282] on div "14 It is the responsibility of the practice’s IT provider to make sure that pro…" at bounding box center [684, 236] width 830 height 151
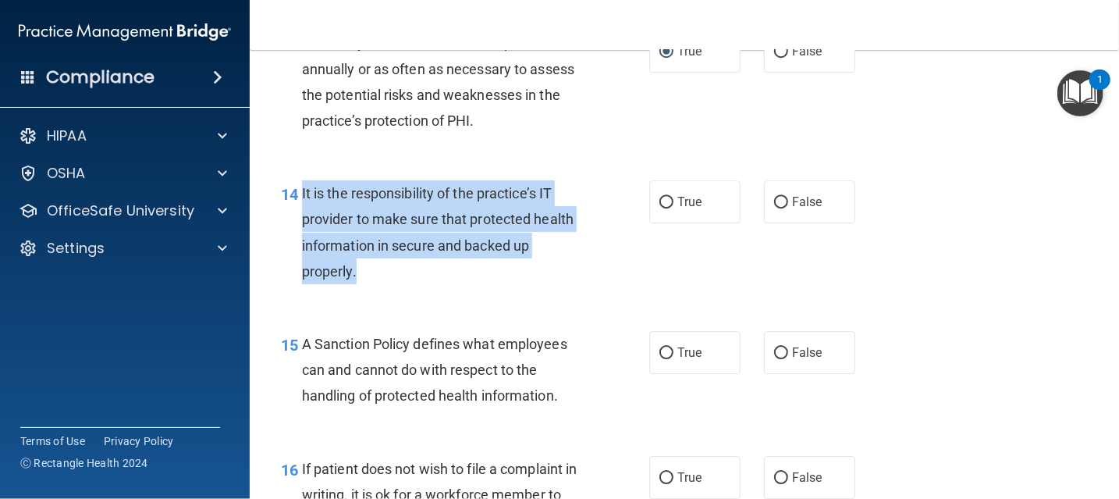
drag, startPoint x: 301, startPoint y: 192, endPoint x: 359, endPoint y: 291, distance: 114.7
click at [359, 291] on div "14 It is the responsibility of the practice’s IT provider to make sure that pro…" at bounding box center [464, 236] width 415 height 112
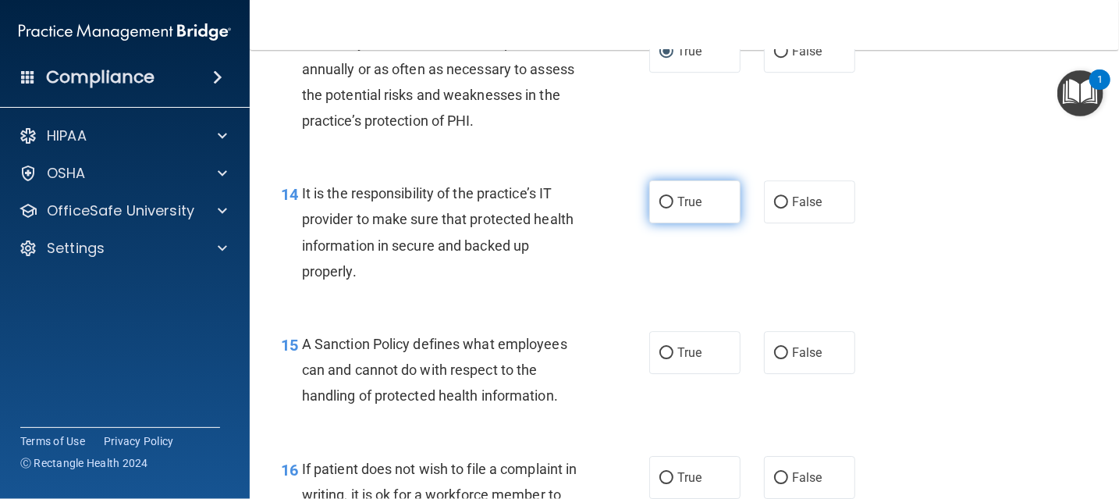
click at [700, 208] on label "True" at bounding box center [694, 201] width 91 height 43
click at [673, 208] on input "True" at bounding box center [666, 203] width 14 height 12
radio input "true"
click at [903, 254] on div "14 It is the responsibility of the practice’s IT provider to make sure that pro…" at bounding box center [684, 236] width 830 height 151
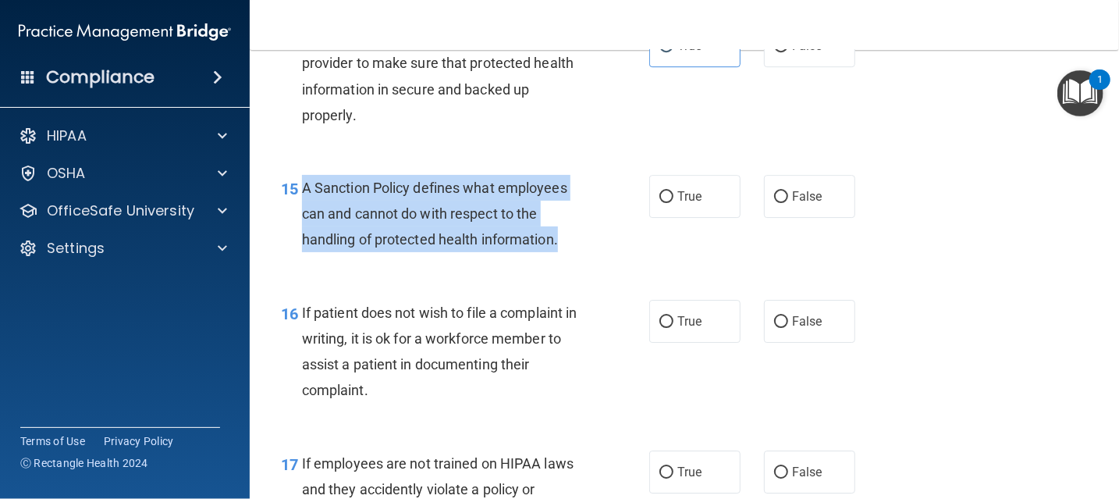
drag, startPoint x: 299, startPoint y: 187, endPoint x: 575, endPoint y: 241, distance: 281.4
click at [575, 241] on div "15 A Sanction Policy defines what employees can and cannot do with respect to t…" at bounding box center [464, 218] width 415 height 86
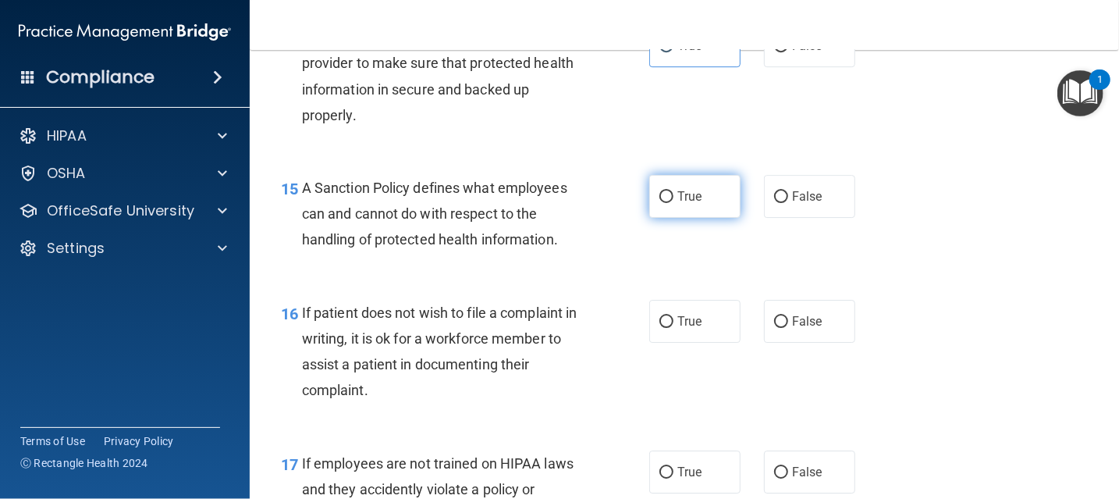
click at [696, 193] on span "True" at bounding box center [689, 196] width 24 height 15
click at [673, 193] on input "True" at bounding box center [666, 197] width 14 height 12
radio input "true"
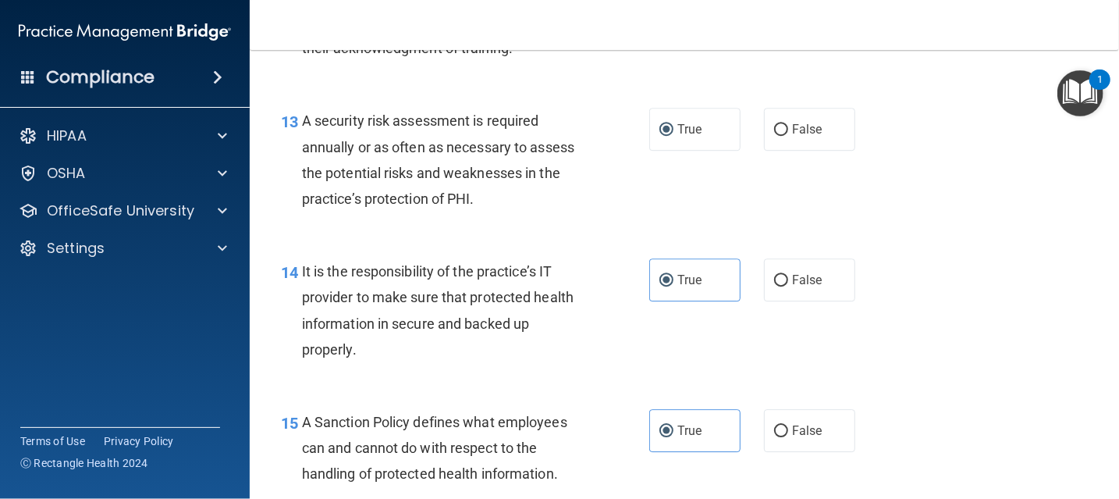
click at [924, 314] on div "14 It is the responsibility of the practice’s IT provider to make sure that pro…" at bounding box center [684, 314] width 830 height 151
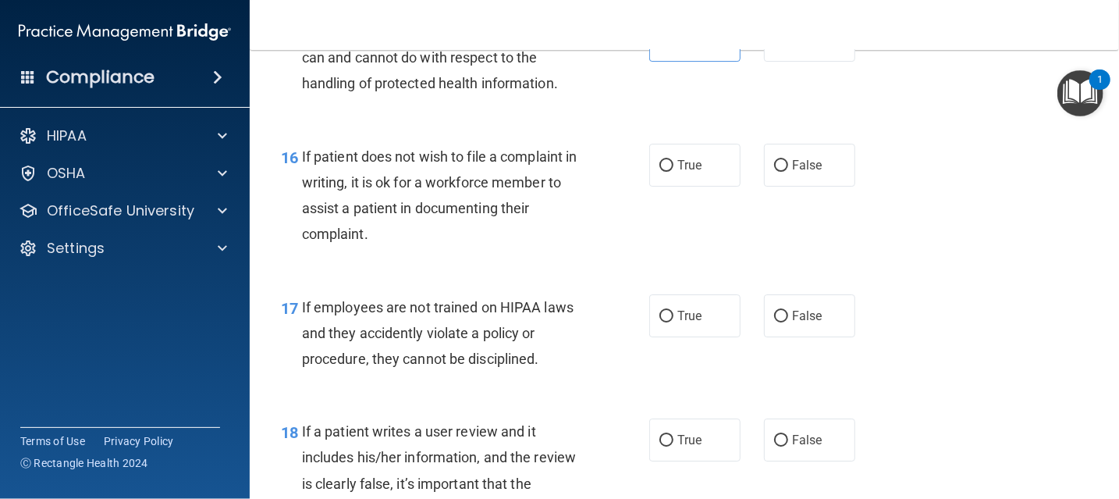
scroll to position [2574, 0]
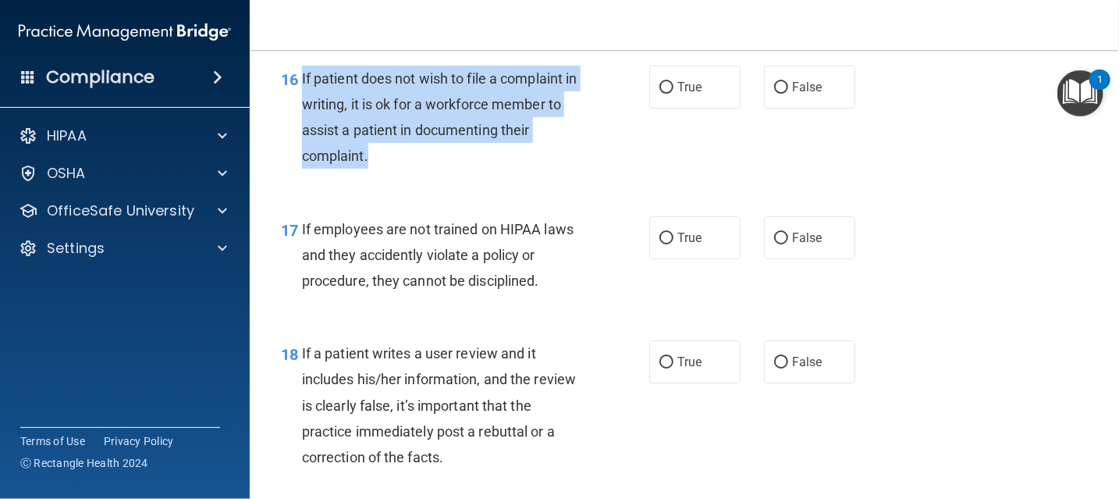
drag, startPoint x: 302, startPoint y: 80, endPoint x: 369, endPoint y: 169, distance: 111.4
click at [369, 169] on div "If patient does not wish to file a complaint in writing, it is ok for a workfor…" at bounding box center [449, 118] width 294 height 104
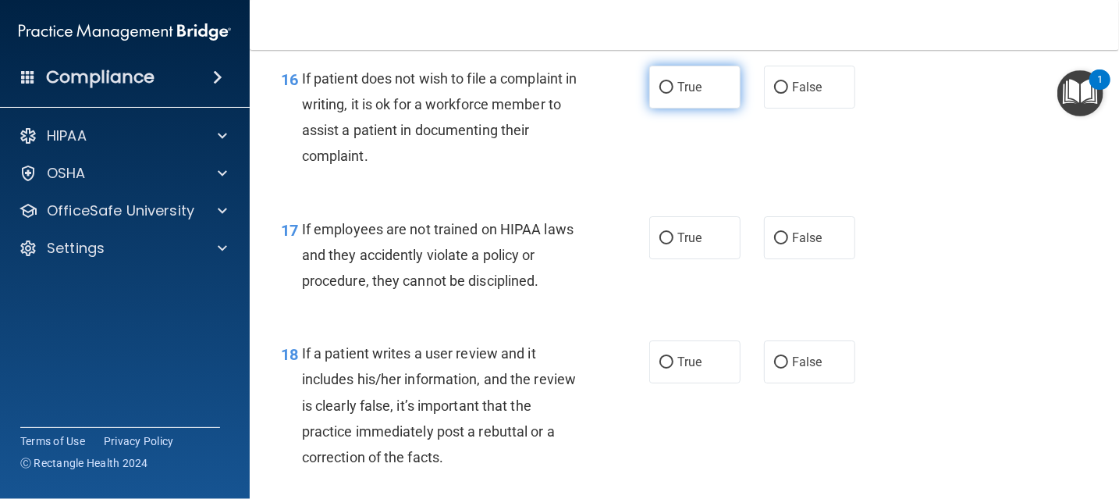
click at [685, 95] on label "True" at bounding box center [694, 87] width 91 height 43
click at [673, 94] on input "True" at bounding box center [666, 88] width 14 height 12
radio input "true"
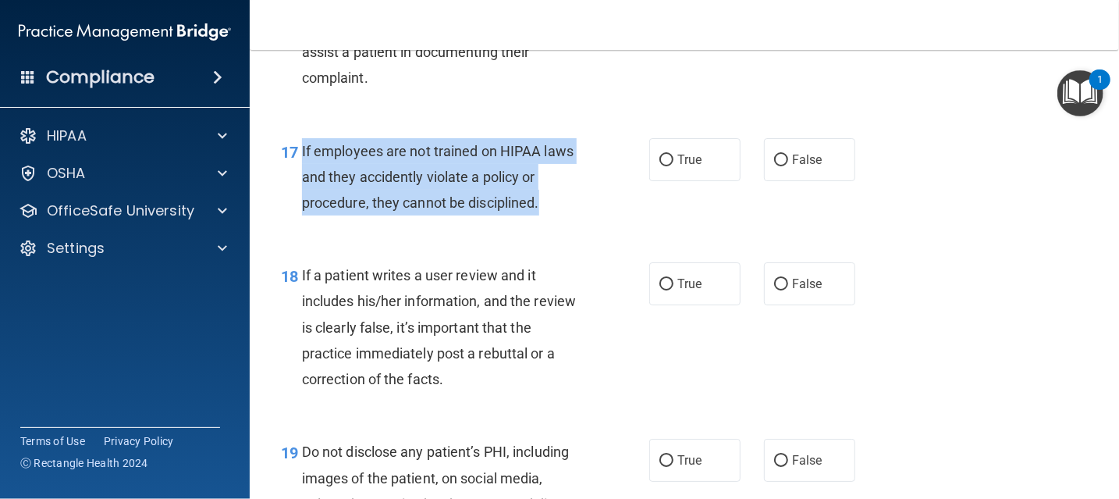
drag, startPoint x: 299, startPoint y: 148, endPoint x: 555, endPoint y: 201, distance: 262.1
click at [555, 201] on div "17 If employees are not trained on HIPAA laws and they accidently violate a pol…" at bounding box center [464, 181] width 415 height 86
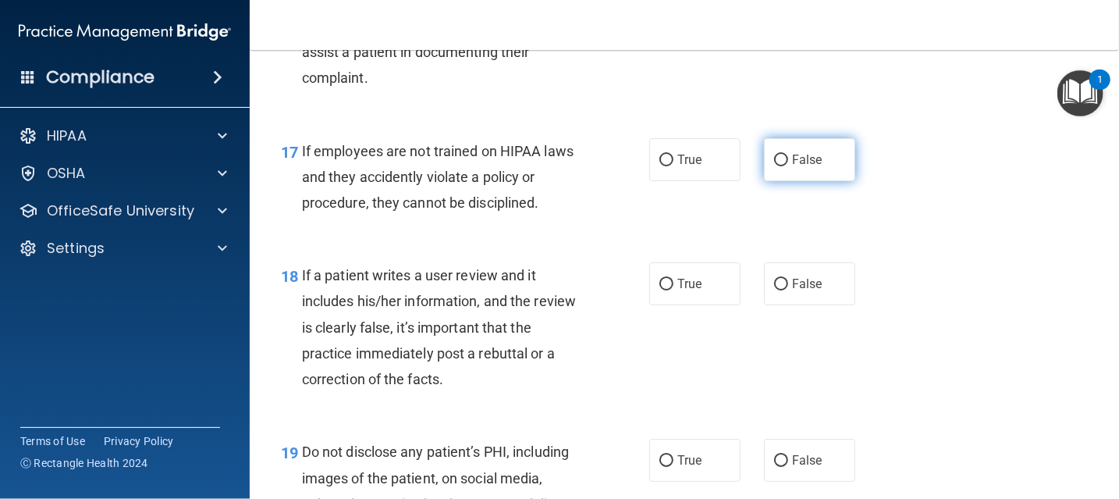
click at [782, 165] on label "False" at bounding box center [809, 159] width 91 height 43
click at [782, 165] on input "False" at bounding box center [781, 160] width 14 height 12
radio input "true"
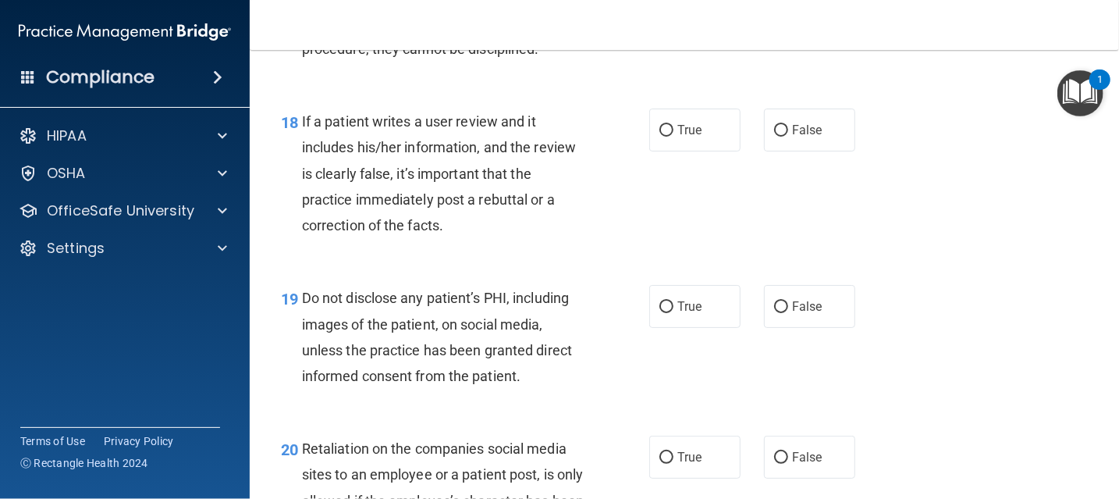
scroll to position [2808, 0]
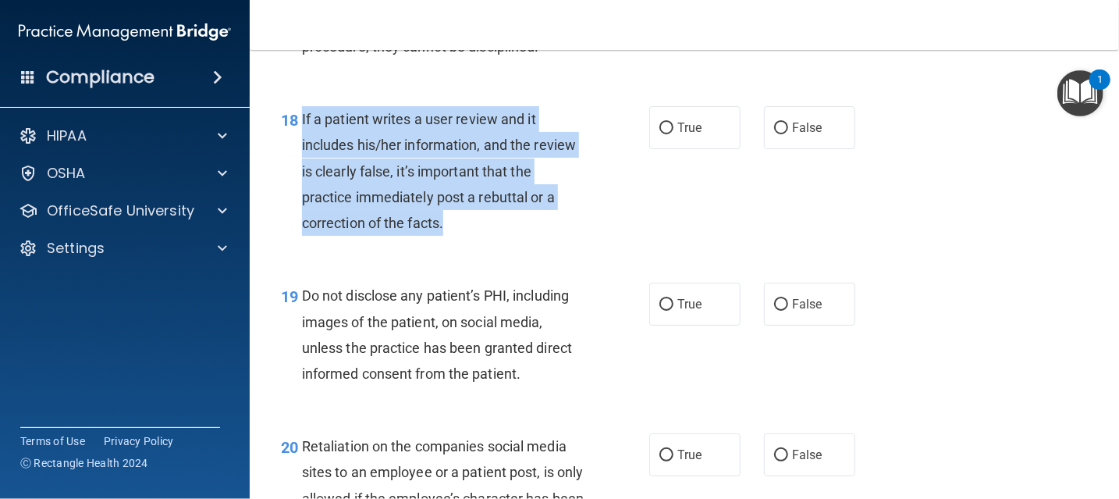
drag, startPoint x: 301, startPoint y: 113, endPoint x: 459, endPoint y: 237, distance: 200.5
click at [459, 237] on div "18 If a patient writes a user review and it includes his/her information, and t…" at bounding box center [464, 174] width 415 height 137
click at [597, 207] on div "18 If a patient writes a user review and it includes his/her information, and t…" at bounding box center [464, 174] width 415 height 137
click at [415, 169] on span "If a patient writes a user review and it includes his/her information, and the …" at bounding box center [439, 171] width 274 height 120
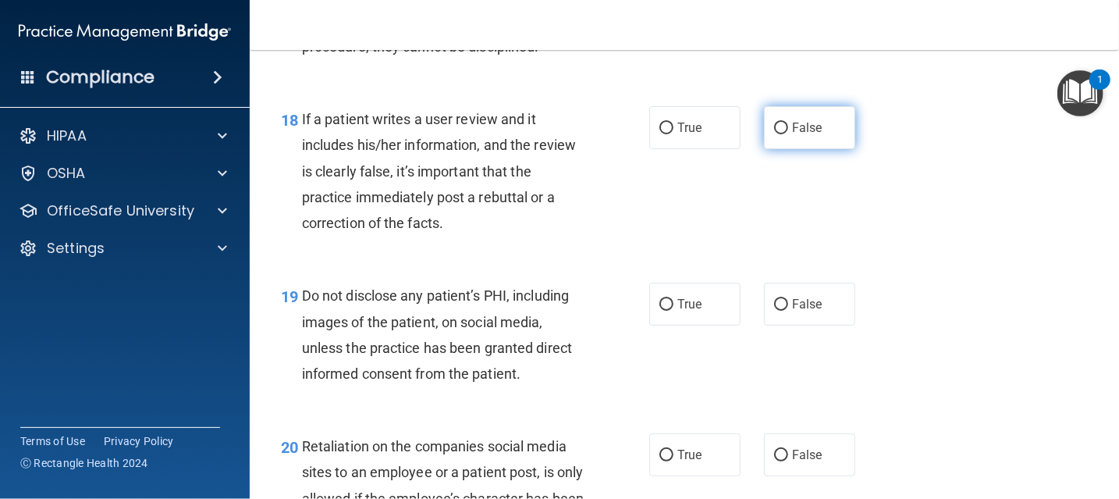
click at [765, 135] on label "False" at bounding box center [809, 127] width 91 height 43
click at [774, 134] on input "False" at bounding box center [781, 128] width 14 height 12
radio input "true"
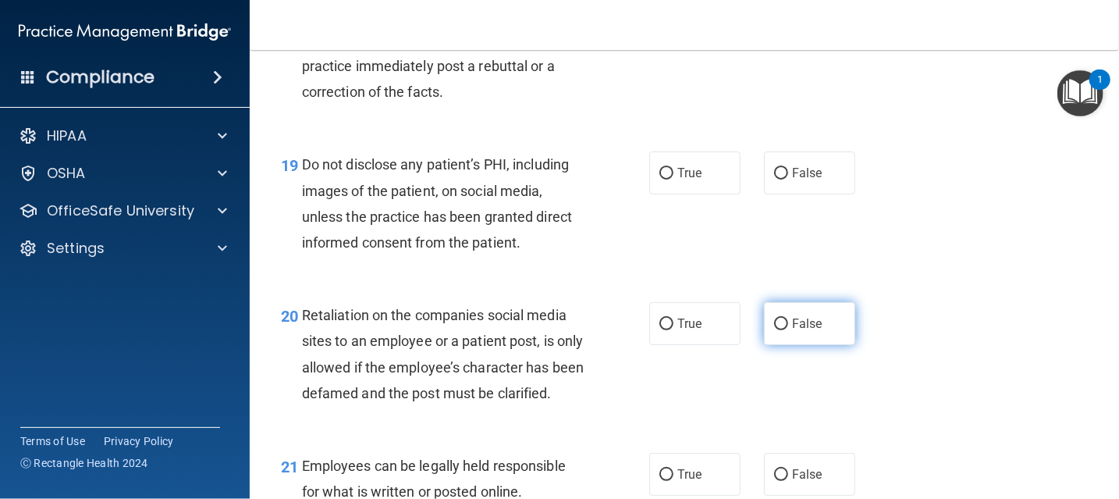
scroll to position [2964, 0]
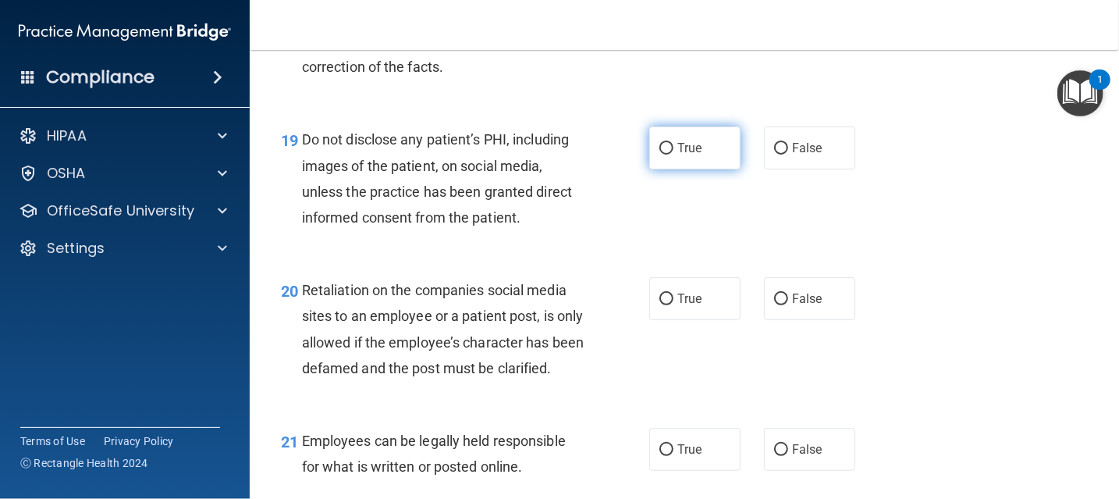
click at [697, 161] on label "True" at bounding box center [694, 147] width 91 height 43
click at [673, 154] on input "True" at bounding box center [666, 149] width 14 height 12
radio input "true"
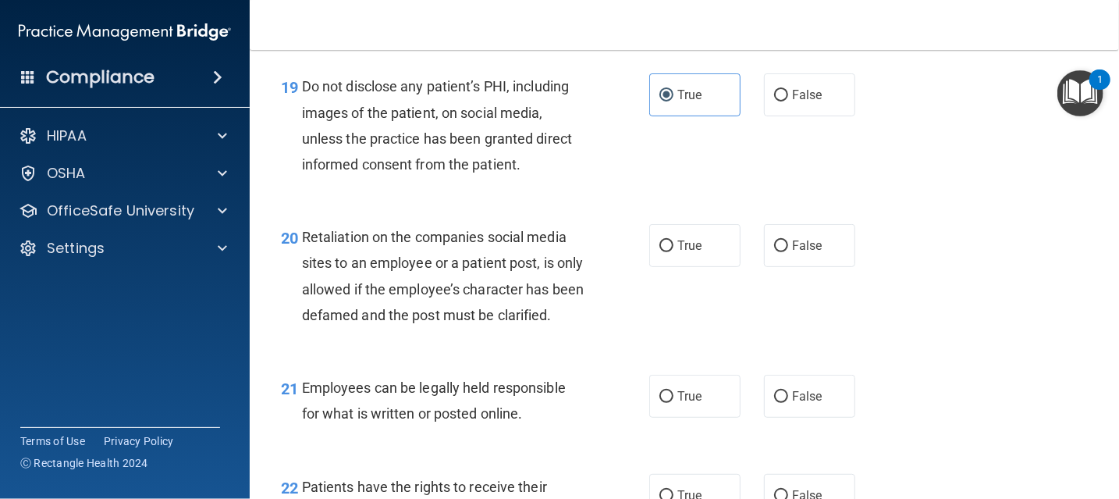
scroll to position [3121, 0]
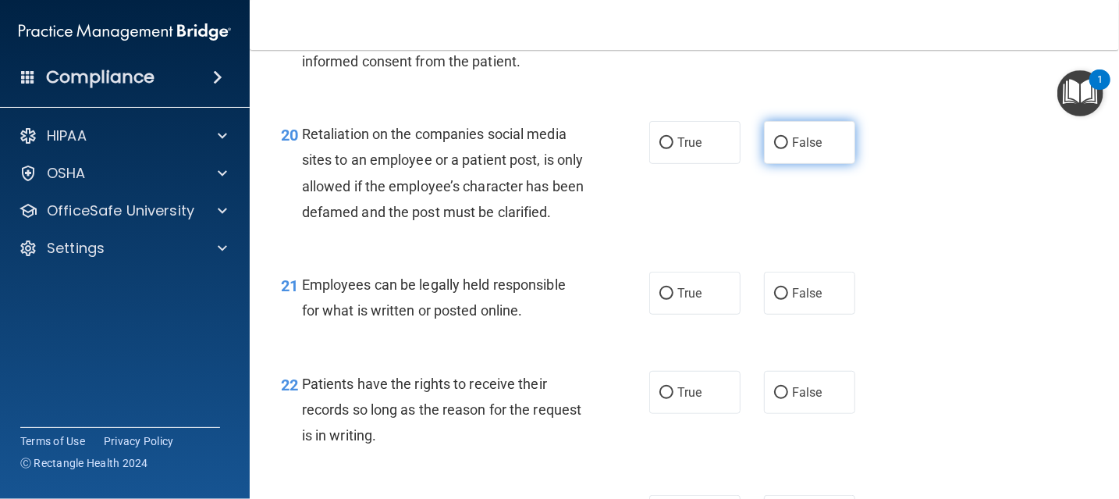
click at [822, 148] on label "False" at bounding box center [809, 142] width 91 height 43
click at [788, 148] on input "False" at bounding box center [781, 143] width 14 height 12
radio input "true"
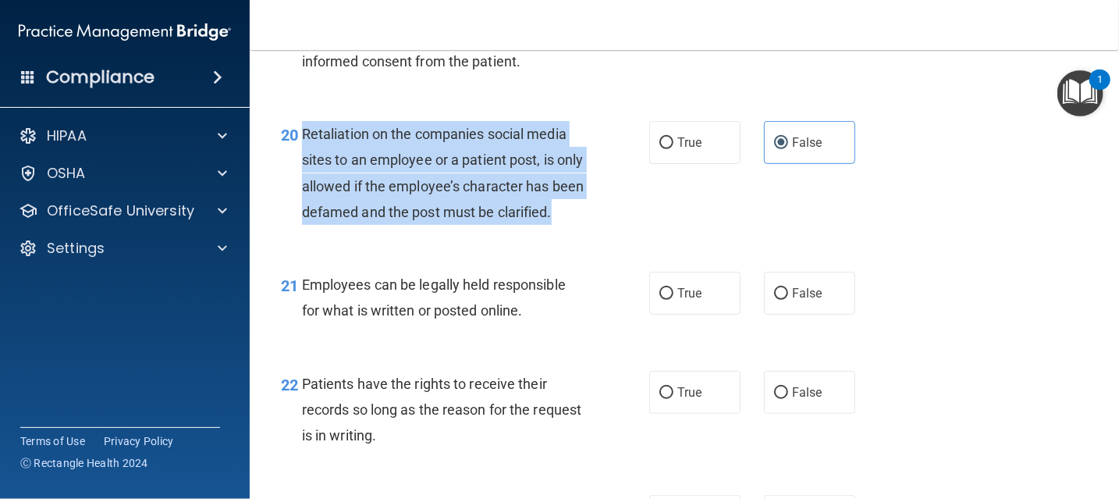
drag, startPoint x: 301, startPoint y: 133, endPoint x: 384, endPoint y: 243, distance: 138.2
click at [384, 225] on div "Retaliation on the companies social media sites to an employee or a patient pos…" at bounding box center [449, 173] width 294 height 104
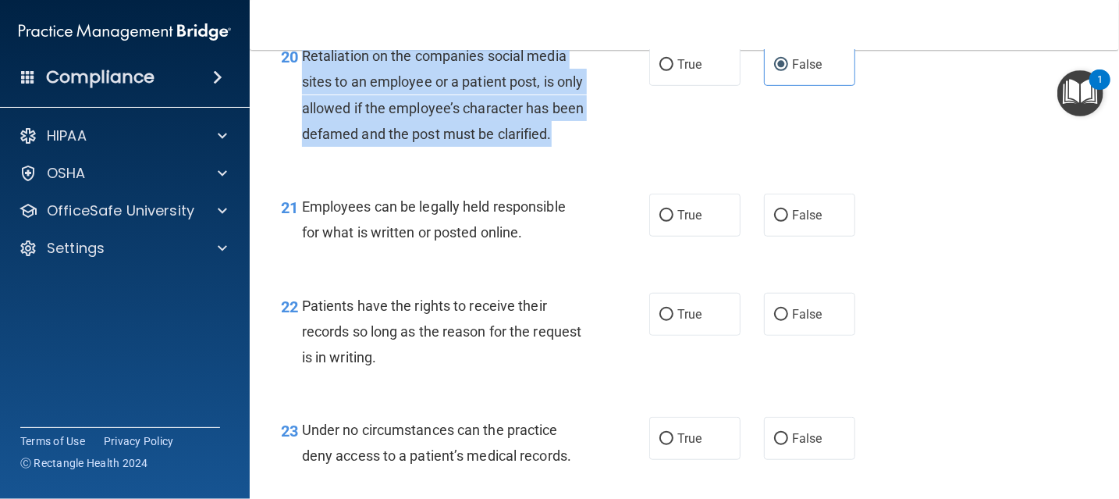
scroll to position [3277, 0]
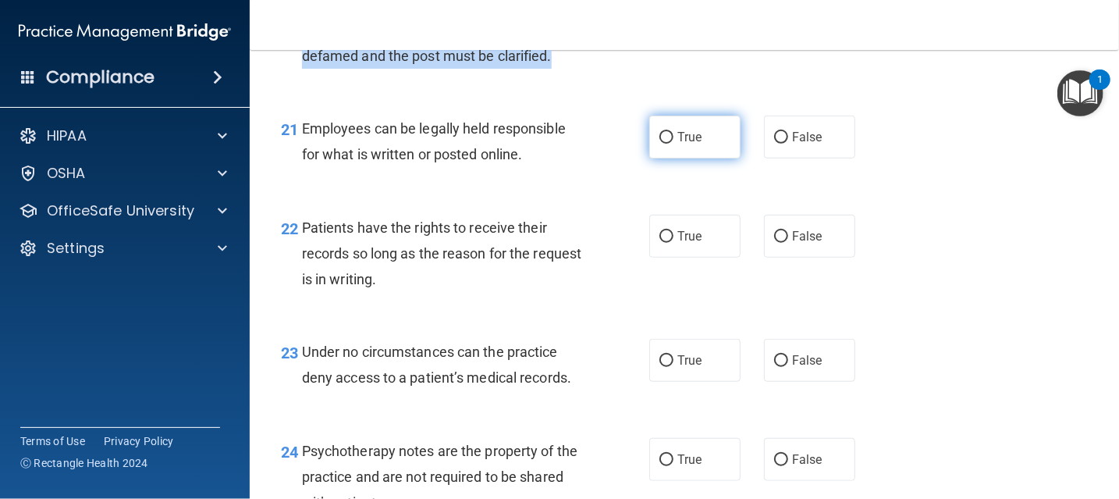
click at [669, 158] on label "True" at bounding box center [694, 136] width 91 height 43
click at [681, 158] on label "True" at bounding box center [694, 136] width 91 height 43
click at [673, 144] on input "True" at bounding box center [666, 138] width 14 height 12
radio input "true"
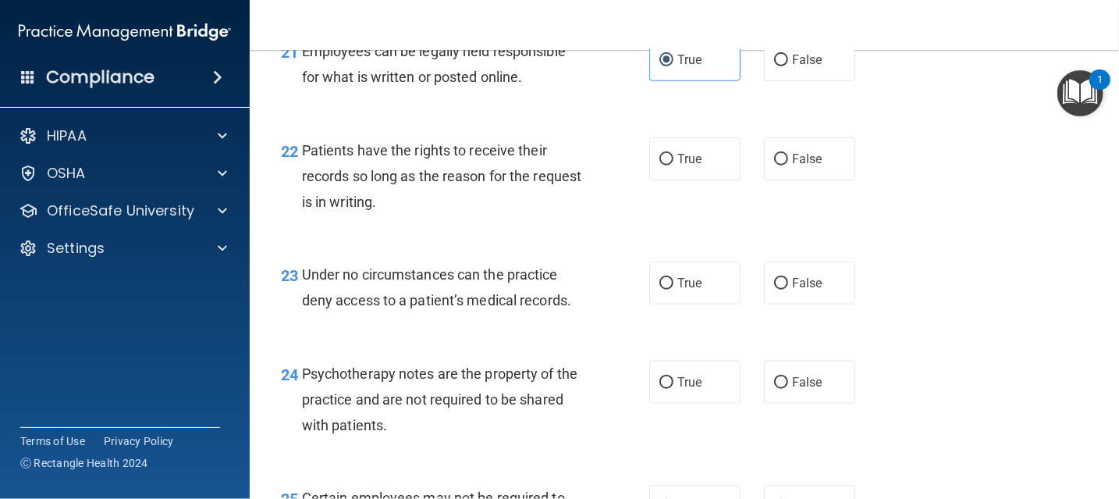
scroll to position [3355, 0]
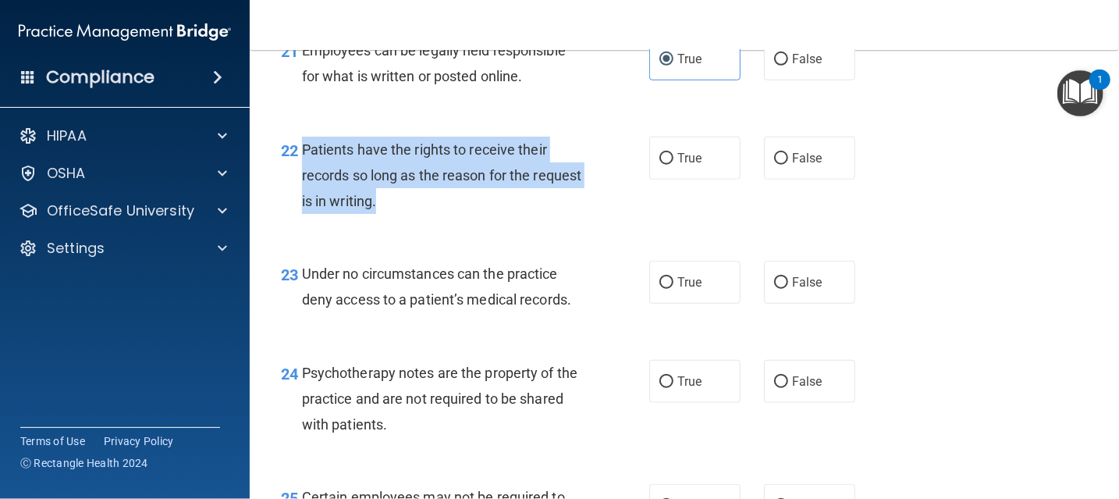
drag, startPoint x: 300, startPoint y: 176, endPoint x: 431, endPoint y: 231, distance: 142.0
click at [431, 215] on div "Patients have the rights to receive their records so long as the reason for the…" at bounding box center [449, 176] width 294 height 78
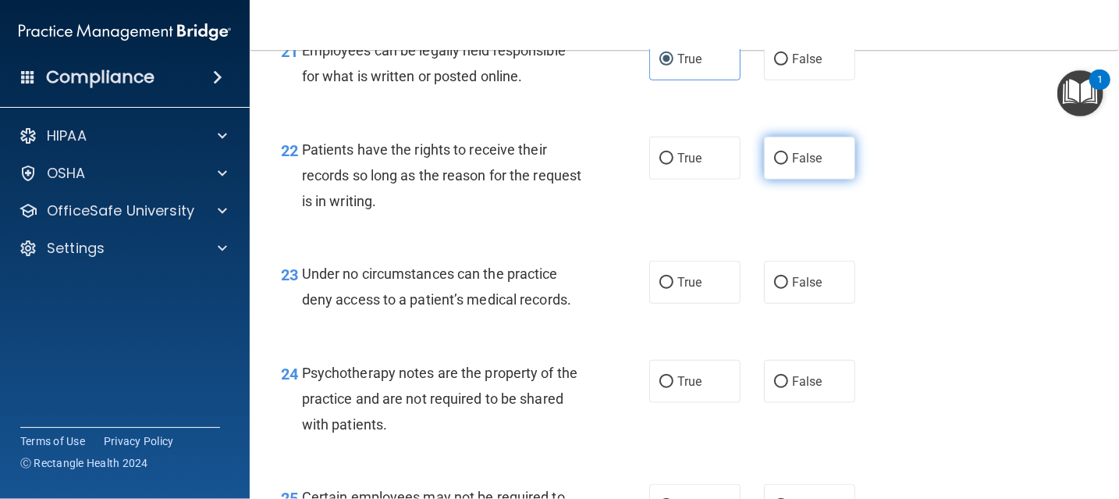
click at [812, 165] on span "False" at bounding box center [807, 158] width 30 height 15
click at [788, 165] on input "False" at bounding box center [781, 159] width 14 height 12
radio input "true"
click at [977, 194] on div "22 Patients have the rights to receive their records so long as the reason for …" at bounding box center [684, 179] width 830 height 125
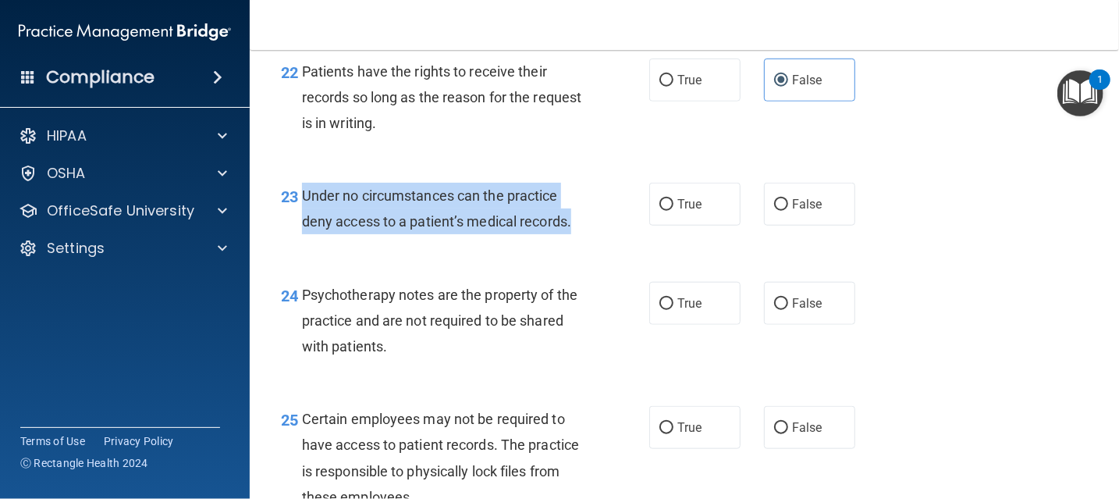
drag, startPoint x: 299, startPoint y: 217, endPoint x: 609, endPoint y: 254, distance: 311.9
click at [609, 242] on div "23 Under no circumstances can the practice deny access to a patient’s medical r…" at bounding box center [464, 212] width 415 height 59
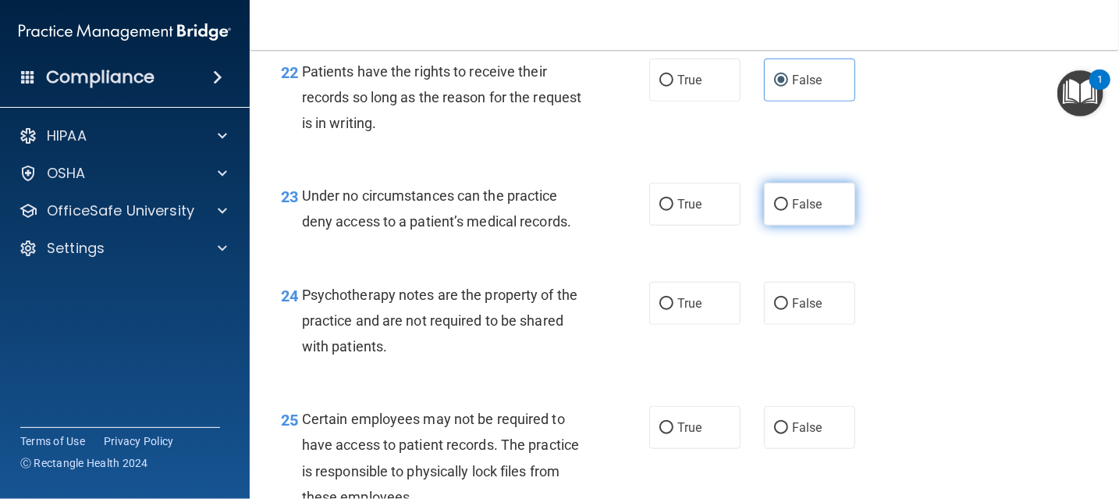
click at [786, 225] on label "False" at bounding box center [809, 204] width 91 height 43
click at [786, 211] on input "False" at bounding box center [781, 205] width 14 height 12
radio input "true"
click at [953, 256] on div "23 Under no circumstances can the practice deny access to a patient’s medical r…" at bounding box center [684, 212] width 830 height 98
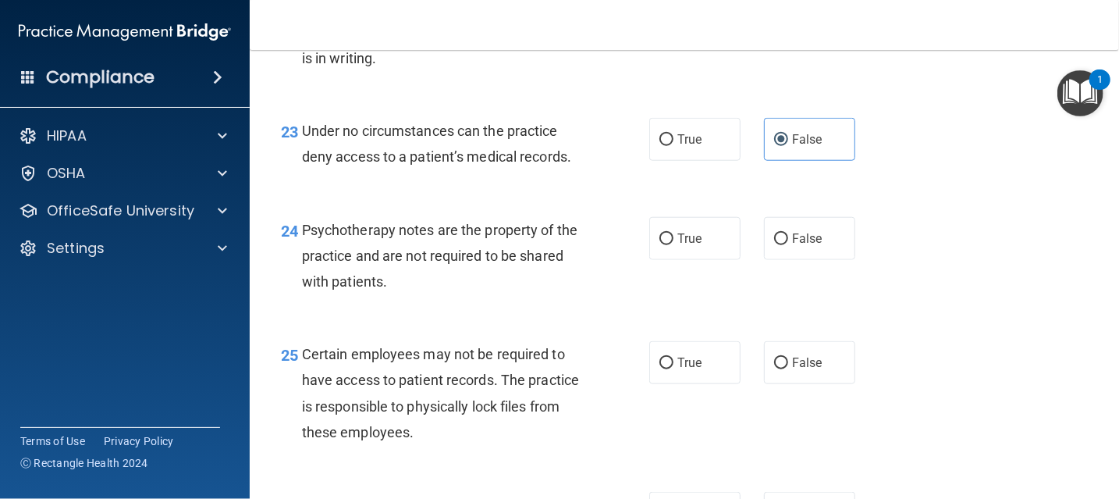
scroll to position [3667, 0]
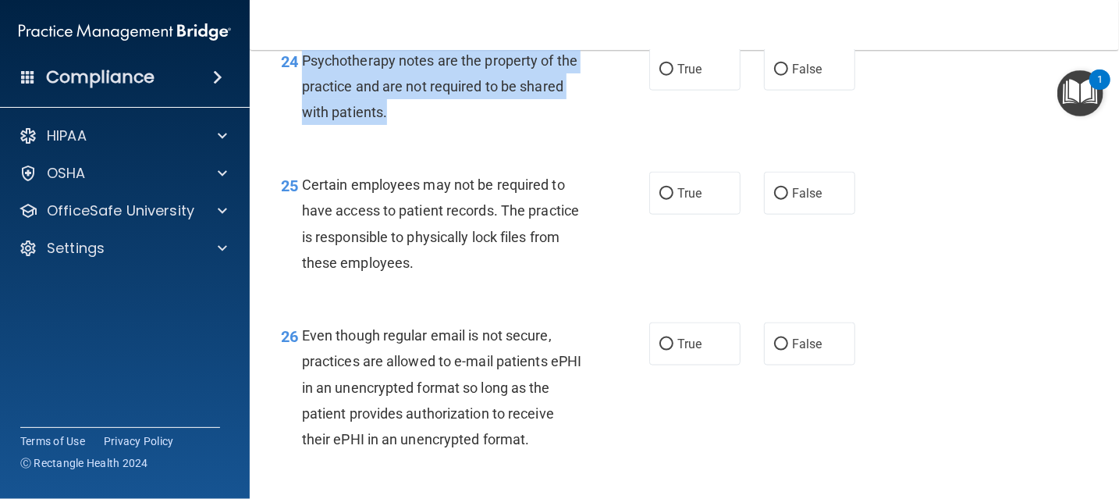
drag, startPoint x: 303, startPoint y: 86, endPoint x: 433, endPoint y: 150, distance: 144.4
click at [433, 126] on div "Psychotherapy notes are the property of the practice and are not required to be…" at bounding box center [449, 87] width 294 height 78
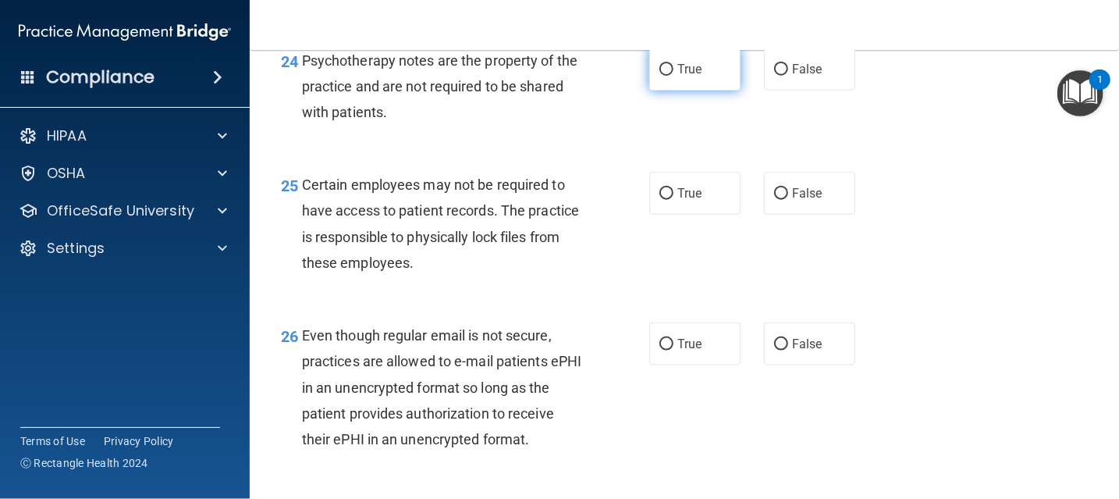
click at [673, 76] on label "True" at bounding box center [694, 69] width 91 height 43
click at [673, 76] on input "True" at bounding box center [666, 70] width 14 height 12
radio input "true"
click at [677, 76] on span "True" at bounding box center [689, 69] width 24 height 15
click at [673, 76] on input "True" at bounding box center [666, 70] width 14 height 12
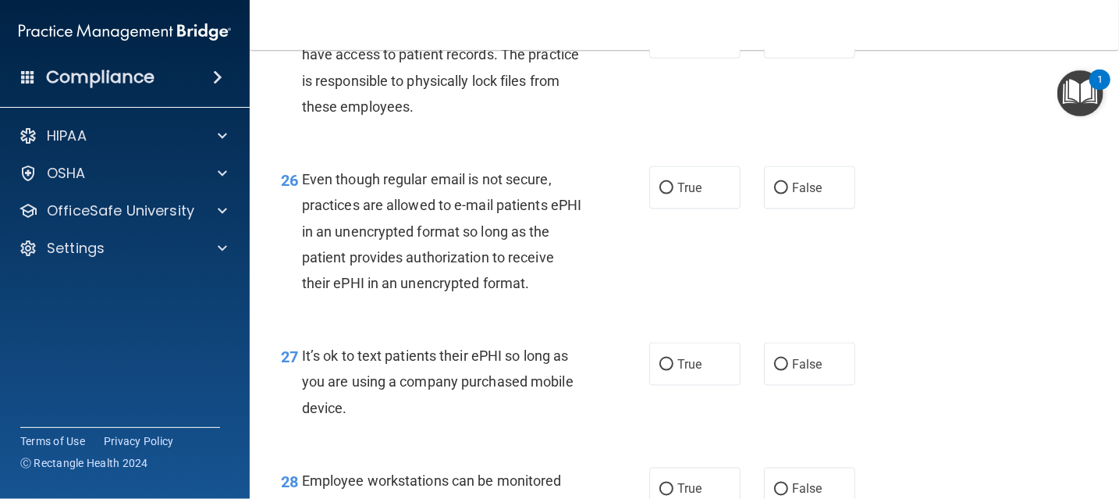
scroll to position [3745, 0]
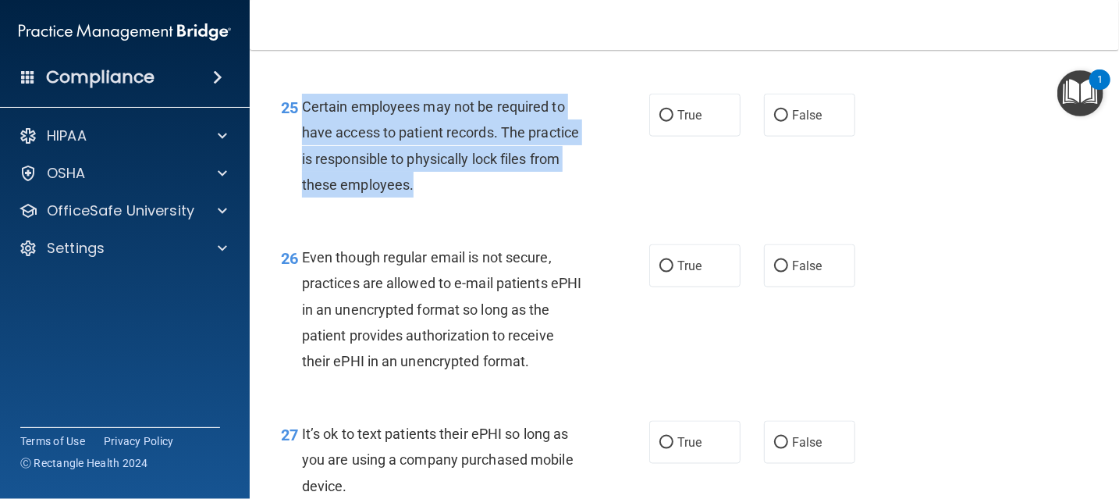
drag, startPoint x: 302, startPoint y: 130, endPoint x: 509, endPoint y: 220, distance: 225.7
click at [509, 205] on div "25 Certain employees may not be required to have access to patient records. The…" at bounding box center [464, 150] width 415 height 112
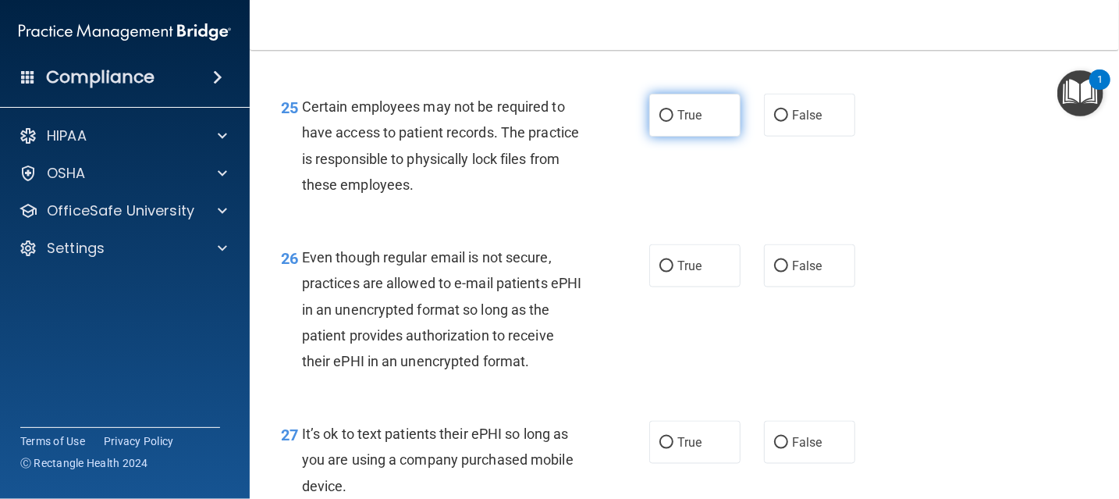
click at [700, 137] on label "True" at bounding box center [694, 115] width 91 height 43
click at [673, 122] on input "True" at bounding box center [666, 116] width 14 height 12
radio input "true"
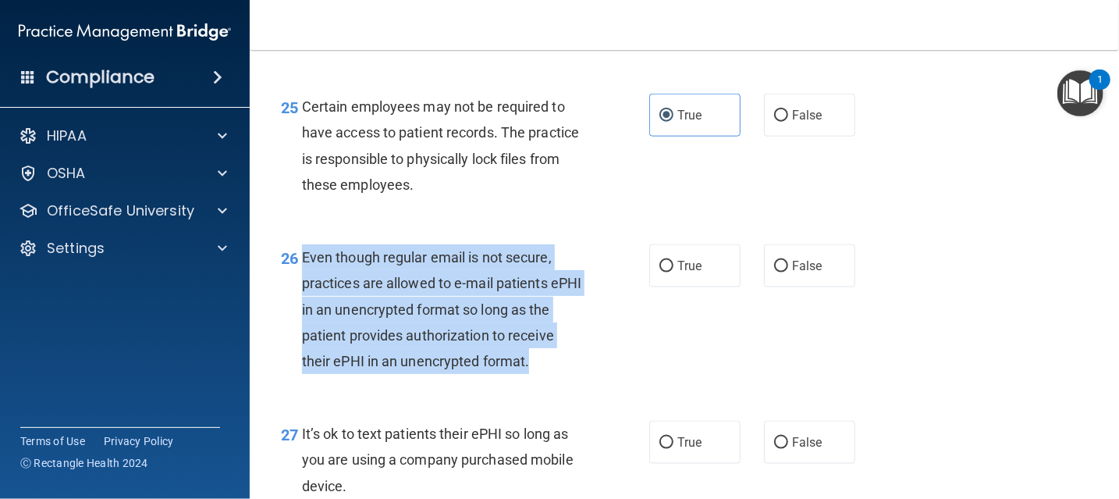
drag, startPoint x: 300, startPoint y: 277, endPoint x: 586, endPoint y: 406, distance: 314.2
click at [586, 381] on div "26 Even though regular email is not secure, practices are allowed to e-mail pat…" at bounding box center [464, 312] width 415 height 137
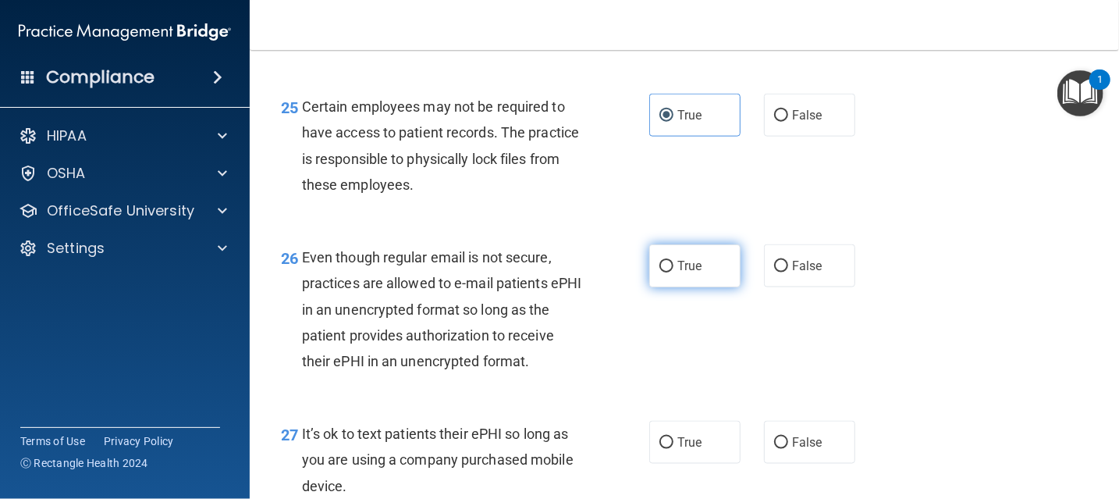
click at [700, 287] on label "True" at bounding box center [694, 265] width 91 height 43
click at [673, 272] on input "True" at bounding box center [666, 267] width 14 height 12
radio input "true"
click at [971, 266] on div "26 Even though regular email is not secure, practices are allowed to e-mail pat…" at bounding box center [684, 313] width 830 height 176
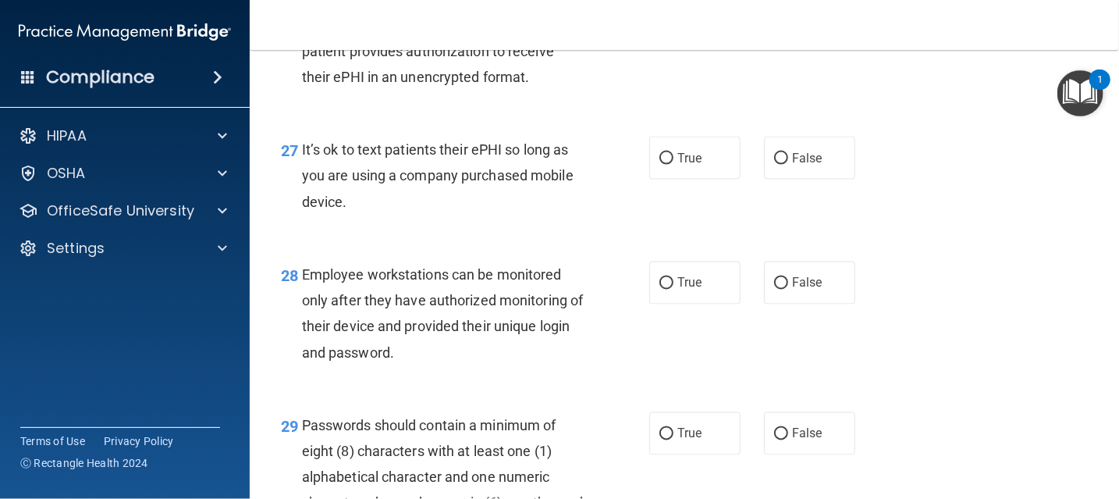
scroll to position [4057, 0]
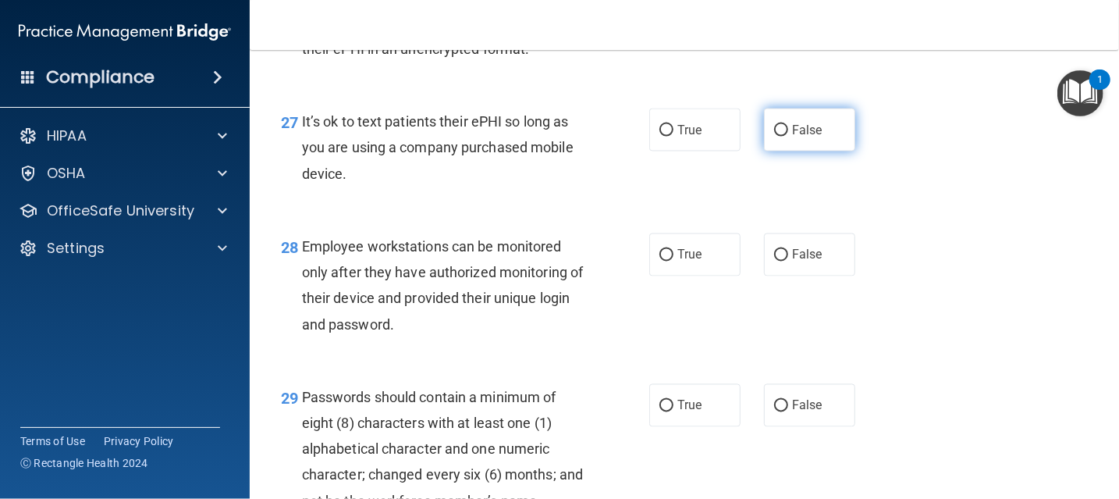
click at [827, 151] on label "False" at bounding box center [809, 129] width 91 height 43
click at [788, 137] on input "False" at bounding box center [781, 131] width 14 height 12
radio input "true"
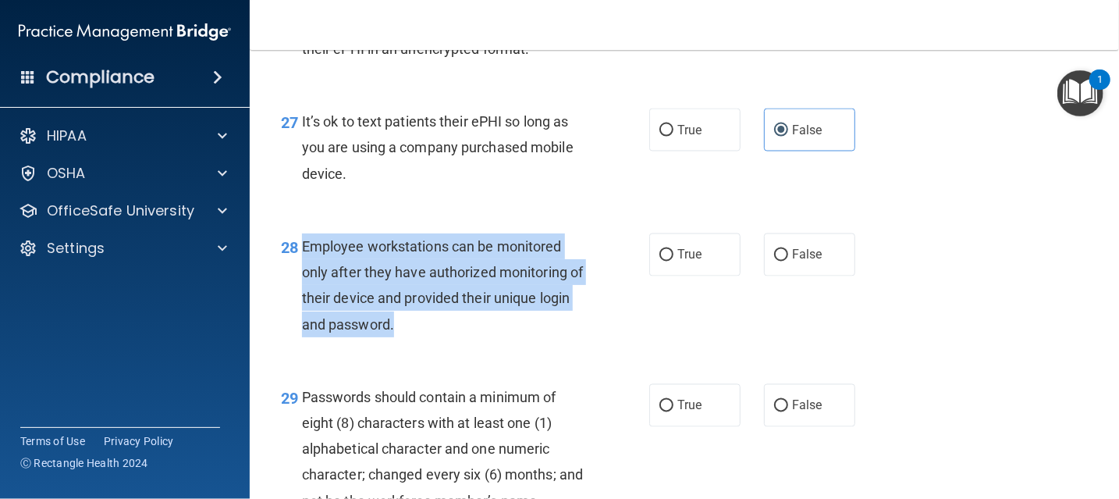
drag, startPoint x: 303, startPoint y: 270, endPoint x: 463, endPoint y: 353, distance: 180.4
click at [463, 337] on div "Employee workstations can be monitored only after they have authorized monitori…" at bounding box center [449, 285] width 294 height 104
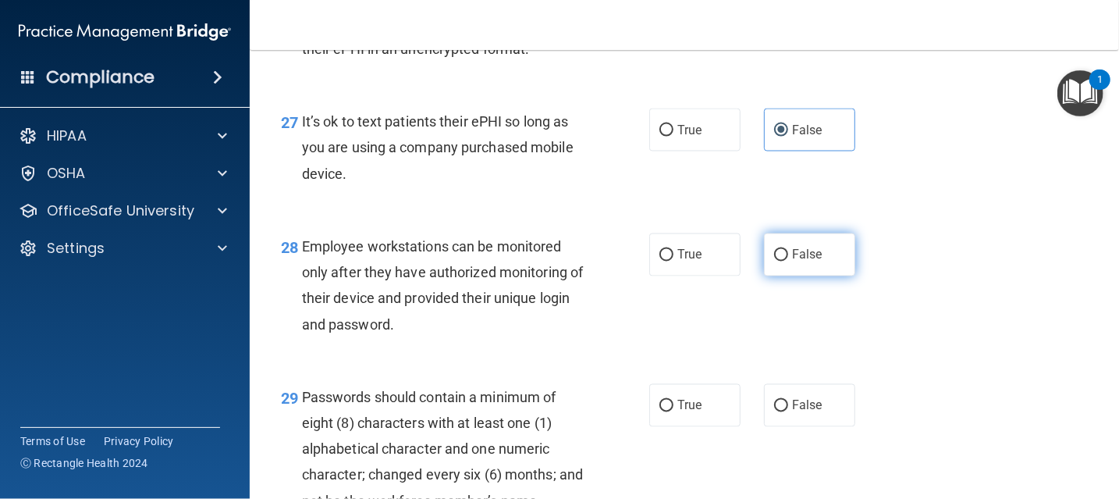
click at [797, 276] on label "False" at bounding box center [809, 254] width 91 height 43
click at [788, 261] on input "False" at bounding box center [781, 256] width 14 height 12
radio input "true"
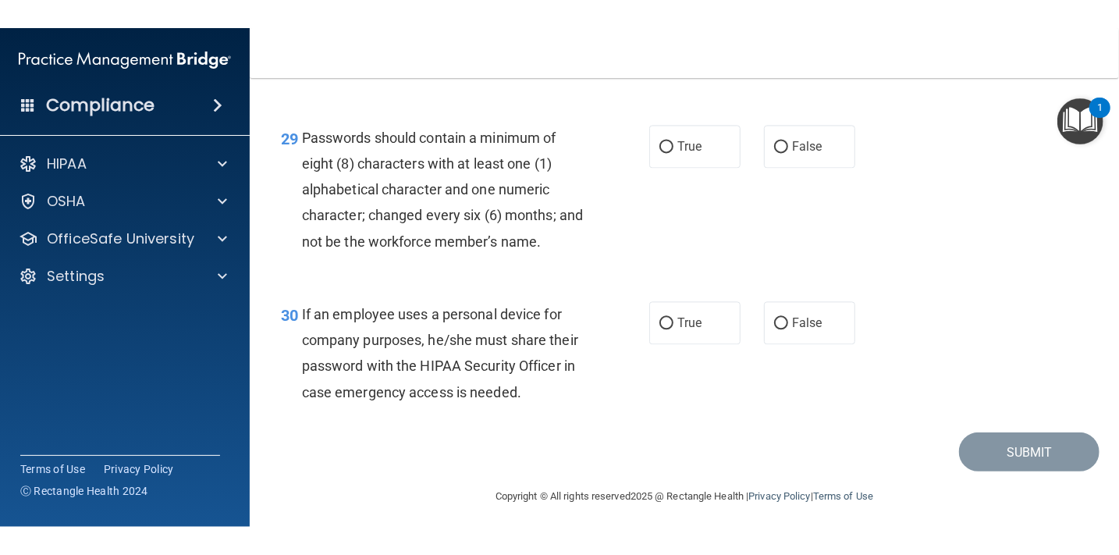
scroll to position [4377, 0]
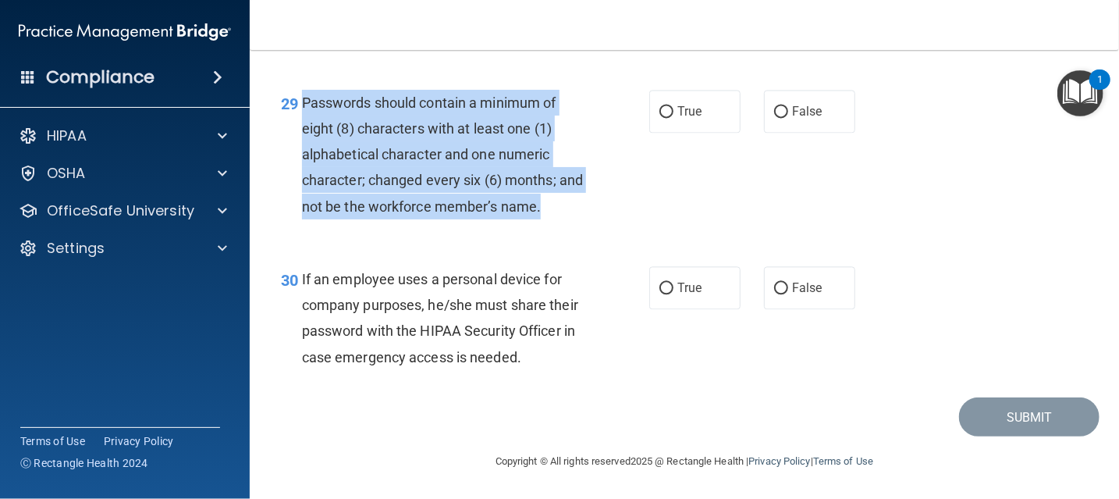
drag, startPoint x: 305, startPoint y: 101, endPoint x: 582, endPoint y: 215, distance: 299.2
click at [582, 215] on div "Passwords should contain a minimum of eight (8) characters with at least one (1…" at bounding box center [449, 155] width 294 height 130
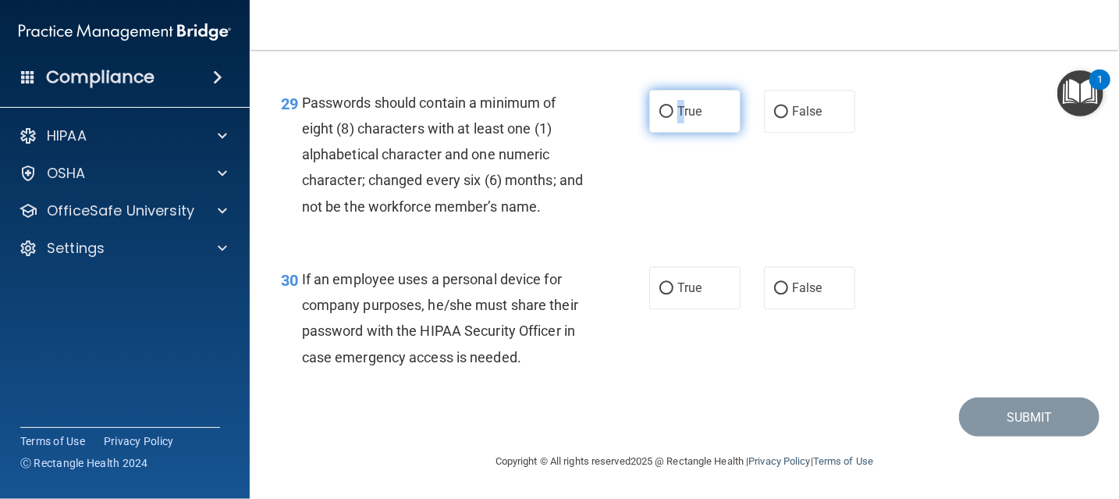
click at [677, 106] on span "True" at bounding box center [689, 111] width 24 height 15
drag, startPoint x: 677, startPoint y: 106, endPoint x: 665, endPoint y: 105, distance: 12.6
click at [665, 105] on label "True" at bounding box center [694, 111] width 91 height 43
click at [665, 106] on input "True" at bounding box center [666, 112] width 14 height 12
radio input "true"
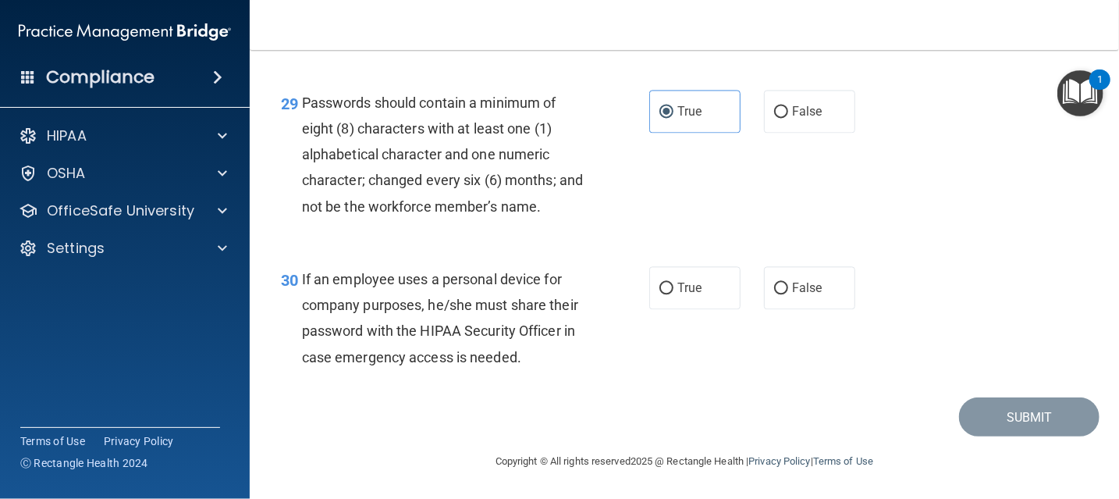
click at [714, 173] on div "29 Passwords should contain a minimum of eight (8) characters with at least one…" at bounding box center [684, 158] width 830 height 176
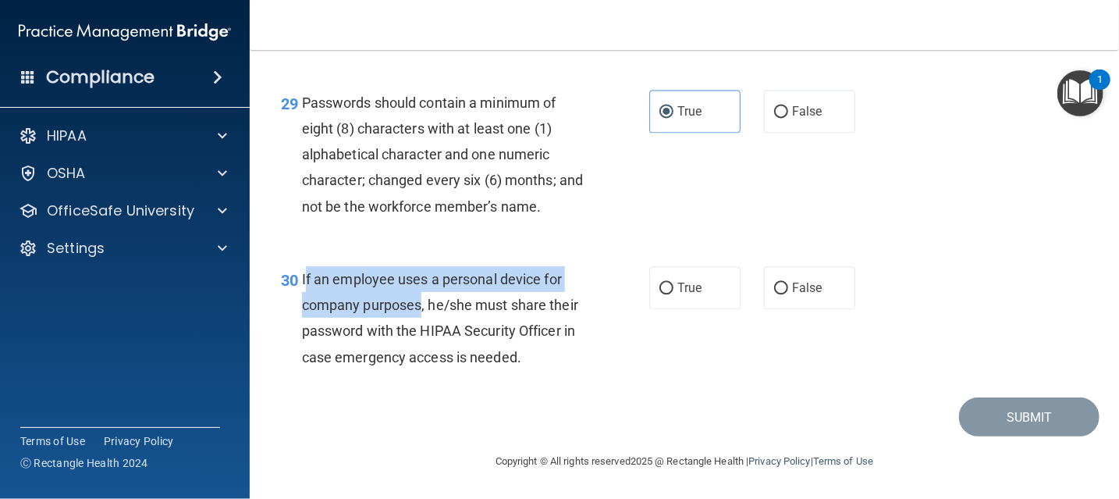
drag, startPoint x: 303, startPoint y: 279, endPoint x: 420, endPoint y: 310, distance: 120.2
click at [420, 310] on span "If an employee uses a personal device for company purposes, he/she must share t…" at bounding box center [440, 318] width 276 height 94
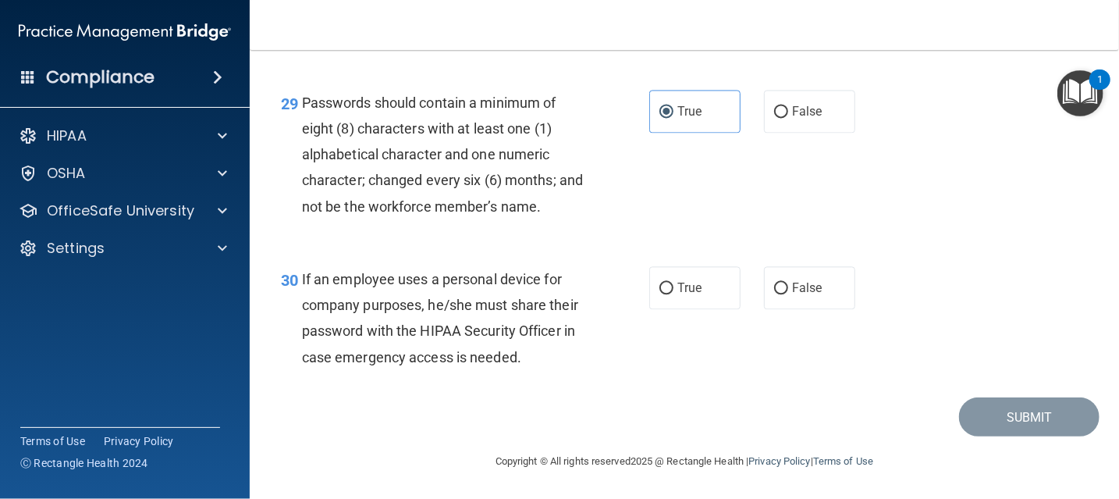
drag, startPoint x: 420, startPoint y: 310, endPoint x: 549, endPoint y: 364, distance: 140.2
click at [549, 364] on div "If an employee uses a personal device for company purposes, he/she must share t…" at bounding box center [449, 318] width 294 height 104
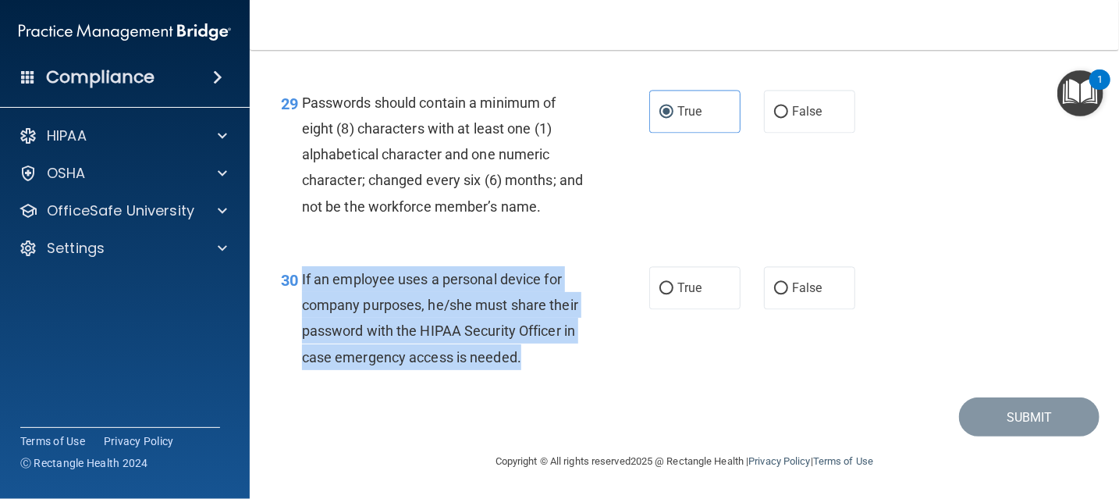
drag, startPoint x: 536, startPoint y: 361, endPoint x: 302, endPoint y: 271, distance: 250.9
click at [302, 271] on div "If an employee uses a personal device for company purposes, he/she must share t…" at bounding box center [449, 318] width 294 height 104
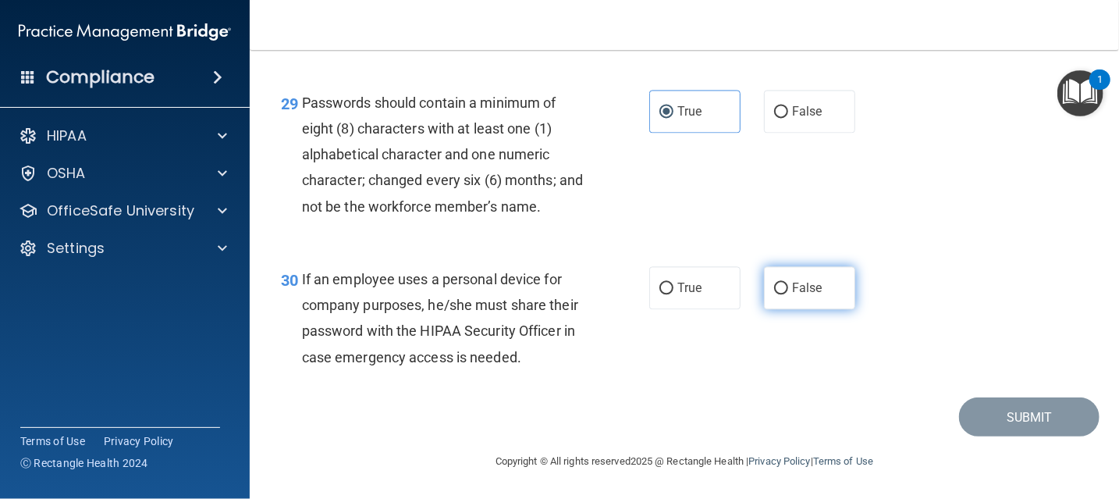
click at [796, 300] on label "False" at bounding box center [809, 287] width 91 height 43
click at [788, 294] on input "False" at bounding box center [781, 288] width 14 height 12
radio input "true"
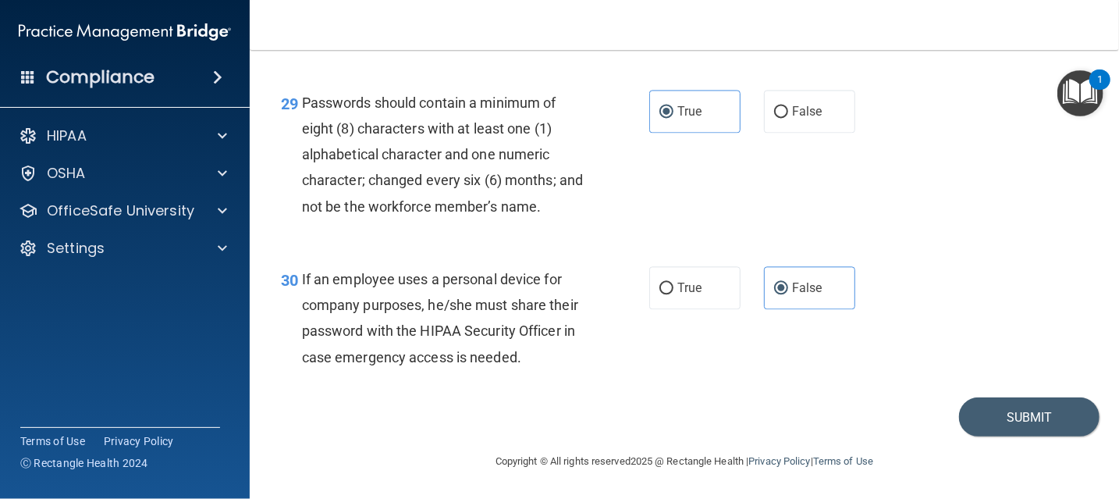
click at [899, 238] on div "29 Passwords should contain a minimum of eight (8) characters with at least one…" at bounding box center [684, 158] width 830 height 176
click at [1005, 423] on button "Submit" at bounding box center [1029, 417] width 140 height 40
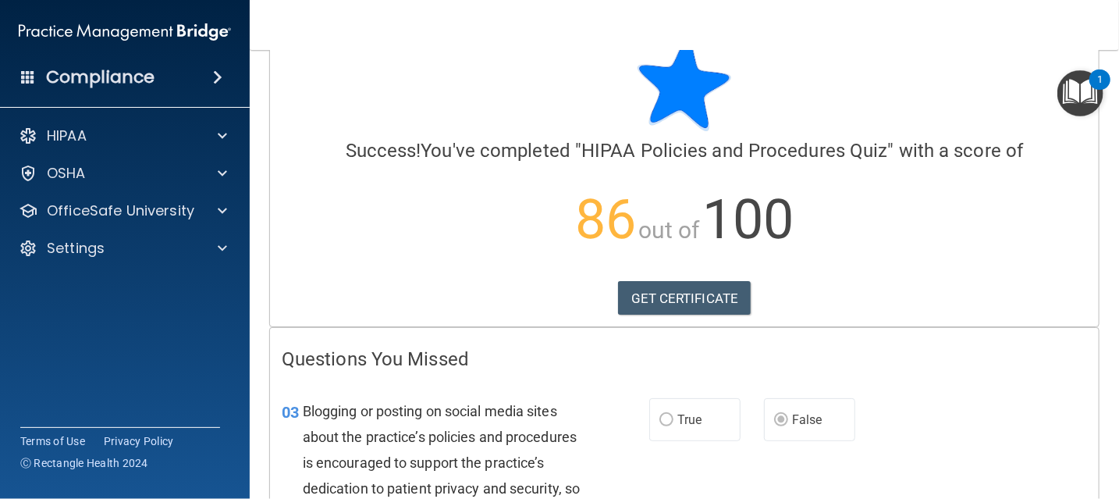
scroll to position [78, 0]
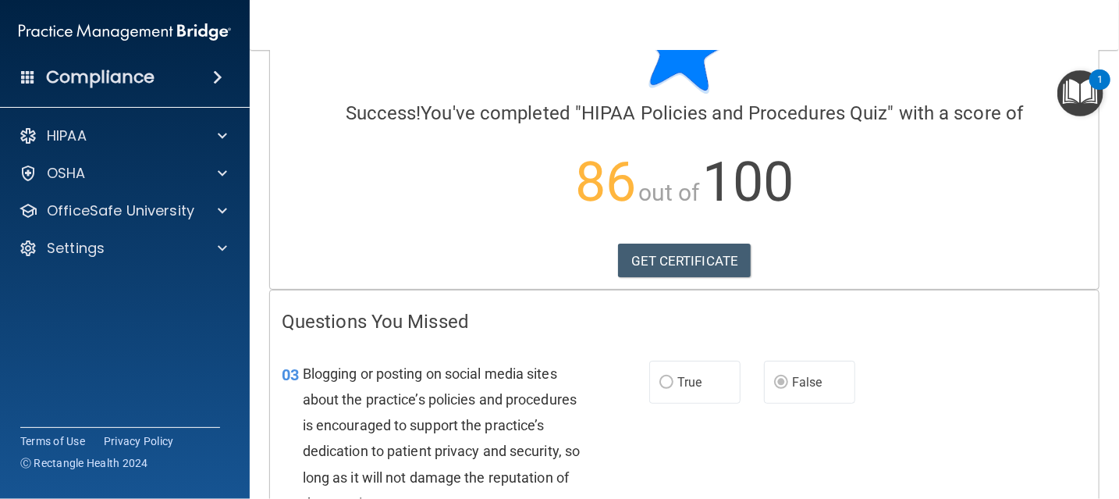
click at [1080, 98] on img "Open Resource Center, 1 new notification" at bounding box center [1080, 93] width 46 height 46
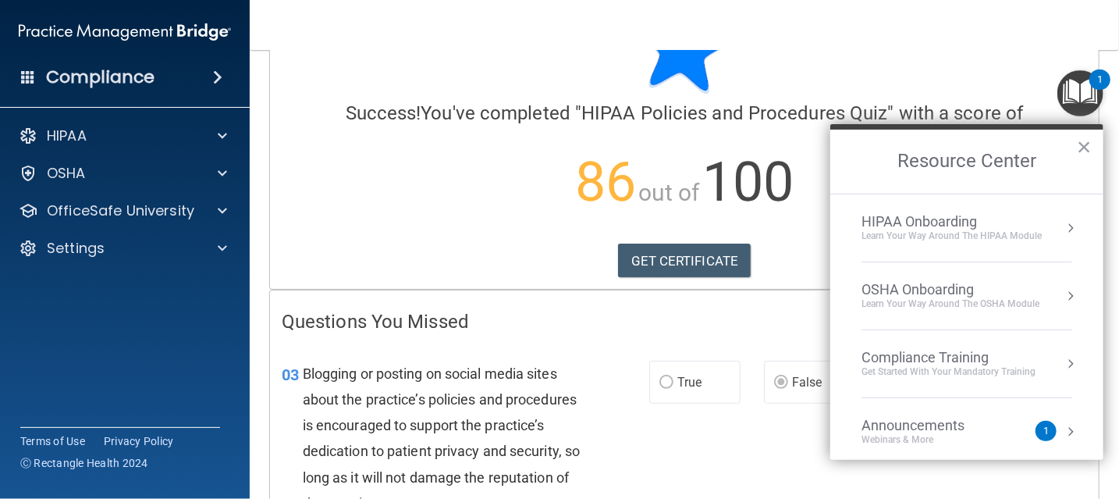
click at [1030, 236] on div "Learn Your Way around the HIPAA module" at bounding box center [951, 235] width 180 height 13
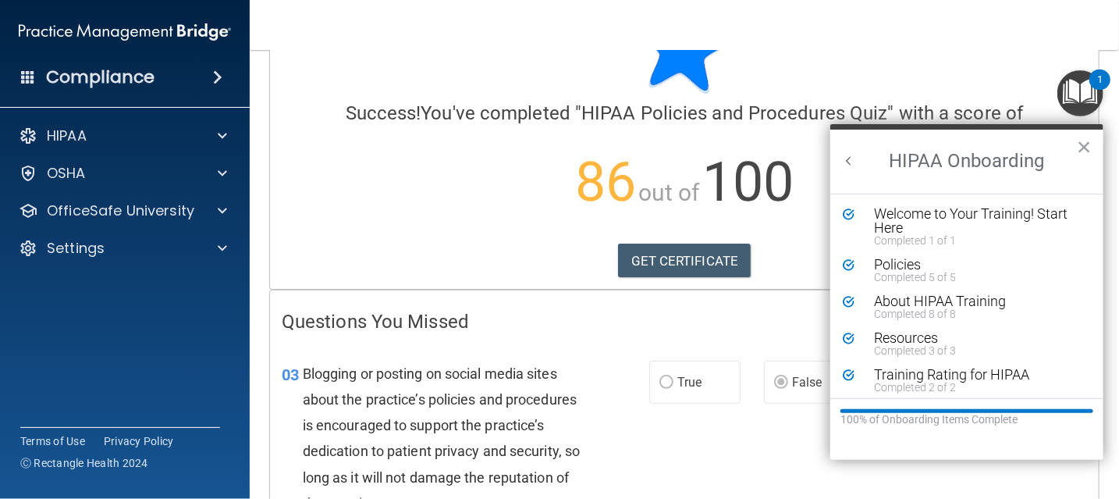
scroll to position [0, 0]
click at [949, 301] on div "About HIPAA Training" at bounding box center [972, 301] width 197 height 14
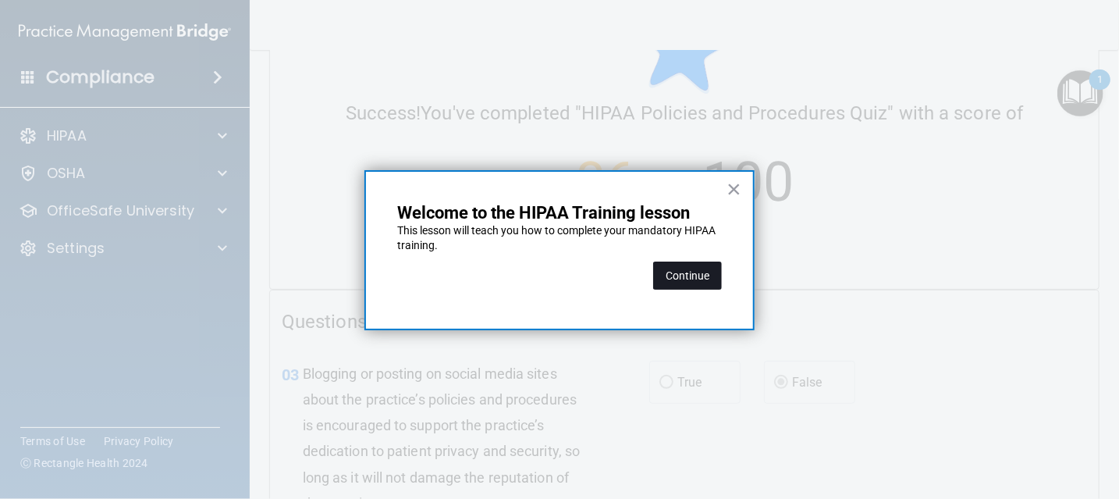
click at [669, 272] on button "Continue" at bounding box center [687, 275] width 69 height 28
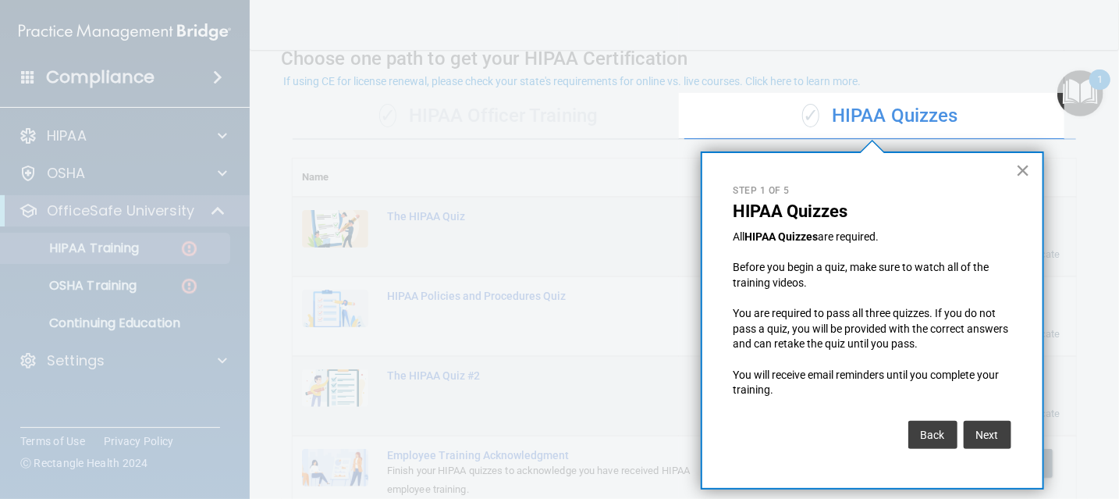
click at [1020, 172] on button "×" at bounding box center [1023, 170] width 15 height 25
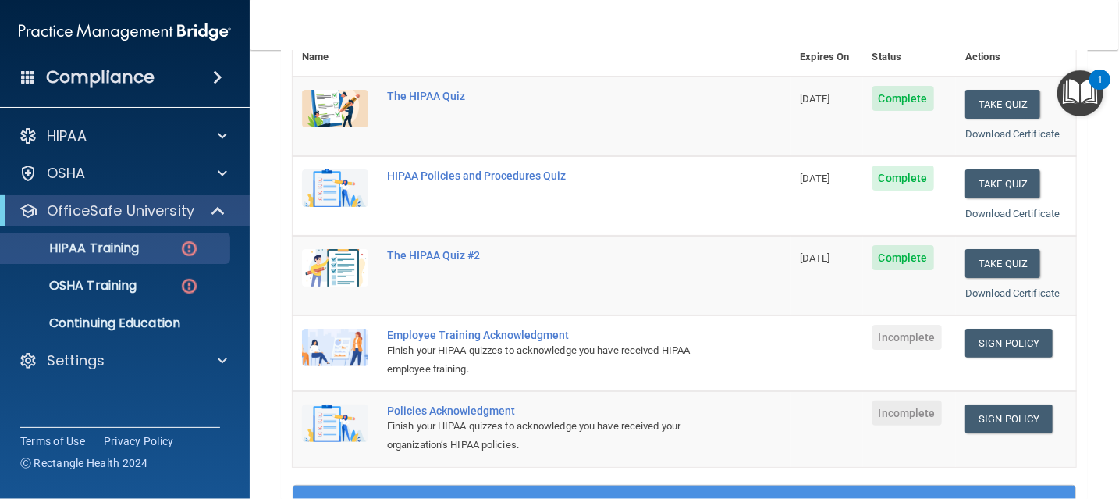
scroll to position [354, 0]
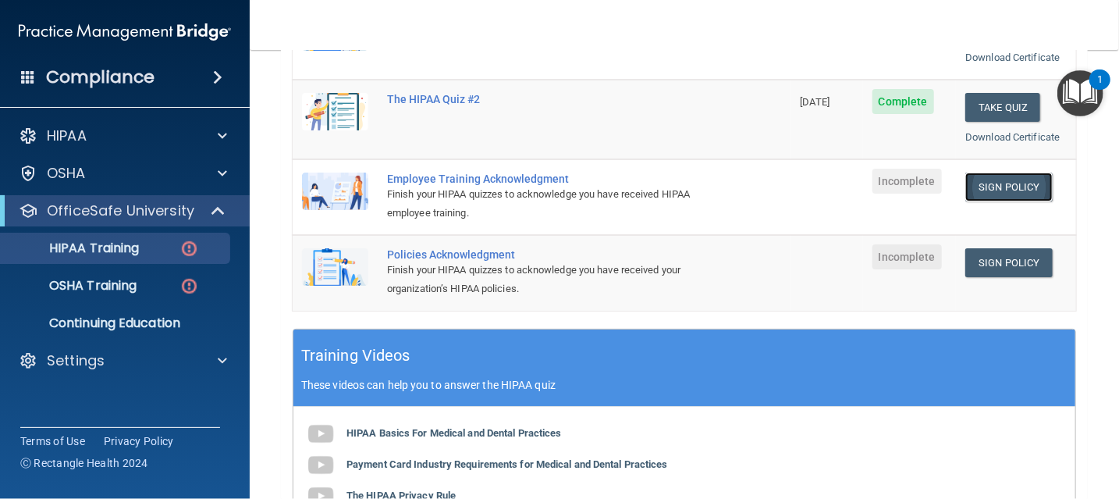
click at [995, 182] on link "Sign Policy" at bounding box center [1008, 186] width 87 height 29
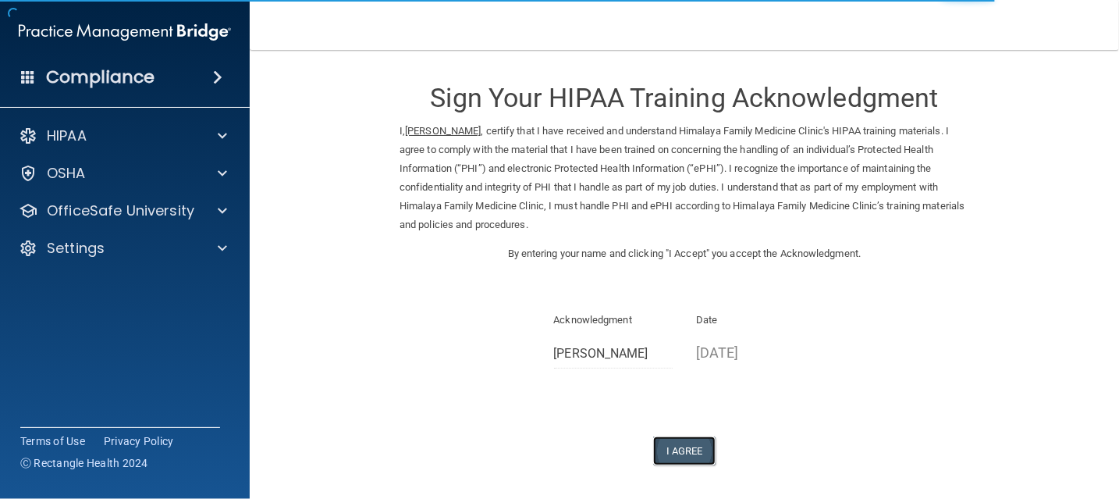
click at [681, 453] on button "I Agree" at bounding box center [684, 450] width 62 height 29
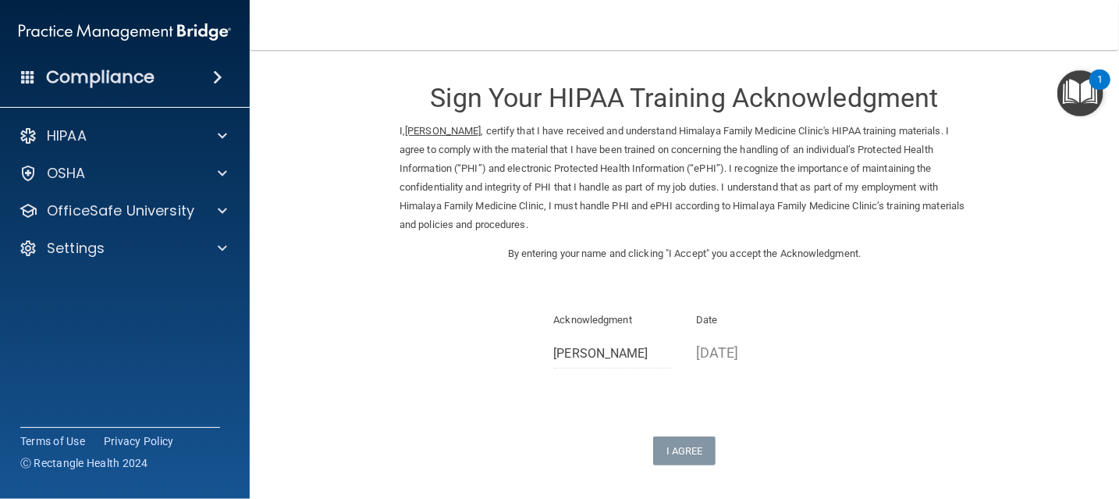
click at [1091, 98] on img "Open Resource Center, 1 new notification" at bounding box center [1080, 93] width 46 height 46
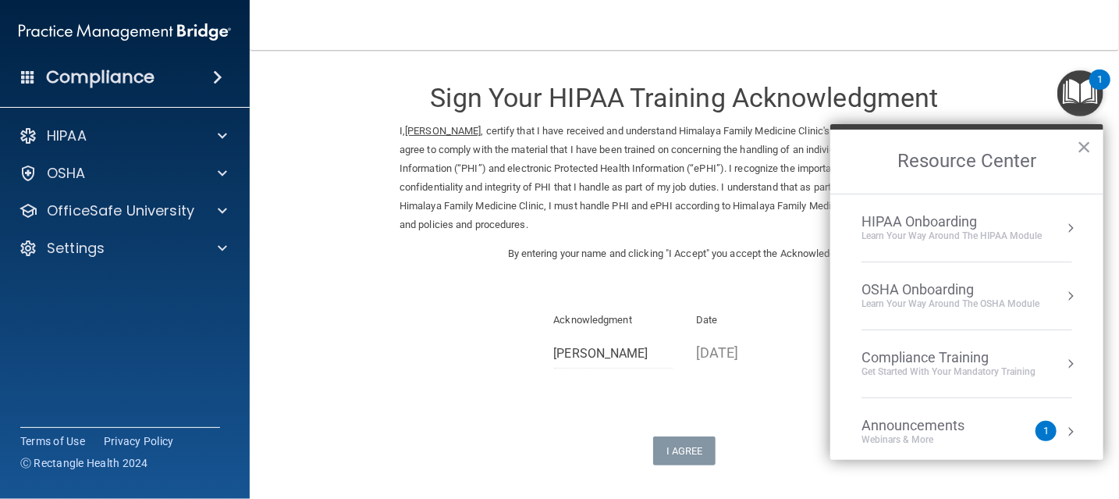
click at [992, 223] on div "HIPAA Onboarding" at bounding box center [951, 221] width 180 height 17
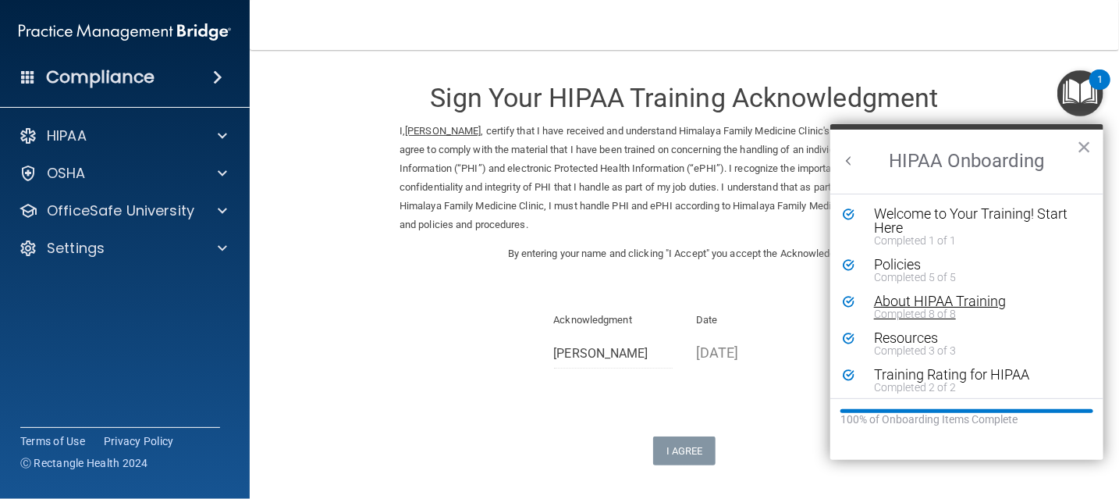
click at [956, 316] on div "Completed 8 of 8" at bounding box center [972, 313] width 197 height 11
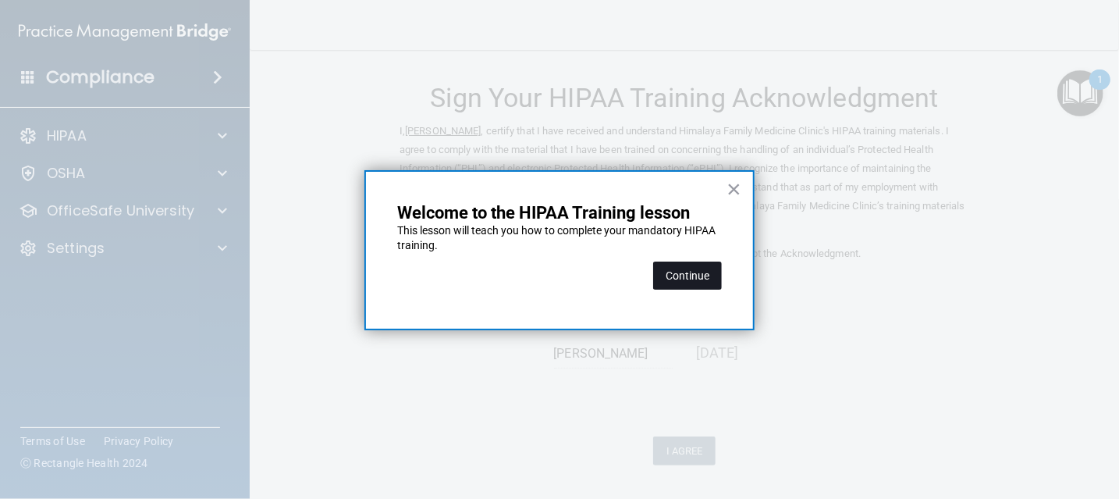
click at [702, 273] on button "Continue" at bounding box center [687, 275] width 69 height 28
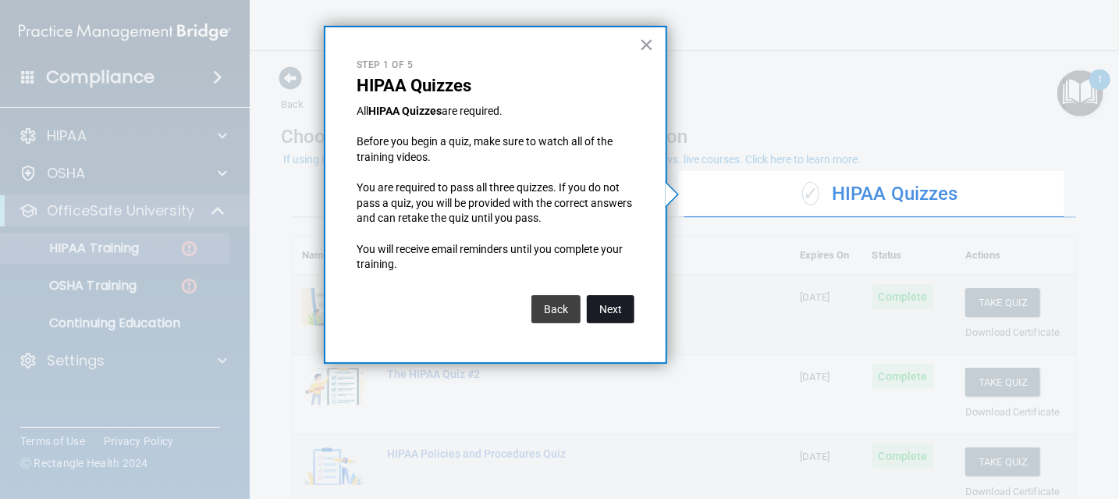
click at [599, 314] on button "Next" at bounding box center [611, 309] width 48 height 28
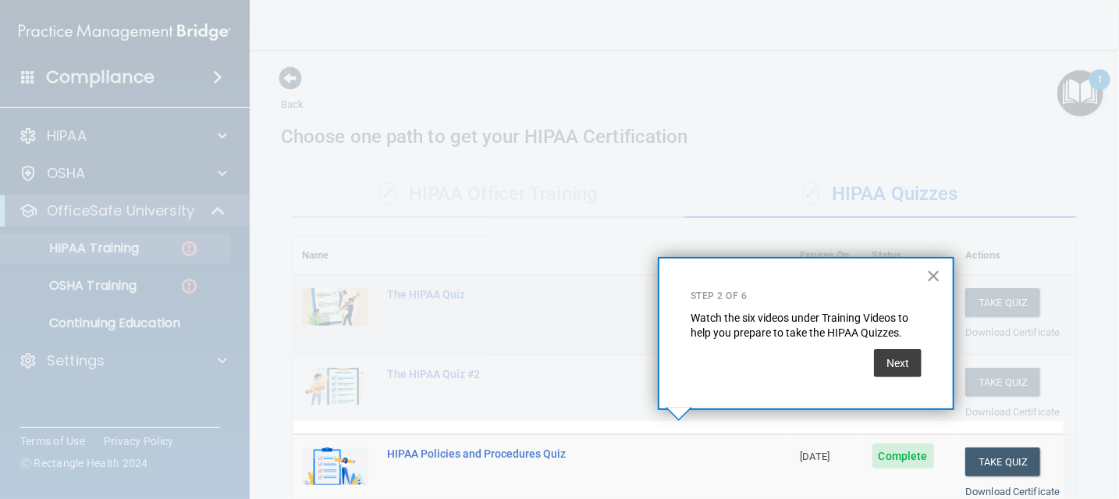
scroll to position [264, 0]
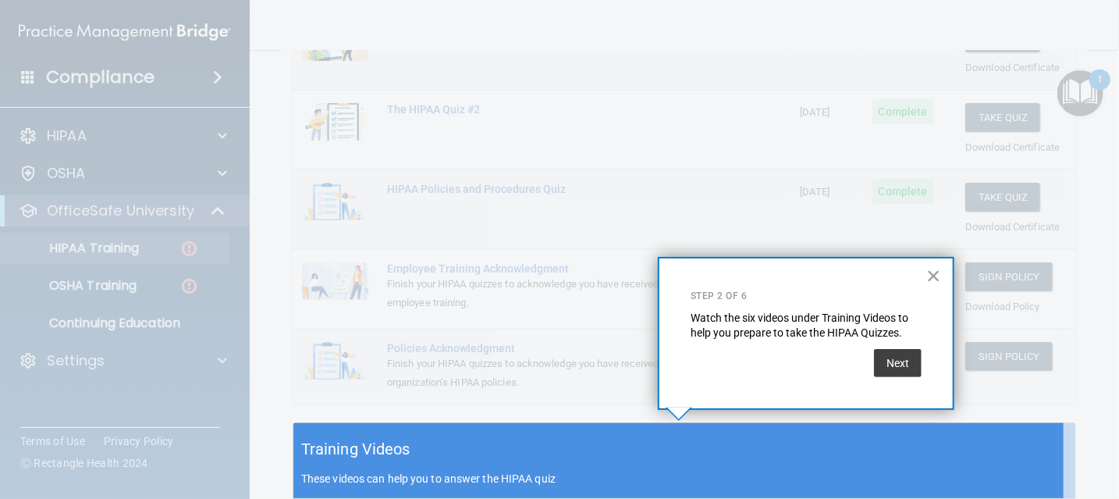
click at [942, 275] on div "× Step 2 of 6 Watch the six videos under Training Videos to help you prepare to…" at bounding box center [806, 333] width 296 height 153
click at [929, 278] on button "×" at bounding box center [933, 275] width 15 height 25
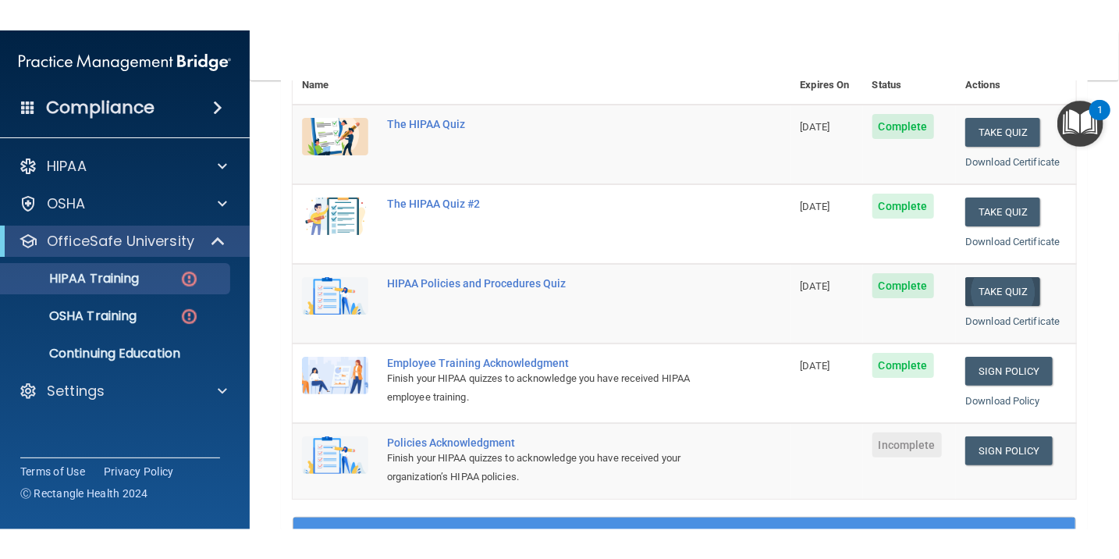
scroll to position [186, 0]
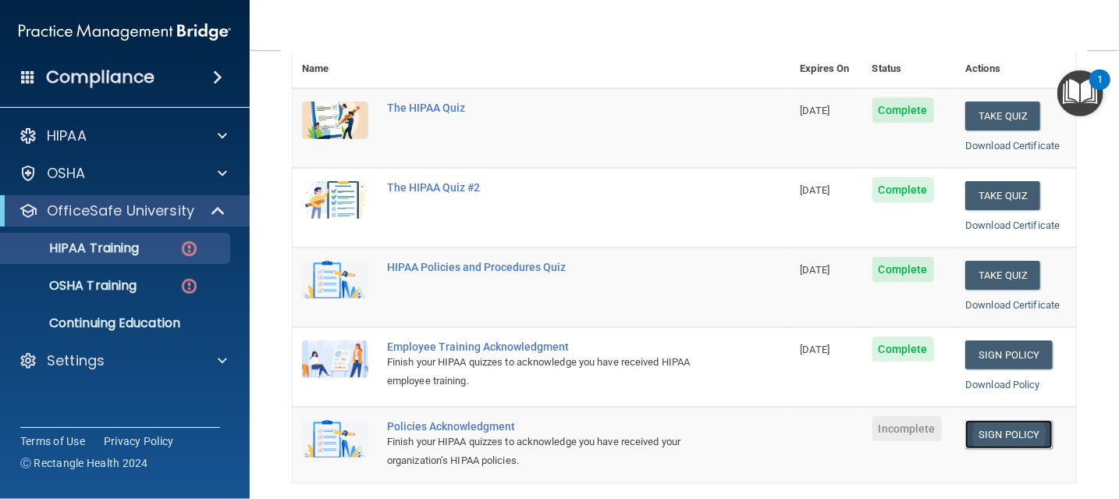
click at [995, 428] on link "Sign Policy" at bounding box center [1008, 434] width 87 height 29
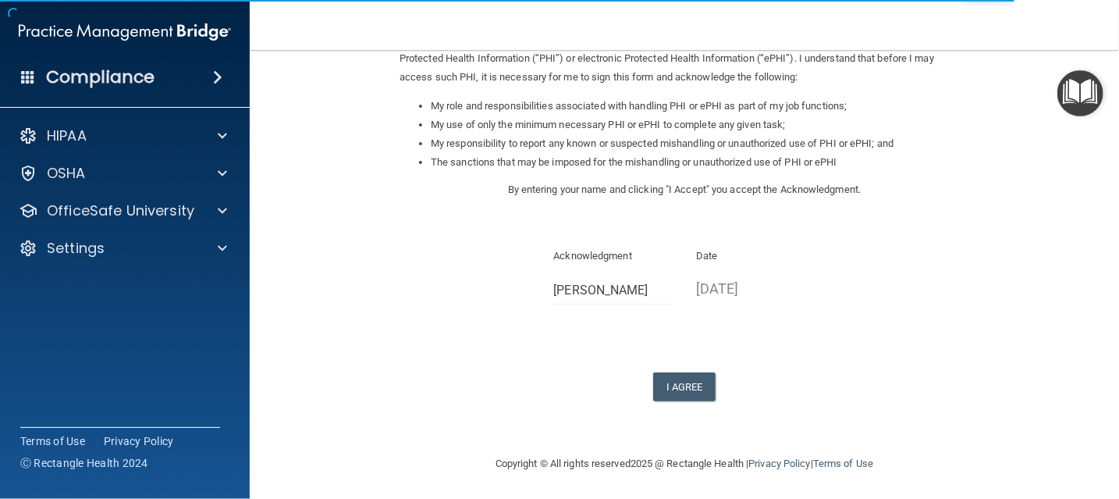
scroll to position [215, 0]
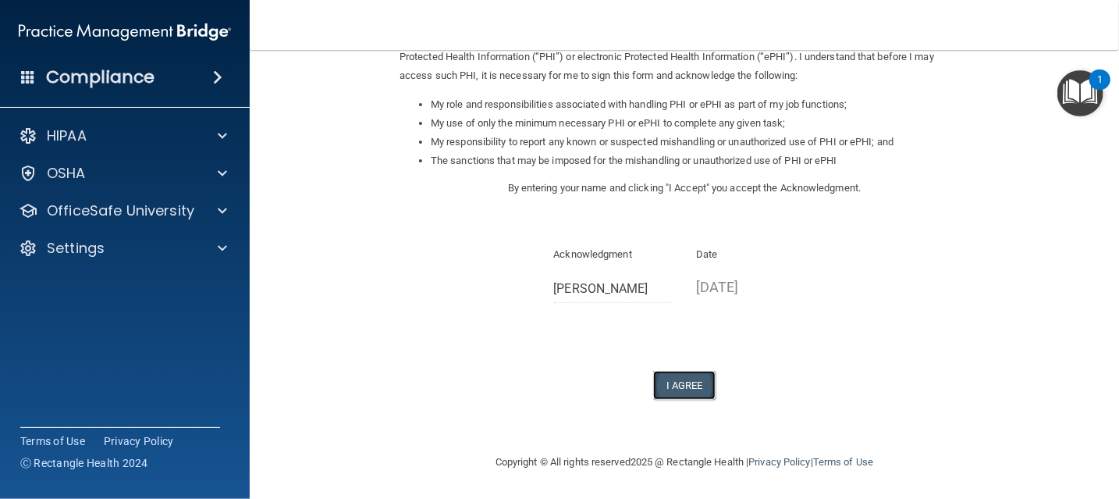
click at [661, 389] on button "I Agree" at bounding box center [684, 385] width 62 height 29
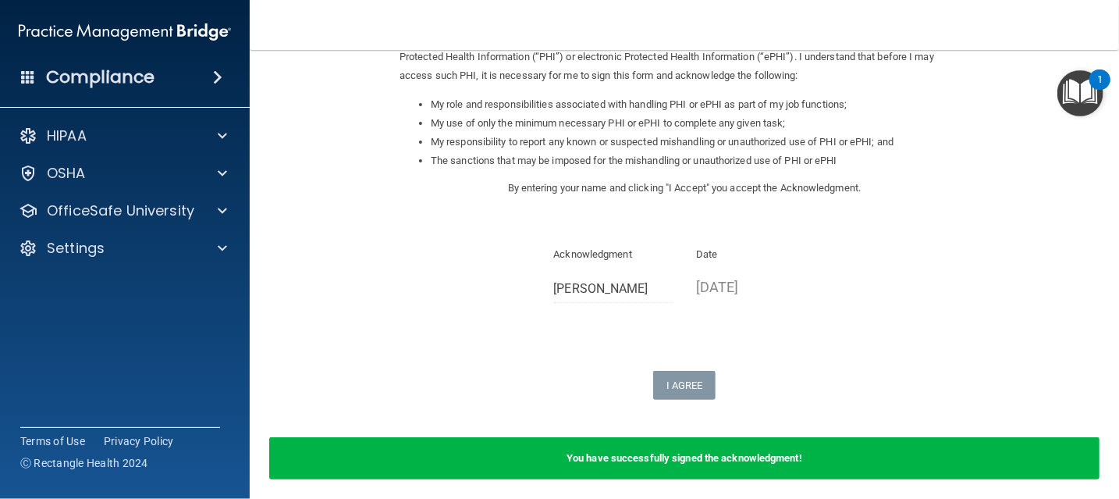
scroll to position [0, 0]
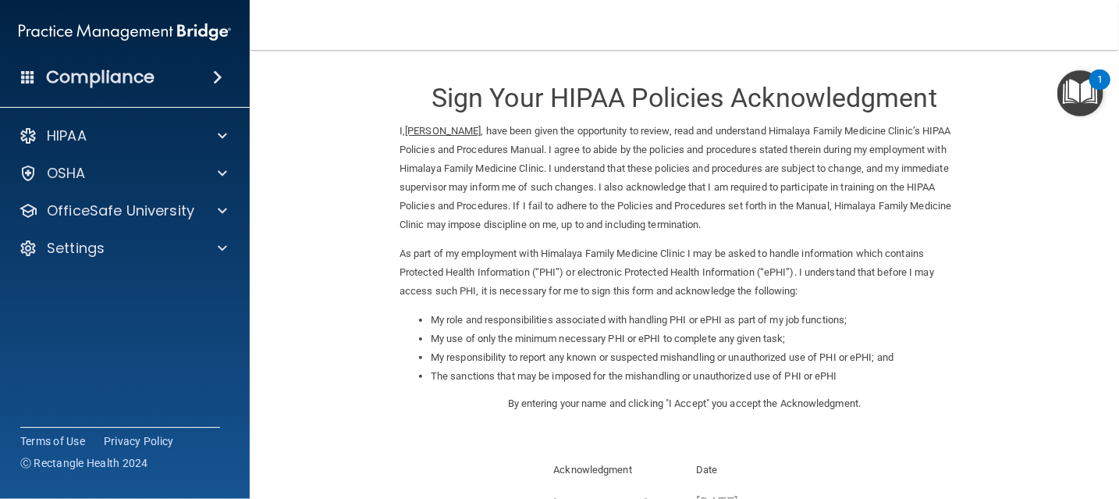
click at [1086, 99] on img "Open Resource Center, 1 new notification" at bounding box center [1080, 93] width 46 height 46
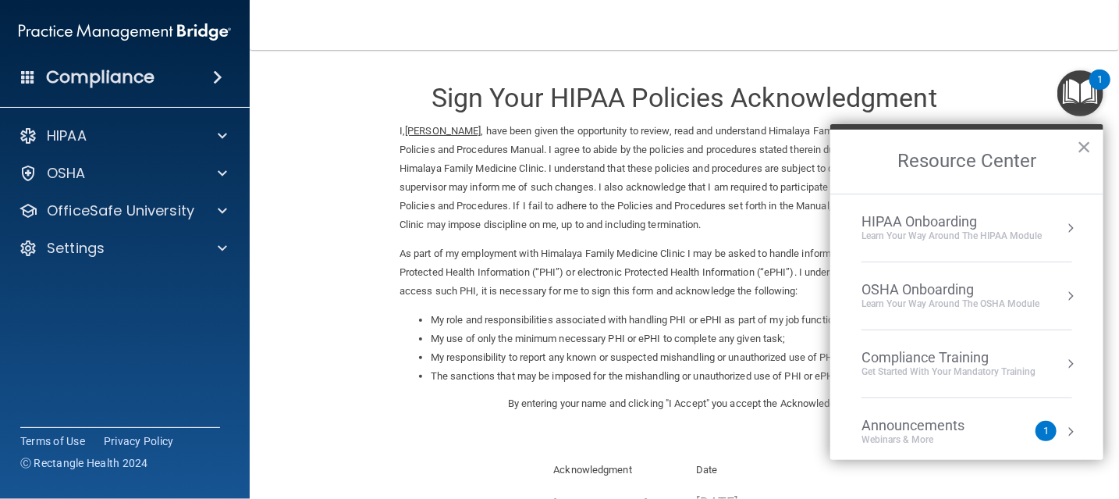
click at [1004, 229] on div "Learn Your Way around the HIPAA module" at bounding box center [951, 235] width 180 height 13
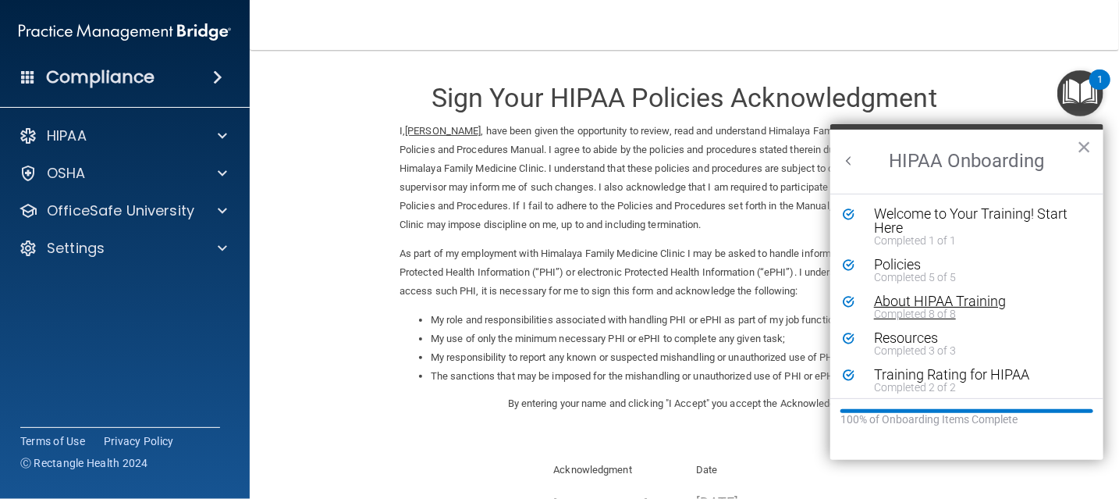
click at [931, 294] on div "About HIPAA Training" at bounding box center [972, 301] width 197 height 14
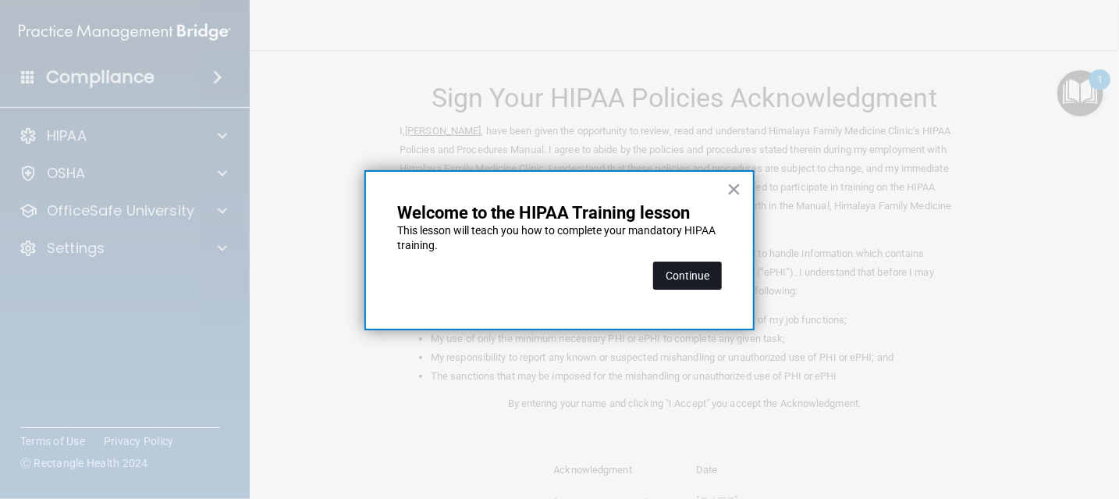
click at [665, 287] on button "Continue" at bounding box center [687, 275] width 69 height 28
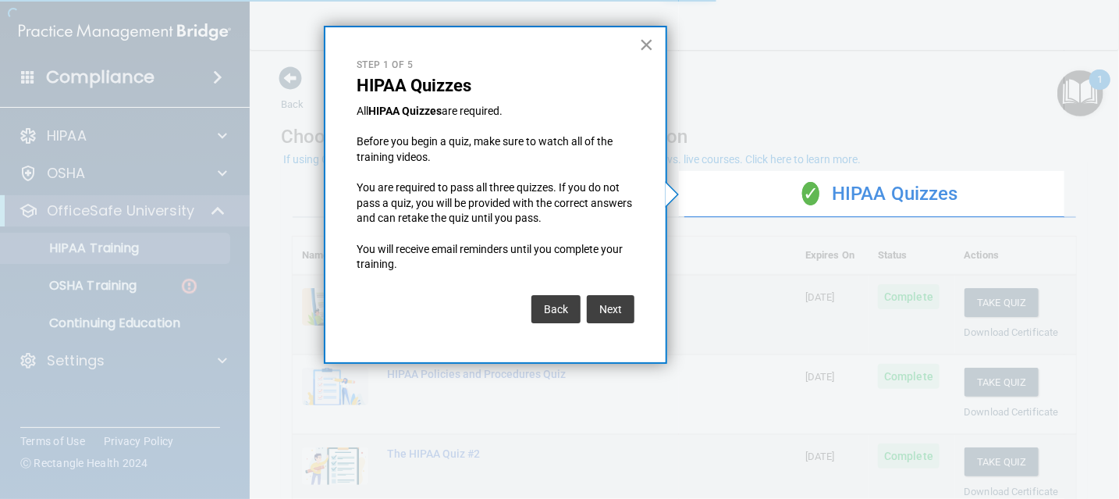
click at [648, 42] on button "×" at bounding box center [646, 44] width 15 height 25
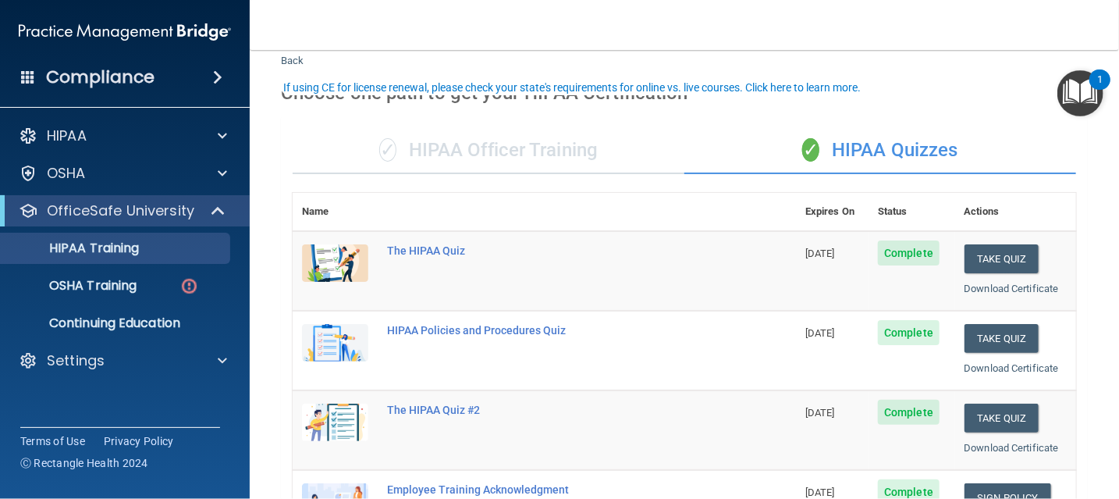
scroll to position [78, 0]
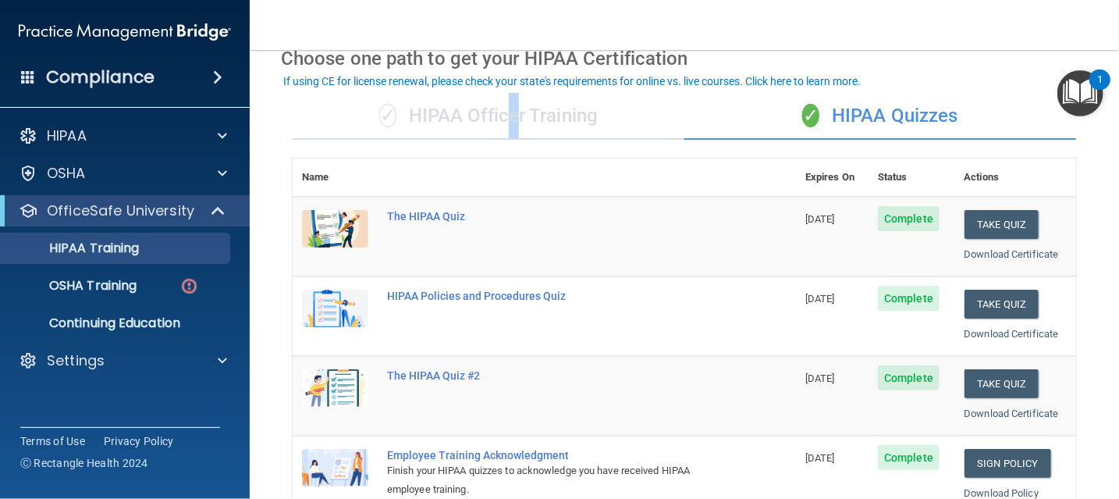
click at [504, 115] on div "✓ HIPAA Officer Training" at bounding box center [489, 116] width 392 height 47
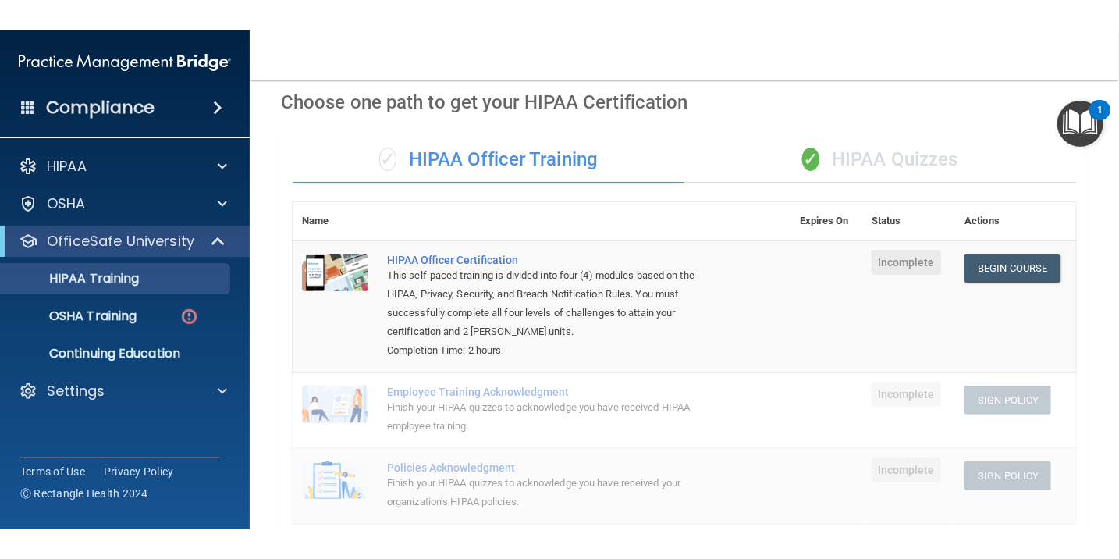
scroll to position [0, 0]
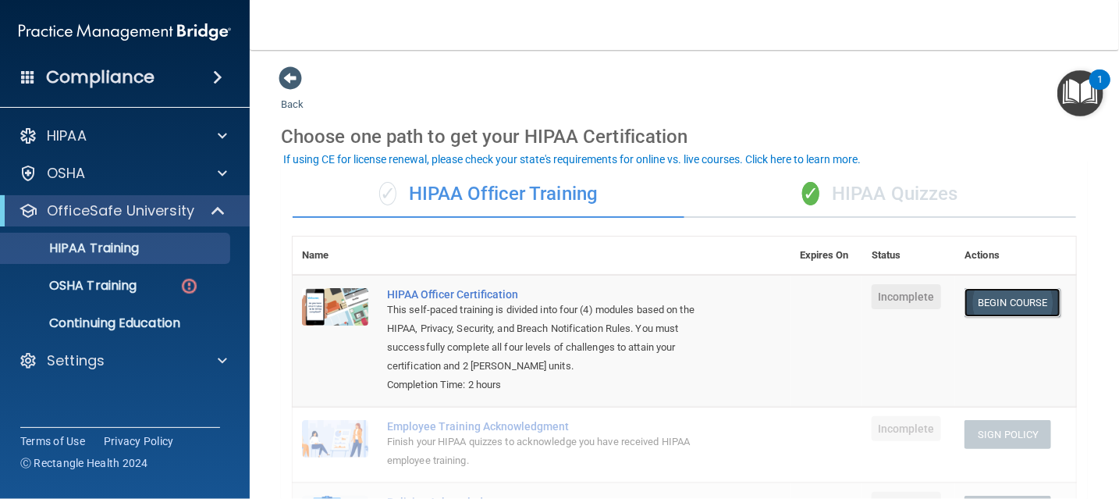
click at [1013, 298] on link "Begin Course" at bounding box center [1011, 302] width 95 height 29
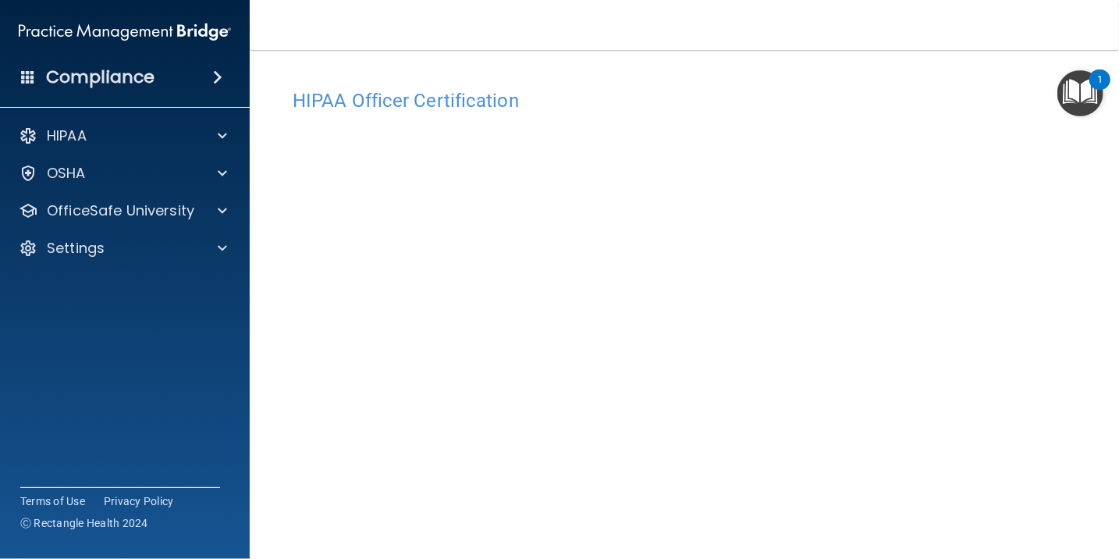
click at [1060, 99] on img "Open Resource Center, 1 new notification" at bounding box center [1080, 93] width 46 height 46
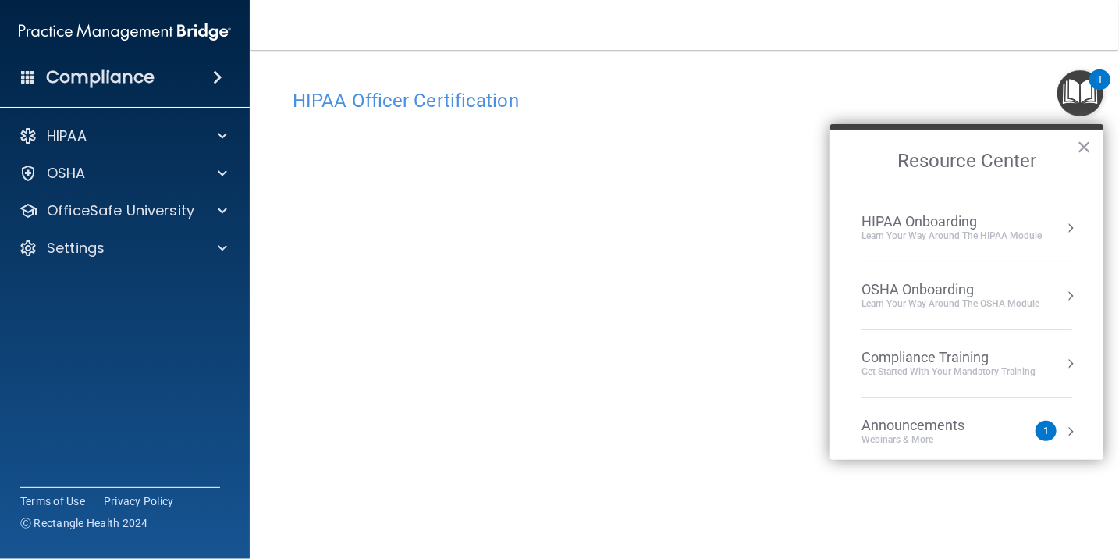
click at [928, 235] on div "Learn Your Way around the HIPAA module" at bounding box center [951, 235] width 180 height 13
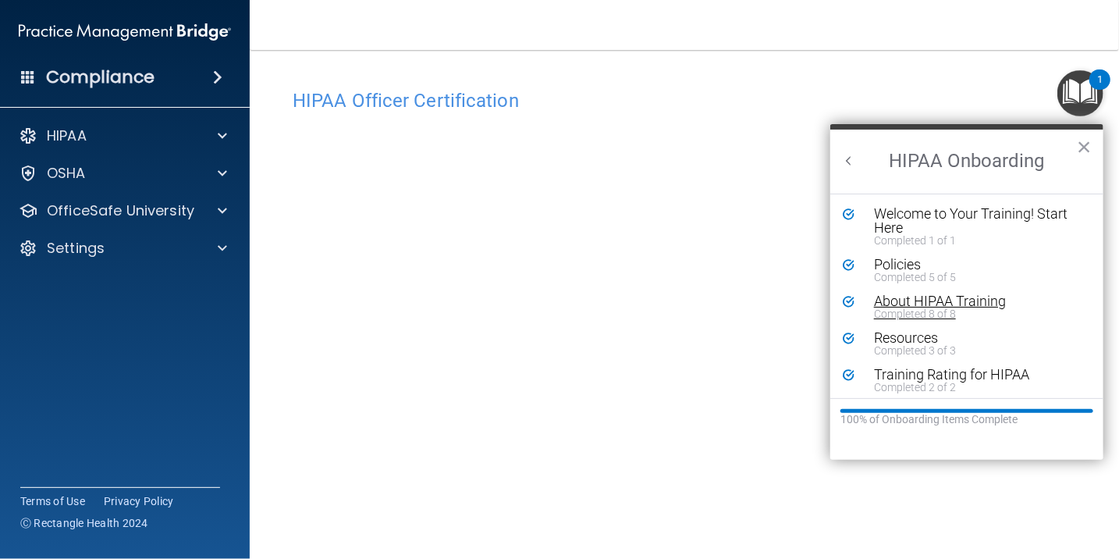
click at [921, 311] on div "Completed 8 of 8" at bounding box center [972, 313] width 197 height 11
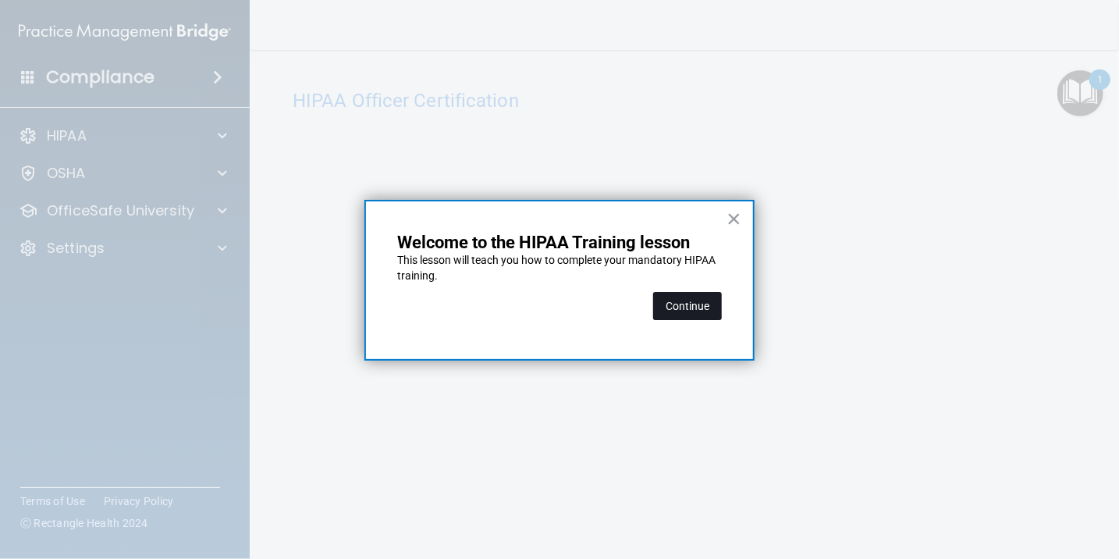
click at [699, 299] on button "Continue" at bounding box center [687, 306] width 69 height 28
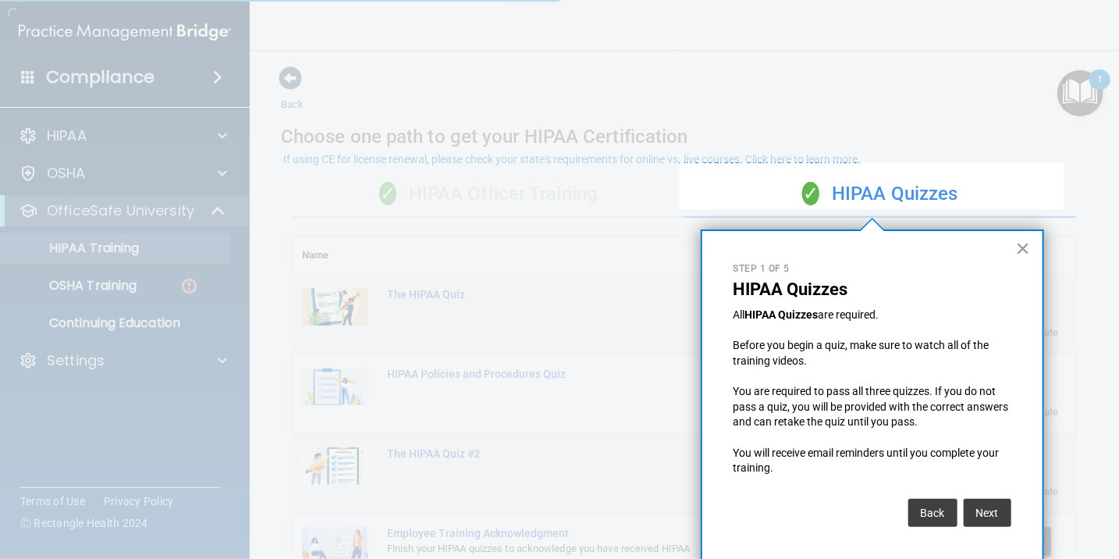
scroll to position [8, 0]
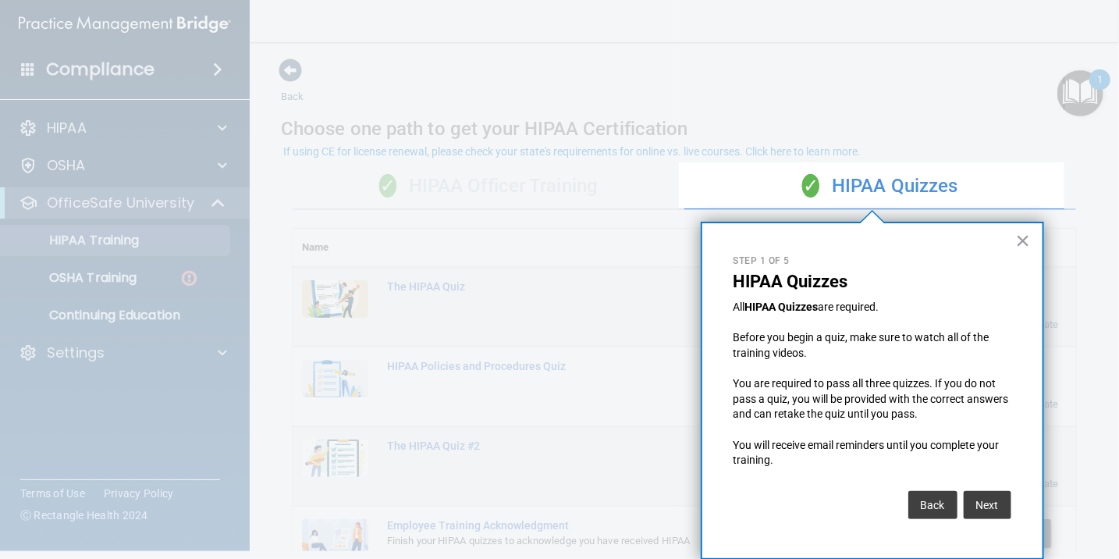
click at [1027, 235] on button "×" at bounding box center [1023, 240] width 15 height 25
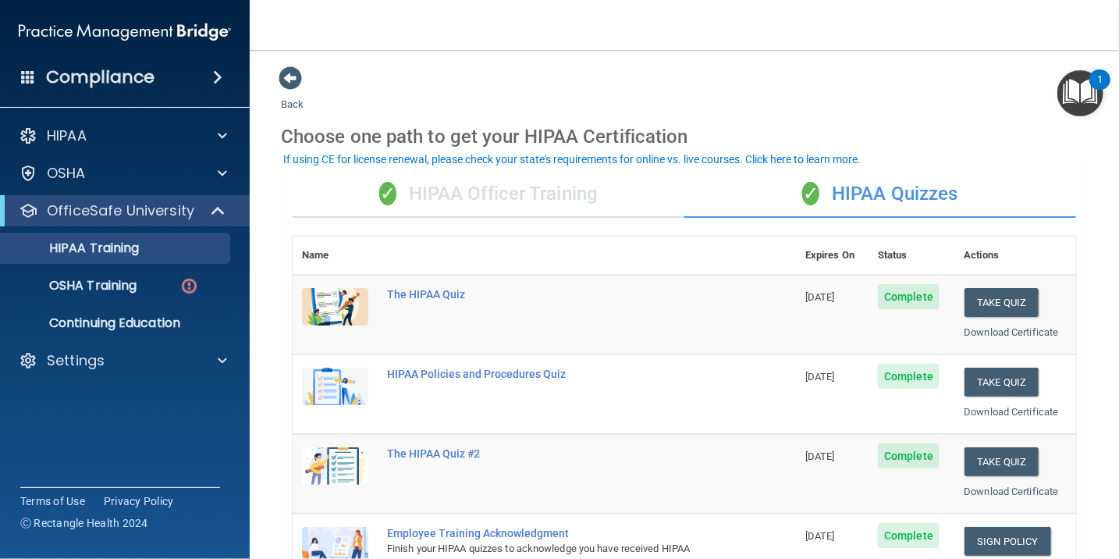
scroll to position [0, 0]
click at [529, 179] on div "✓ HIPAA Officer Training" at bounding box center [489, 194] width 392 height 47
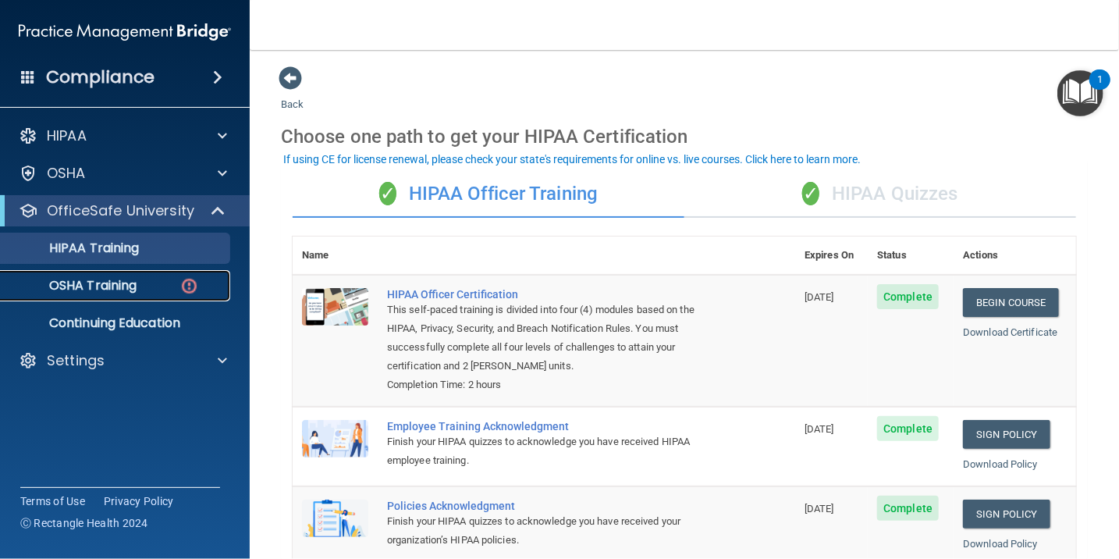
click at [108, 286] on p "OSHA Training" at bounding box center [73, 286] width 126 height 16
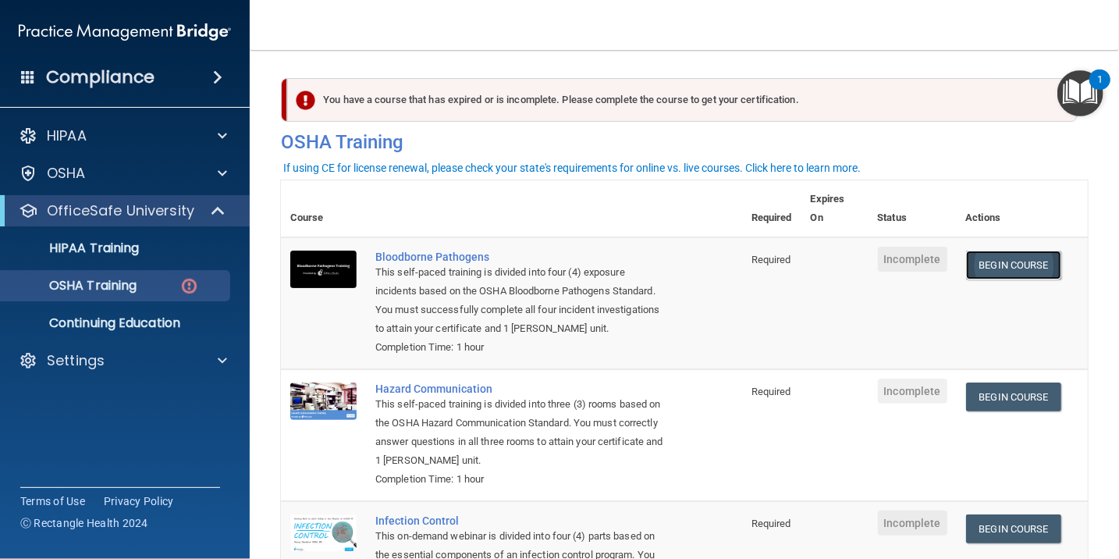
click at [1015, 261] on link "Begin Course" at bounding box center [1013, 264] width 95 height 29
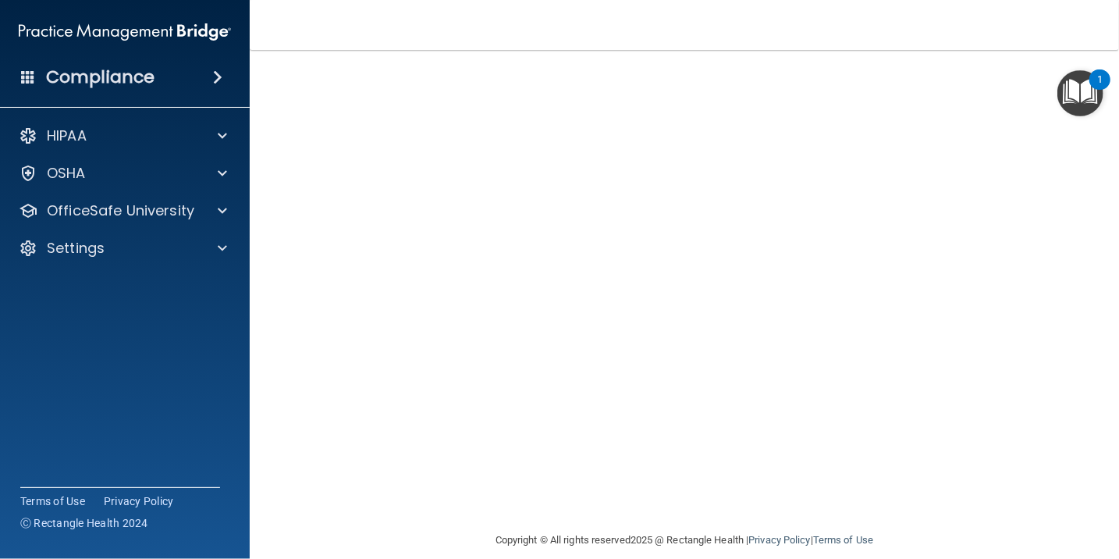
scroll to position [5, 0]
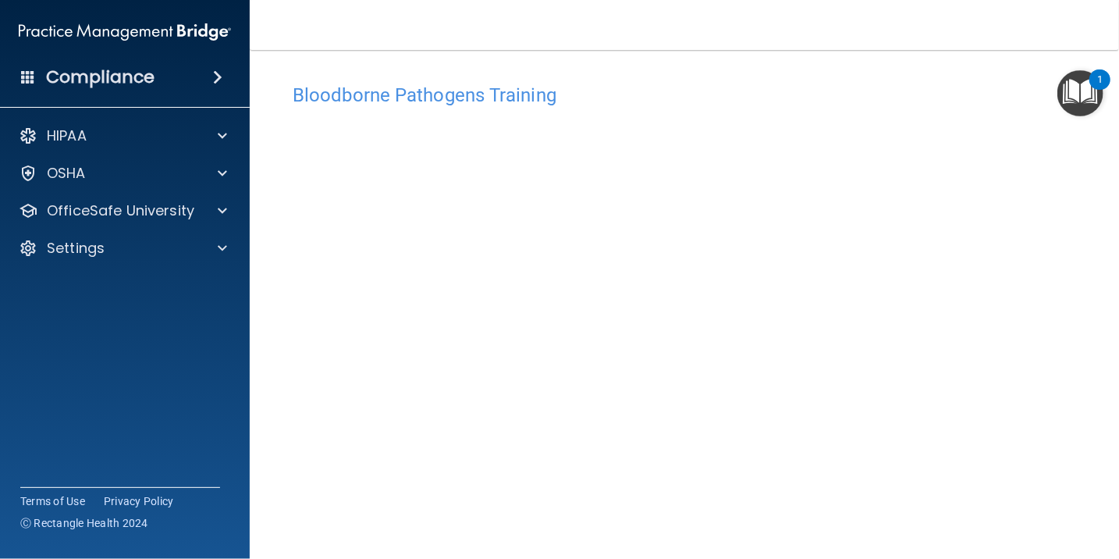
click at [835, 2] on nav "Toggle navigation Augusta Aggrey augaggrey2000@gmail.com Manage My Enterprise H…" at bounding box center [684, 25] width 869 height 50
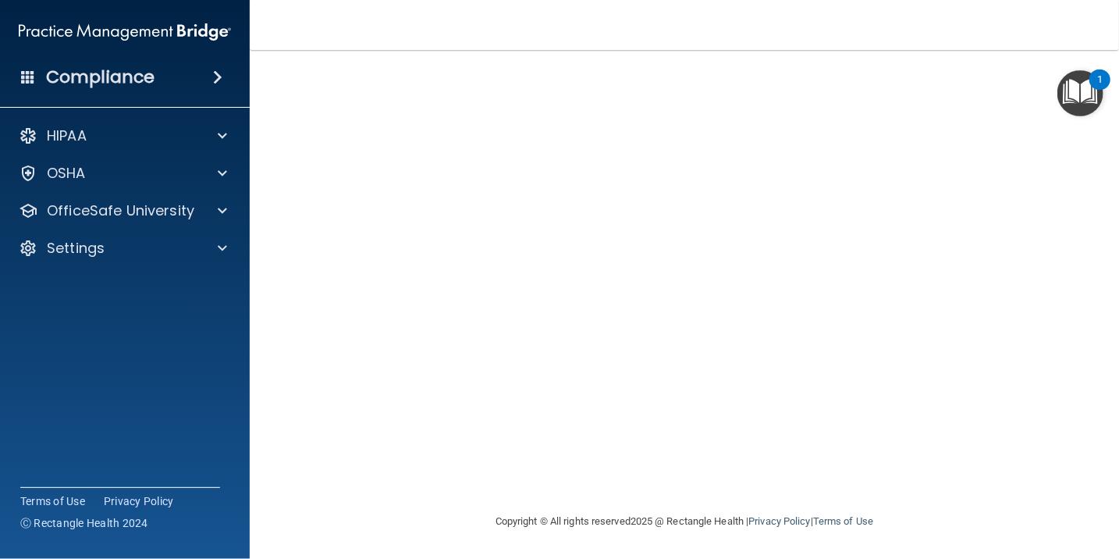
click at [1034, 46] on nav "Toggle navigation Augusta Aggrey augaggrey2000@gmail.com Manage My Enterprise H…" at bounding box center [684, 25] width 869 height 50
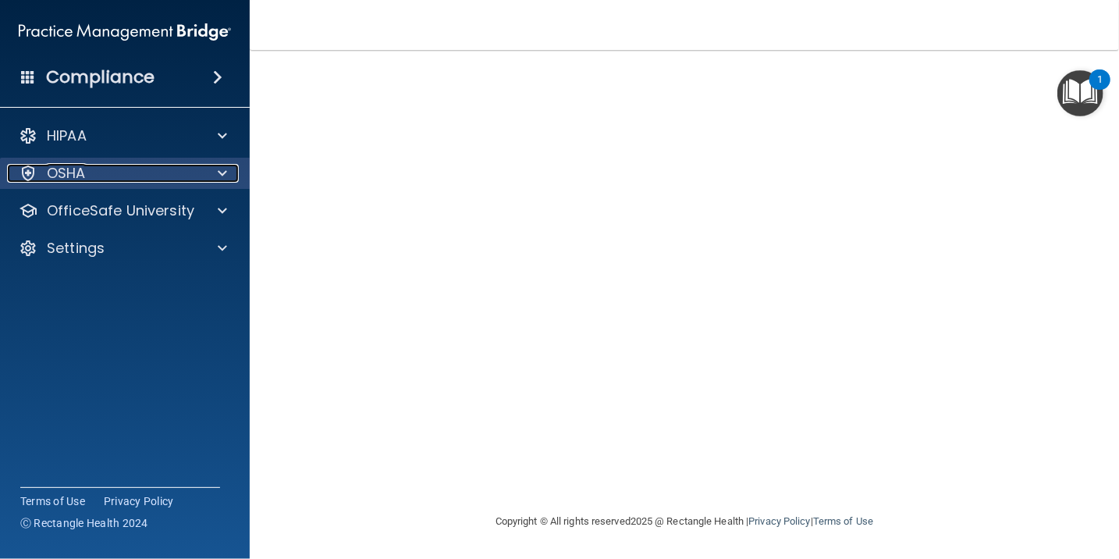
click at [222, 168] on span at bounding box center [222, 173] width 9 height 19
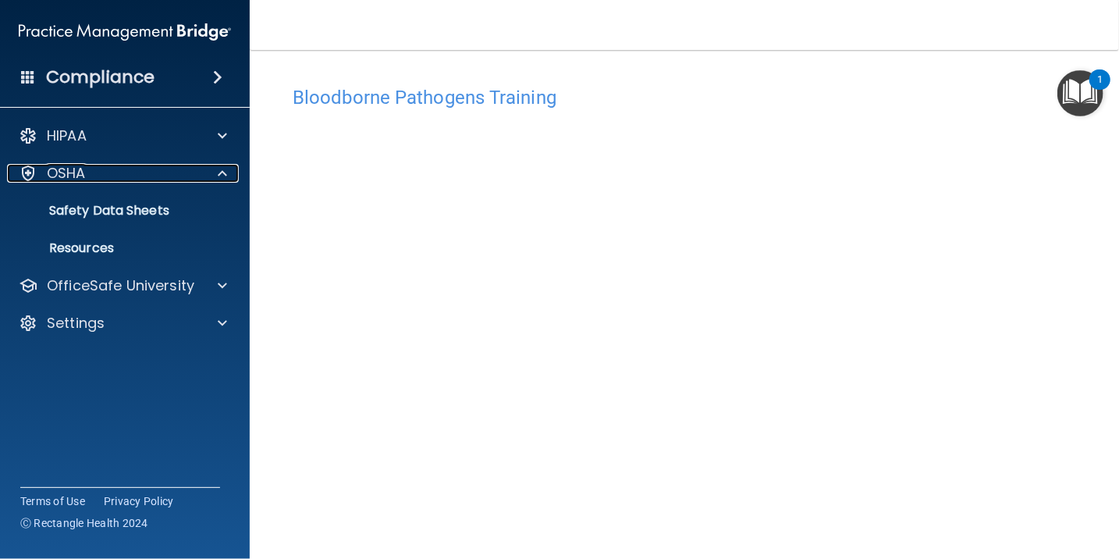
scroll to position [0, 0]
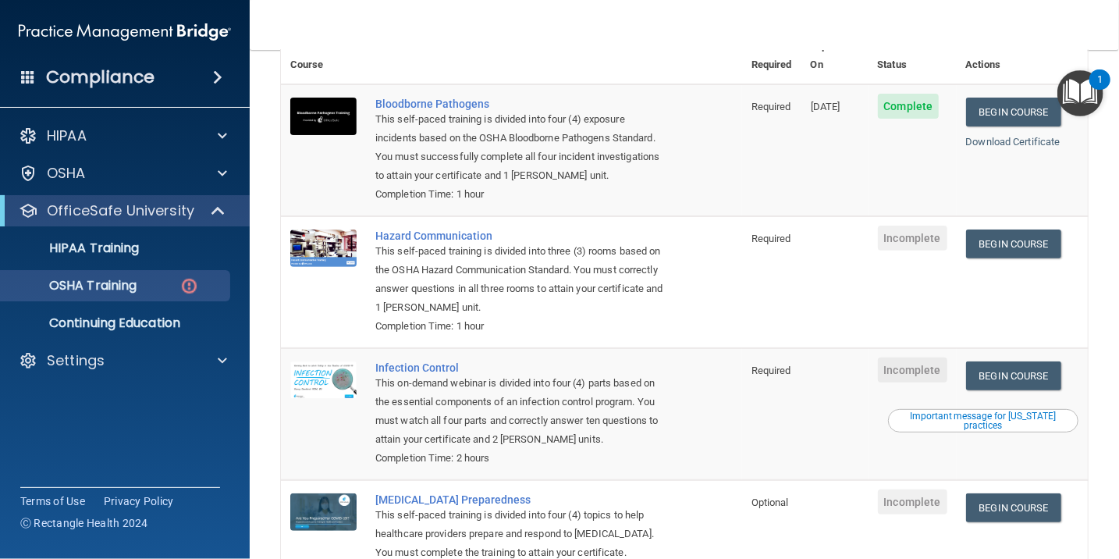
scroll to position [173, 0]
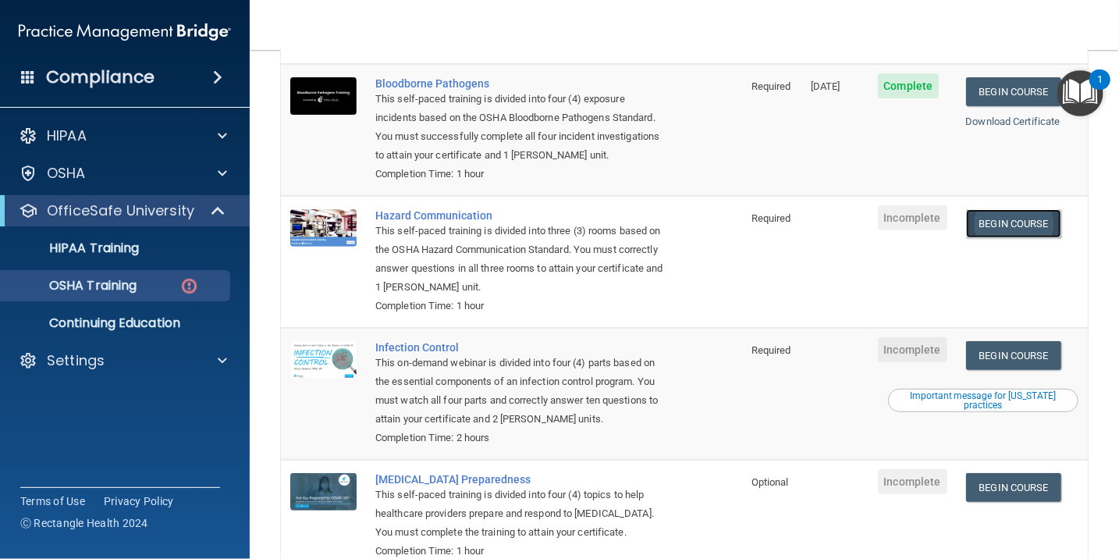
click at [995, 209] on link "Begin Course" at bounding box center [1013, 223] width 95 height 29
click at [923, 205] on span "Incomplete" at bounding box center [912, 217] width 69 height 25
click at [1025, 209] on link "Begin Course" at bounding box center [1013, 223] width 95 height 29
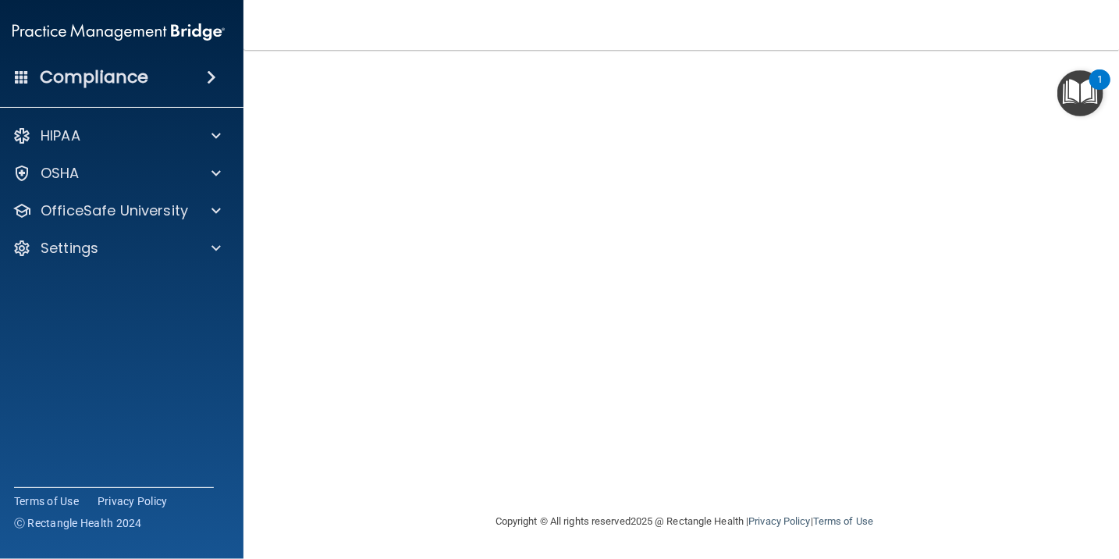
scroll to position [28, 0]
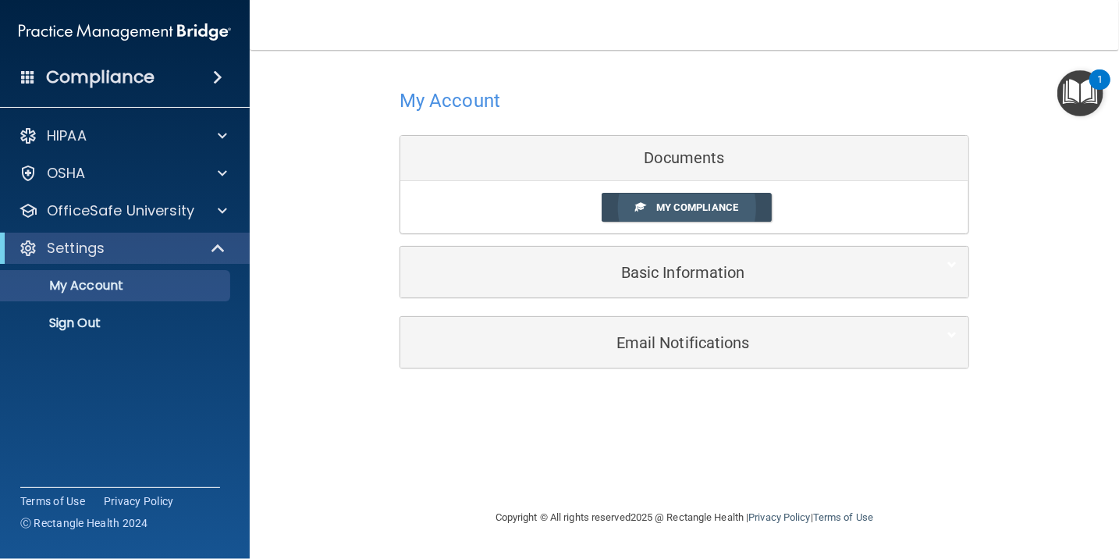
click at [718, 214] on link "My Compliance" at bounding box center [686, 207] width 171 height 29
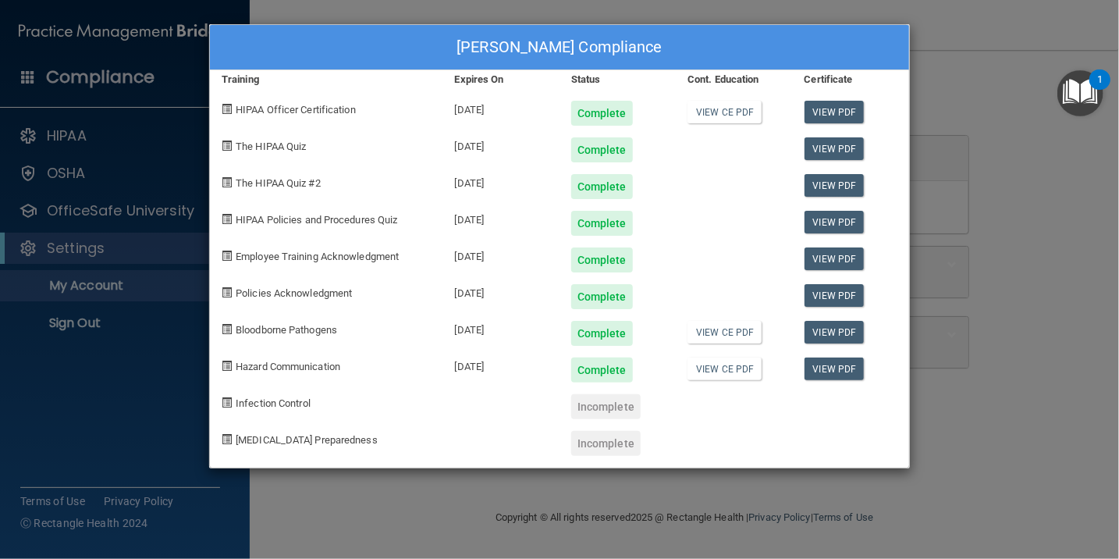
click at [589, 415] on div "Incomplete" at bounding box center [605, 406] width 69 height 25
click at [584, 410] on div "Incomplete" at bounding box center [605, 406] width 69 height 25
click at [998, 133] on div "Augusta Aggrey's Compliance Training Expires On Status Cont. Education Certific…" at bounding box center [559, 279] width 1119 height 559
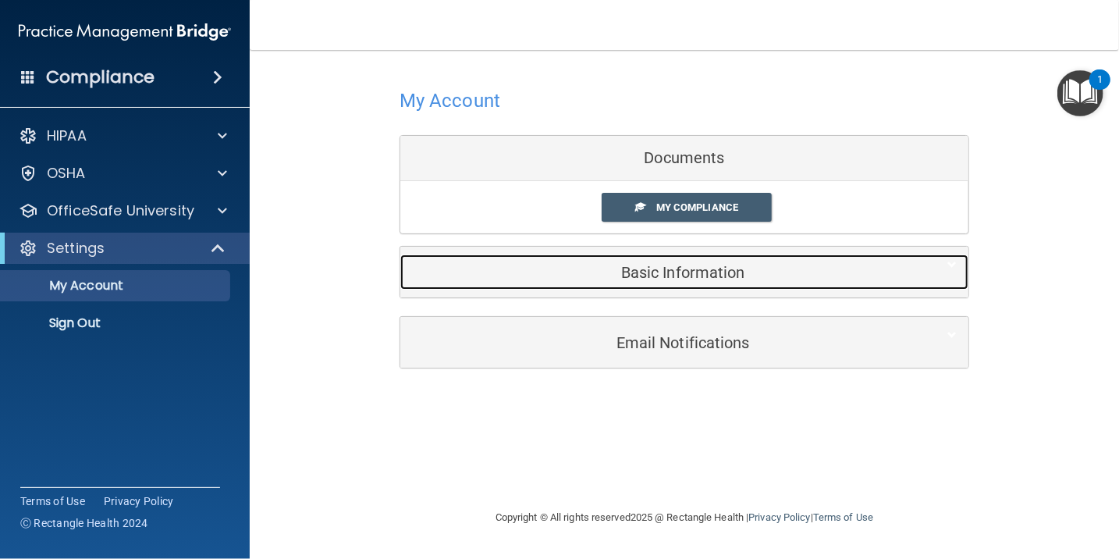
click at [672, 276] on h5 "Basic Information" at bounding box center [660, 272] width 497 height 17
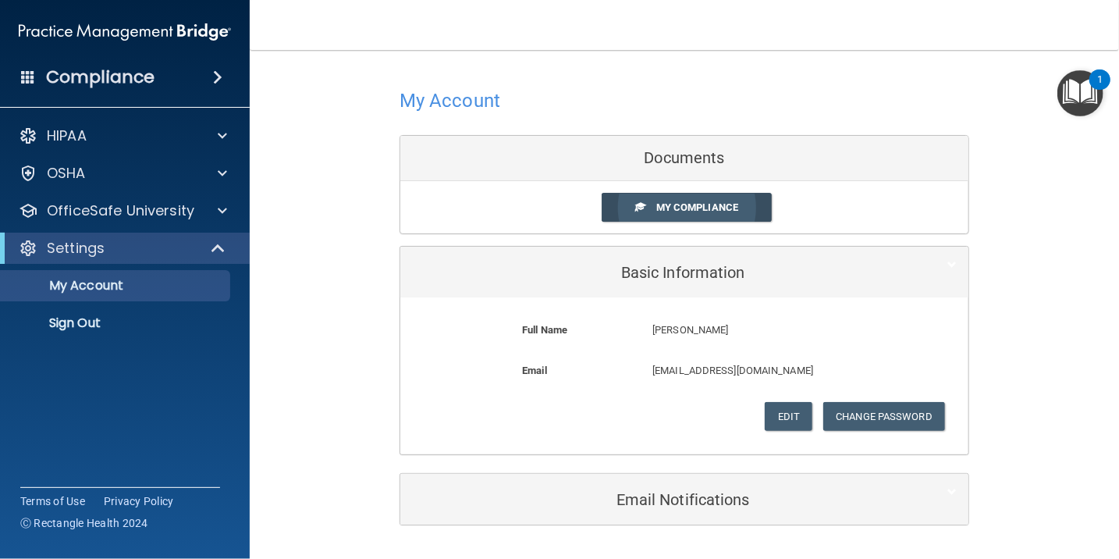
click at [694, 202] on span "My Compliance" at bounding box center [697, 207] width 82 height 12
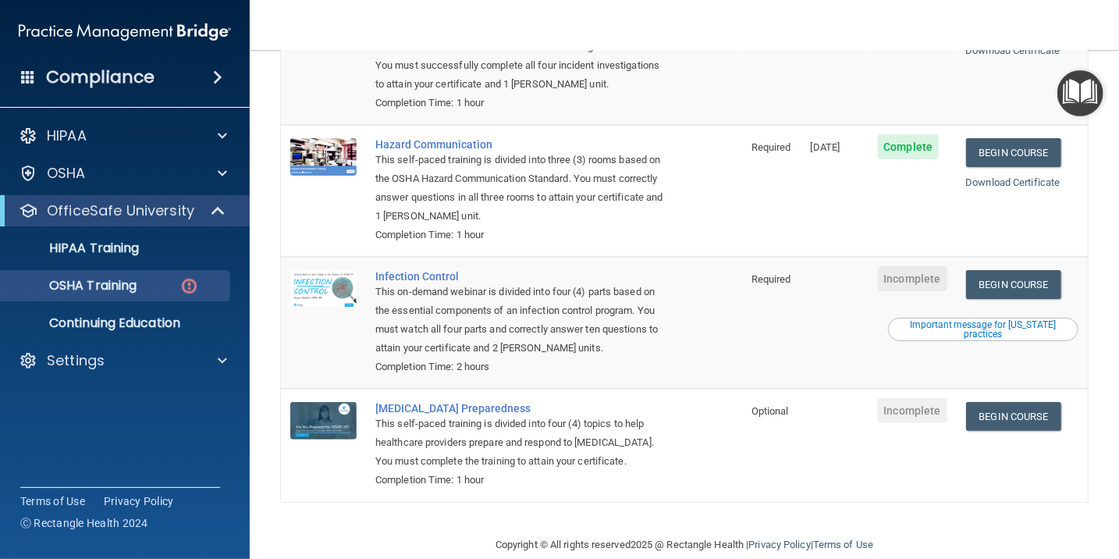
scroll to position [251, 0]
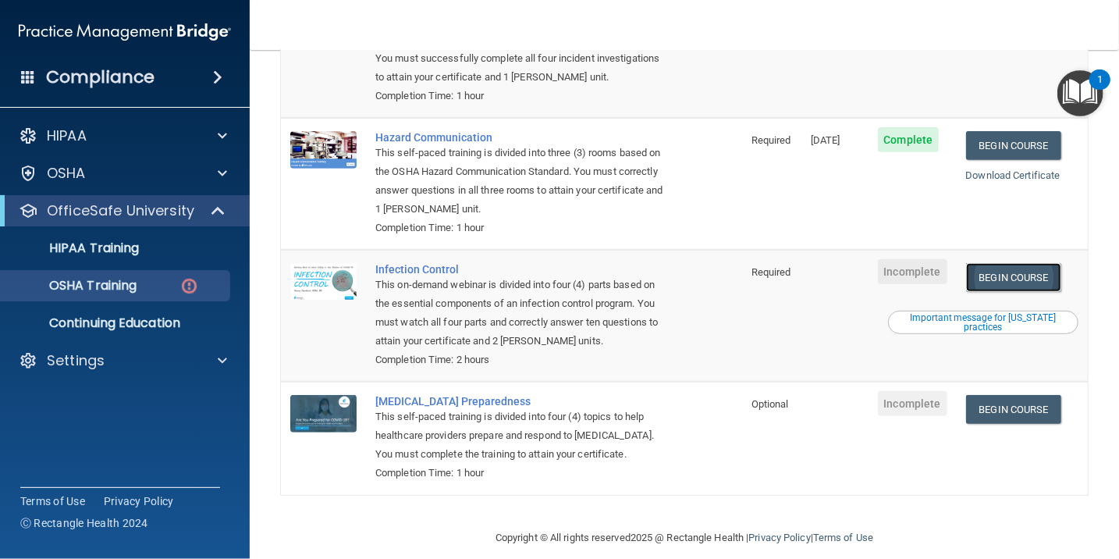
click at [1021, 263] on link "Begin Course" at bounding box center [1013, 277] width 95 height 29
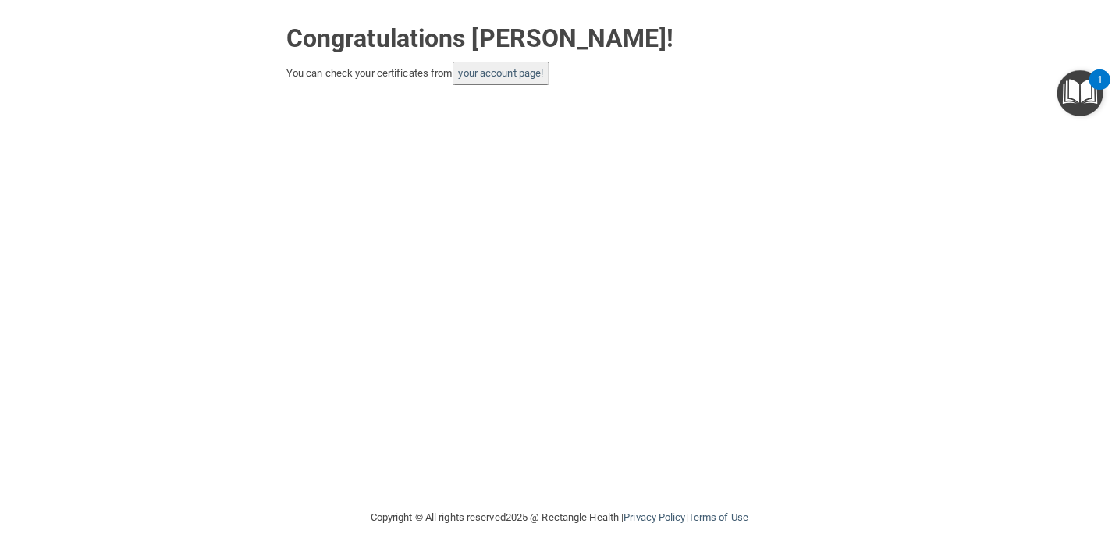
click at [527, 82] on button "your account page!" at bounding box center [501, 73] width 98 height 23
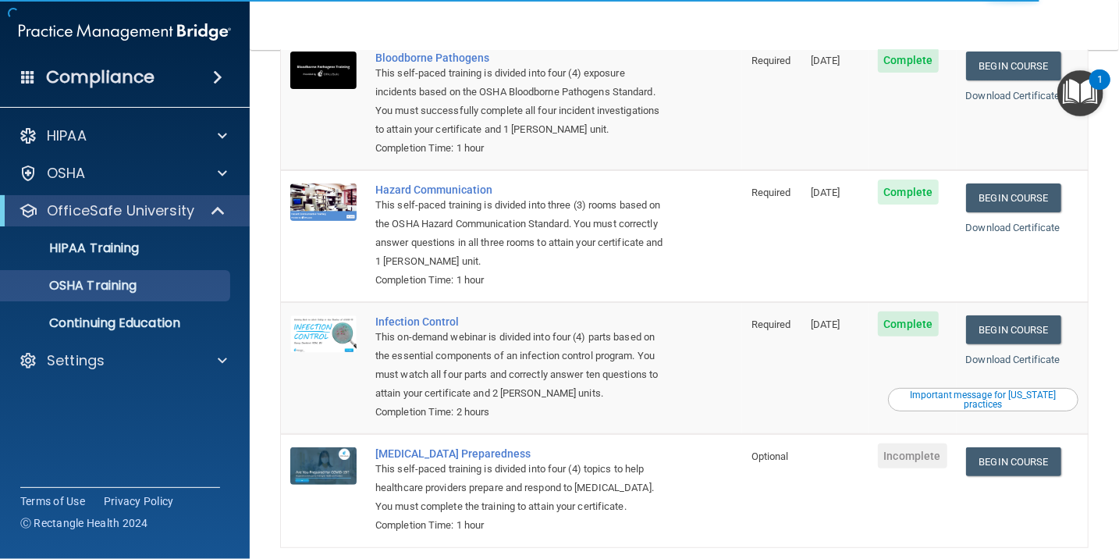
scroll to position [130, 0]
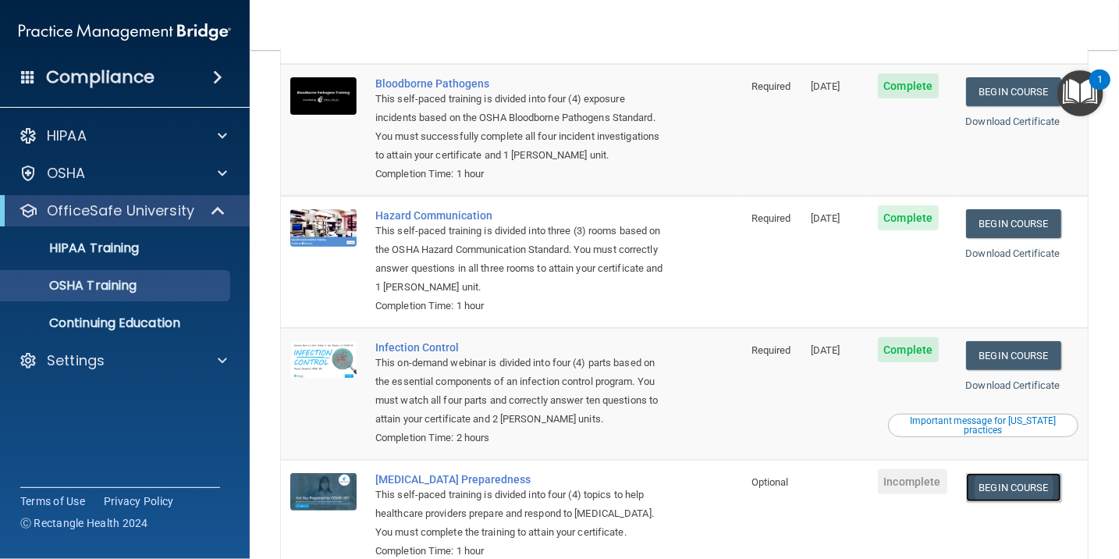
click at [1002, 473] on link "Begin Course" at bounding box center [1013, 487] width 95 height 29
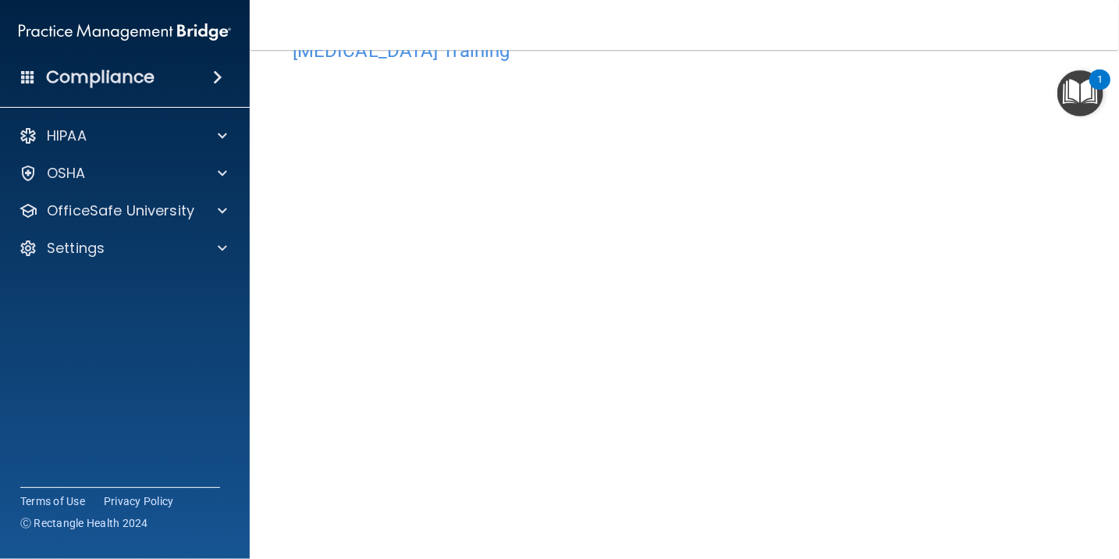
scroll to position [78, 0]
